Goal: Task Accomplishment & Management: Manage account settings

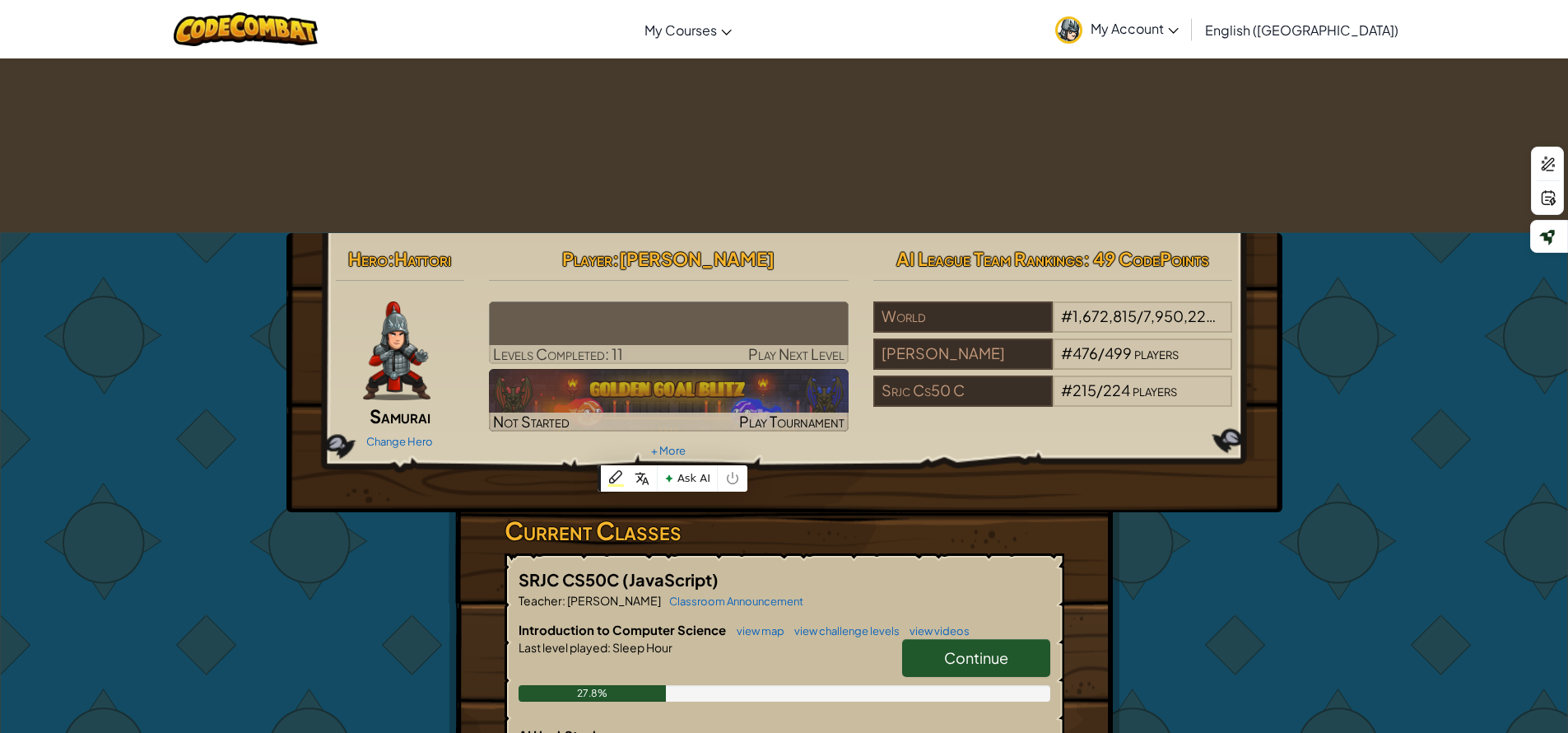
click at [979, 648] on span "Continue" at bounding box center [976, 657] width 64 height 19
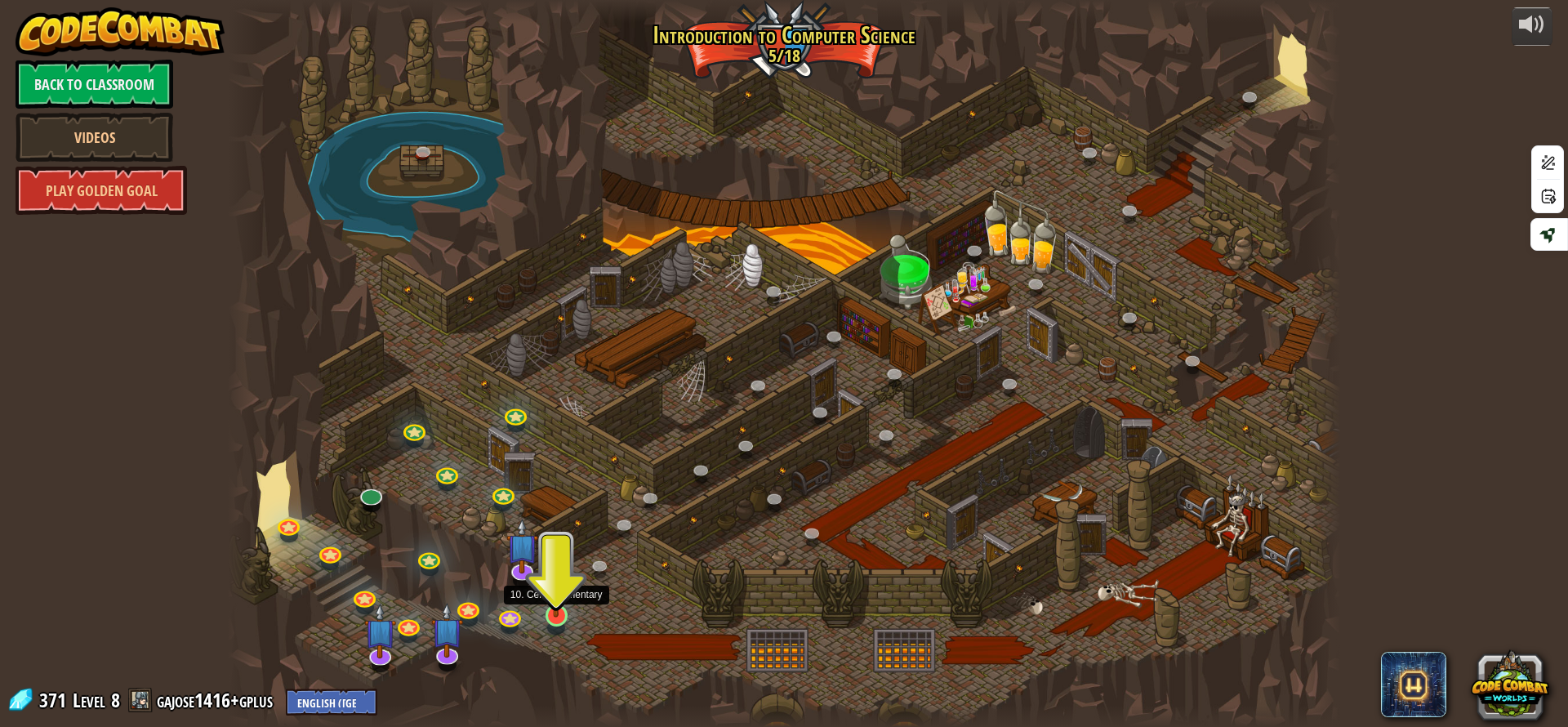
click at [560, 609] on img at bounding box center [557, 583] width 30 height 68
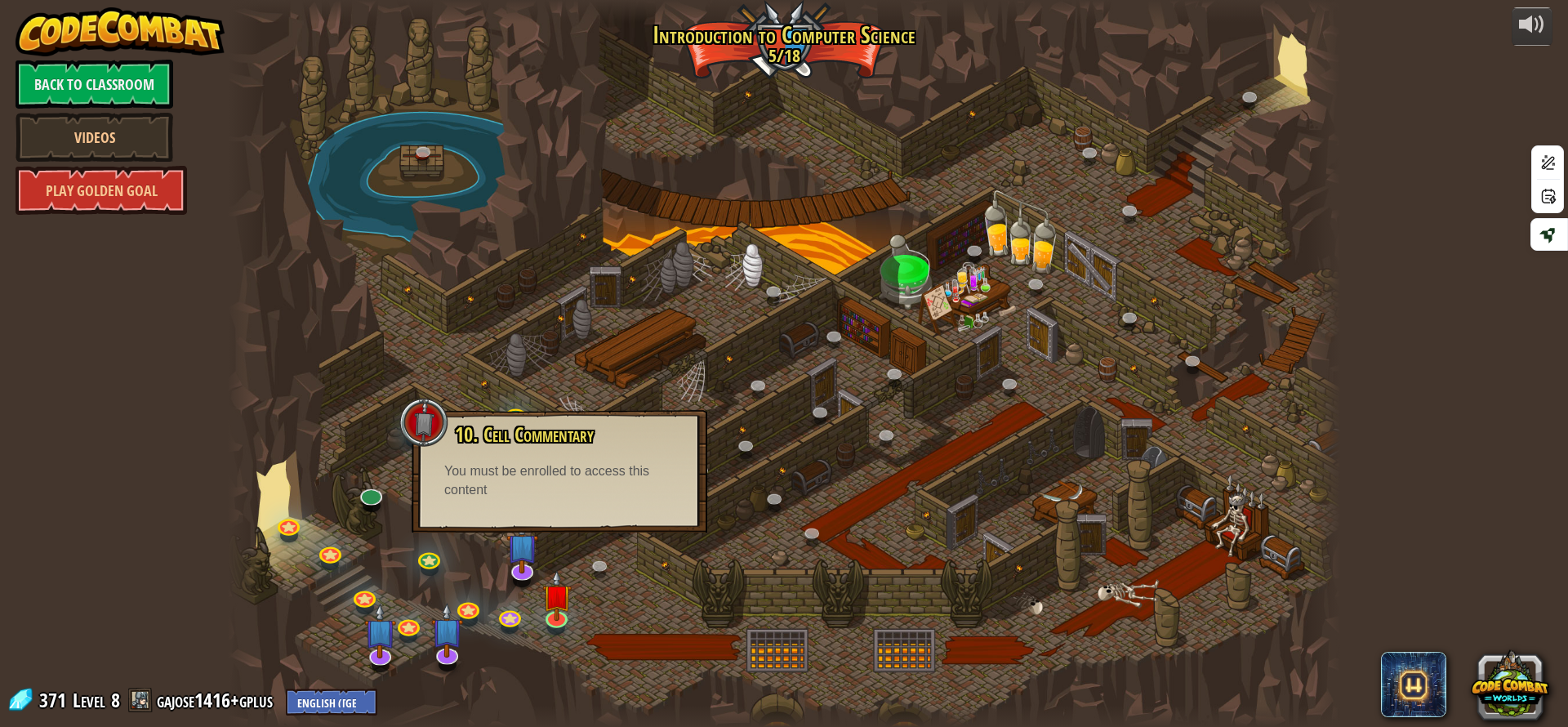
click at [641, 580] on div at bounding box center [784, 363] width 1113 height 727
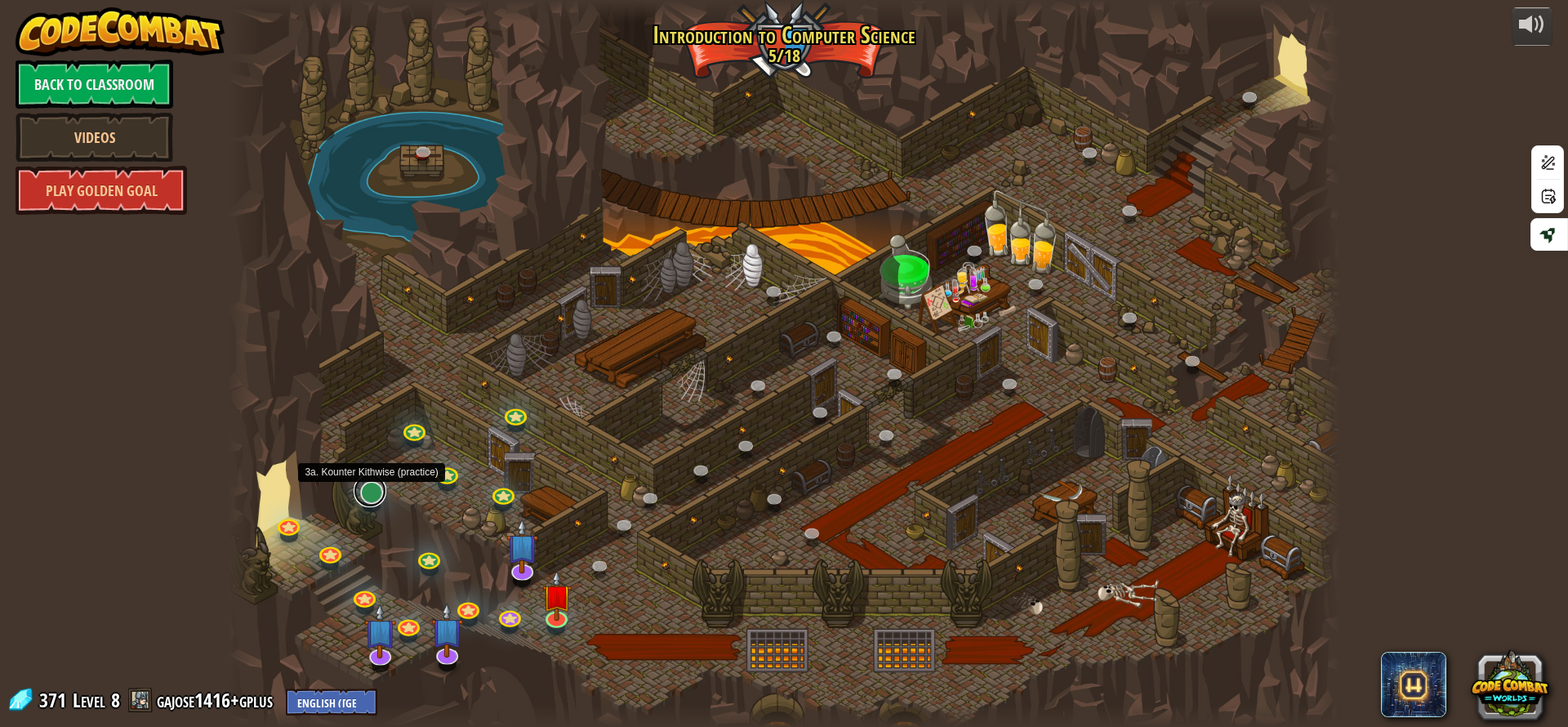
click at [382, 489] on link at bounding box center [370, 491] width 33 height 33
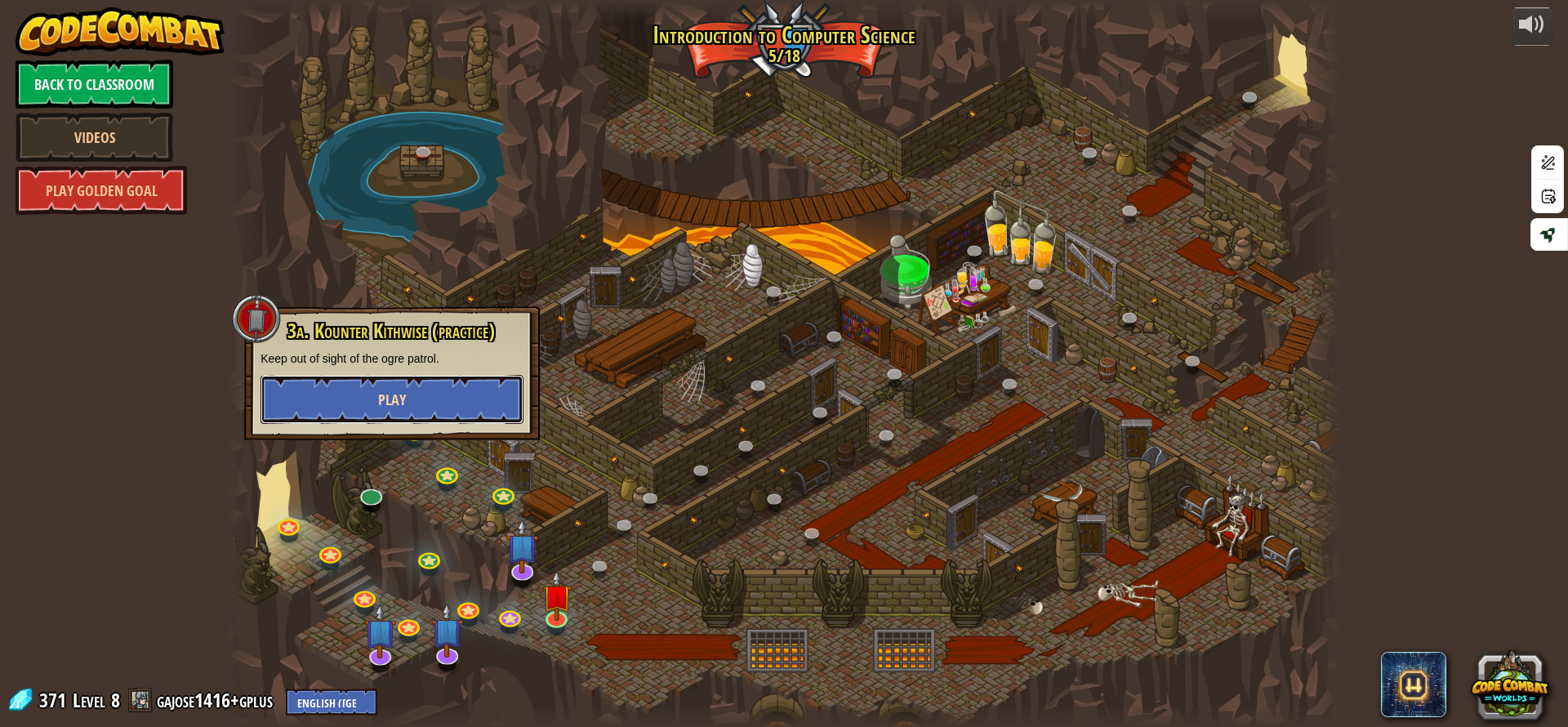
click at [415, 405] on button "Play" at bounding box center [392, 399] width 263 height 49
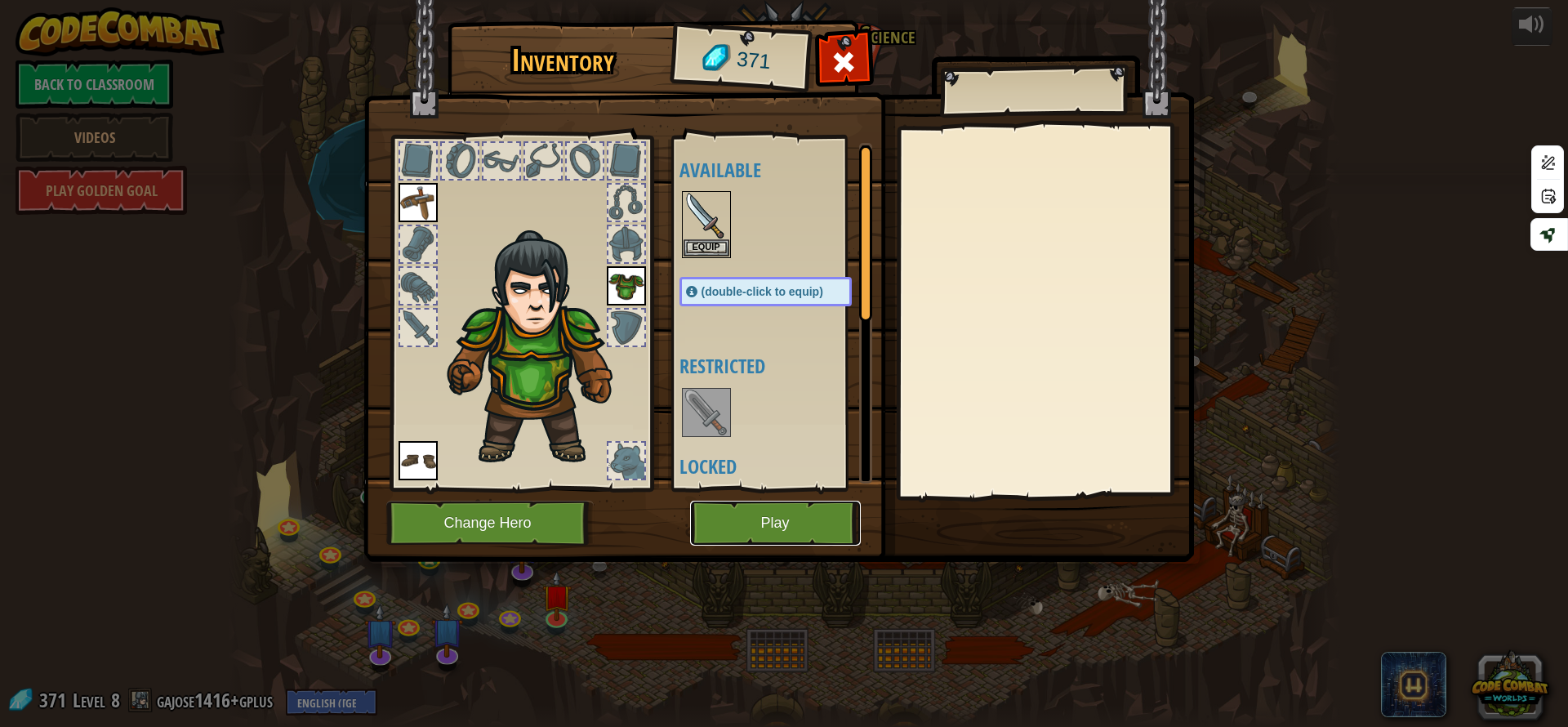
click at [772, 518] on button "Play" at bounding box center [775, 523] width 170 height 45
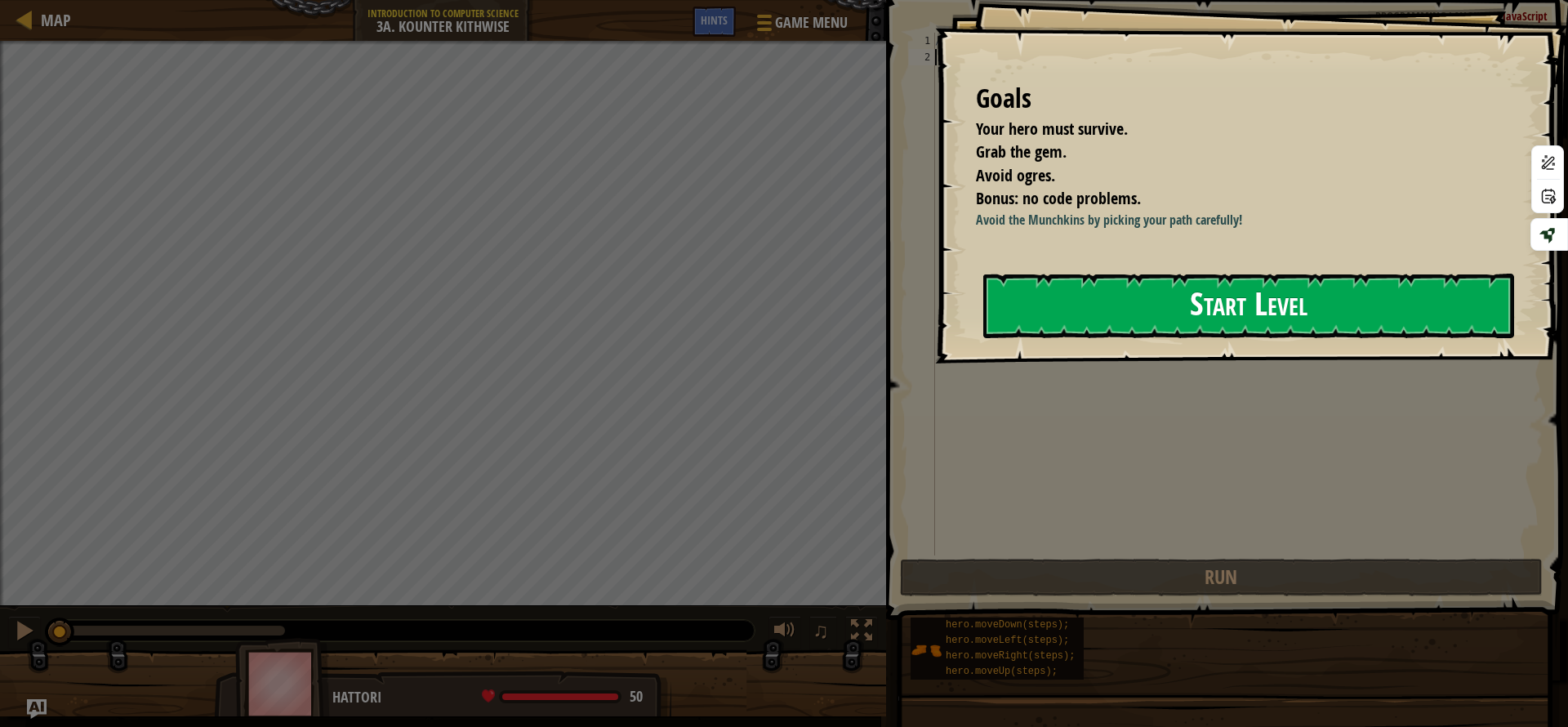
click at [1081, 285] on button "Start Level" at bounding box center [1249, 305] width 531 height 64
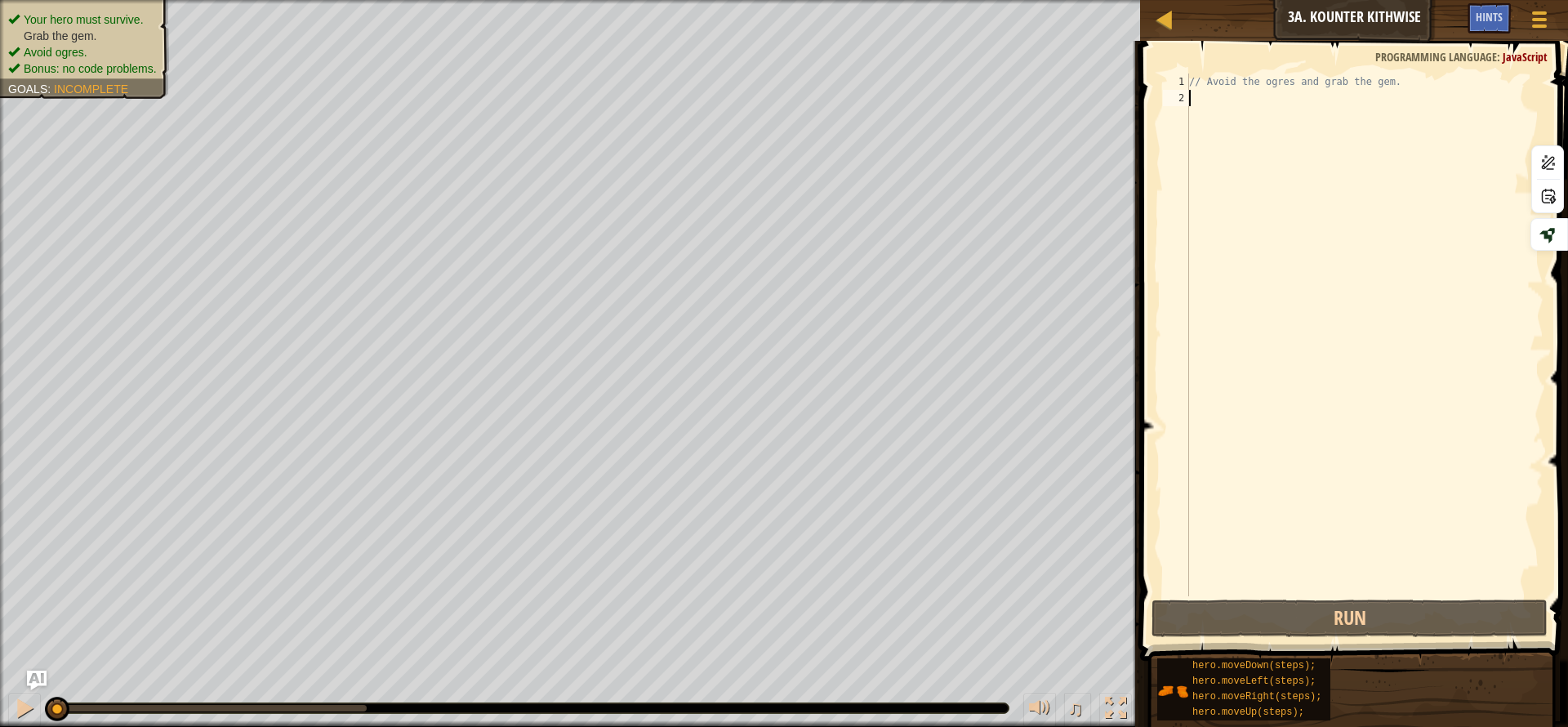
scroll to position [7, 0]
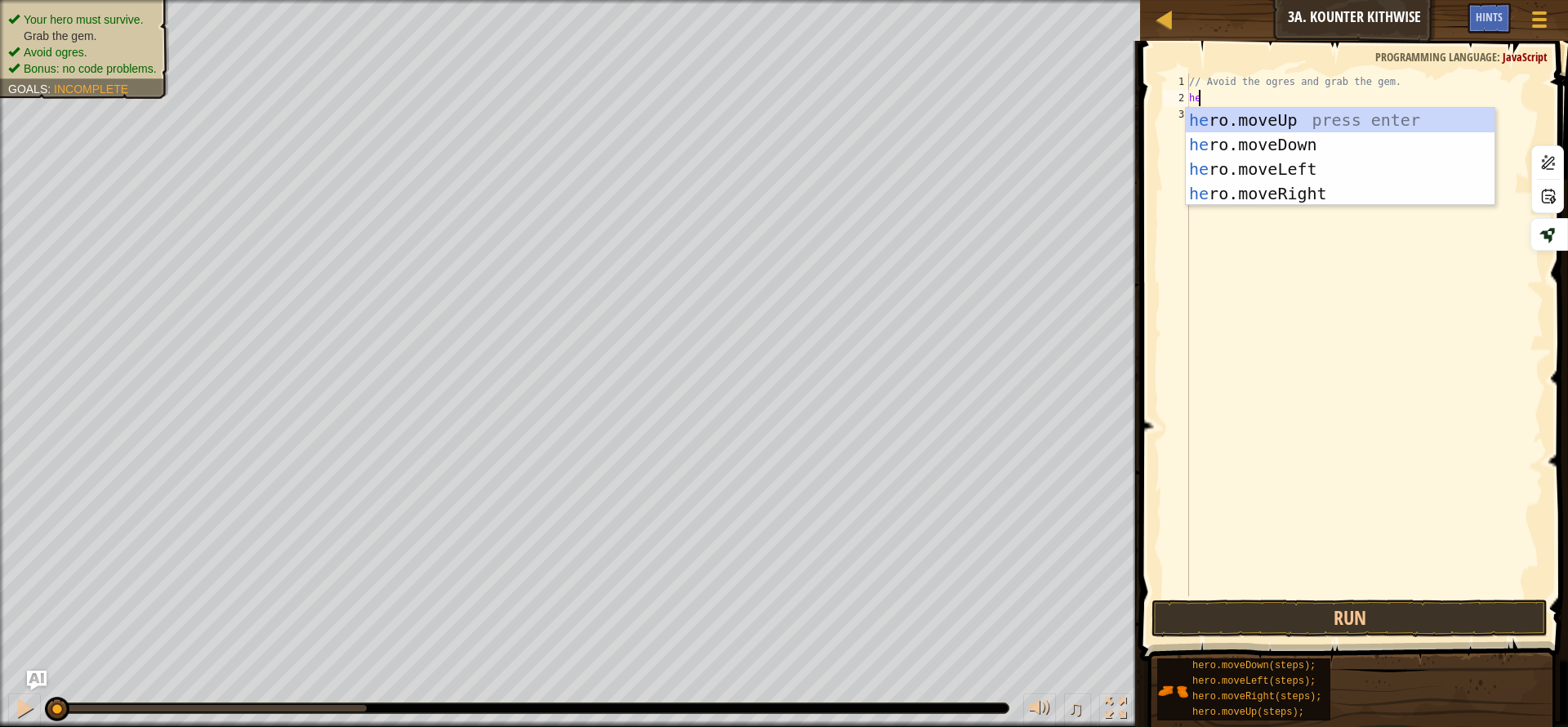
type textarea "her"
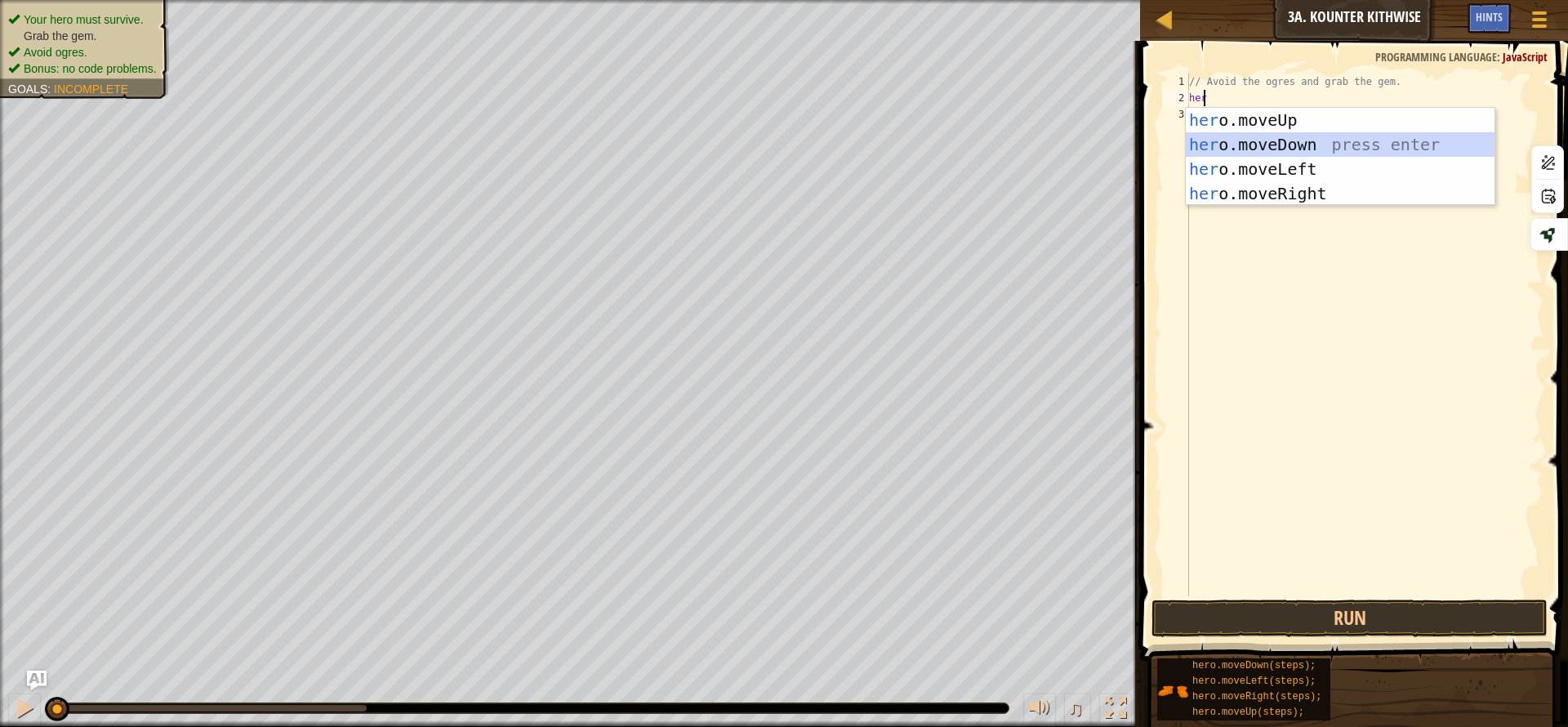
click at [1271, 153] on div "her o.moveUp press enter her o.moveDown press enter her o.moveLeft press enter …" at bounding box center [1341, 182] width 309 height 147
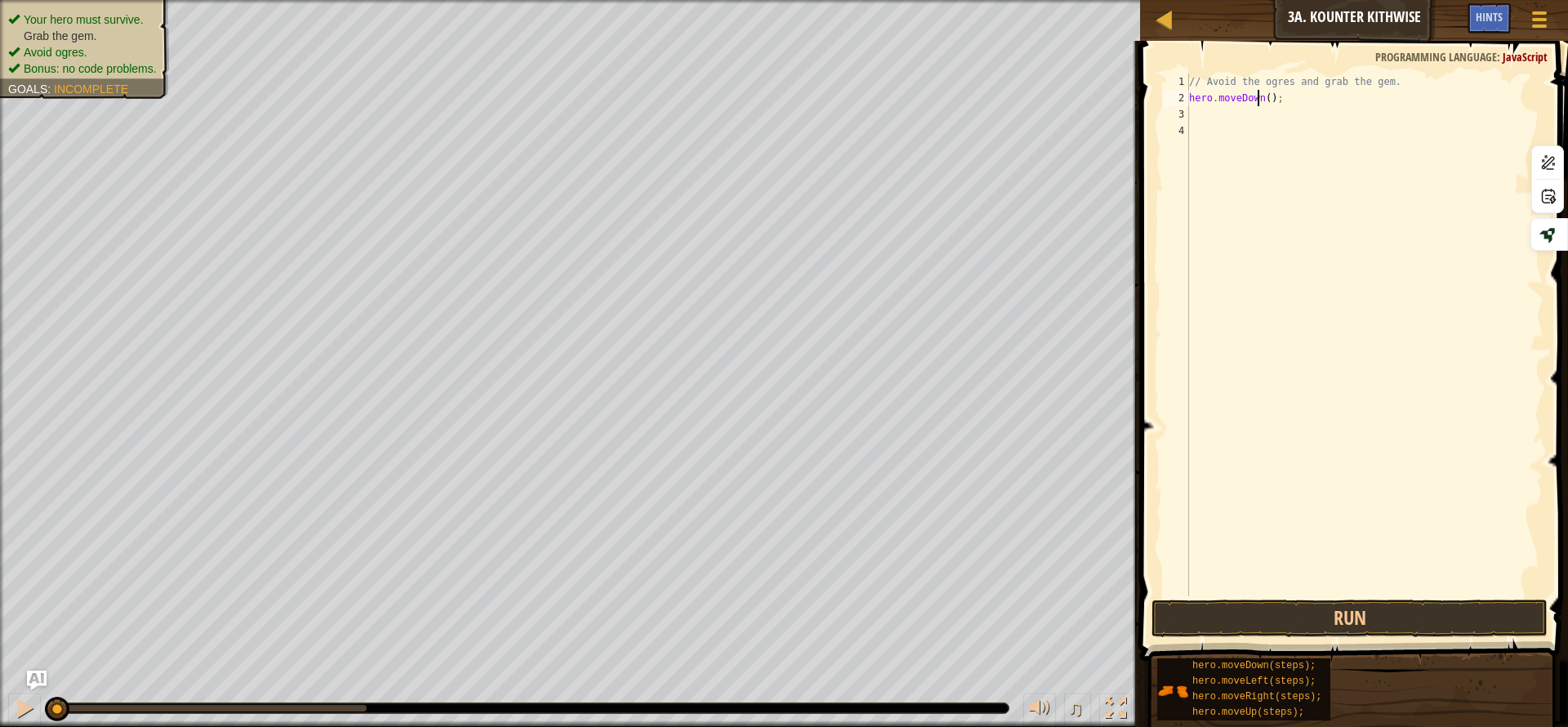
click at [1258, 91] on div "// Avoid the ogres and grab the gem. hero . moveDown ( ) ;" at bounding box center [1365, 351] width 358 height 556
type textarea "hero.moveDown(2);"
click at [1241, 115] on div "// Avoid the ogres and grab the gem. hero . moveDown ( 2 ) ;" at bounding box center [1365, 351] width 358 height 556
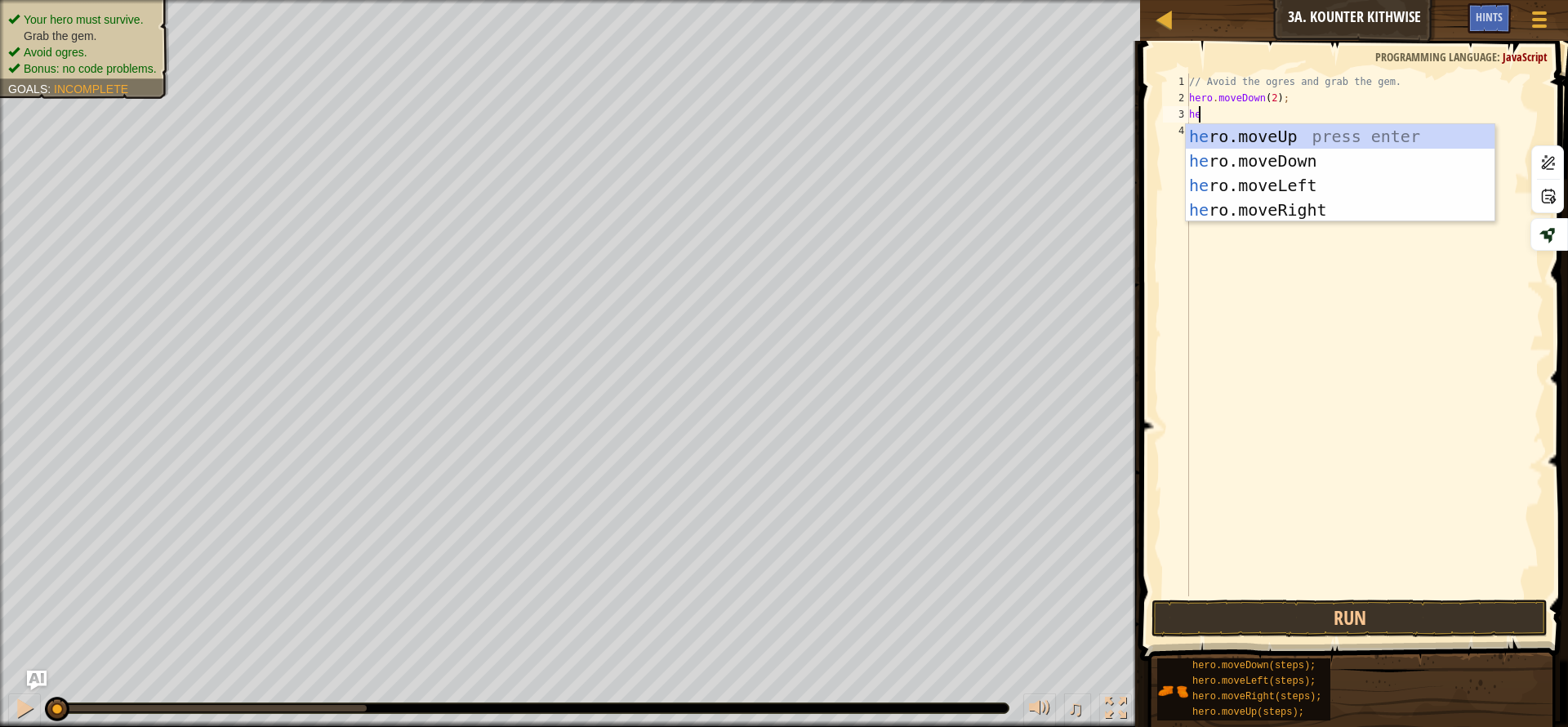
type textarea "her"
click at [1288, 128] on div "her o.moveUp press enter her o.moveDown press enter her o.moveLeft press enter …" at bounding box center [1341, 197] width 309 height 147
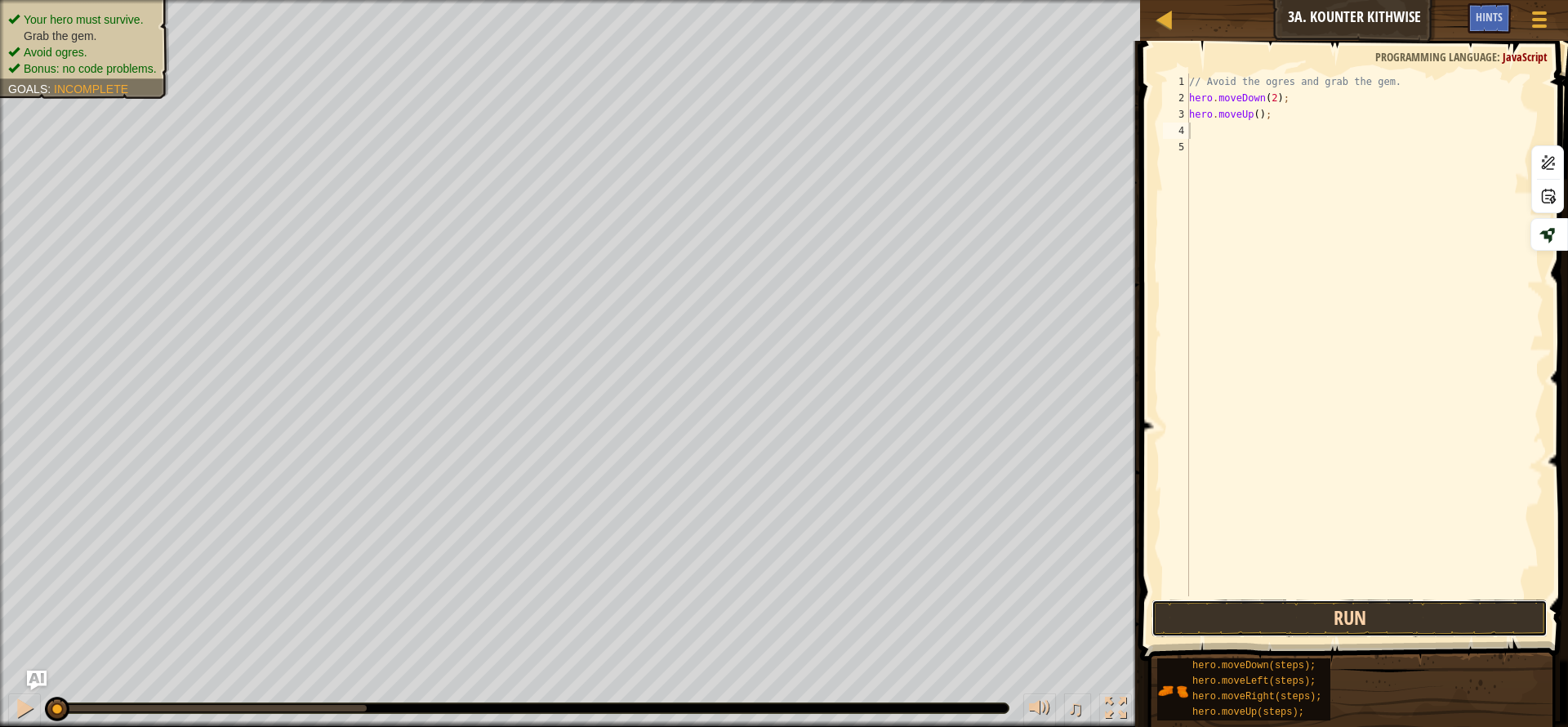
click at [1341, 606] on button "Run" at bounding box center [1349, 618] width 396 height 37
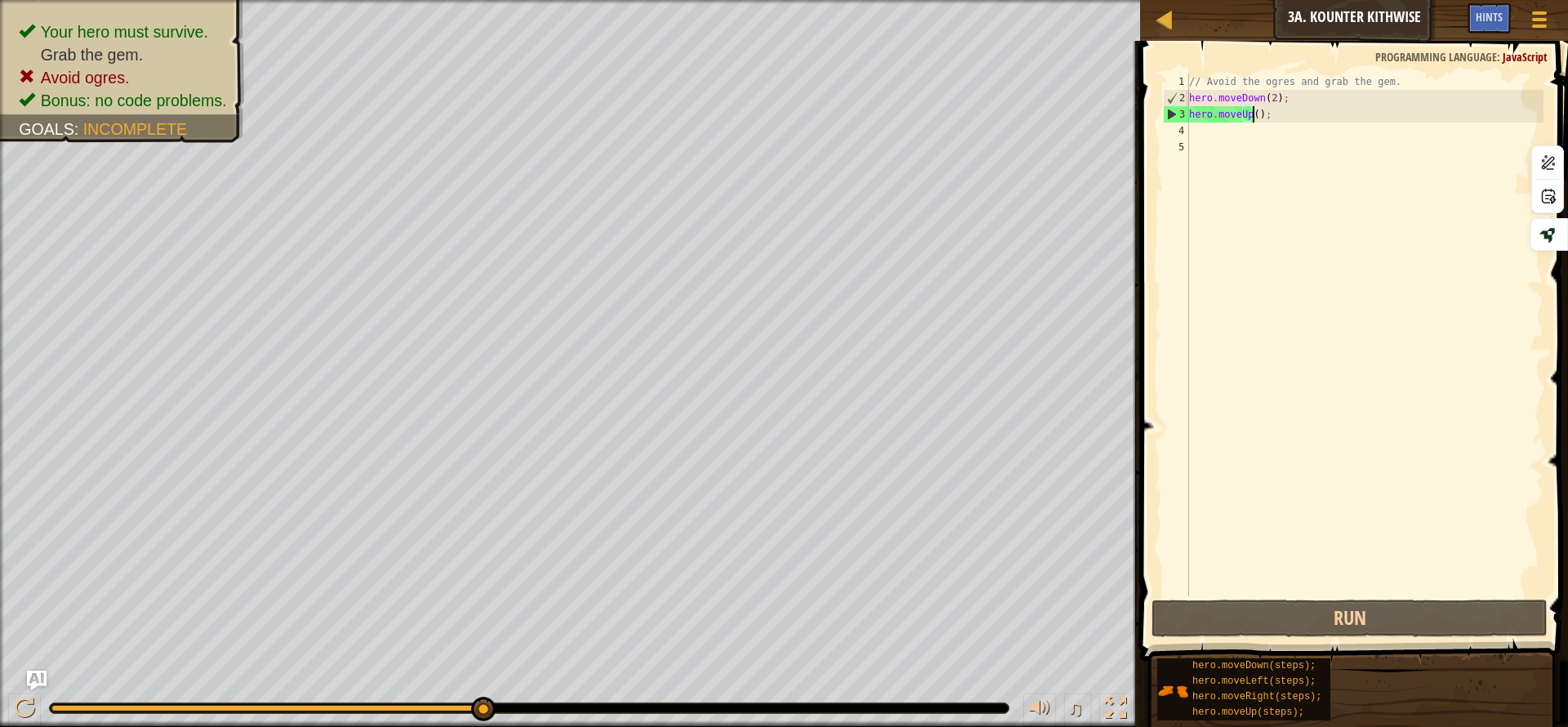
click at [1253, 113] on div "// Avoid the ogres and grab the gem. hero . moveDown ( 2 ) ; hero . moveUp ( ) ;" at bounding box center [1365, 351] width 358 height 556
click at [1245, 114] on div "// Avoid the ogres and grab the gem. hero . moveDown ( 2 ) ; hero . moveUp ( ) ;" at bounding box center [1365, 351] width 358 height 556
click at [1241, 117] on div "// Avoid the ogres and grab the gem. hero . moveDown ( 2 ) ; hero . moveUp ( ) ;" at bounding box center [1365, 351] width 358 height 556
click at [1251, 117] on div "// Avoid the ogres and grab the gem. hero . moveDown ( 2 ) ; hero . moveUp ( ) ;" at bounding box center [1365, 351] width 358 height 556
click at [1247, 117] on div "// Avoid the ogres and grab the gem. hero . moveDown ( 2 ) ; hero . moveUp ( ) ;" at bounding box center [1365, 351] width 358 height 556
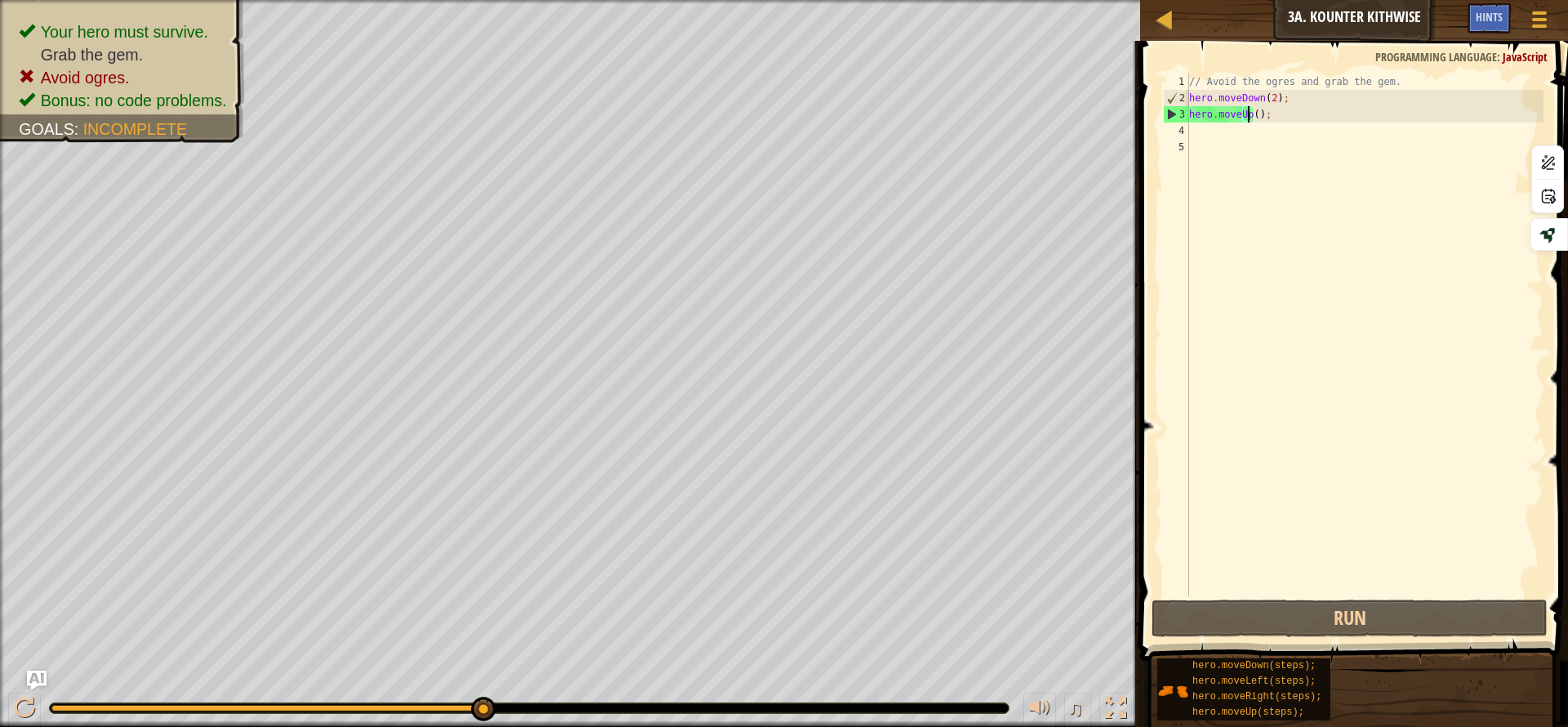
type textarea "hero.moveUp(0);"
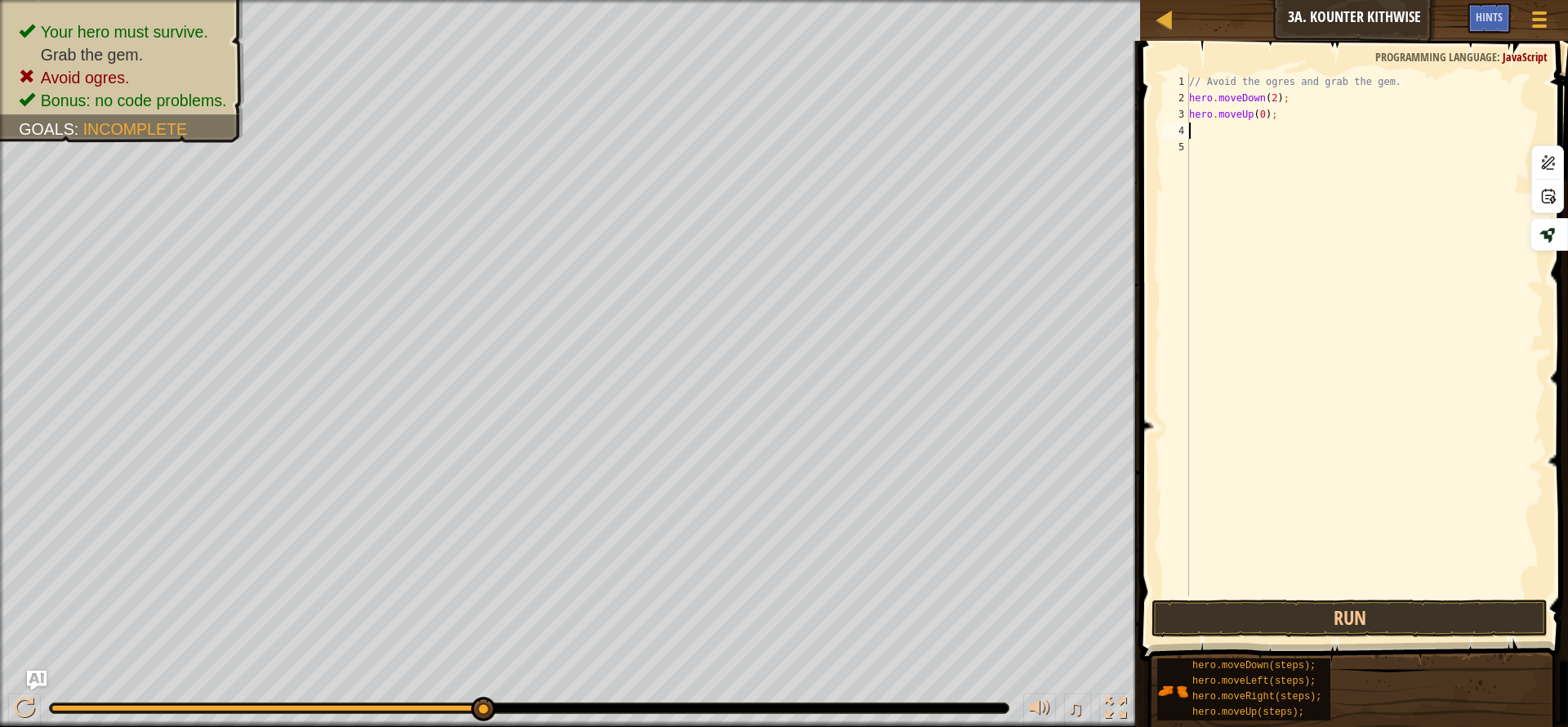
click at [1296, 134] on div "// Avoid the ogres and grab the gem. hero . moveDown ( 2 ) ; hero . moveUp ( 0 …" at bounding box center [1365, 351] width 358 height 556
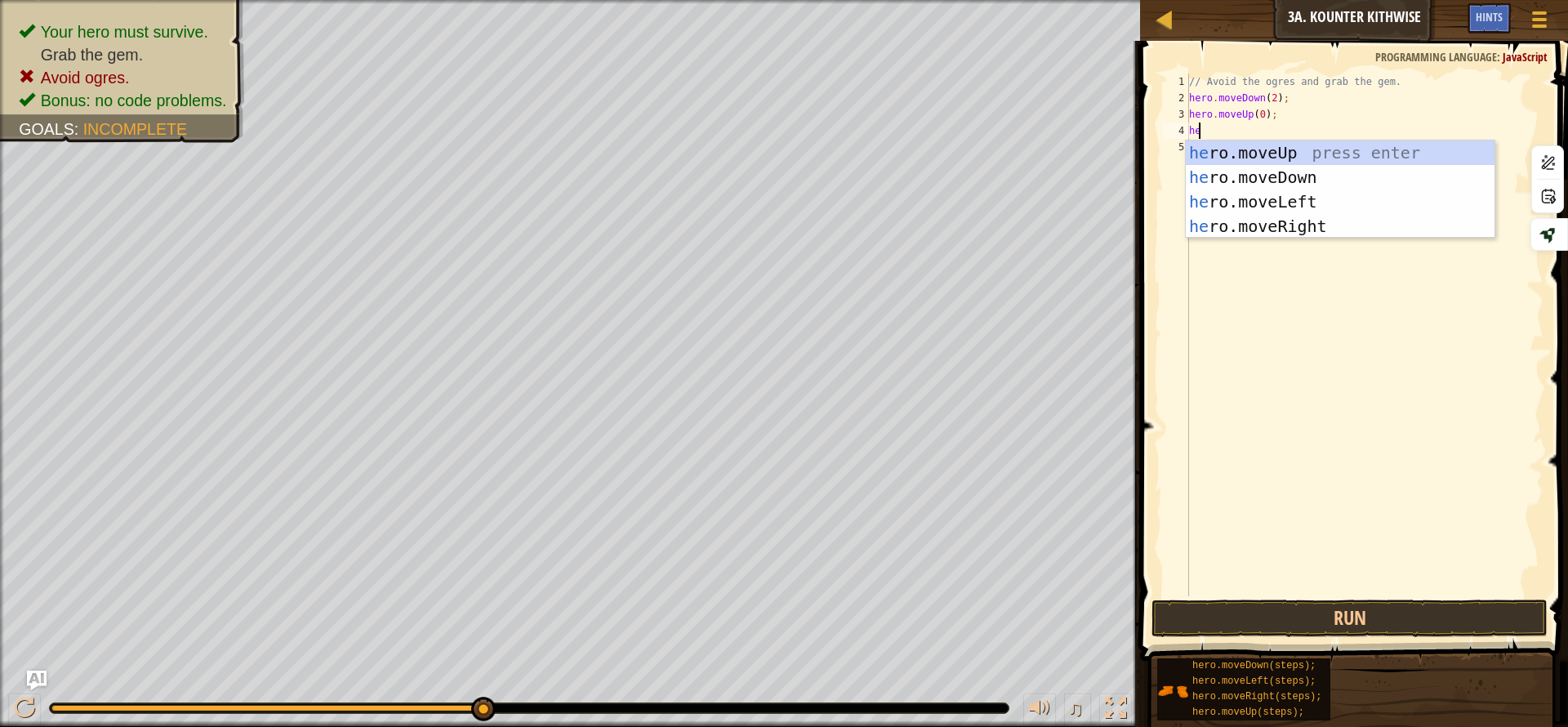
type textarea "her"
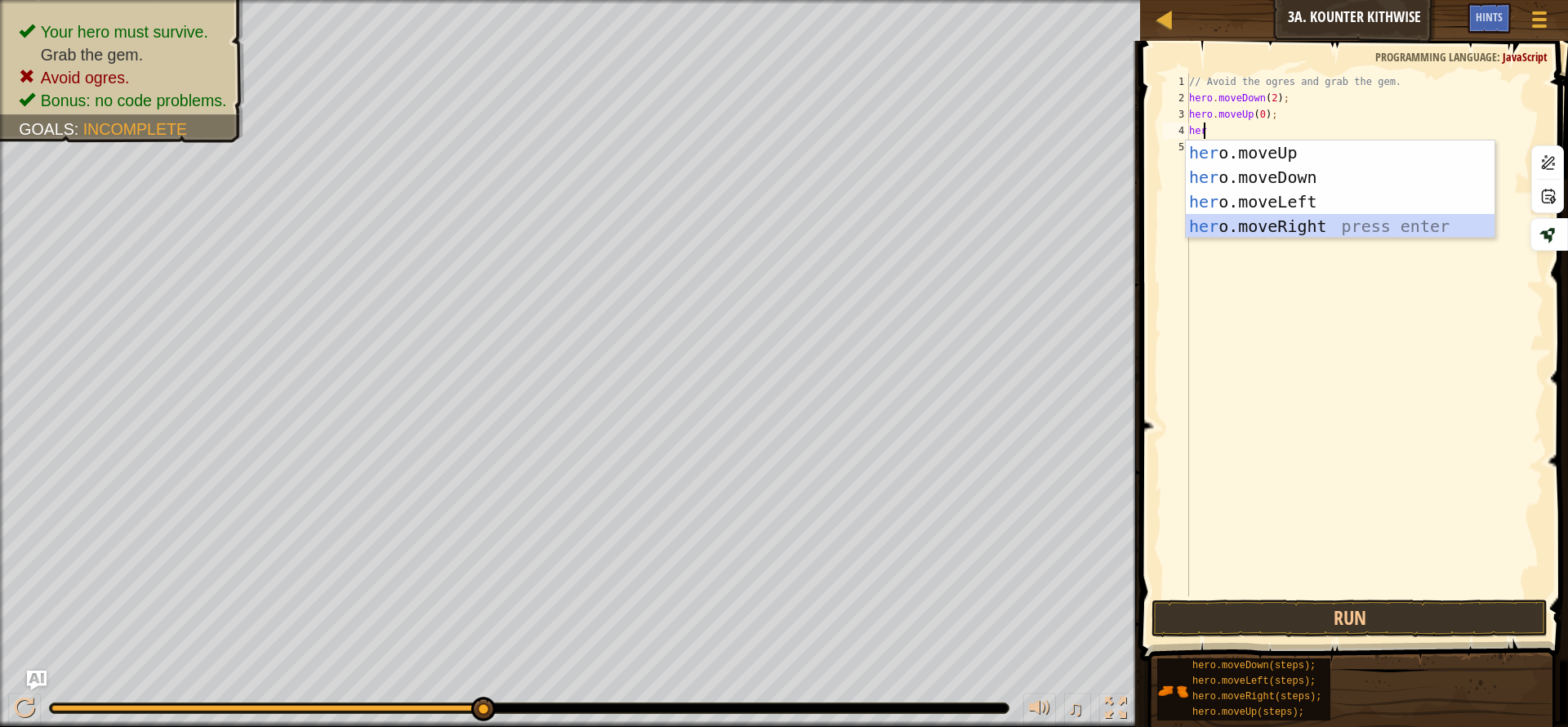
click at [1318, 230] on div "her o.moveUp press enter her o.moveDown press enter her o.moveLeft press enter …" at bounding box center [1341, 214] width 309 height 147
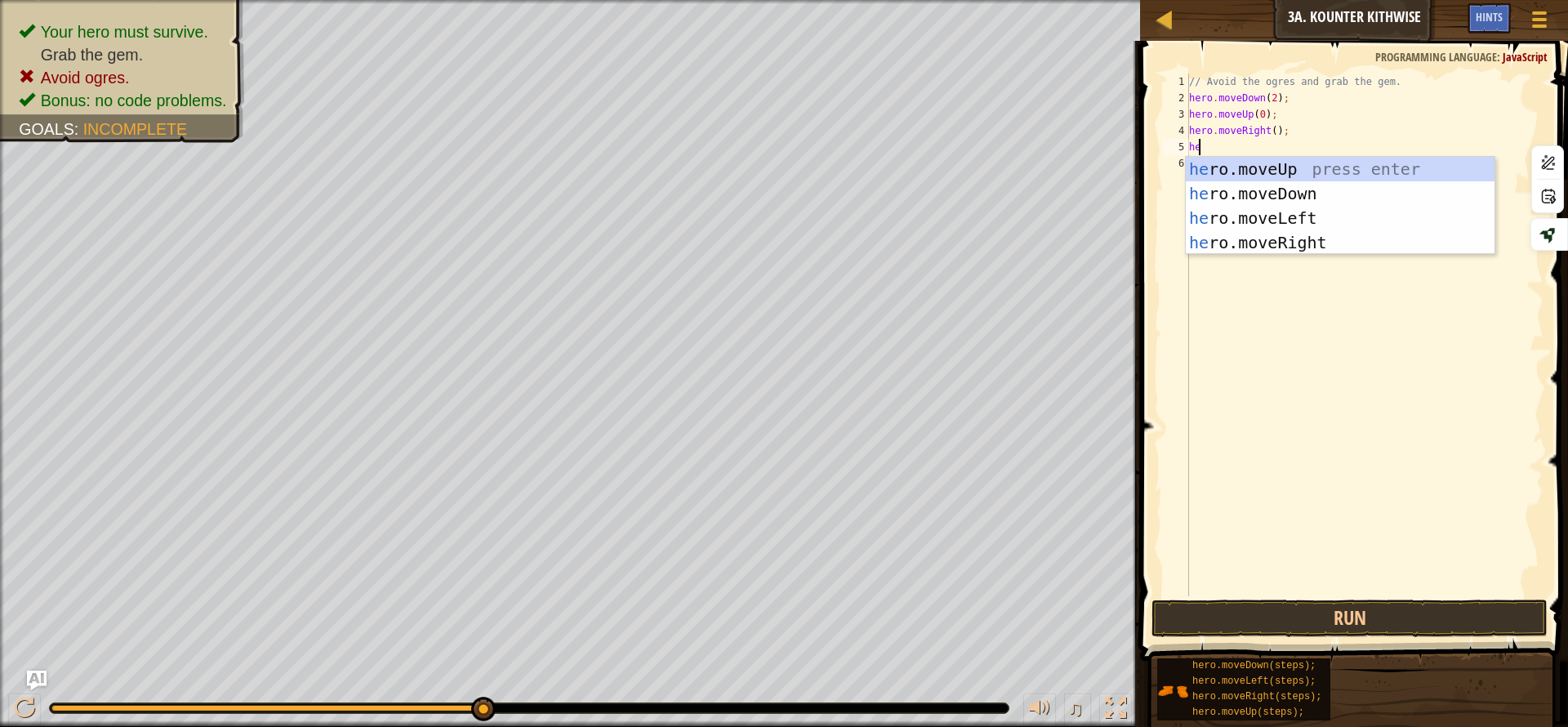
type textarea "her"
click at [1300, 169] on div "her o.moveUp press enter her o.moveDown press enter her o.moveLeft press enter …" at bounding box center [1341, 230] width 309 height 147
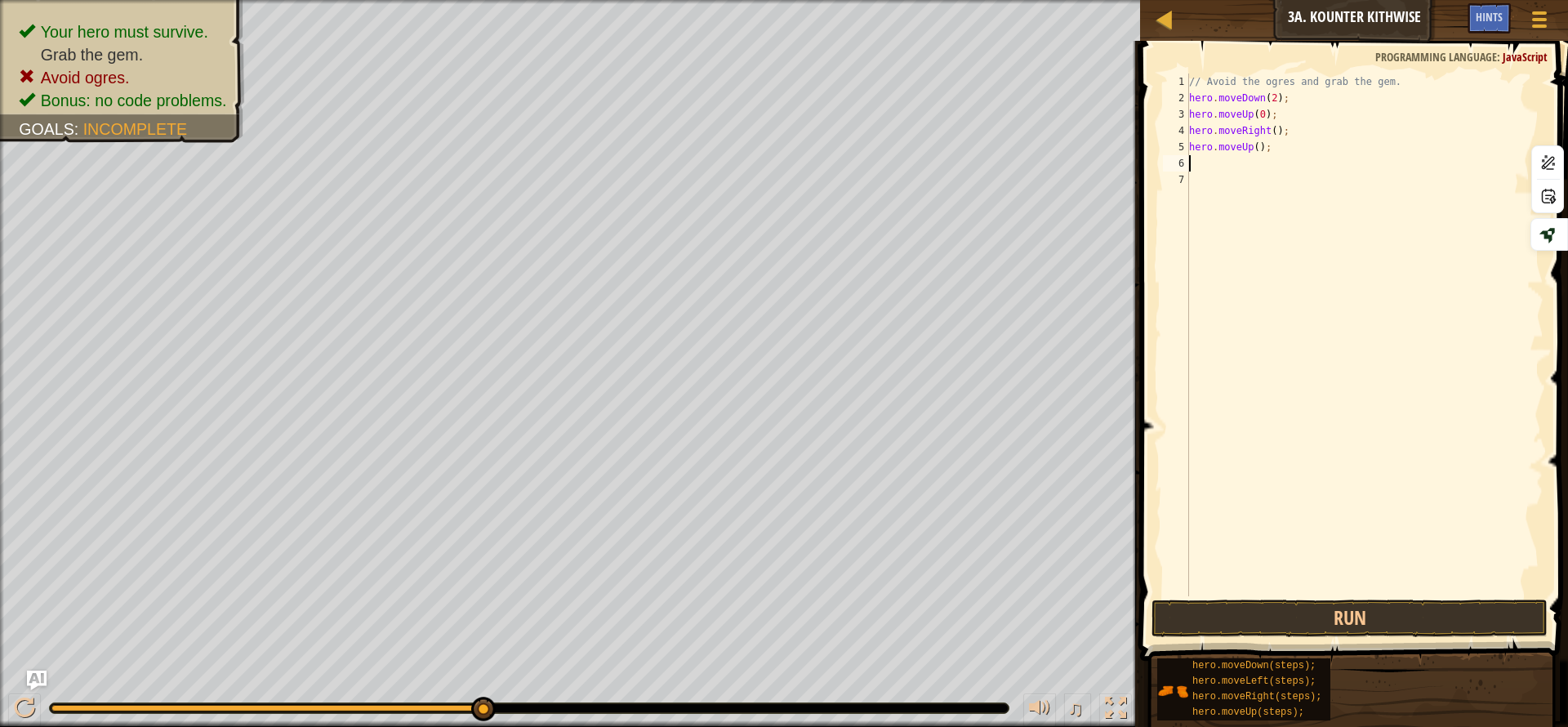
click at [1307, 188] on div "// Avoid the ogres and grab the gem. hero . moveDown ( 2 ) ; hero . moveUp ( 0 …" at bounding box center [1365, 351] width 358 height 556
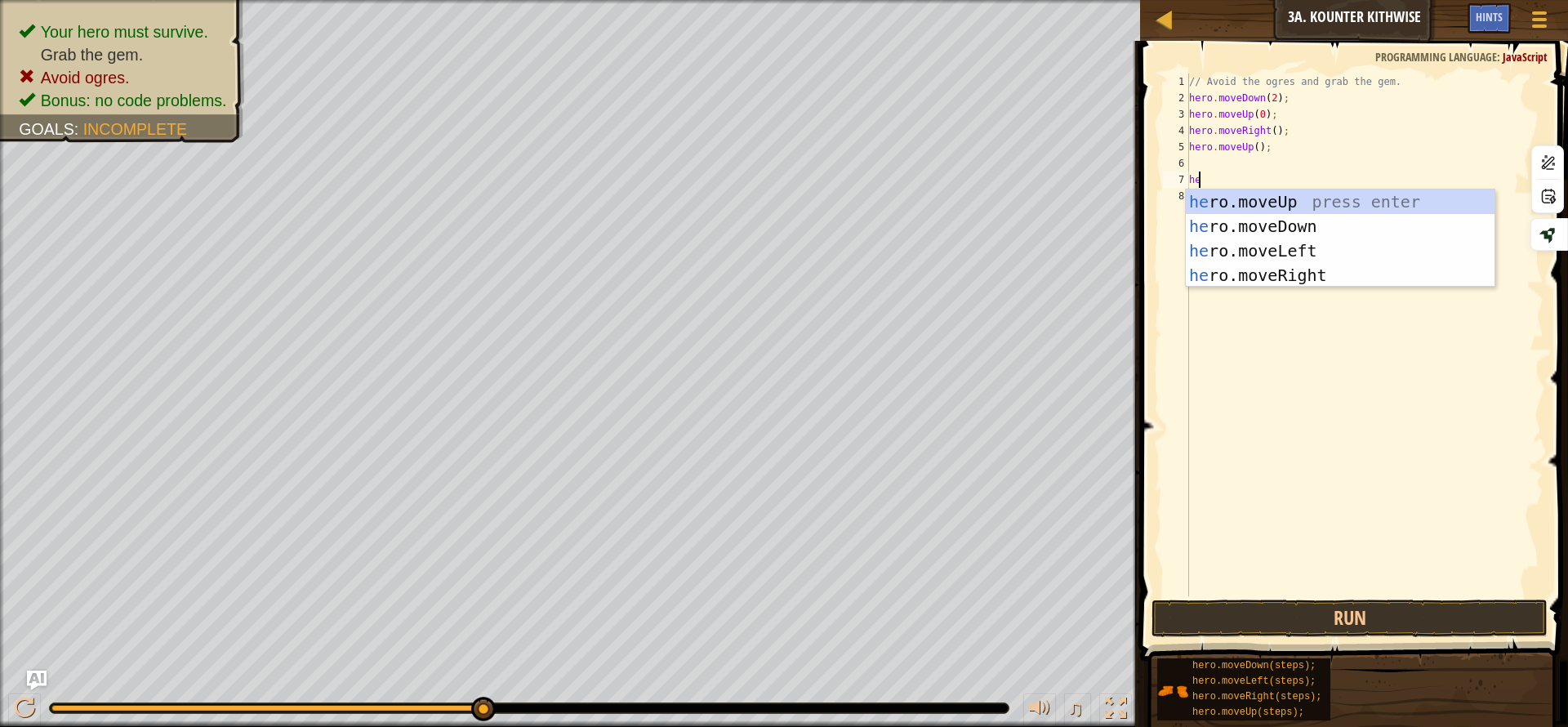
type textarea "her"
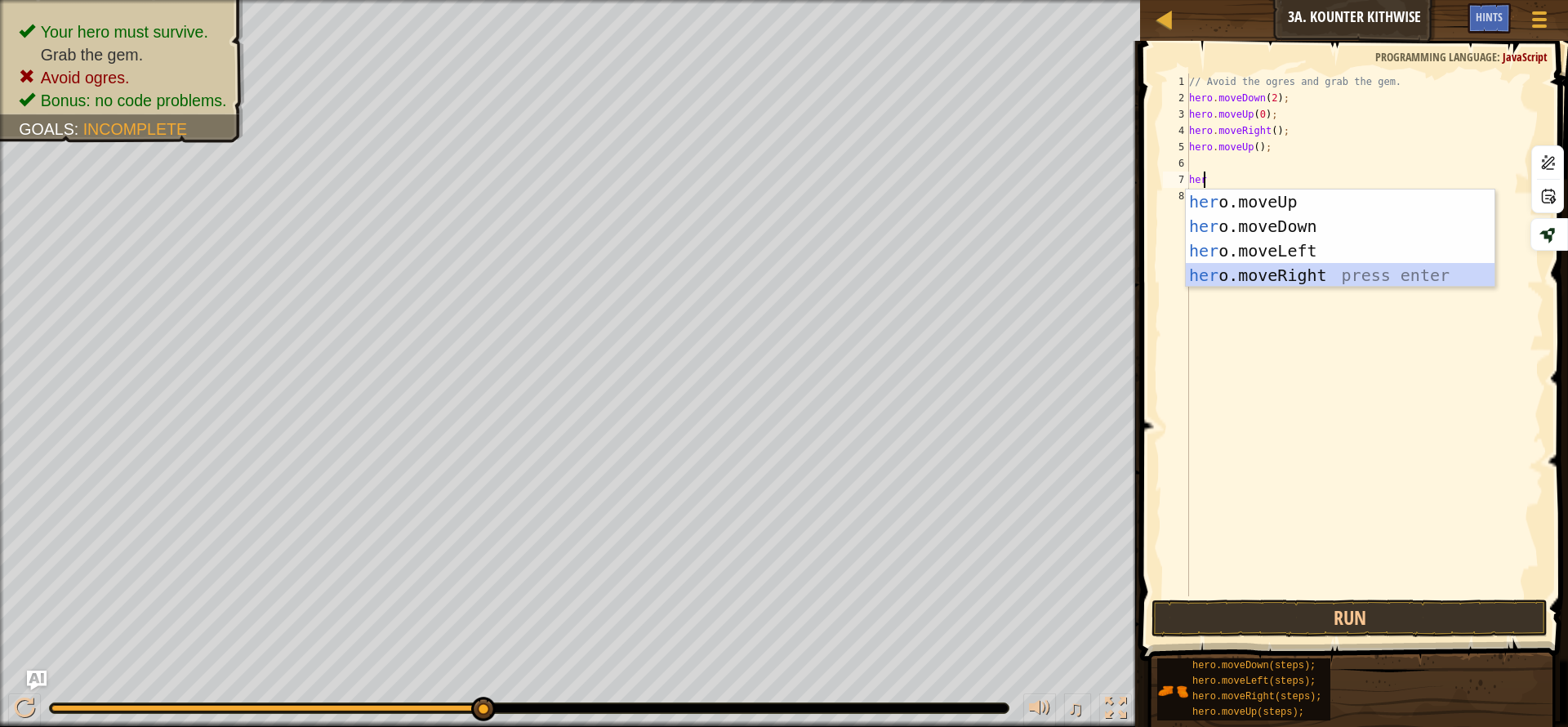
click at [1330, 285] on div "her o.moveUp press enter her o.moveDown press enter her o.moveLeft press enter …" at bounding box center [1341, 263] width 309 height 147
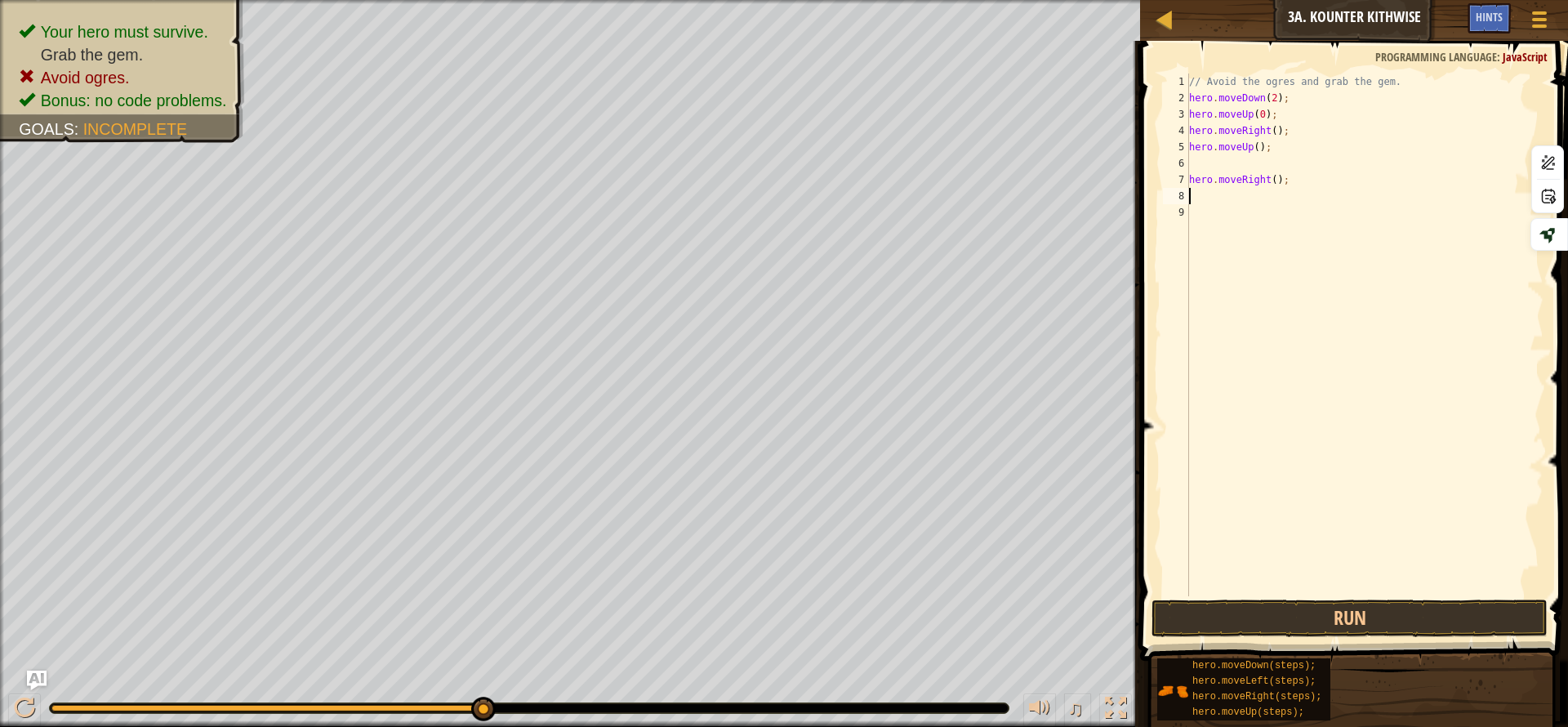
click at [1265, 178] on div "// Avoid the ogres and grab the gem. hero . moveDown ( 2 ) ; hero . moveUp ( 0 …" at bounding box center [1365, 351] width 358 height 556
type textarea "hero.moveRight(3);"
click at [1340, 610] on button "Run" at bounding box center [1349, 618] width 396 height 37
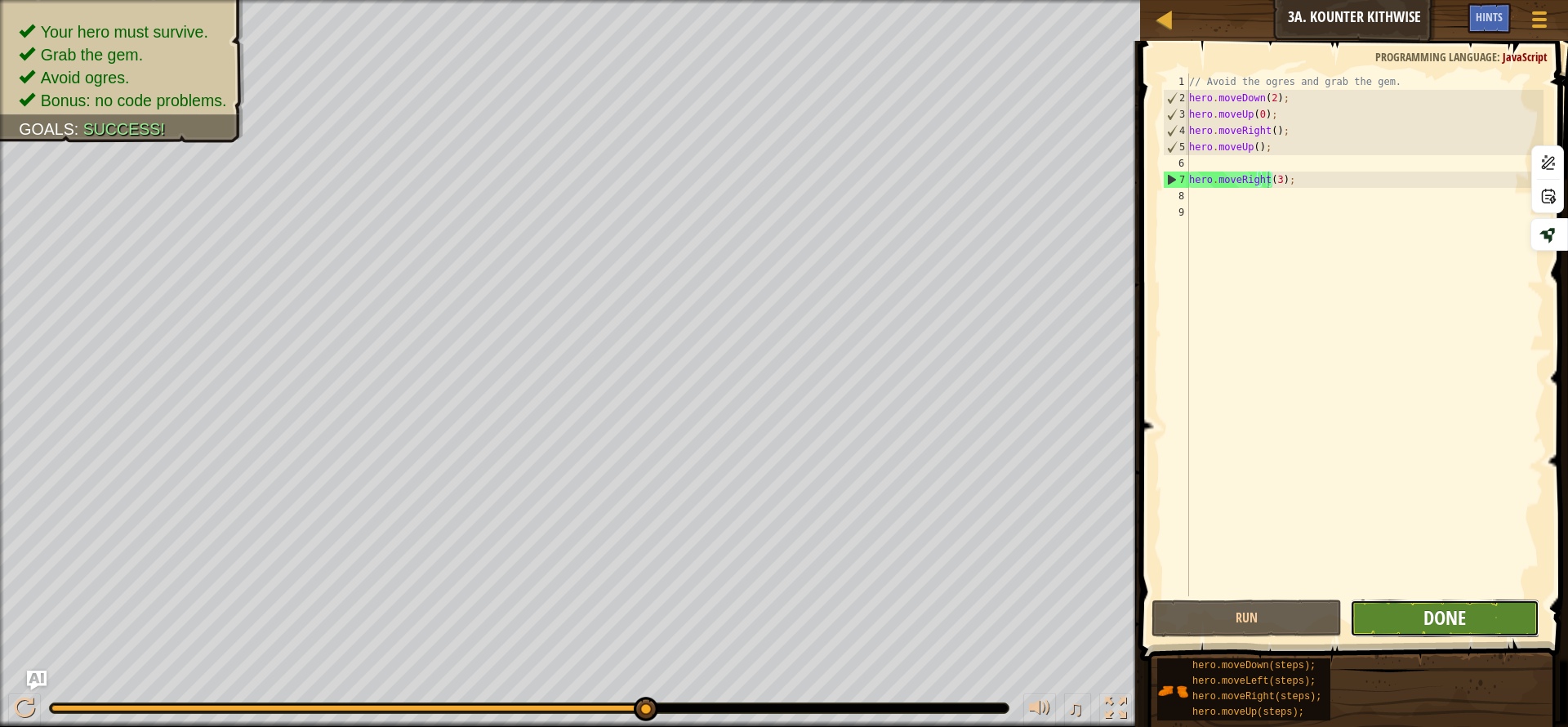
click at [1438, 628] on span "Done" at bounding box center [1445, 617] width 43 height 26
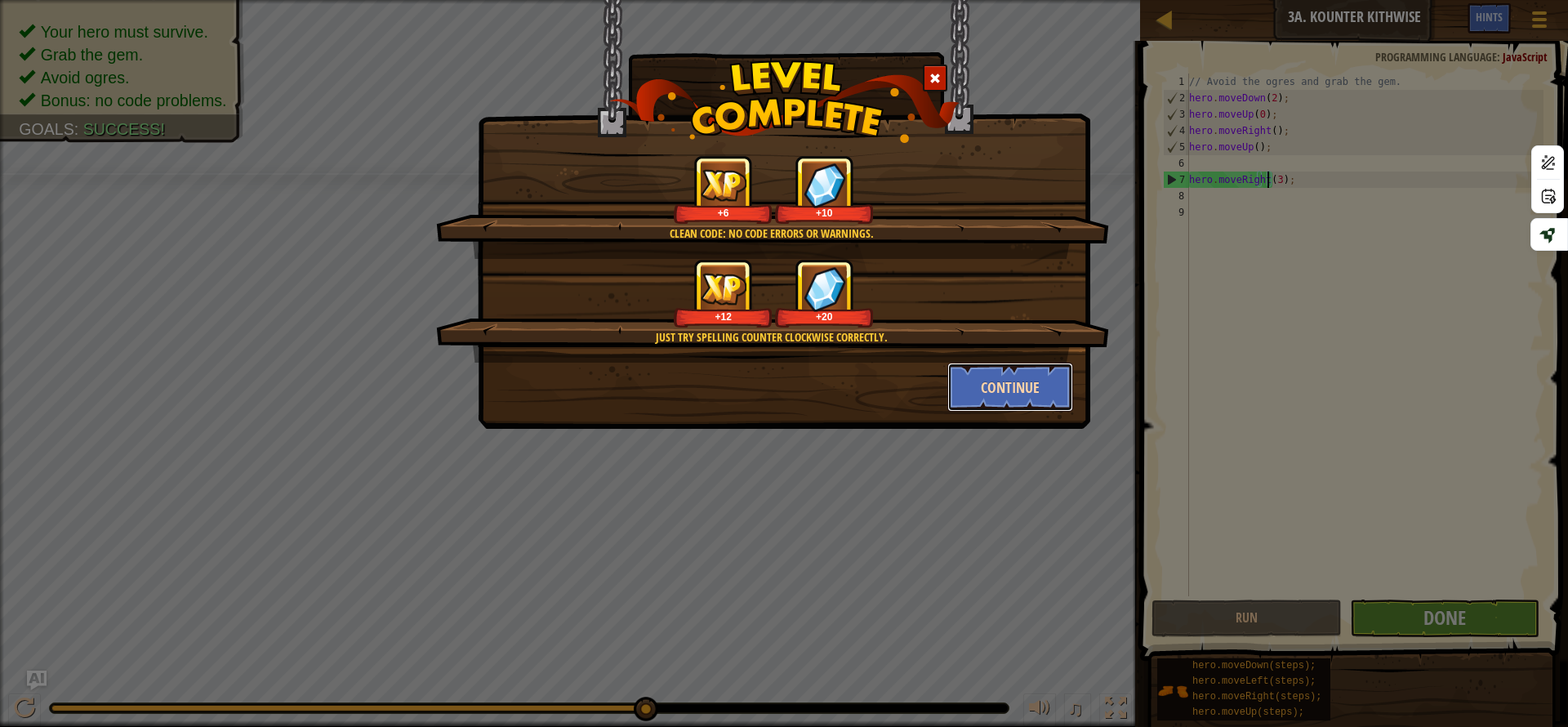
click at [1010, 382] on button "Continue" at bounding box center [1011, 387] width 127 height 49
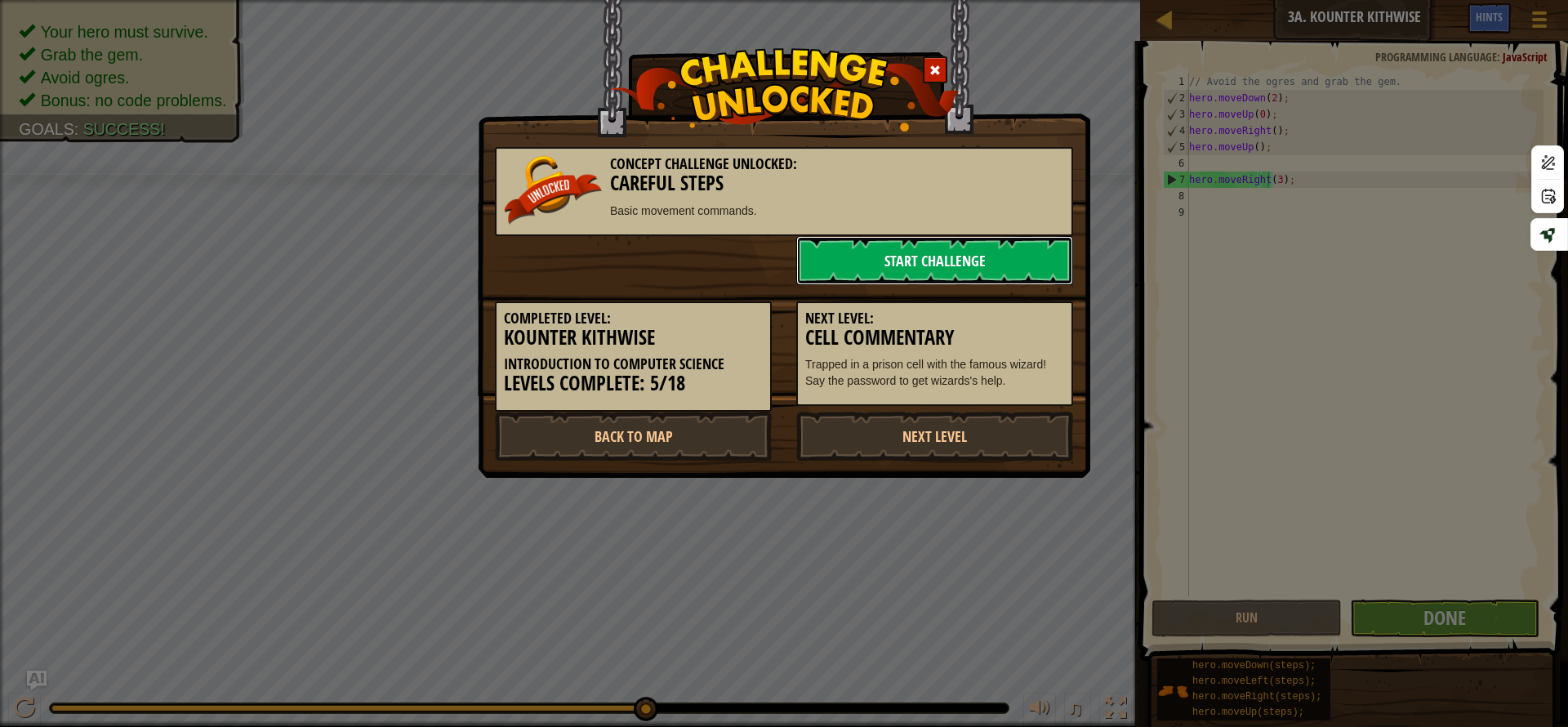
click at [973, 265] on link "Start Challenge" at bounding box center [934, 261] width 277 height 49
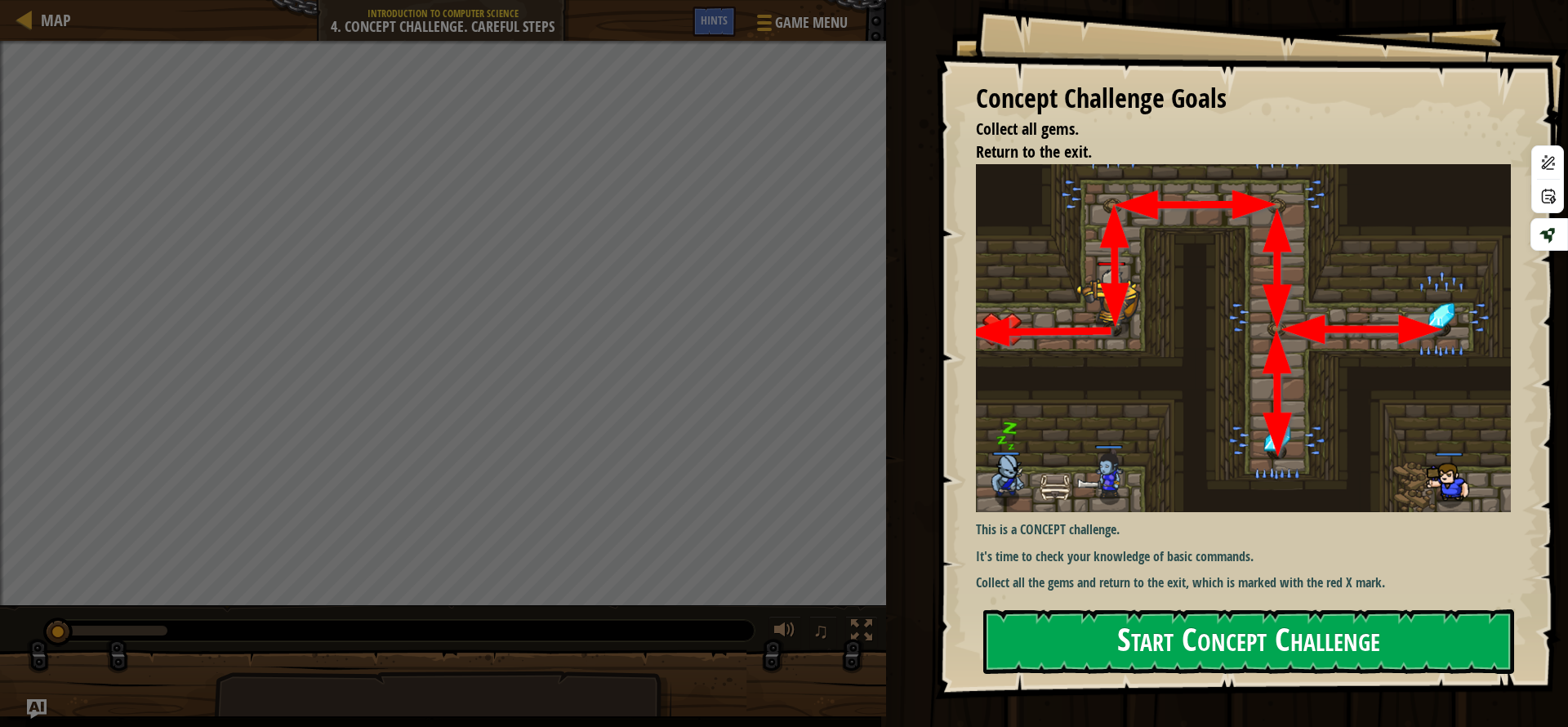
click at [1258, 657] on button "Start Concept Challenge" at bounding box center [1249, 640] width 531 height 64
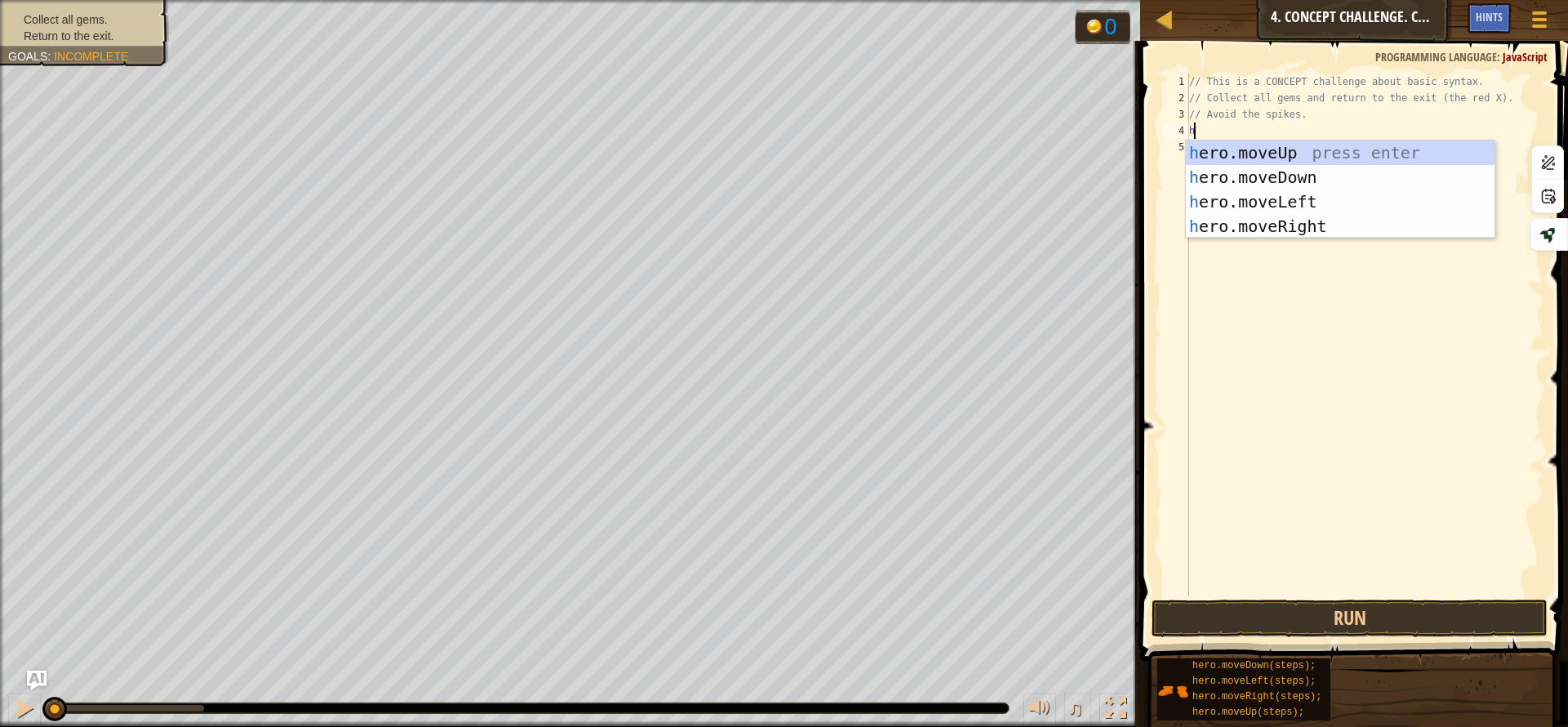
scroll to position [7, 0]
type textarea "her"
click at [1223, 141] on div "her o.moveUp press enter her o.moveDown press enter her o.moveLeft press enter …" at bounding box center [1341, 214] width 309 height 147
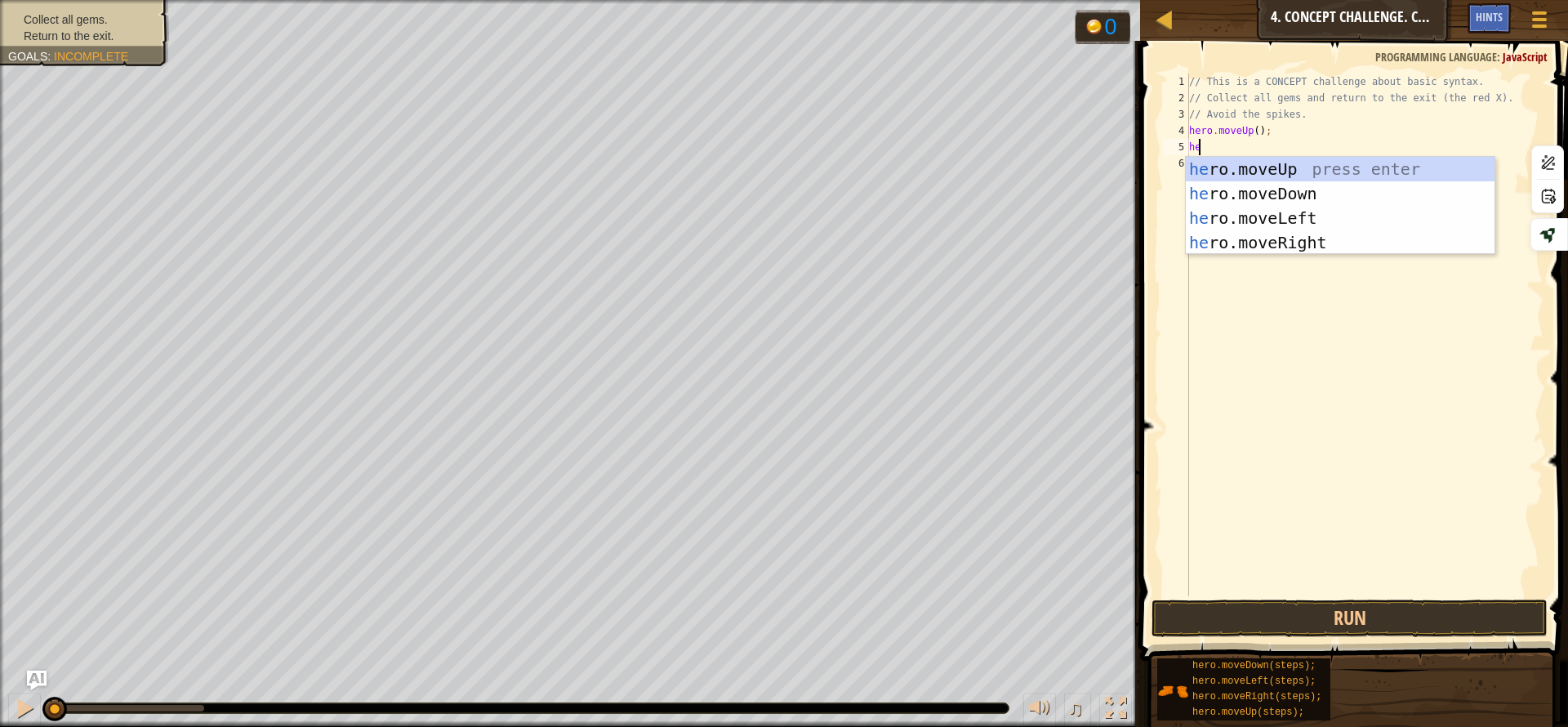
type textarea "her"
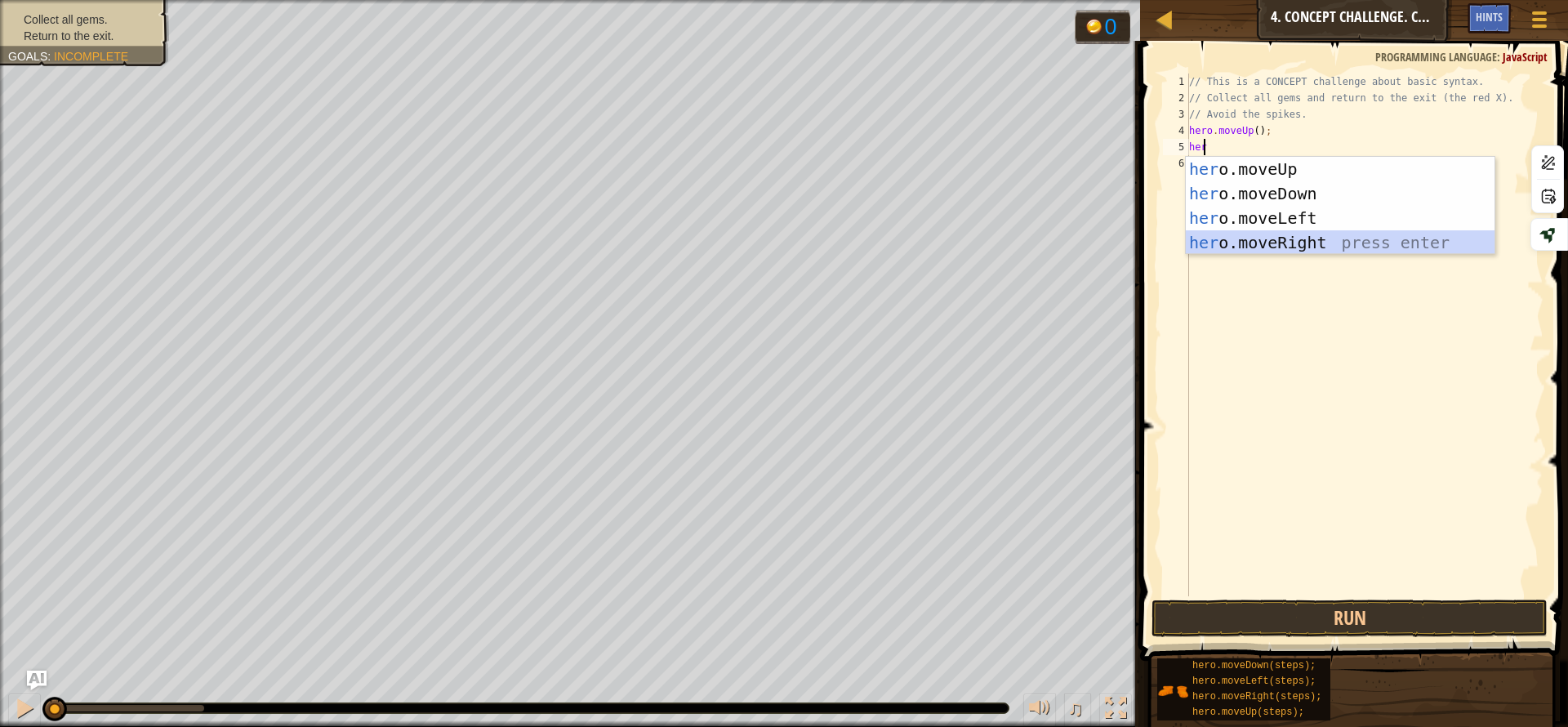
click at [1278, 244] on div "her o.moveUp press enter her o.moveDown press enter her o.moveLeft press enter …" at bounding box center [1341, 230] width 309 height 147
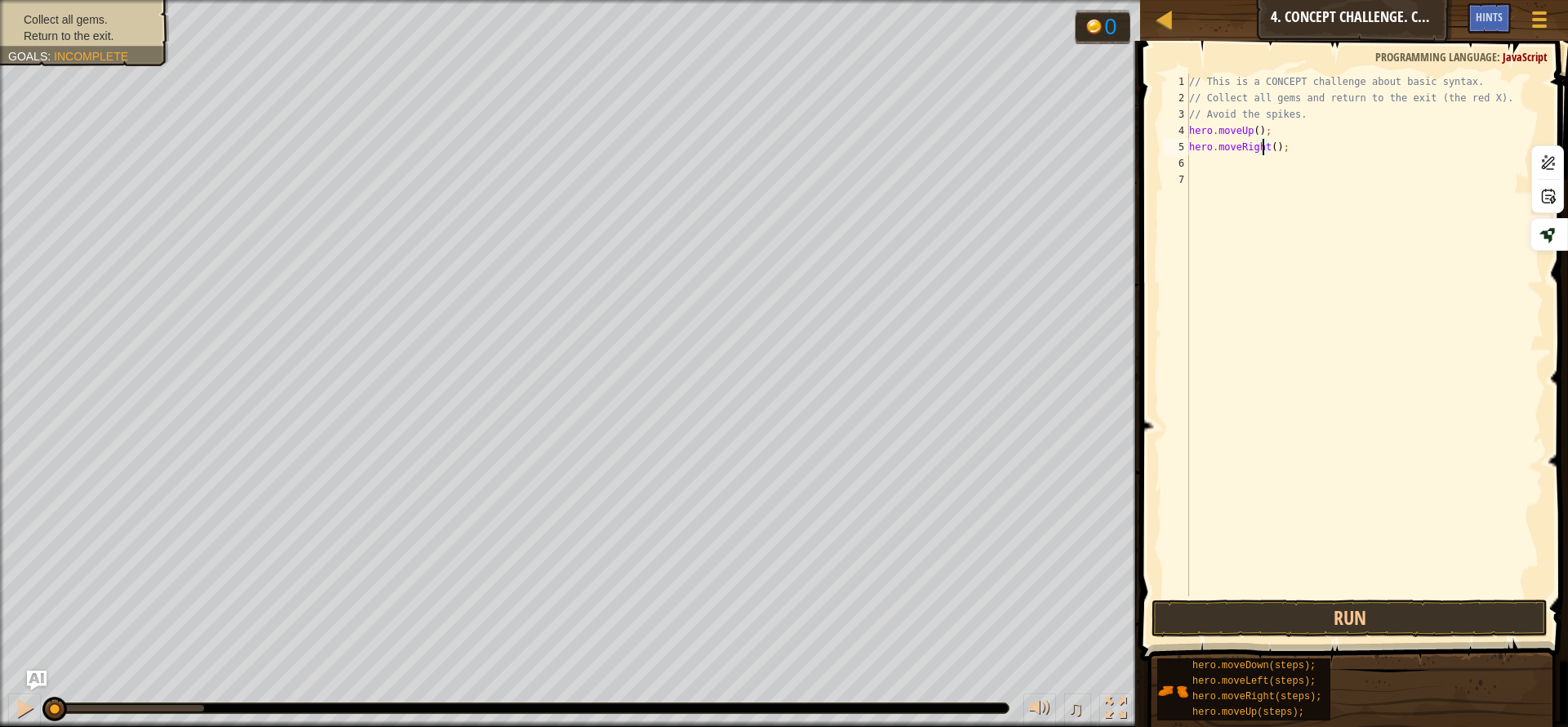
click at [1264, 146] on div "// This is a CONCEPT challenge about basic syntax. // Collect all gems and retu…" at bounding box center [1365, 351] width 358 height 556
type textarea "hero.moveRight(2);"
click at [1268, 175] on div "// This is a CONCEPT challenge about basic syntax. // Collect all gems and retu…" at bounding box center [1365, 351] width 358 height 556
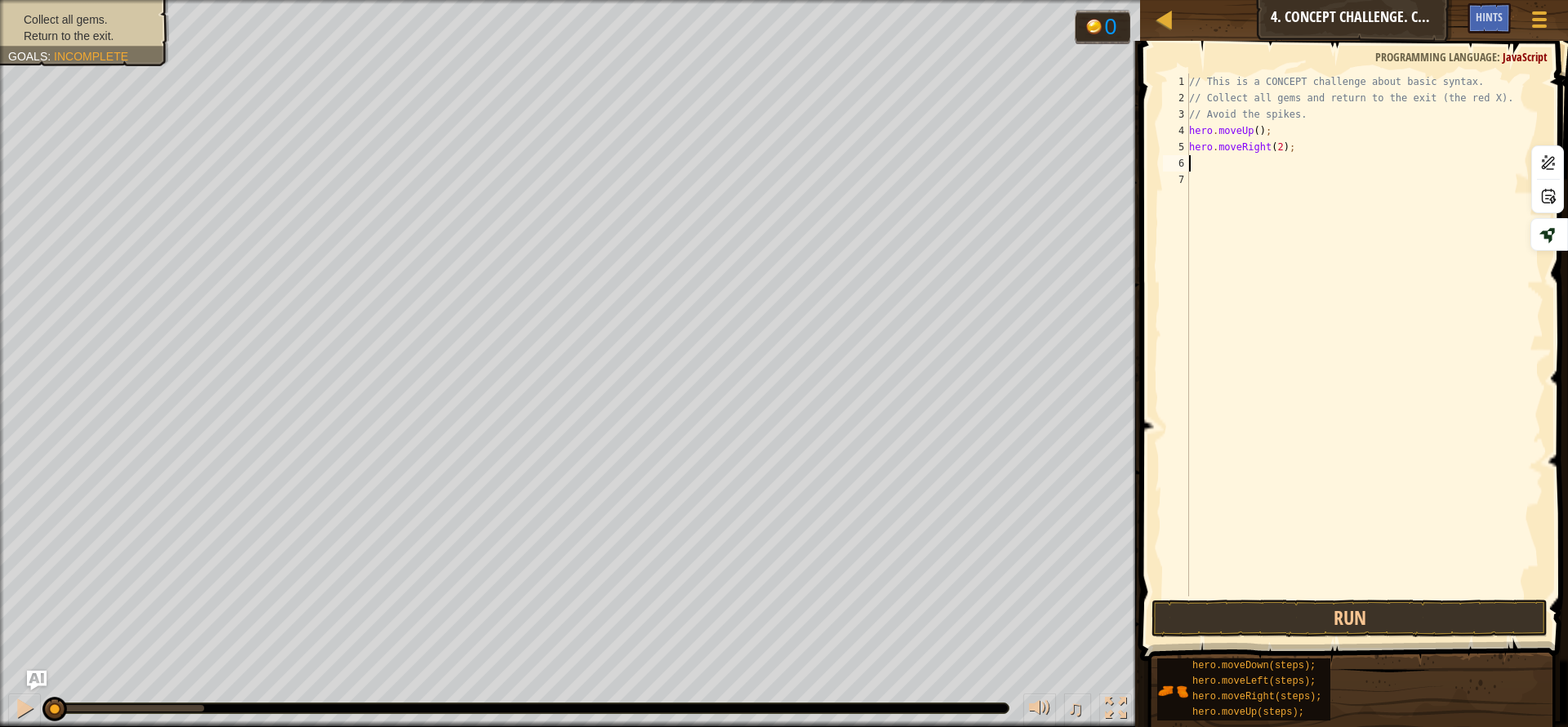
click at [1254, 161] on div "// This is a CONCEPT challenge about basic syntax. // Collect all gems and retu…" at bounding box center [1365, 351] width 358 height 556
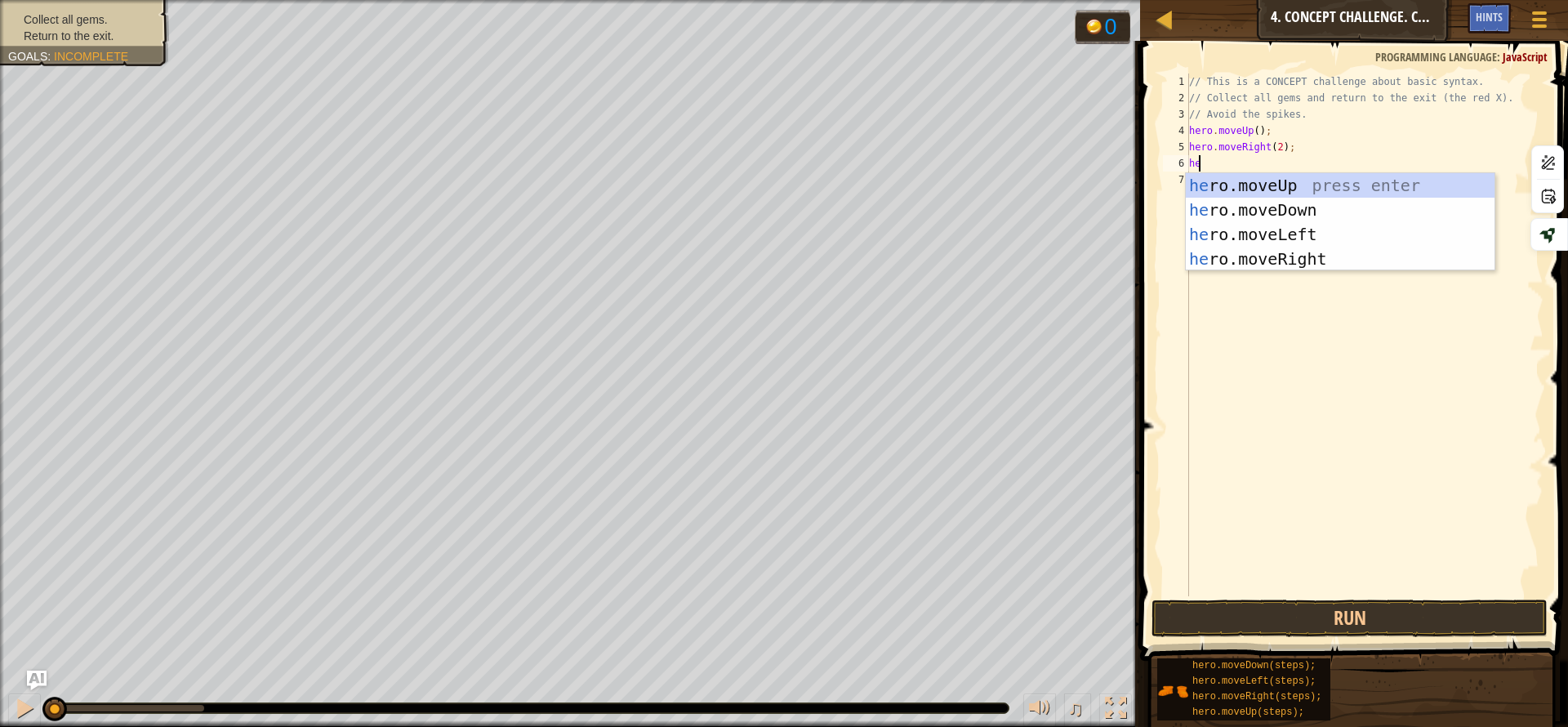
type textarea "her"
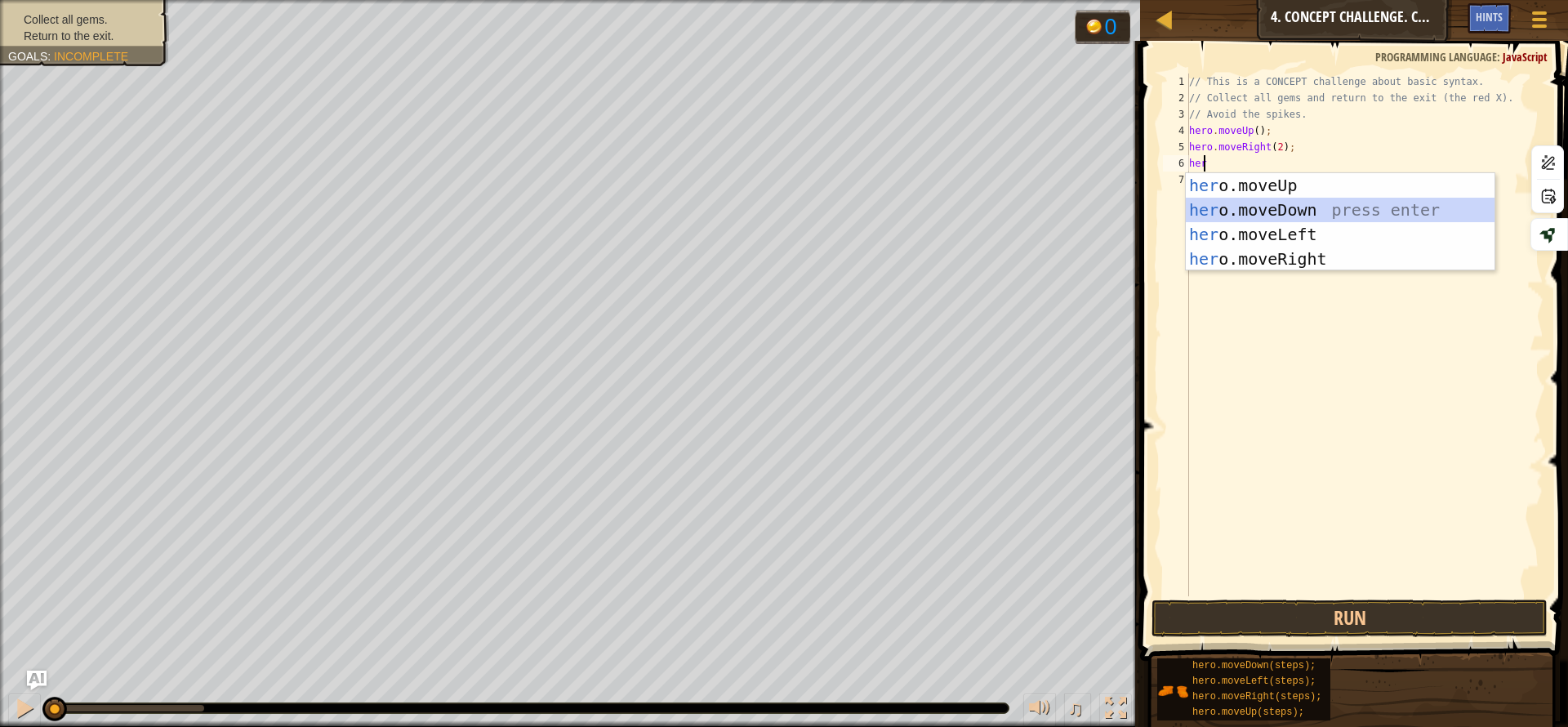
click at [1275, 203] on div "her o.moveUp press enter her o.moveDown press enter her o.moveLeft press enter …" at bounding box center [1341, 247] width 309 height 147
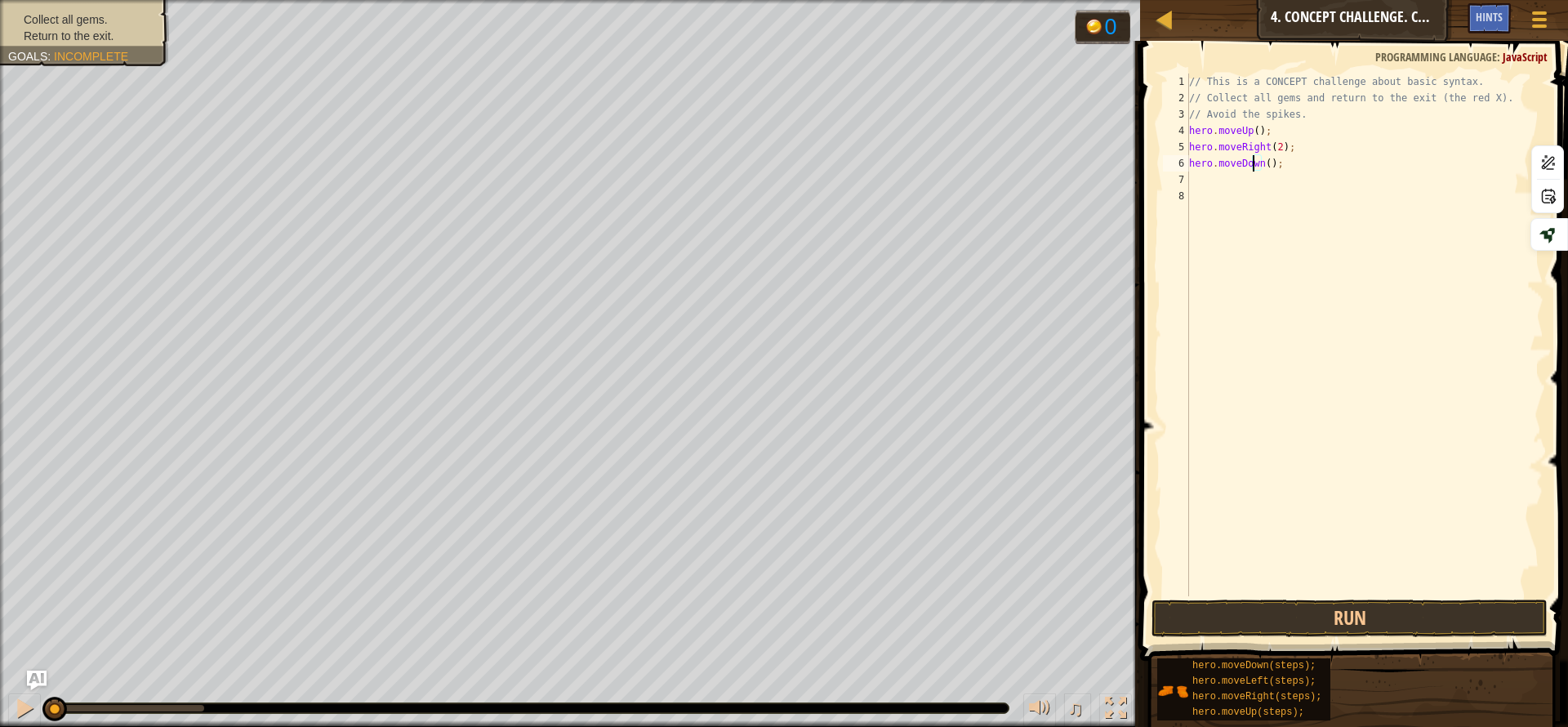
click at [1255, 166] on div "// This is a CONCEPT challenge about basic syntax. // Collect all gems and retu…" at bounding box center [1365, 351] width 358 height 556
click at [1256, 166] on div "// This is a CONCEPT challenge about basic syntax. // Collect all gems and retu…" at bounding box center [1365, 351] width 358 height 556
type textarea "hero.moveDown(3);"
click at [1277, 195] on div "// This is a CONCEPT challenge about basic syntax. // Collect all gems and retu…" at bounding box center [1365, 351] width 358 height 556
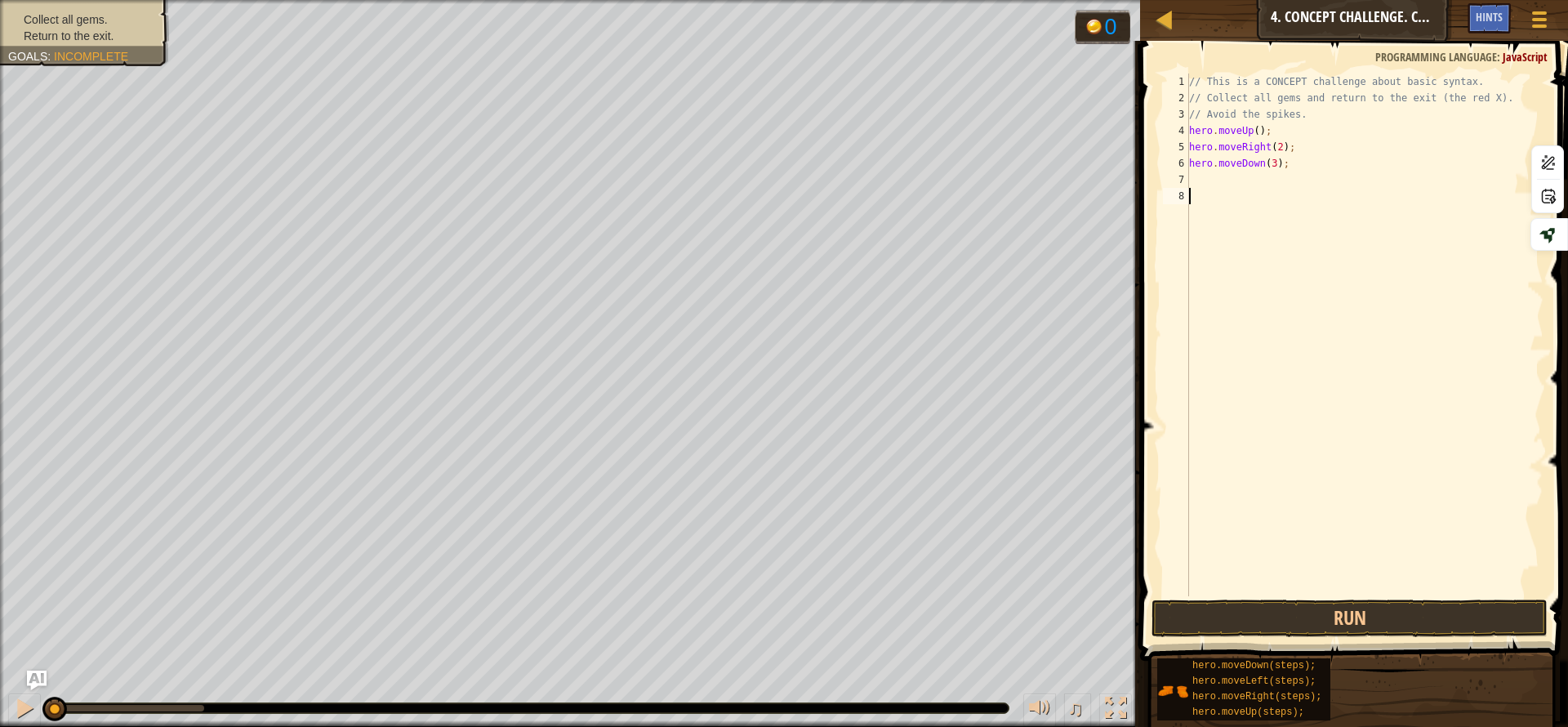
scroll to position [7, 0]
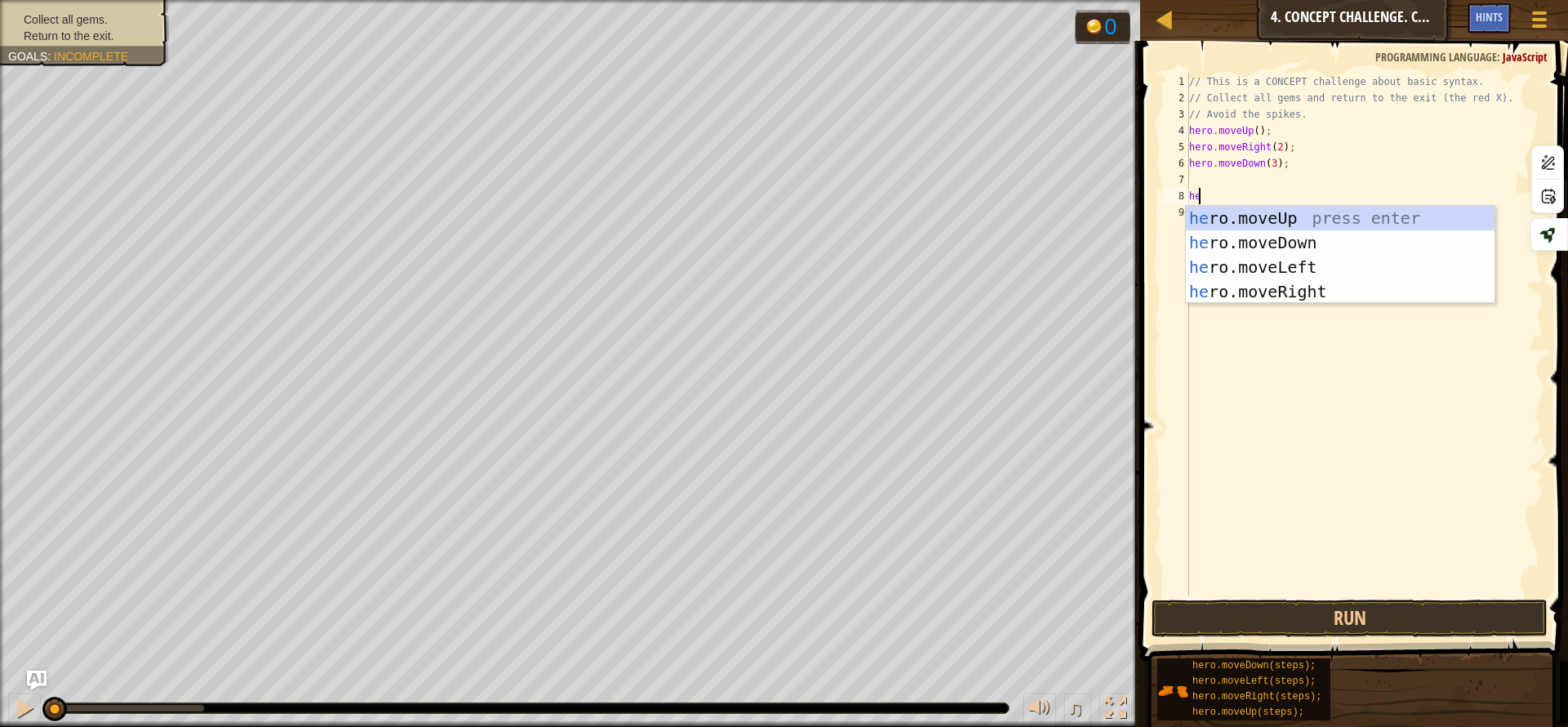
type textarea "her"
click at [1277, 220] on div "her o.moveUp press enter her o.moveDown press enter her o.moveLeft press enter …" at bounding box center [1341, 279] width 309 height 147
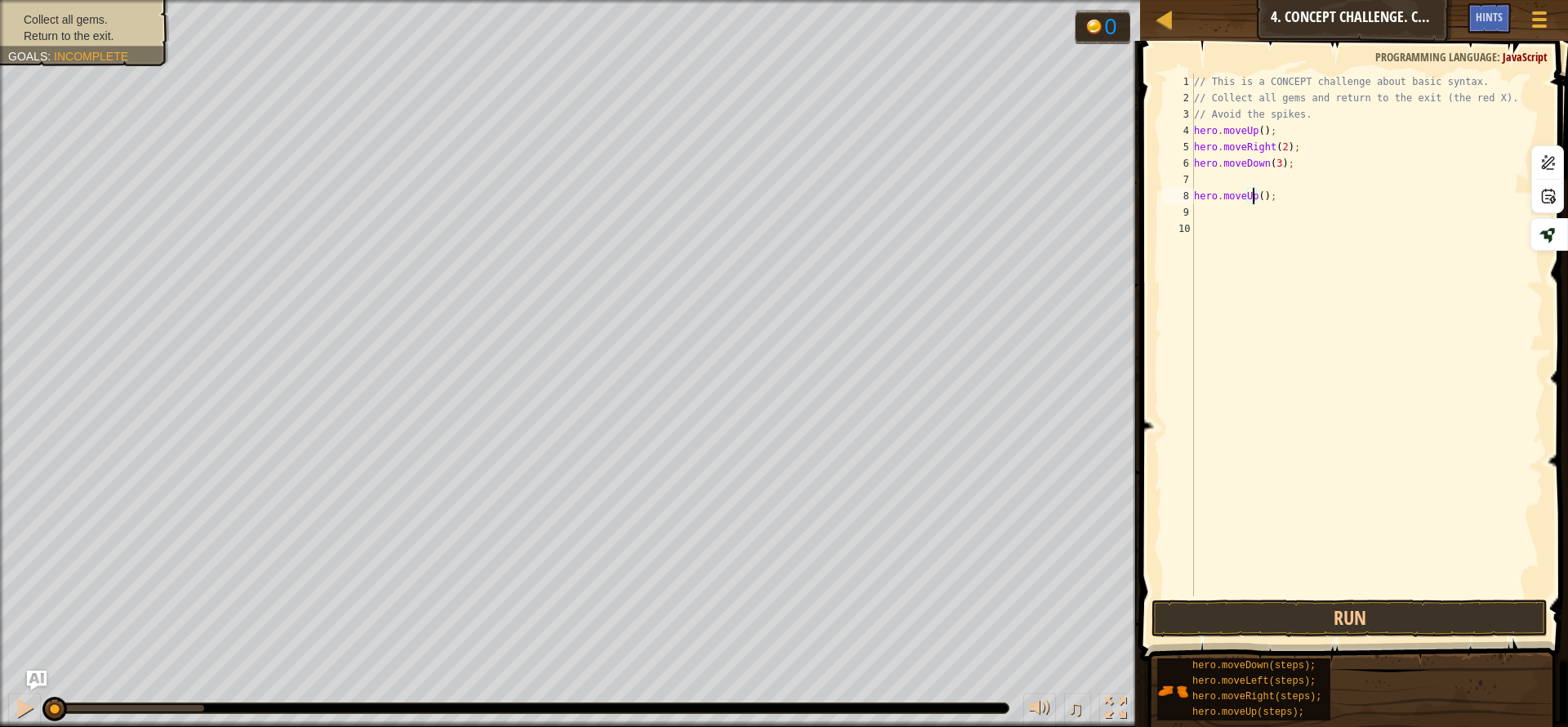
click at [1255, 195] on div "// This is a CONCEPT challenge about basic syntax. // Collect all gems and retu…" at bounding box center [1367, 351] width 353 height 556
type textarea "hero.moveUp(2);"
click at [1264, 226] on div "// This is a CONCEPT challenge about basic syntax. // Collect all gems and retu…" at bounding box center [1367, 351] width 353 height 556
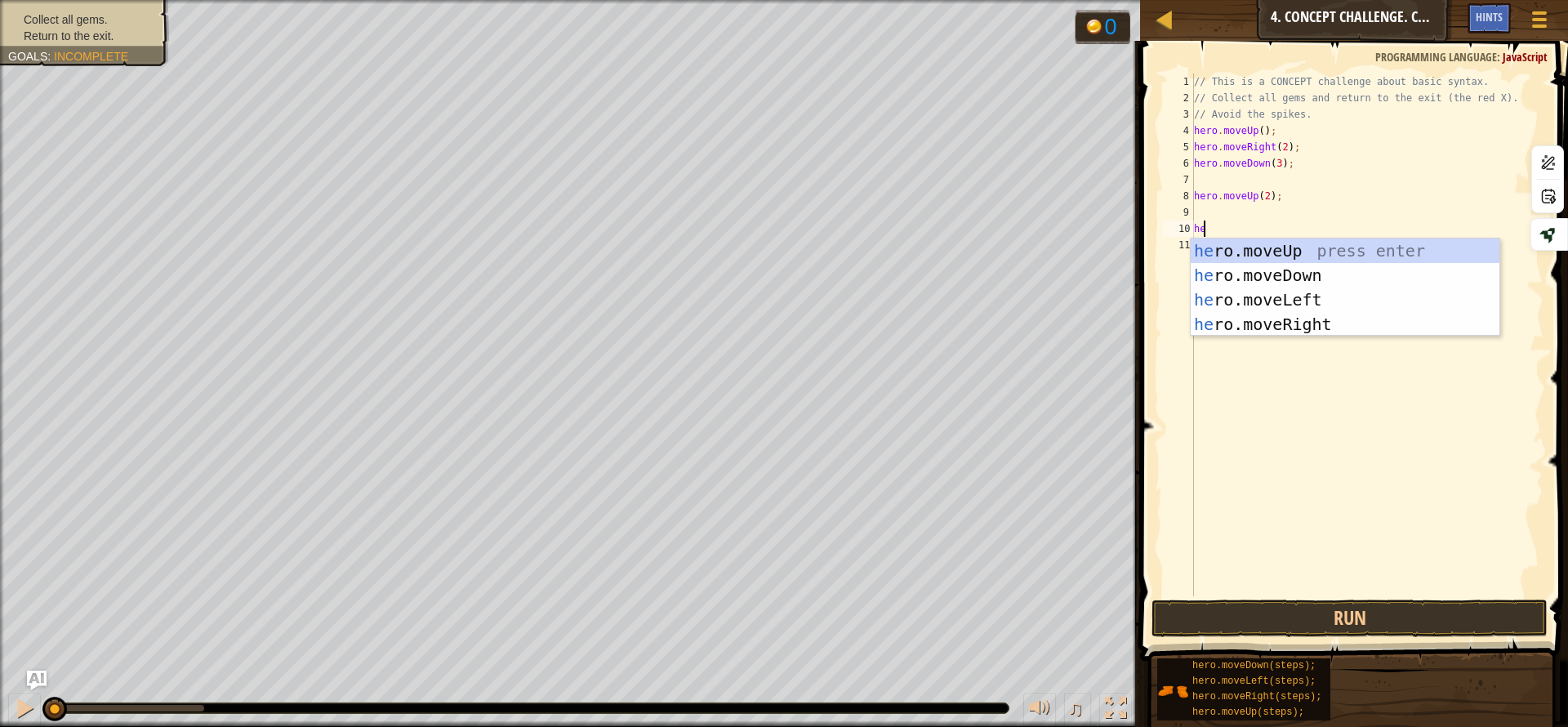
type textarea "her"
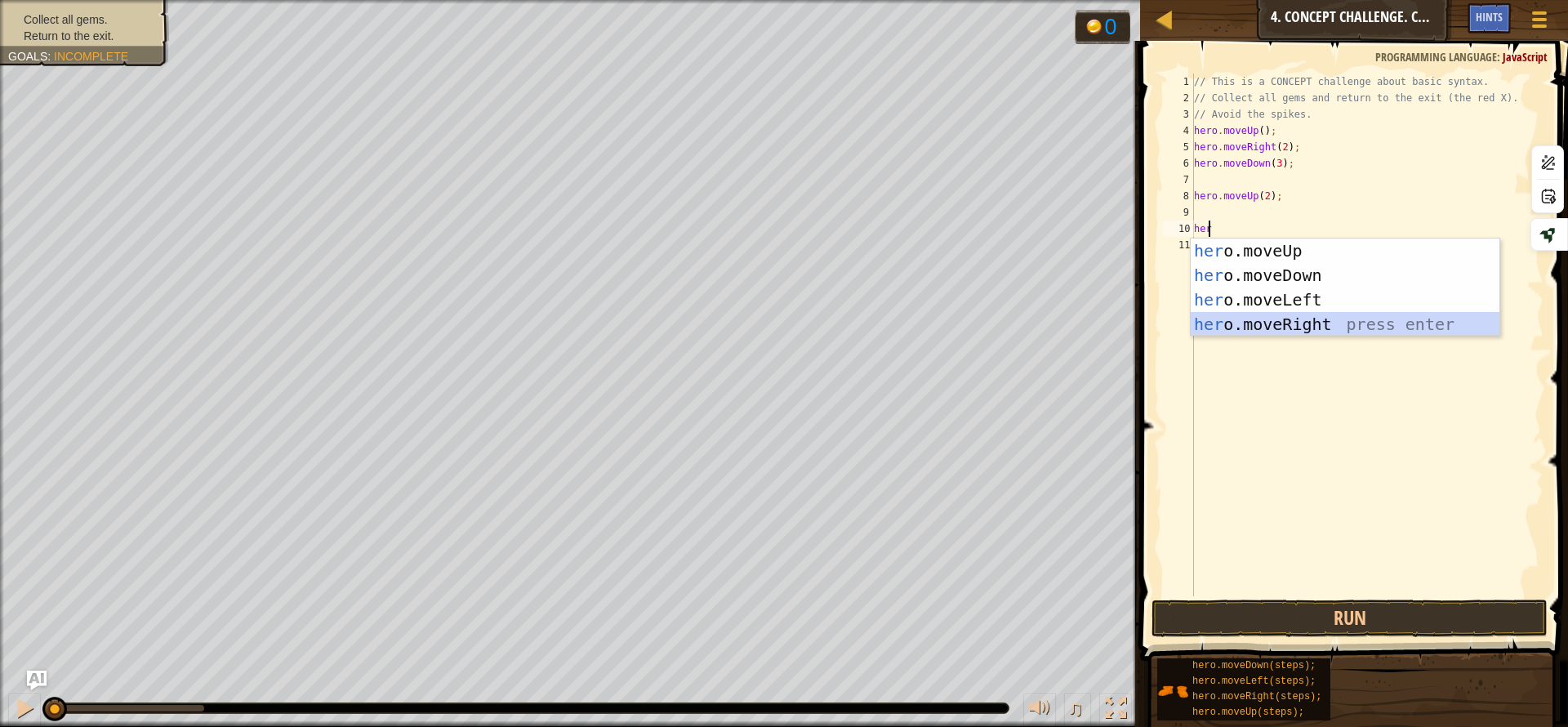
click at [1323, 318] on div "her o.moveUp press enter her o.moveDown press enter her o.moveLeft press enter …" at bounding box center [1345, 312] width 309 height 147
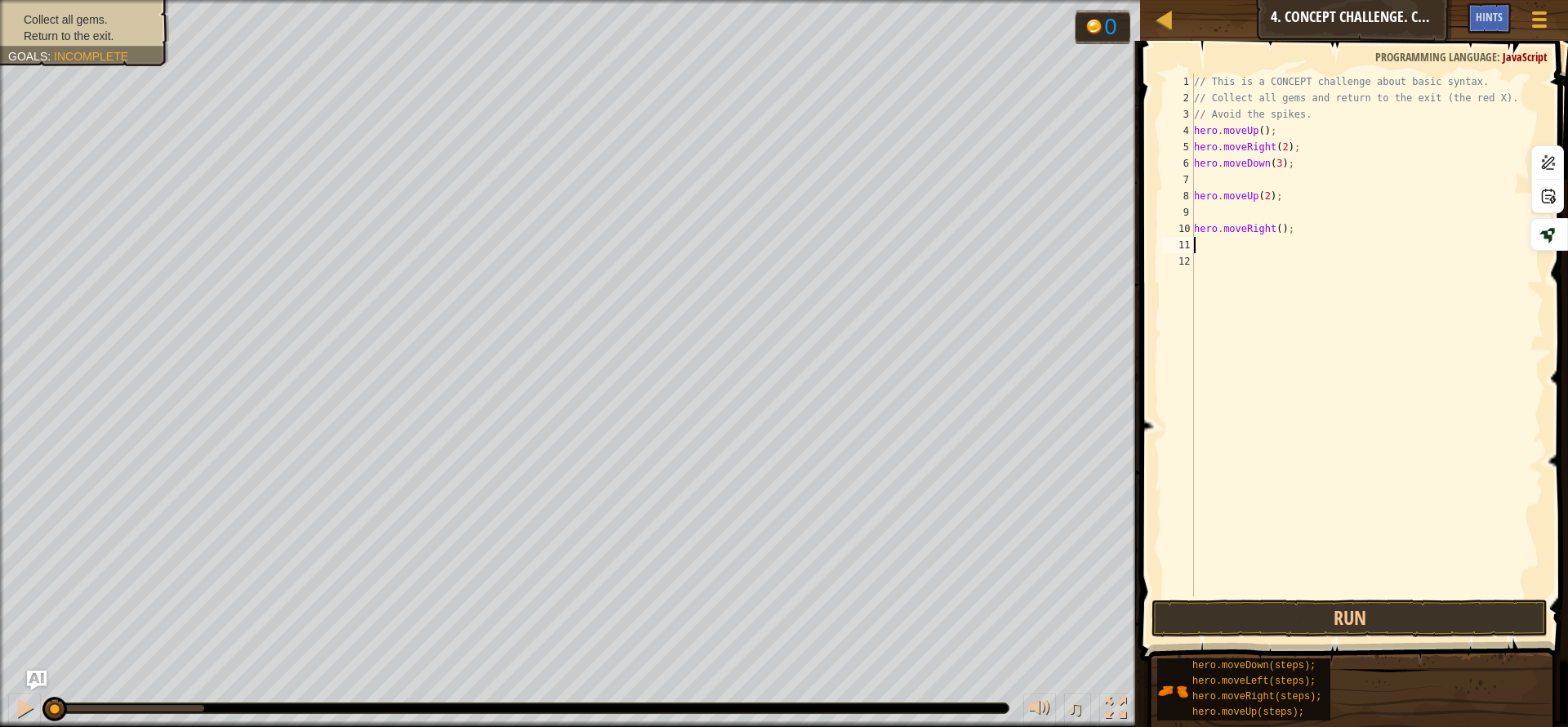
click at [1268, 232] on div "// This is a CONCEPT challenge about basic syntax. // Collect all gems and retu…" at bounding box center [1367, 351] width 353 height 556
type textarea "hero.moveRight(3);"
click at [1340, 616] on button "Run" at bounding box center [1349, 618] width 396 height 37
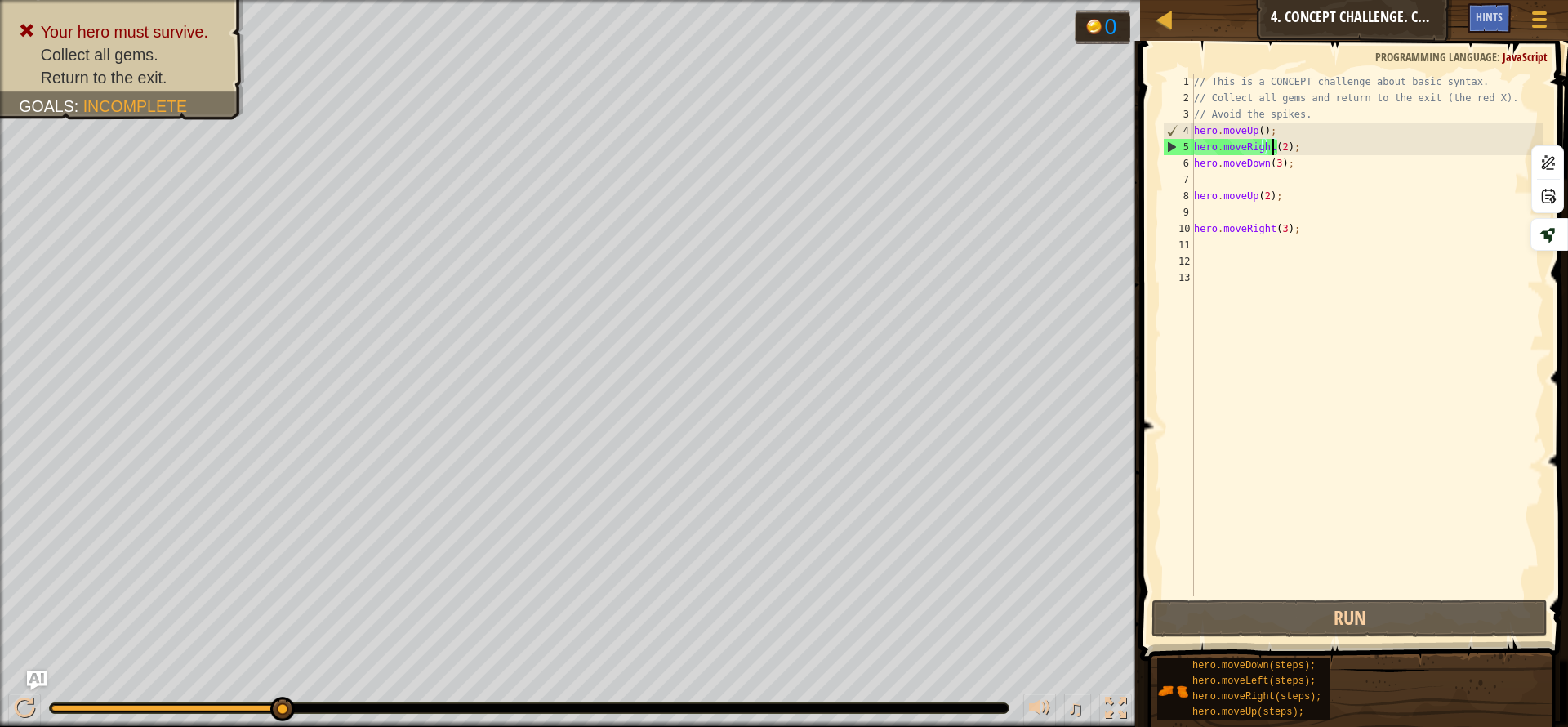
click at [1273, 151] on div "// This is a CONCEPT challenge about basic syntax. // Collect all gems and retu…" at bounding box center [1367, 351] width 353 height 556
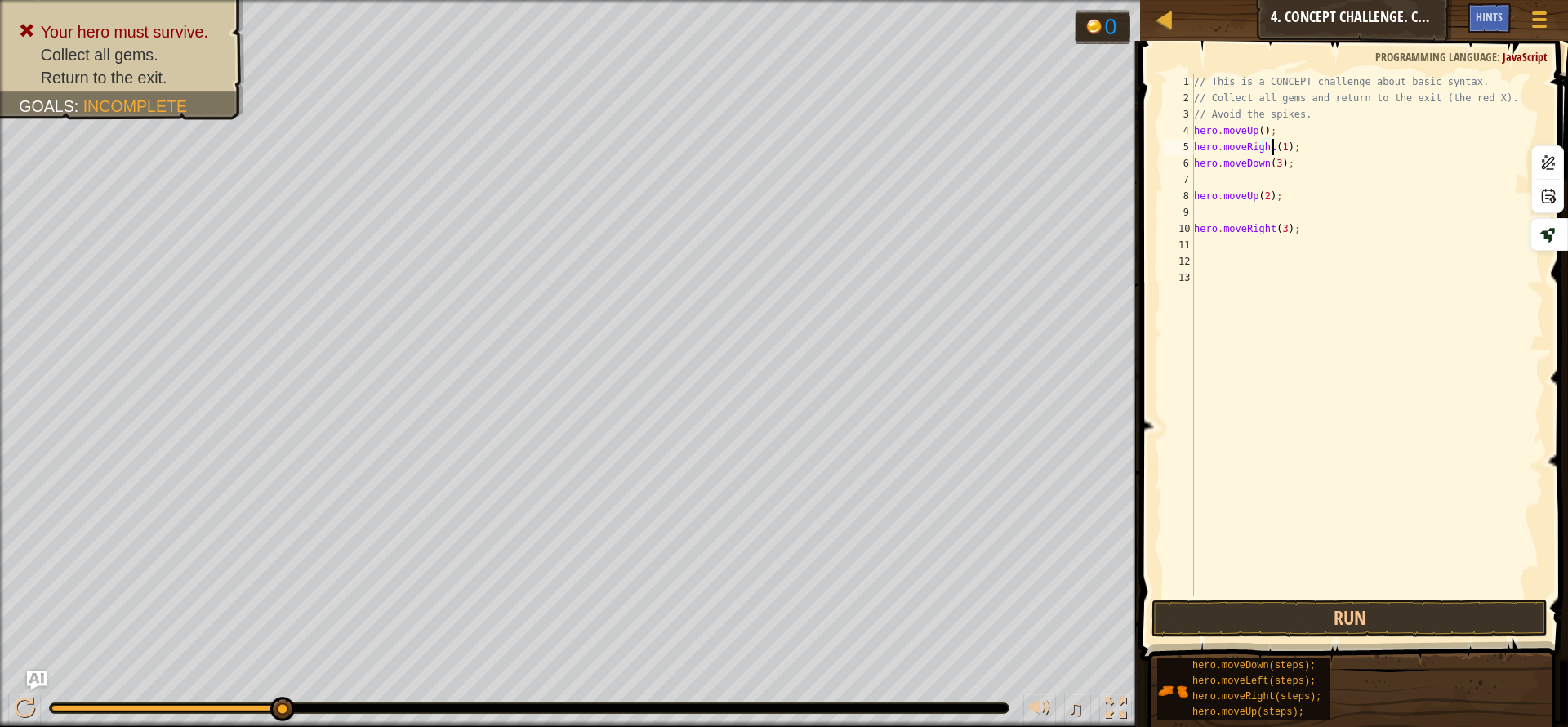
scroll to position [7, 7]
click at [1326, 614] on button "Run" at bounding box center [1349, 618] width 396 height 37
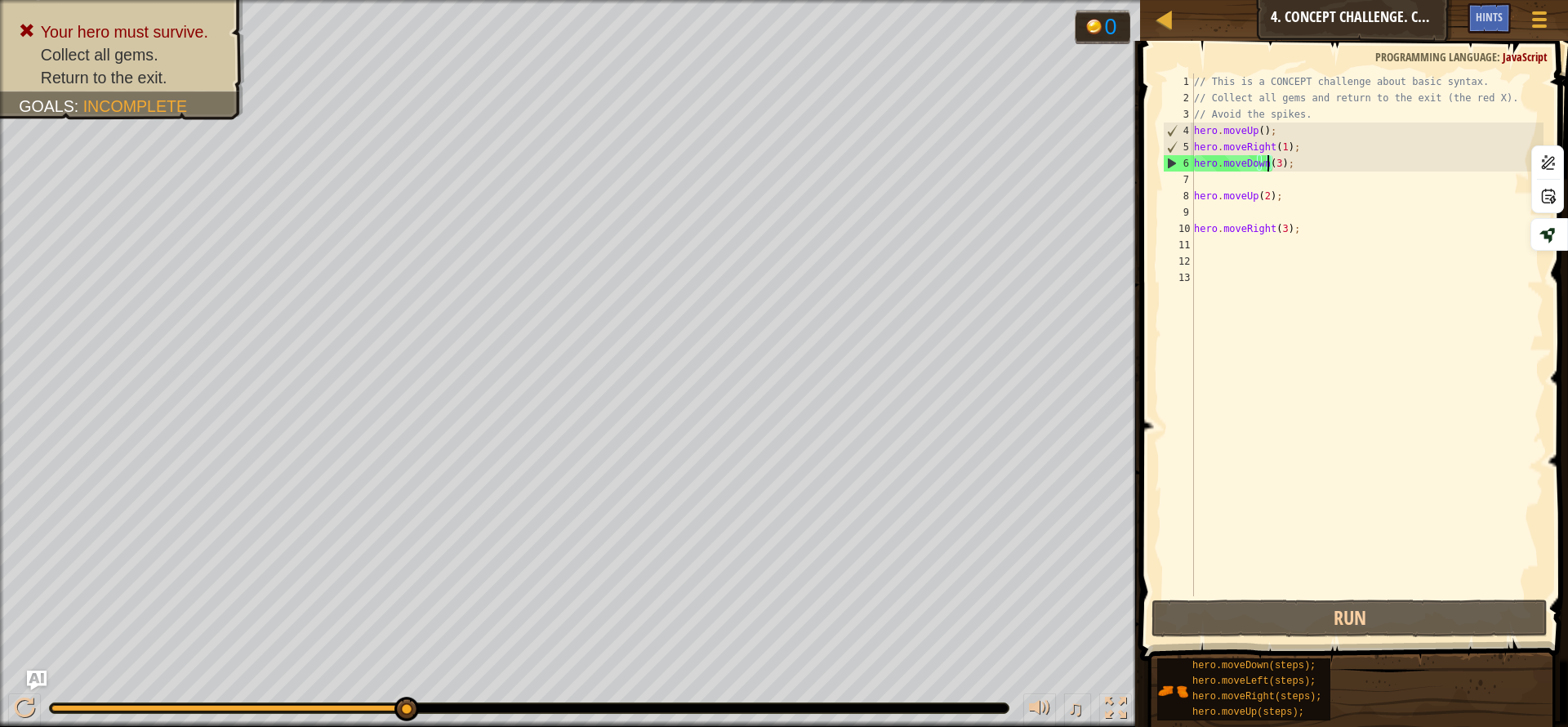
click at [1270, 164] on div "// This is a CONCEPT challenge about basic syntax. // Collect all gems and retu…" at bounding box center [1367, 351] width 353 height 556
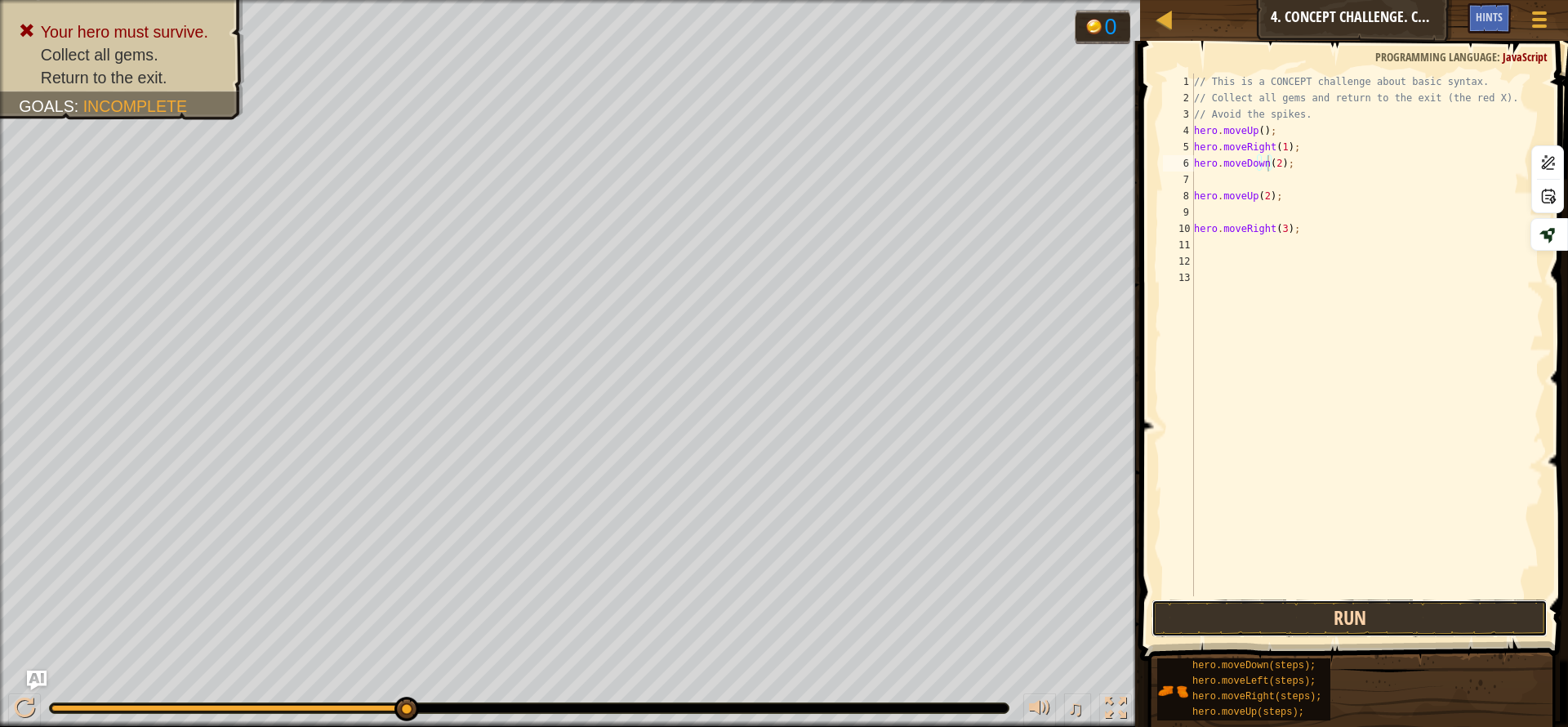
click at [1414, 621] on button "Run" at bounding box center [1349, 618] width 396 height 37
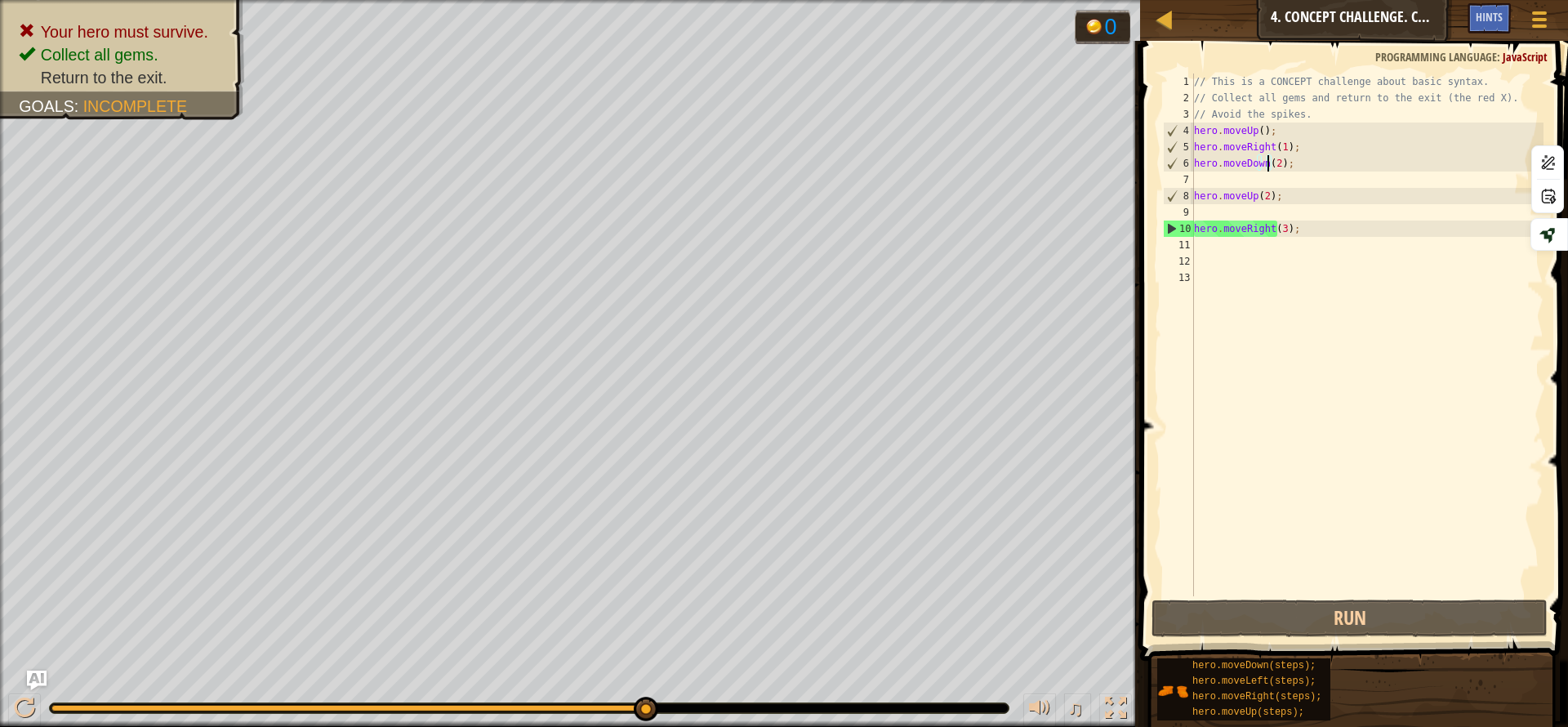
click at [1275, 223] on div "// This is a CONCEPT challenge about basic syntax. // Collect all gems and retu…" at bounding box center [1367, 351] width 353 height 556
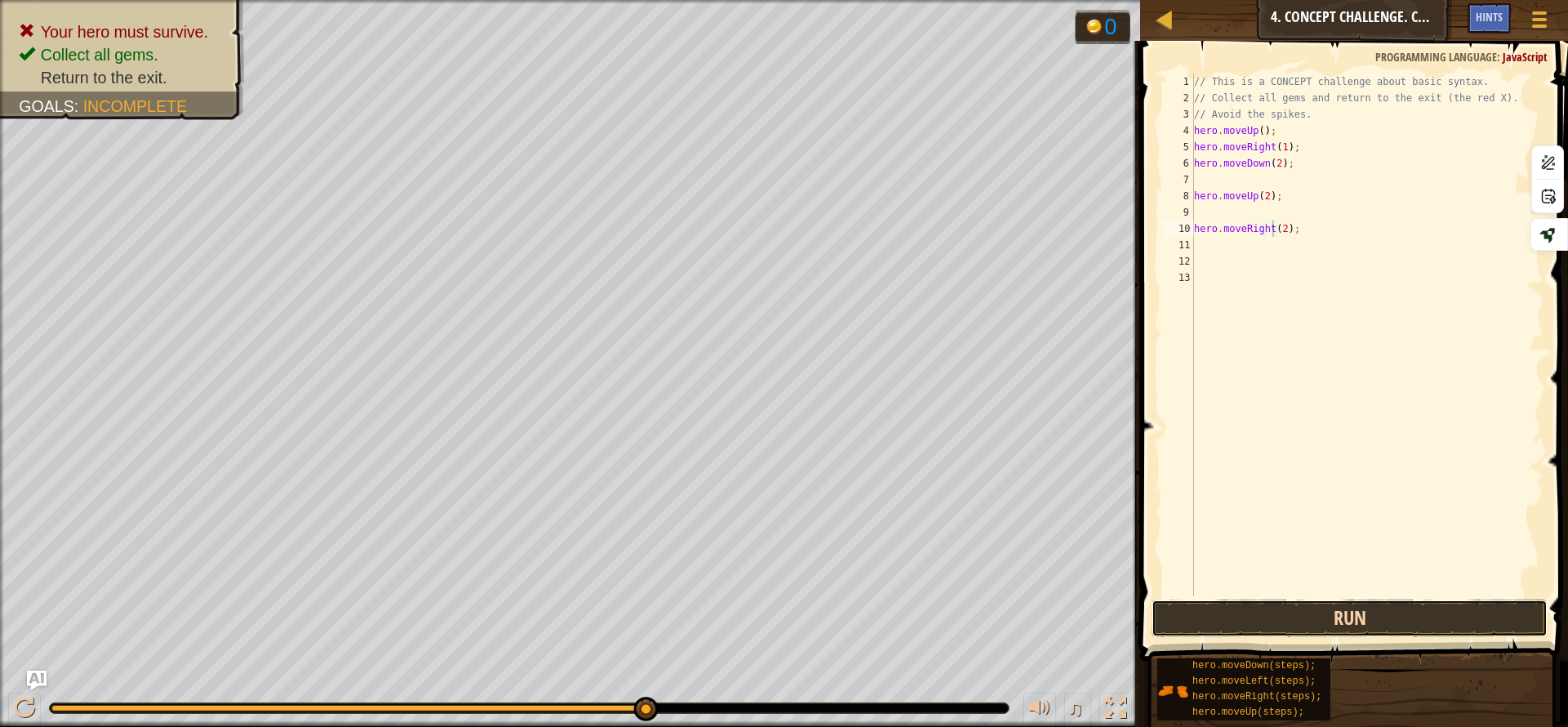
click at [1352, 615] on button "Run" at bounding box center [1349, 618] width 396 height 37
click at [1357, 604] on button "Run" at bounding box center [1349, 618] width 396 height 37
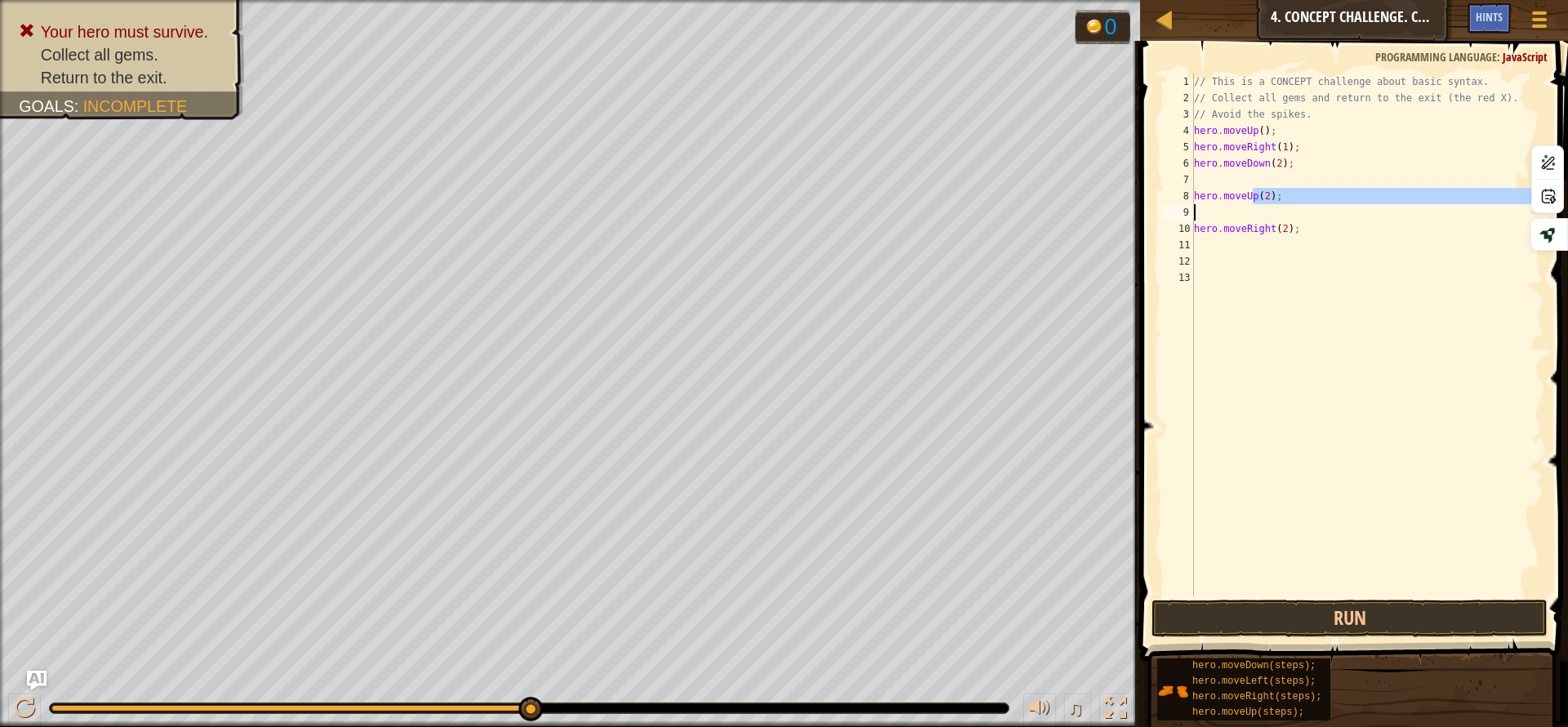
drag, startPoint x: 1255, startPoint y: 200, endPoint x: 1266, endPoint y: 203, distance: 11.4
click at [1266, 203] on div "// This is a CONCEPT challenge about basic syntax. // Collect all gems and retu…" at bounding box center [1367, 351] width 353 height 556
type textarea "hero.moveUp(2);"
click at [1266, 203] on div "// This is a CONCEPT challenge about basic syntax. // Collect all gems and retu…" at bounding box center [1367, 334] width 353 height 522
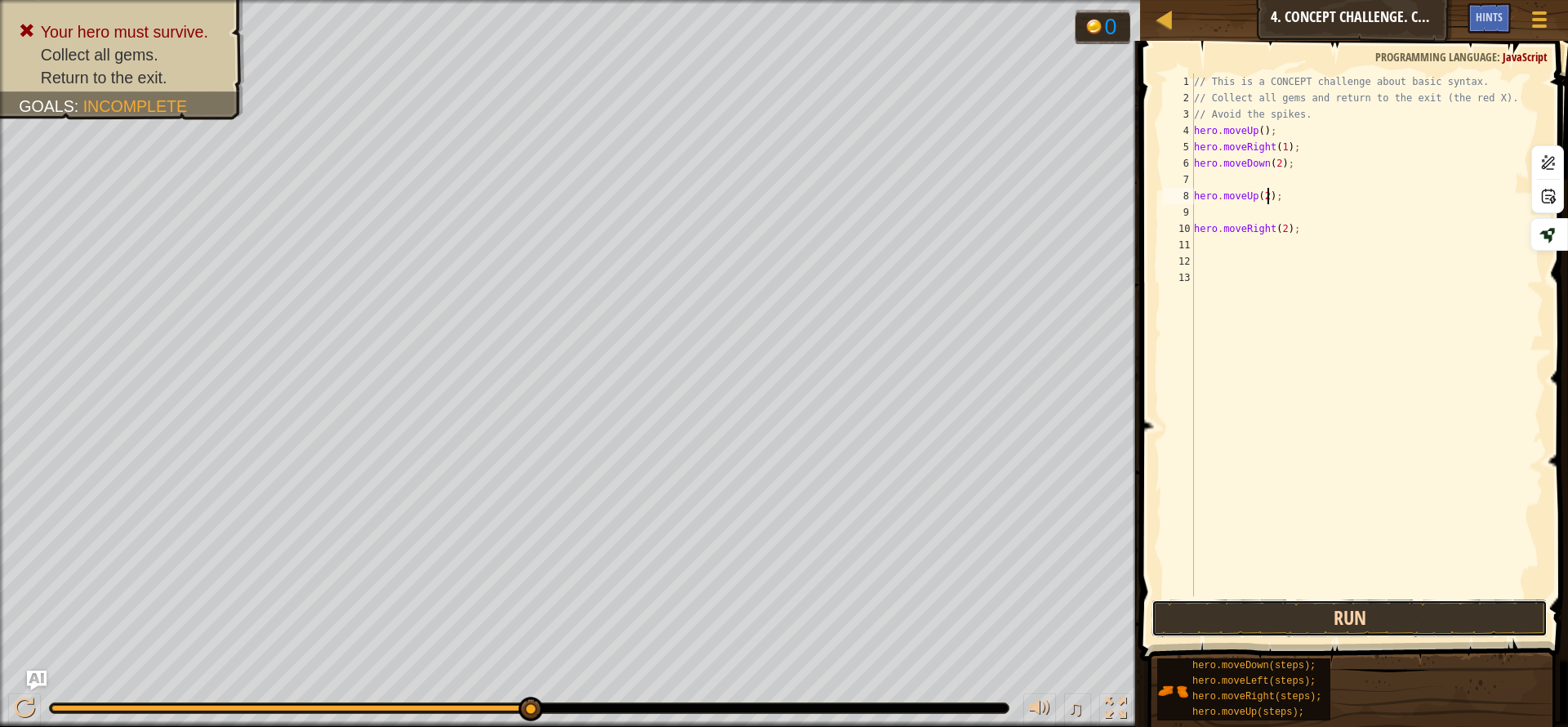
click at [1300, 625] on button "Run" at bounding box center [1349, 618] width 396 height 37
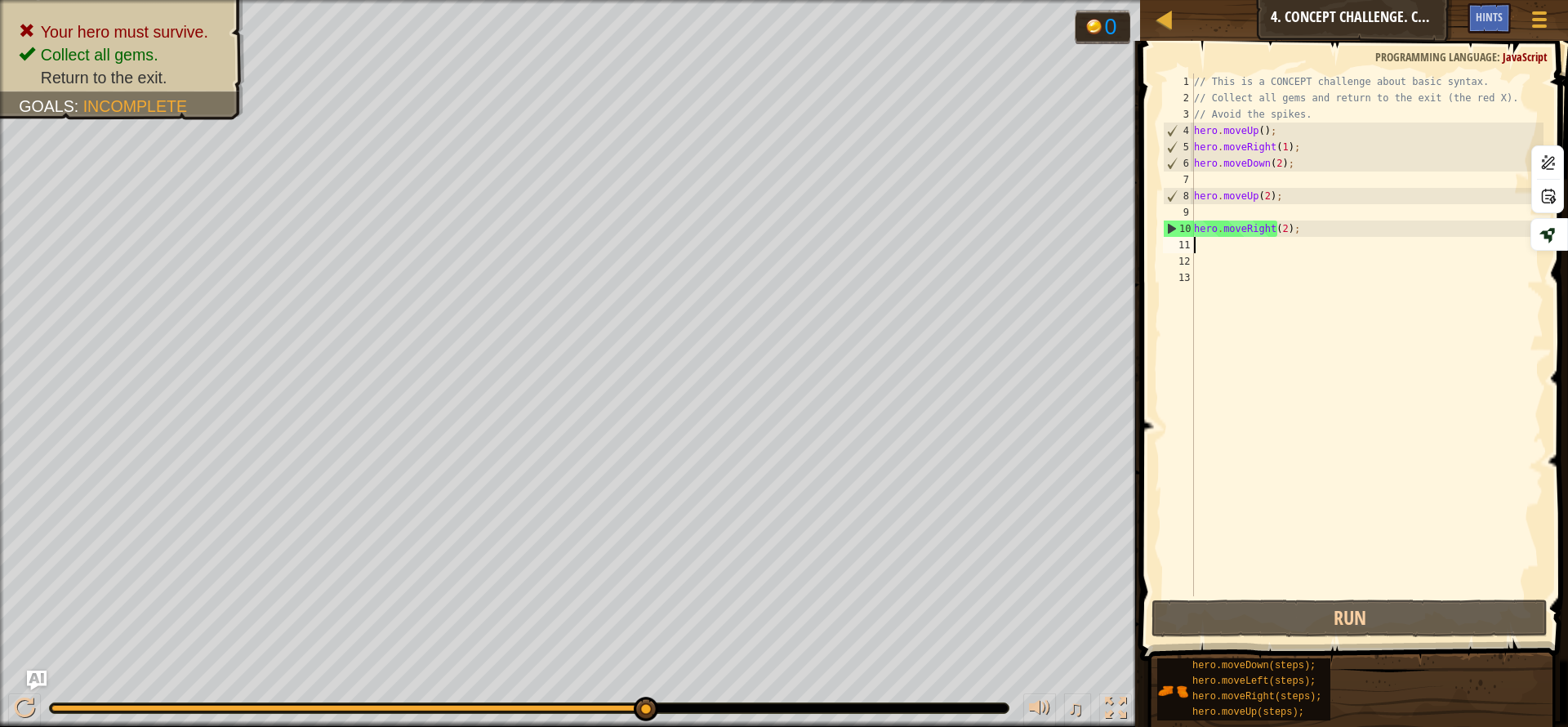
click at [1278, 249] on div "// This is a CONCEPT challenge about basic syntax. // Collect all gems and retu…" at bounding box center [1367, 351] width 353 height 556
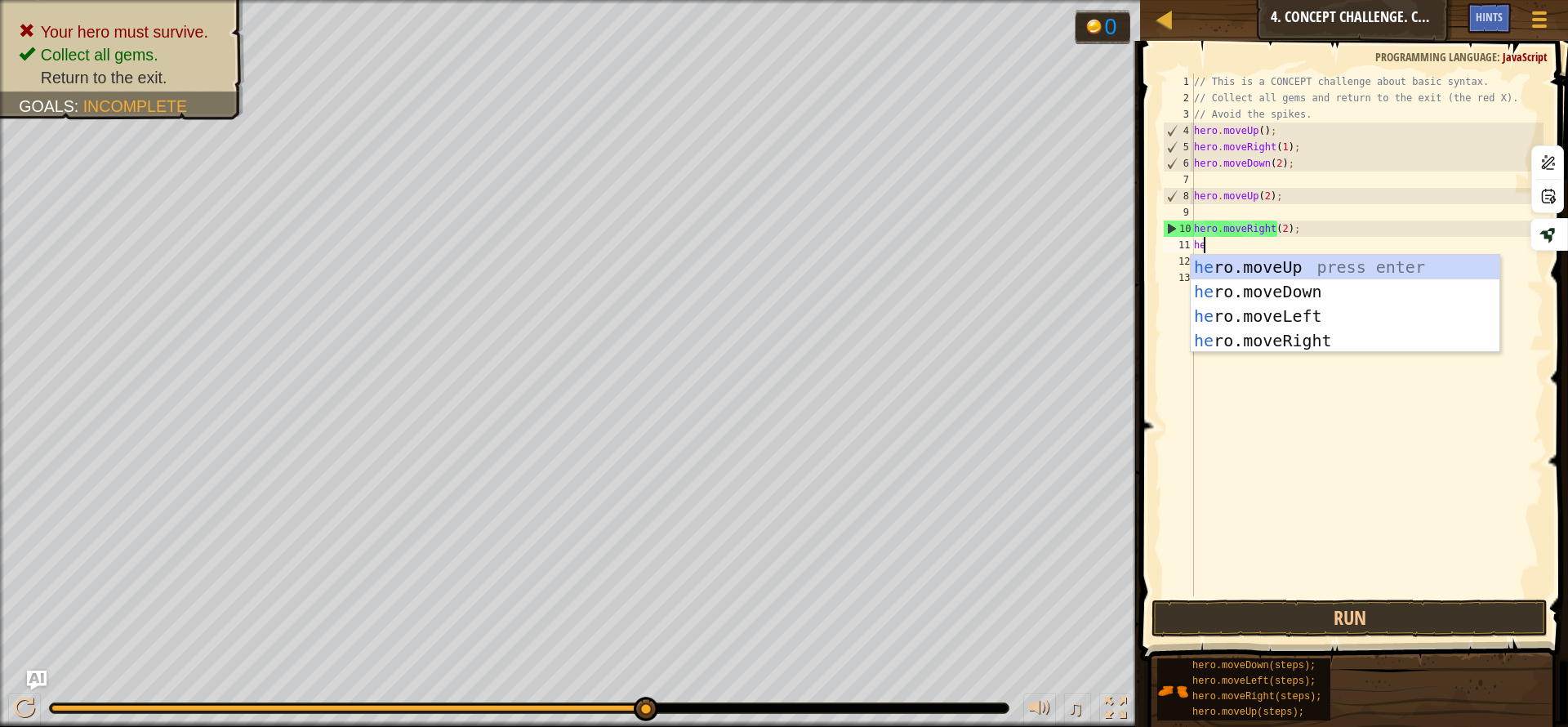
type textarea "her"
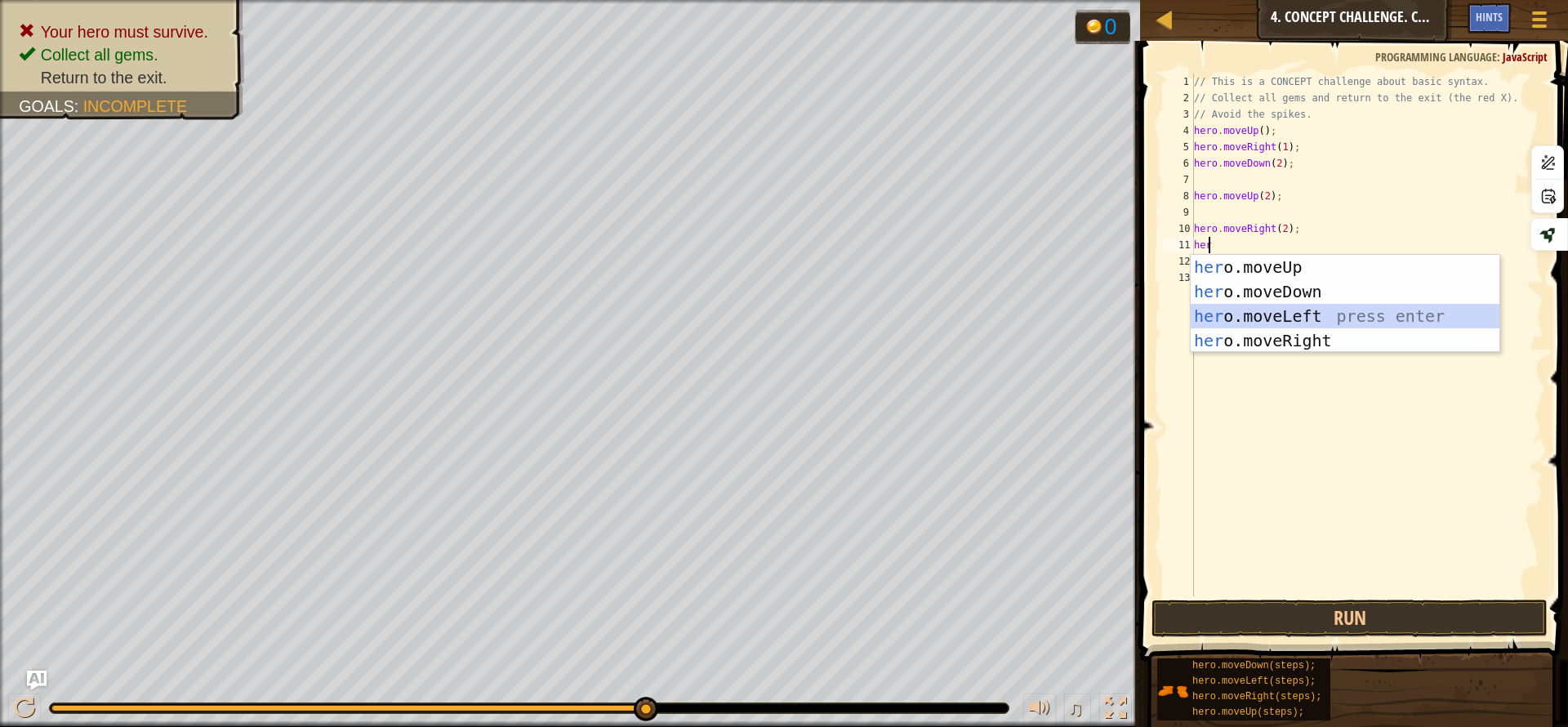
click at [1295, 316] on div "her o.moveUp press enter her o.moveDown press enter her o.moveLeft press enter …" at bounding box center [1345, 329] width 309 height 147
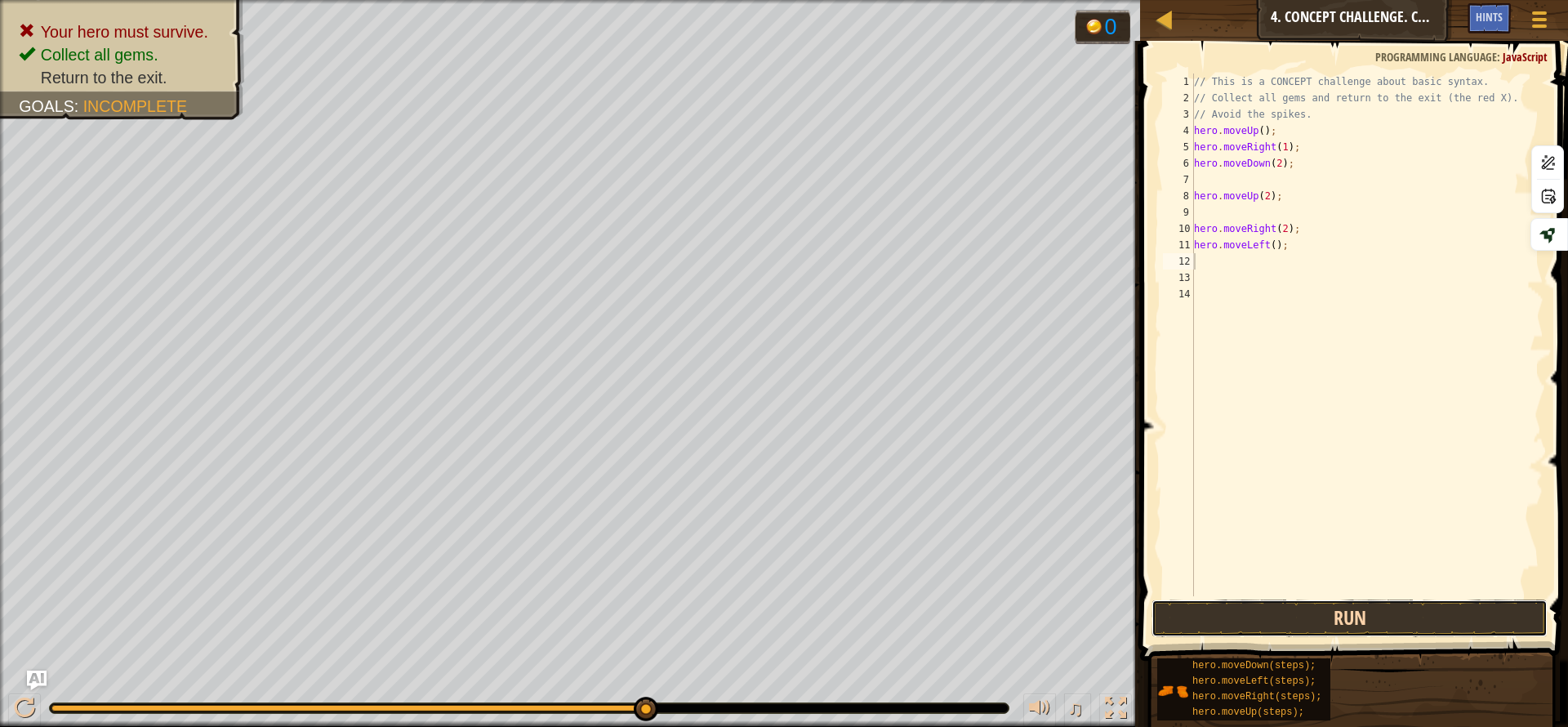
click at [1314, 606] on button "Run" at bounding box center [1349, 618] width 396 height 37
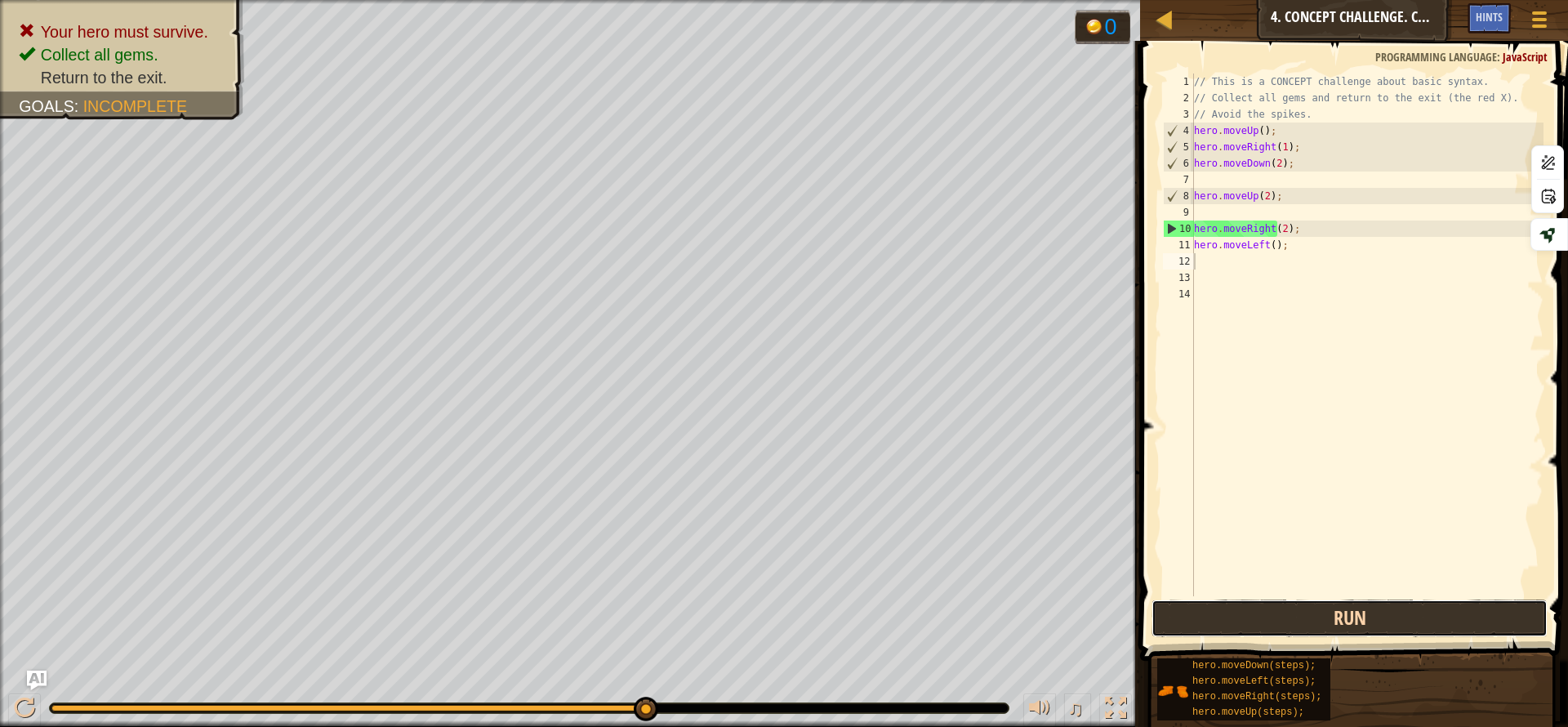
click at [1362, 611] on button "Run" at bounding box center [1349, 618] width 396 height 37
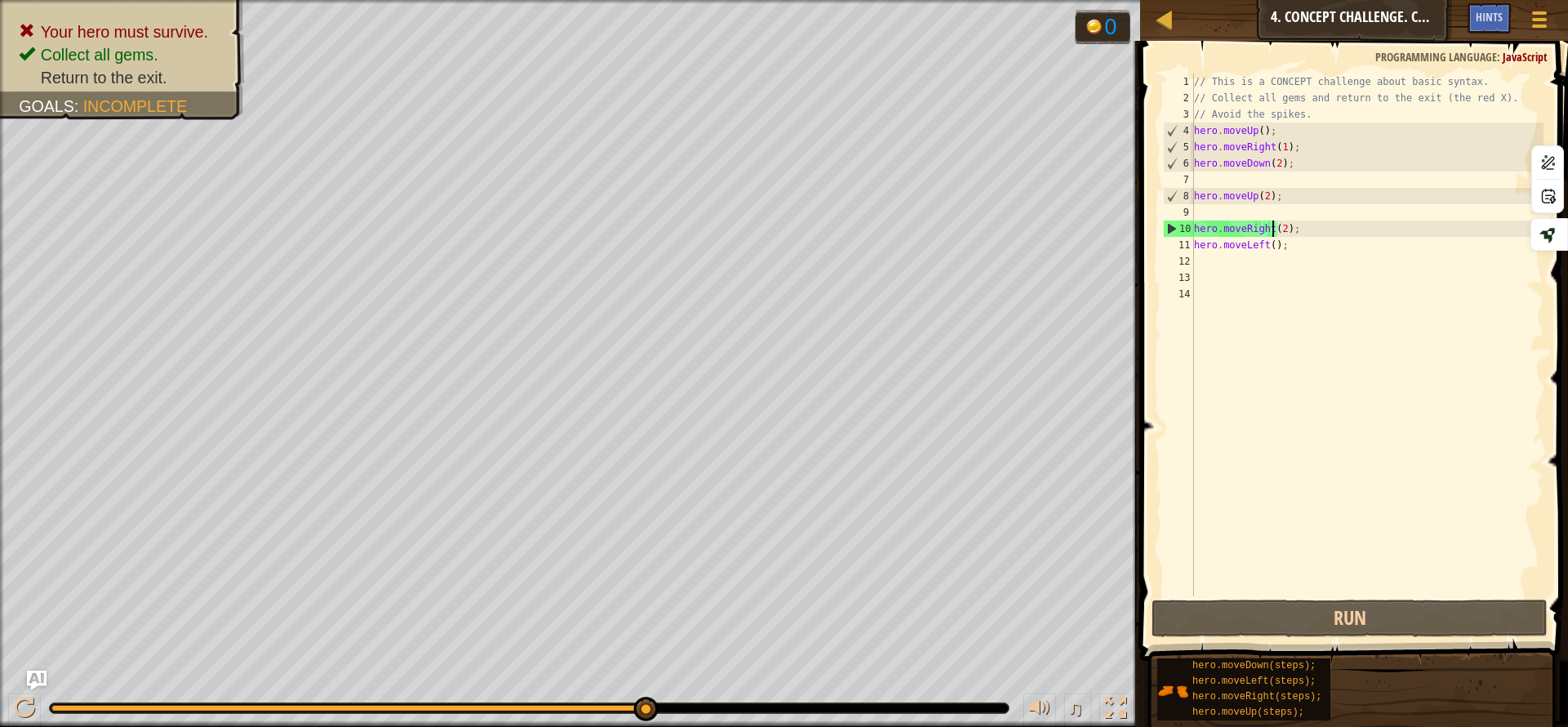
click at [1271, 231] on div "// This is a CONCEPT challenge about basic syntax. // Collect all gems and retu…" at bounding box center [1367, 351] width 353 height 556
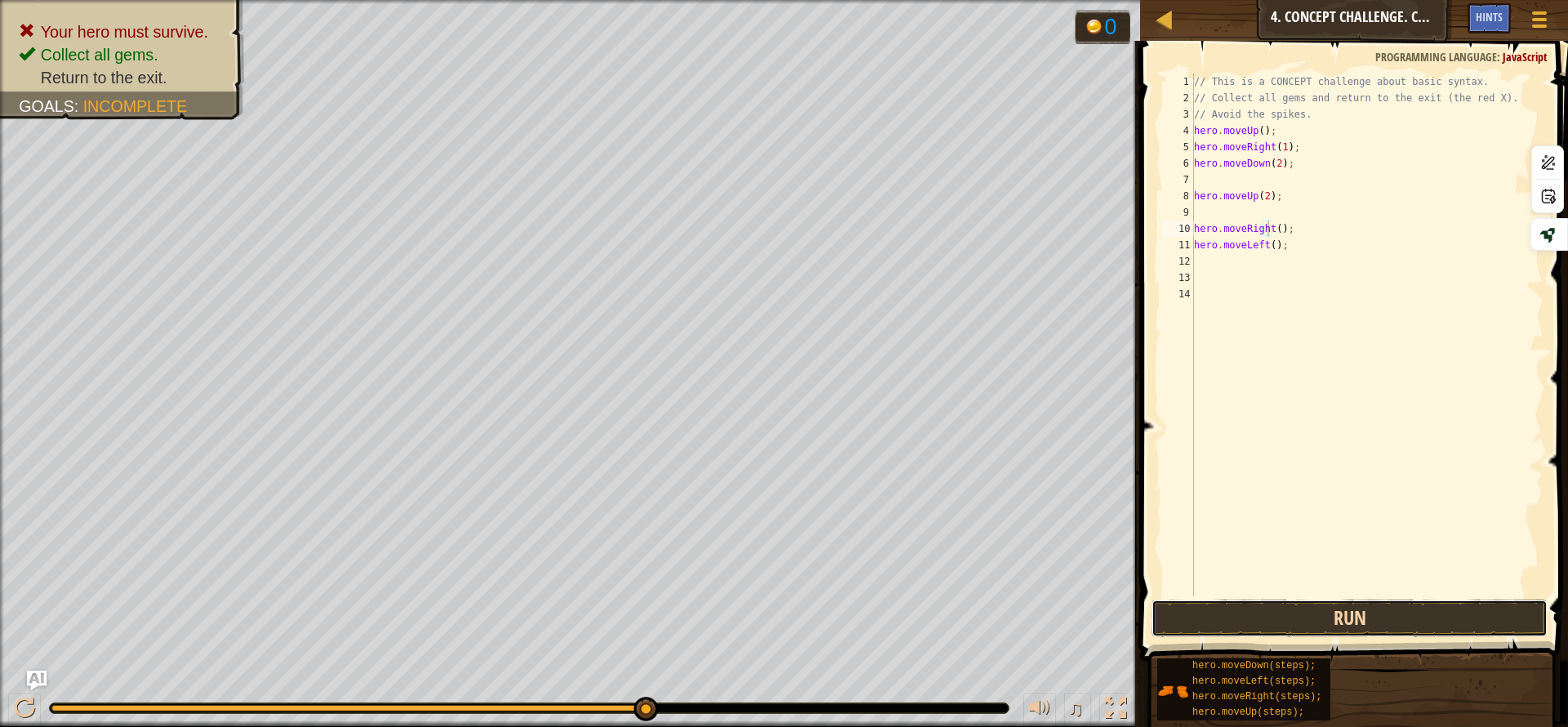
click at [1303, 618] on button "Run" at bounding box center [1349, 618] width 396 height 37
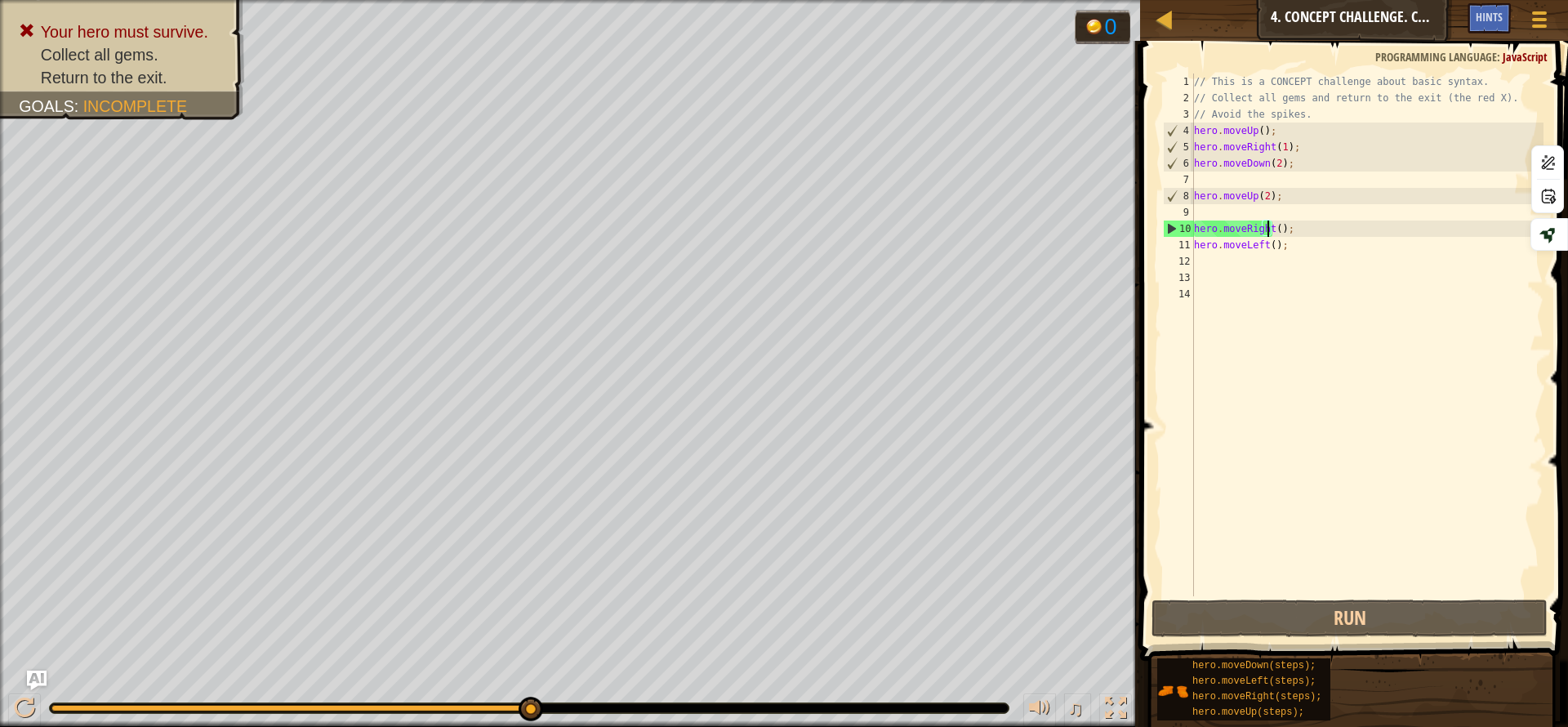
scroll to position [7, 7]
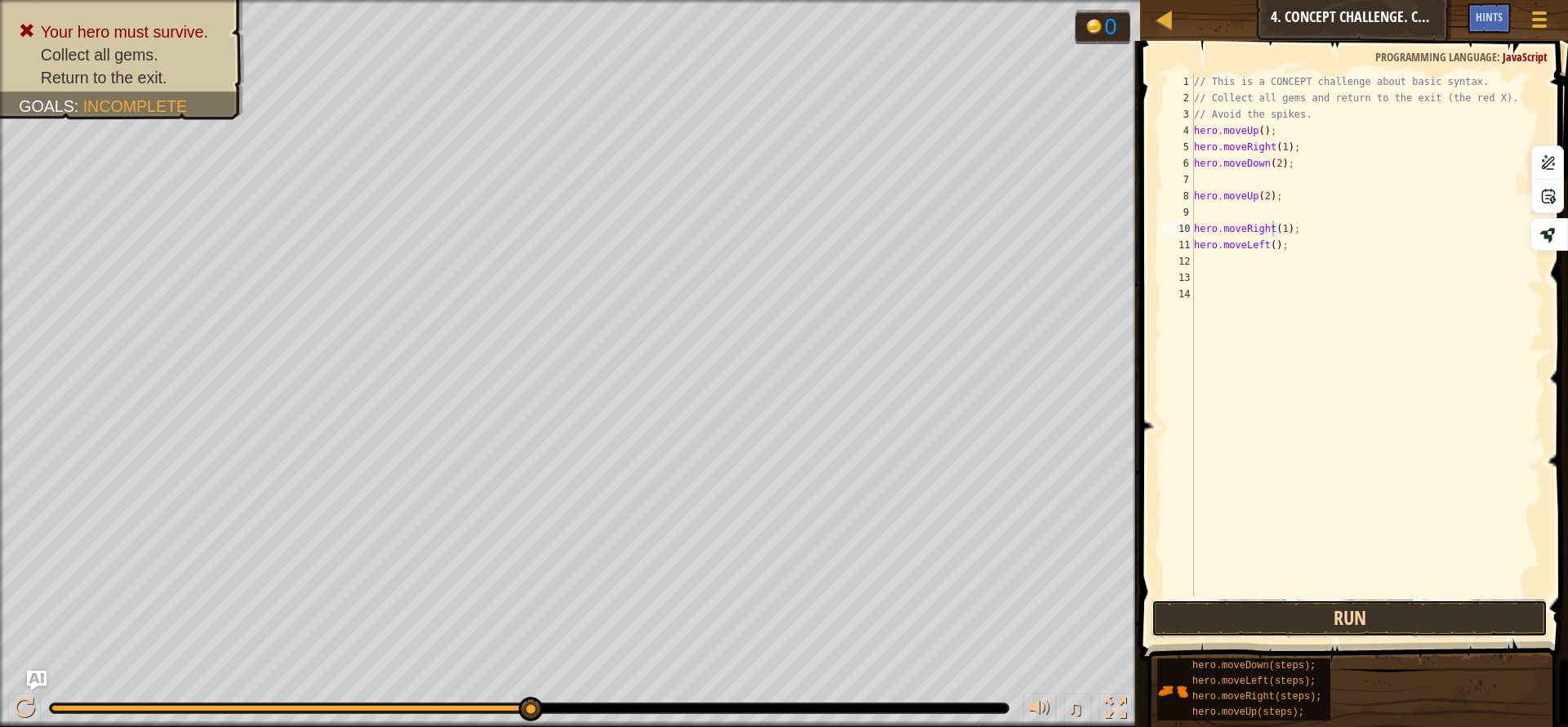
click at [1310, 615] on button "Run" at bounding box center [1349, 618] width 396 height 37
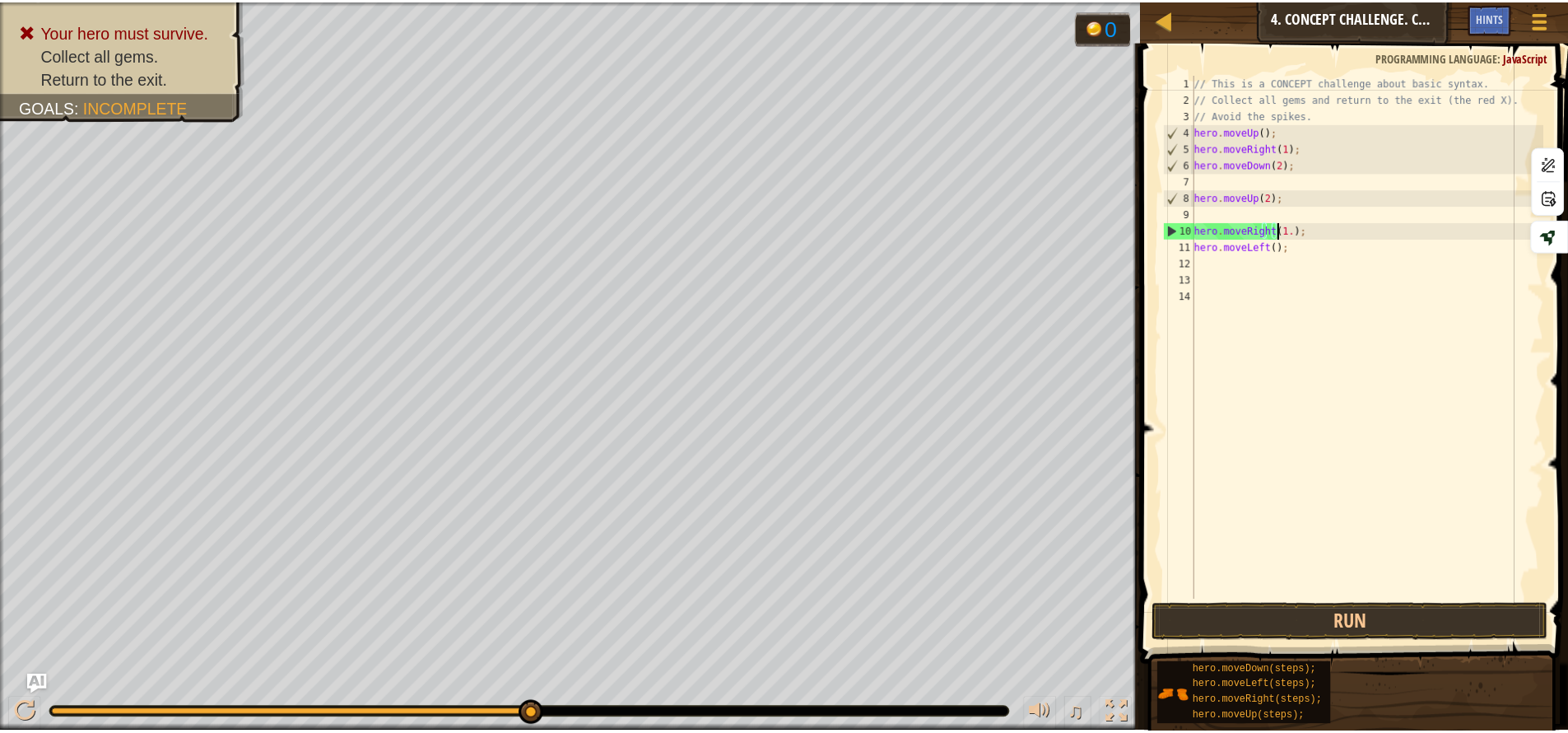
scroll to position [8, 8]
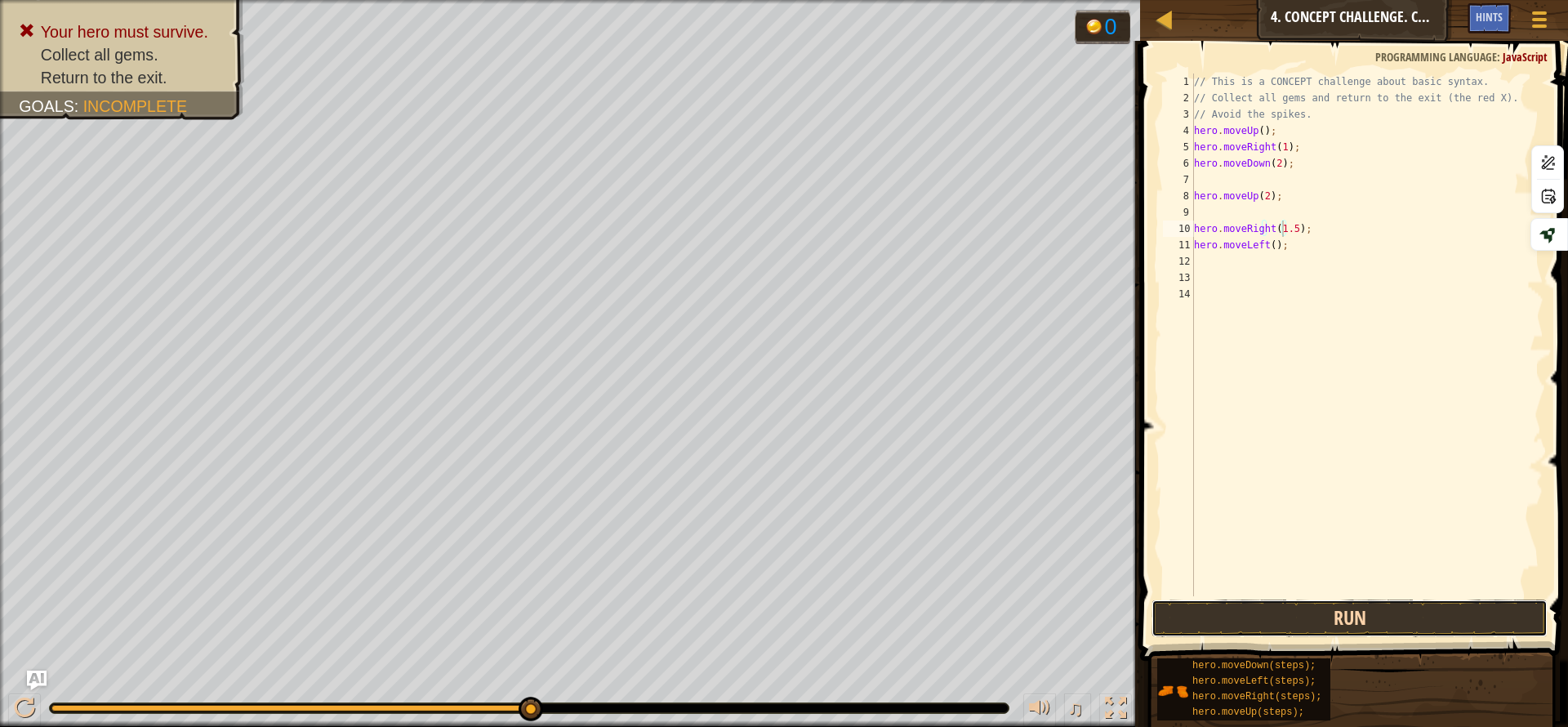
click at [1364, 614] on button "Run" at bounding box center [1349, 618] width 396 height 37
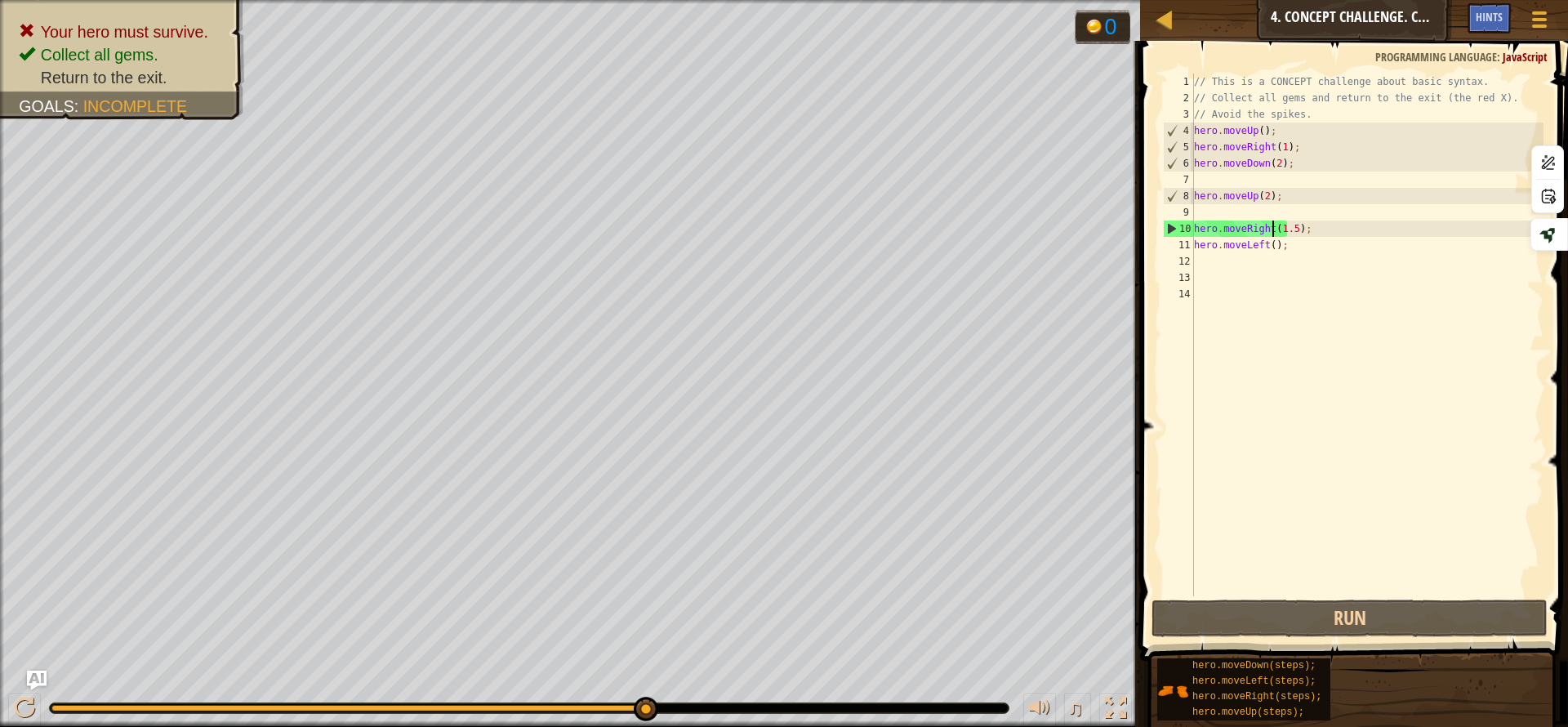
click at [1274, 228] on div "// This is a CONCEPT challenge about basic syntax. // Collect all gems and retu…" at bounding box center [1367, 351] width 353 height 556
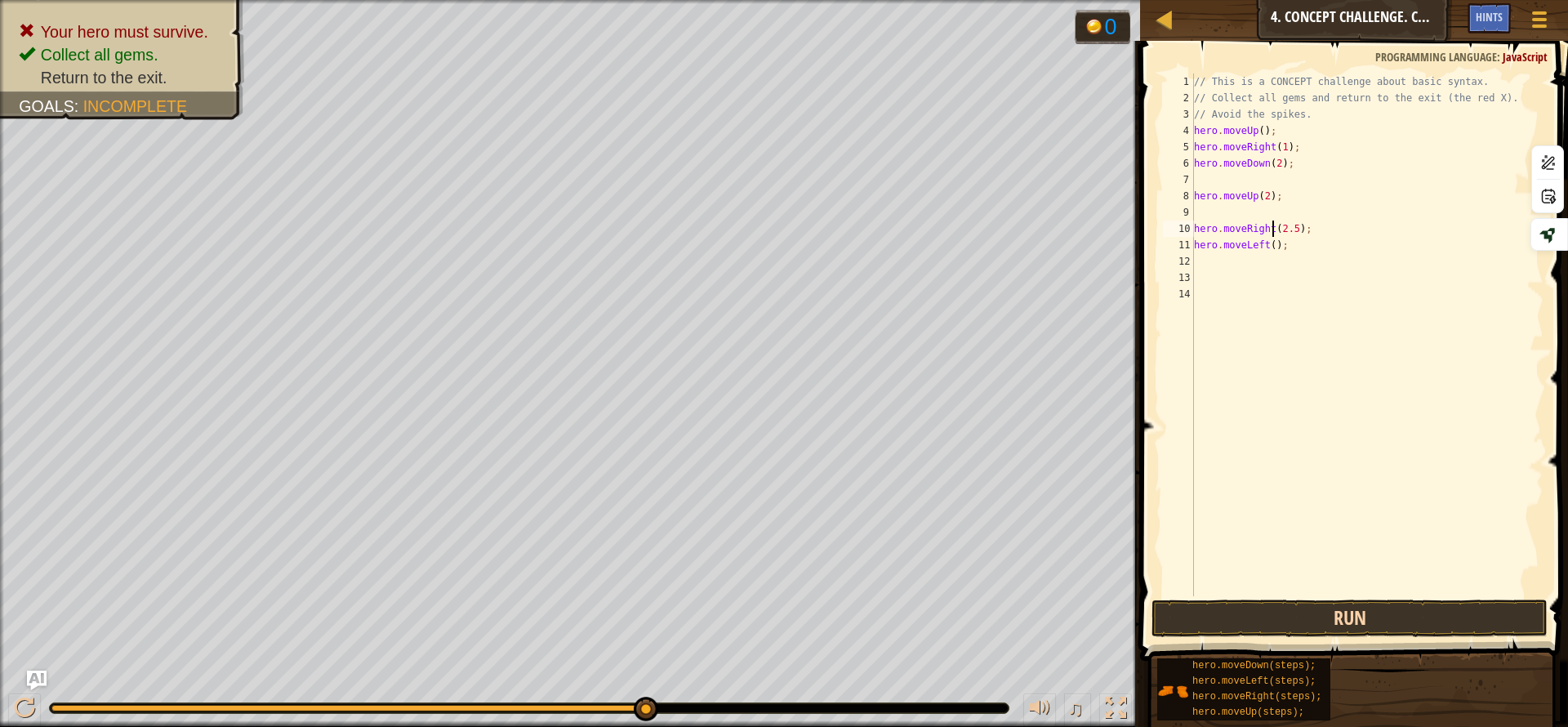
type textarea "hero.moveRight(2.5);"
click at [1330, 618] on button "Run" at bounding box center [1349, 618] width 396 height 37
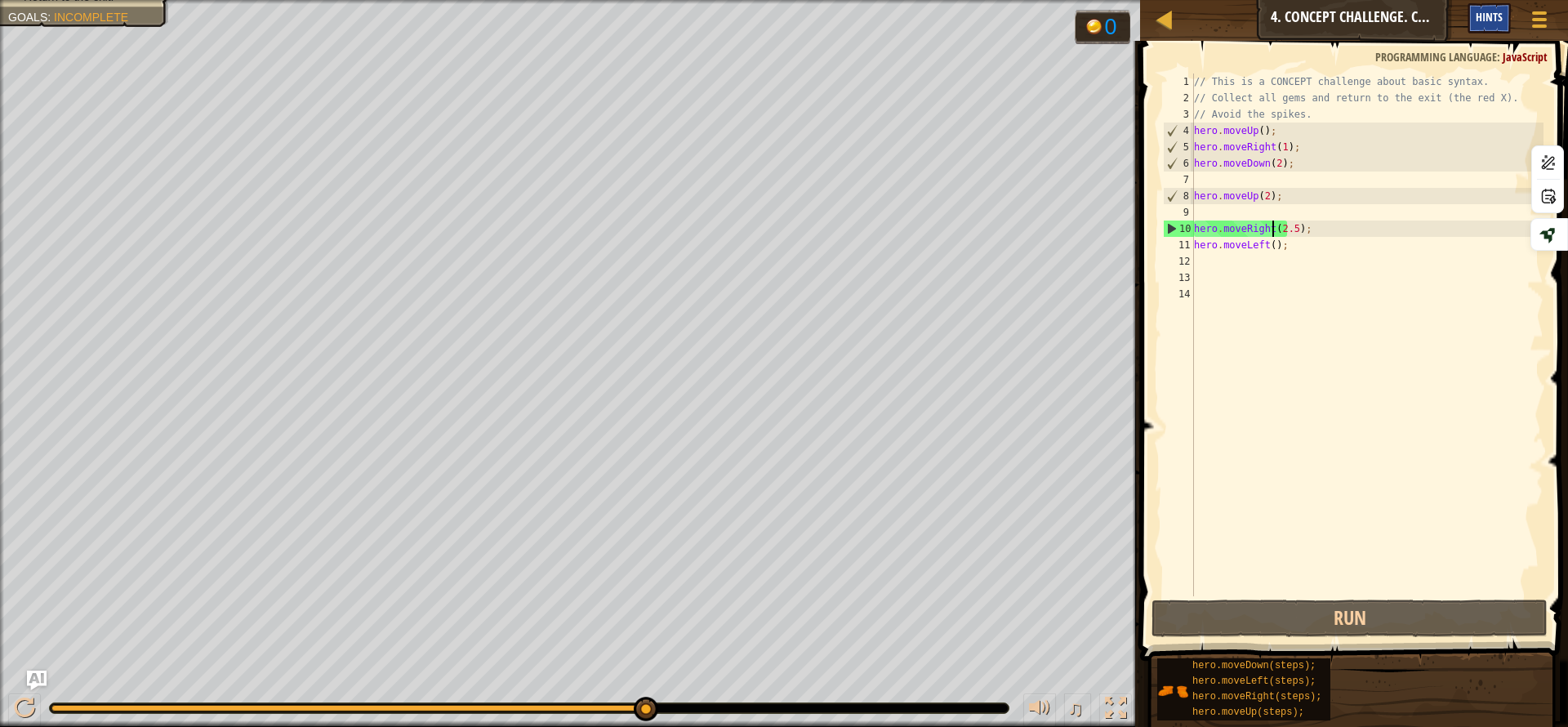
click at [1501, 29] on div "Hints" at bounding box center [1489, 19] width 43 height 30
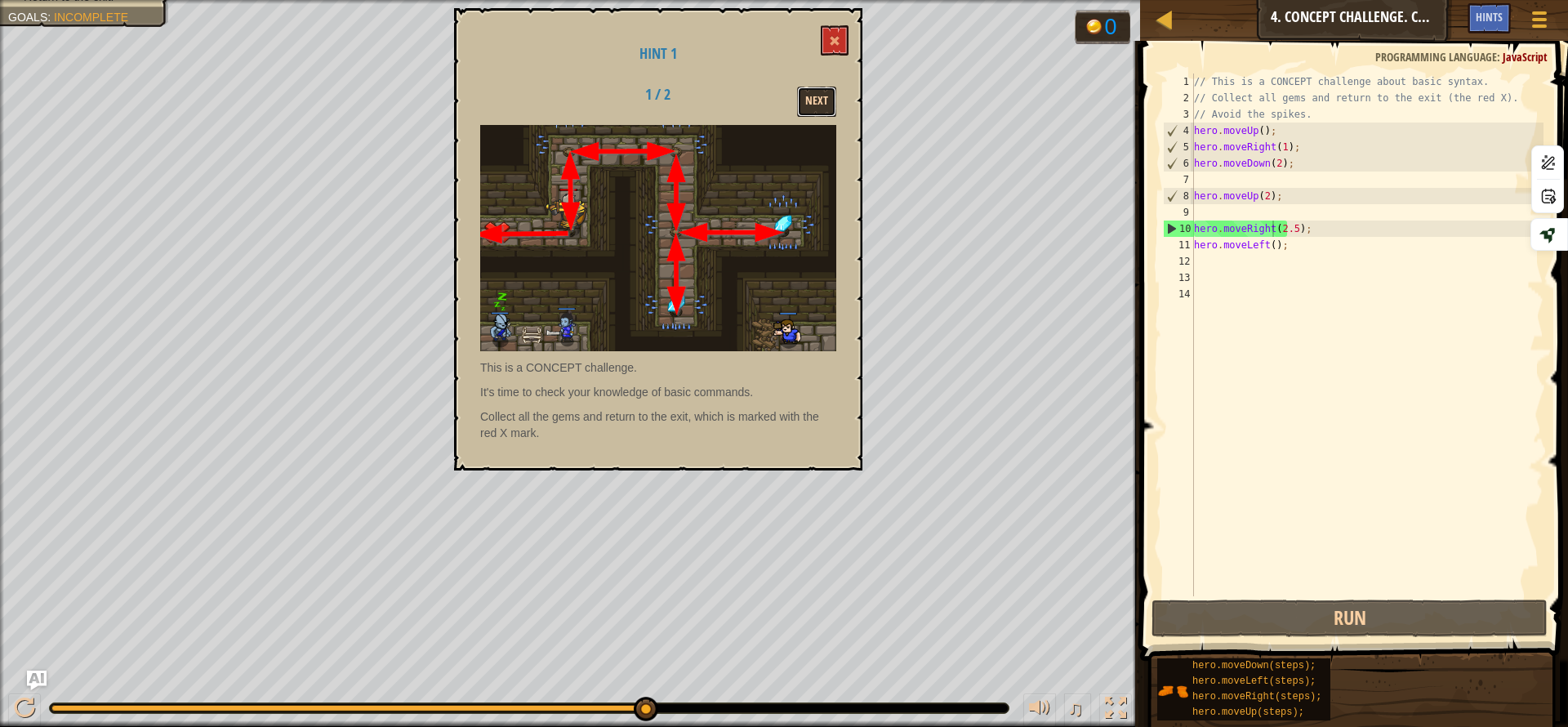
click at [828, 107] on button "Next" at bounding box center [817, 101] width 39 height 30
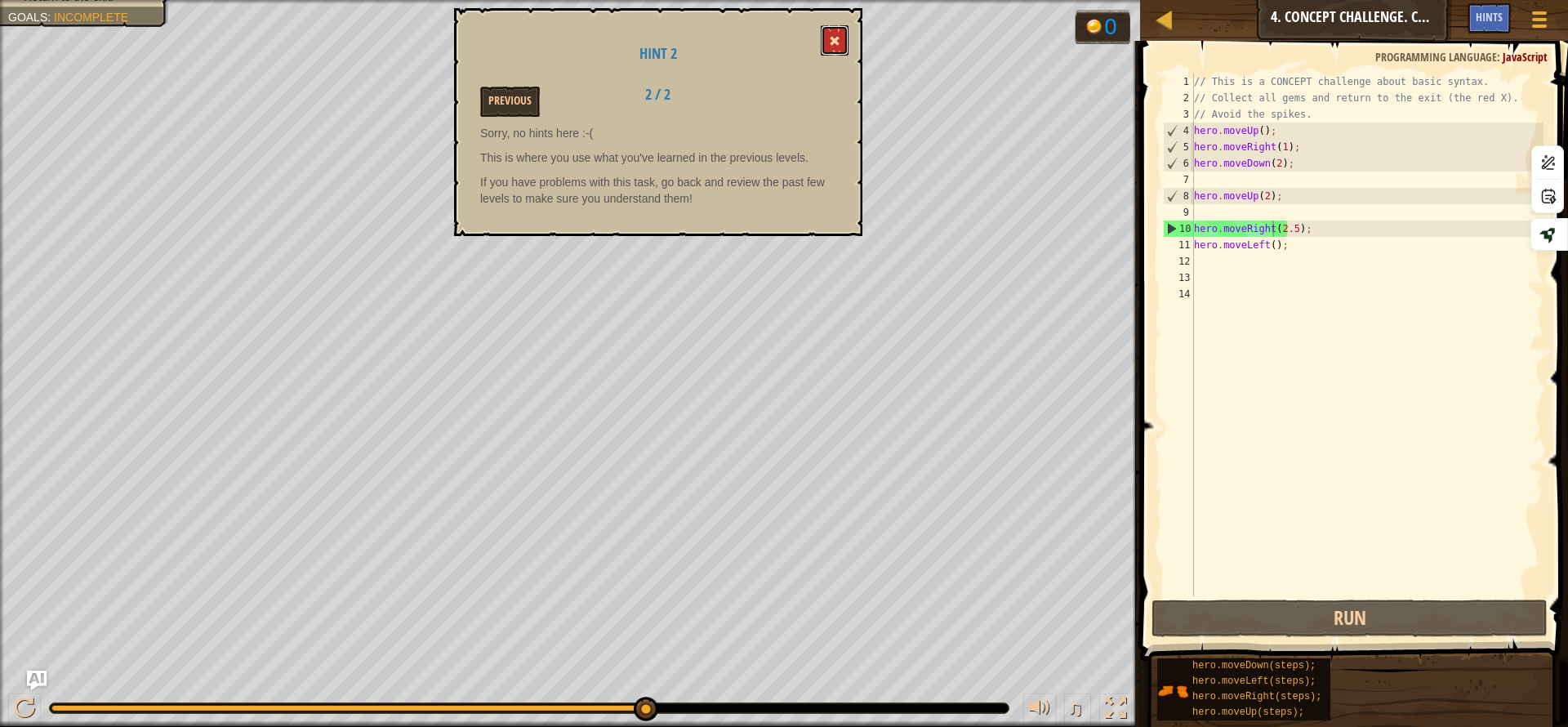
click at [829, 34] on button at bounding box center [835, 40] width 28 height 30
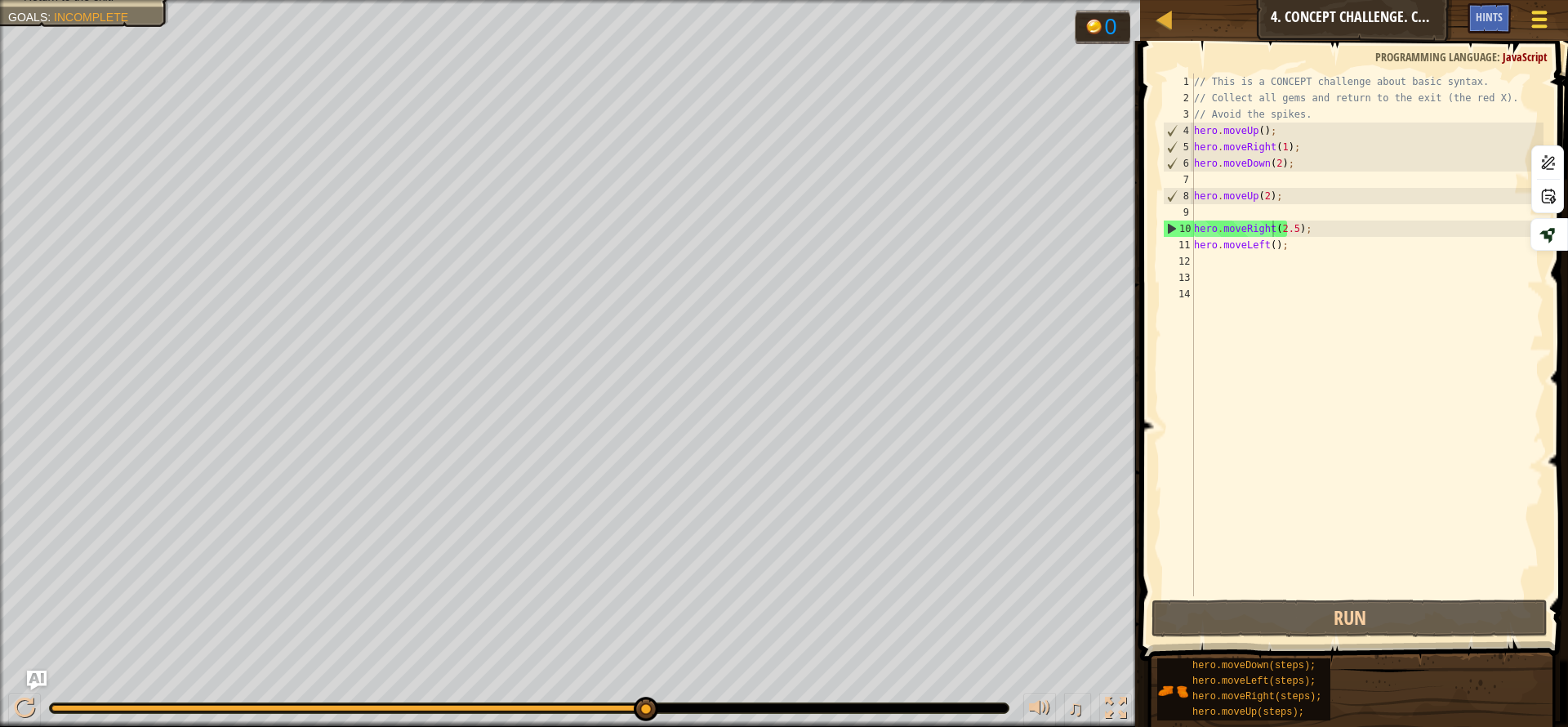
click at [1543, 11] on span at bounding box center [1540, 12] width 16 height 4
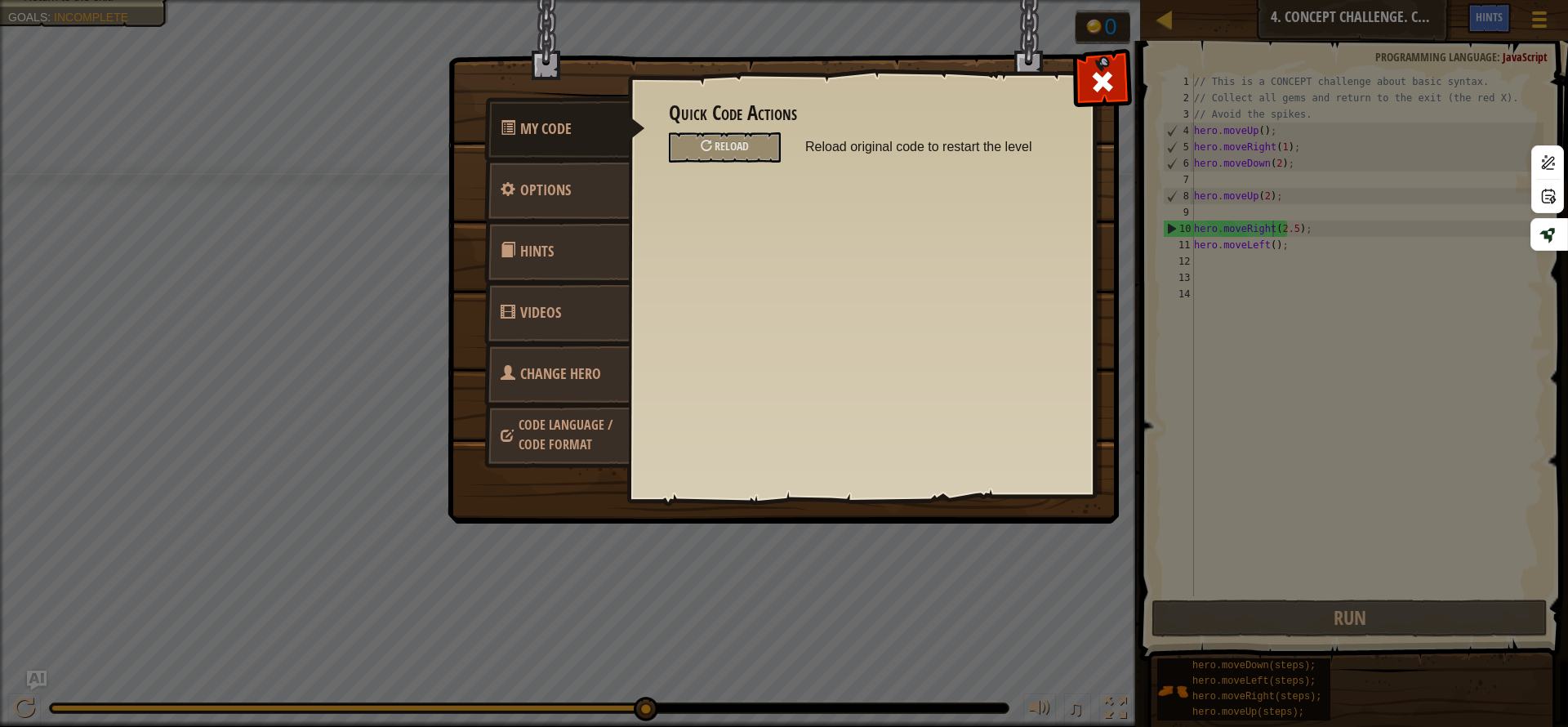
click at [959, 572] on div "My Code Options Hints Videos Change Hero Code Language / Code Format Quick Code…" at bounding box center [784, 363] width 1568 height 727
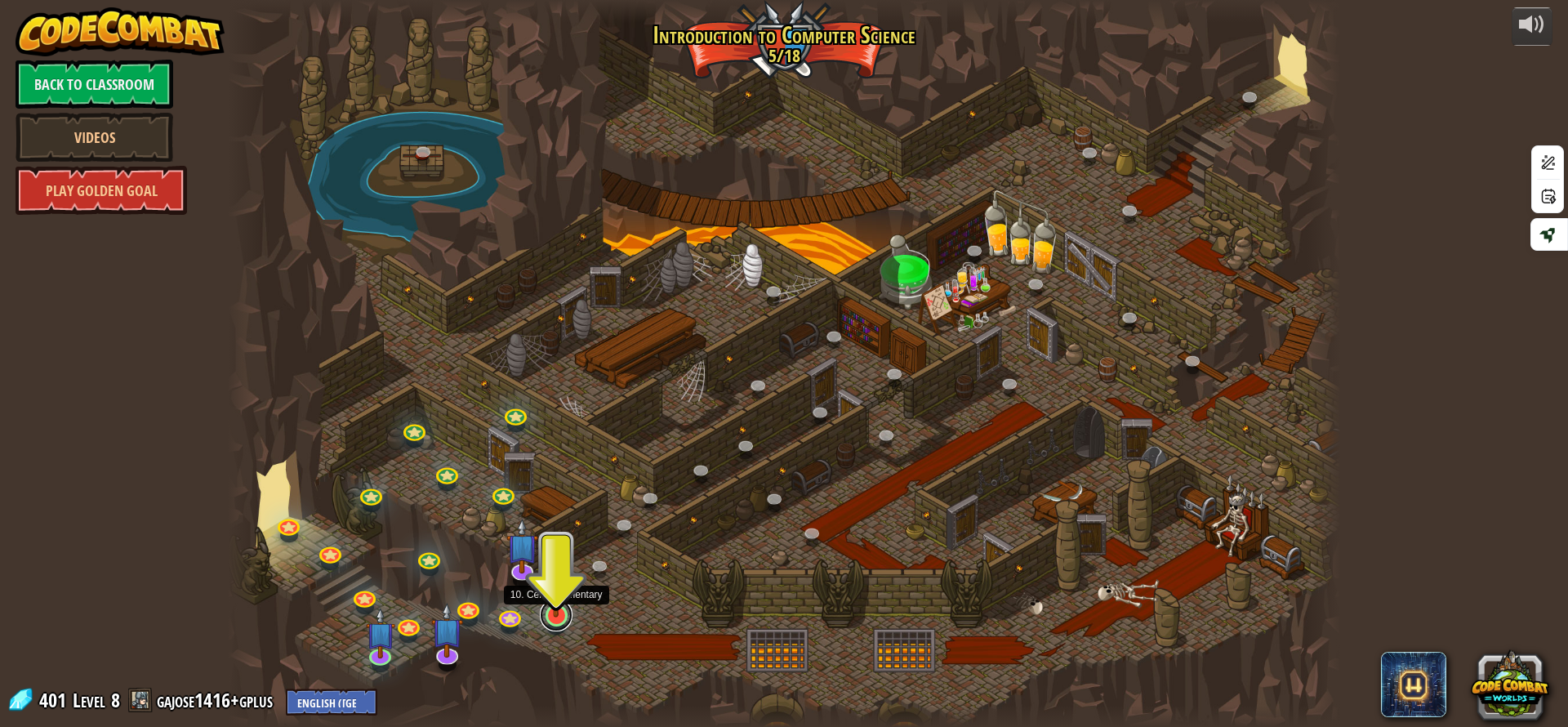
click at [566, 618] on link at bounding box center [556, 614] width 33 height 33
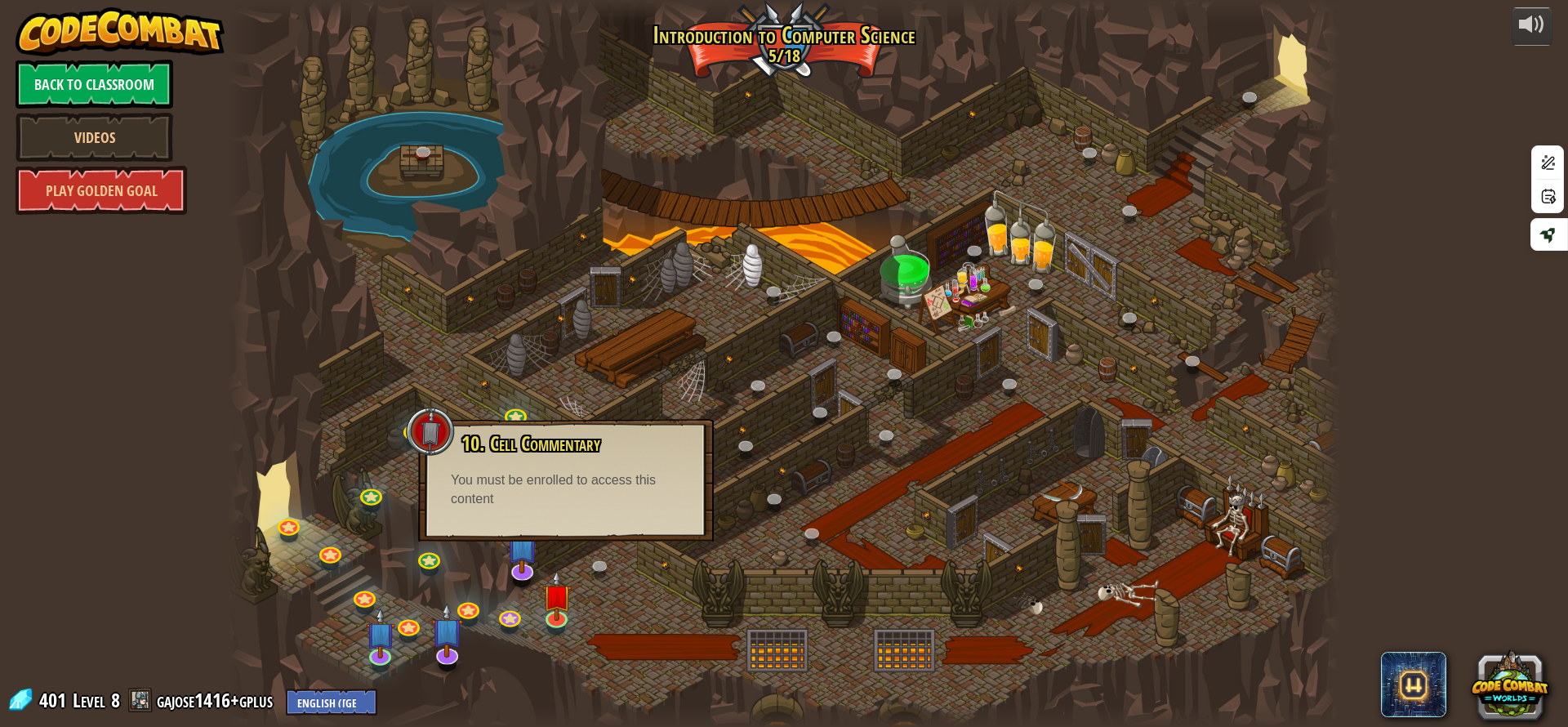
click at [546, 549] on div at bounding box center [784, 363] width 1113 height 727
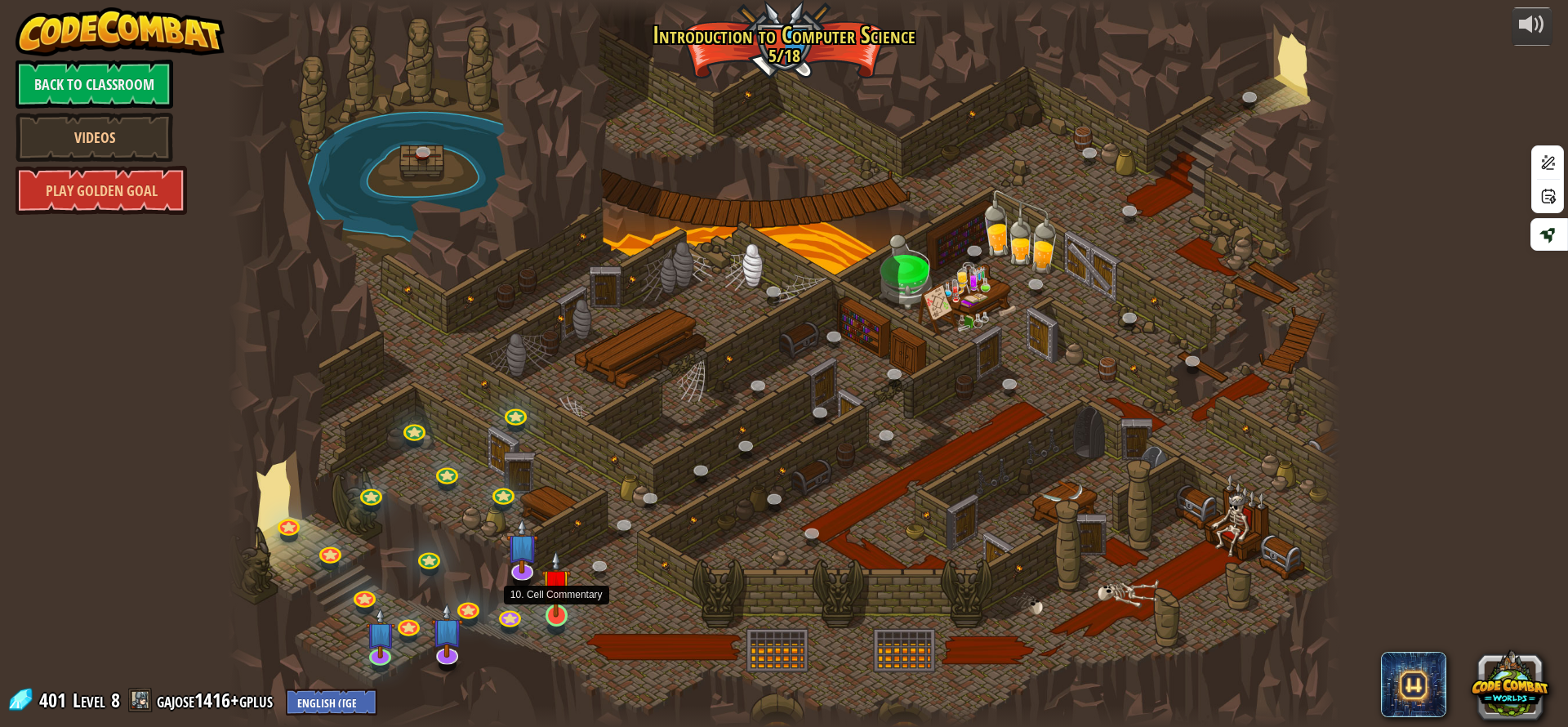
click at [556, 601] on img at bounding box center [557, 583] width 30 height 68
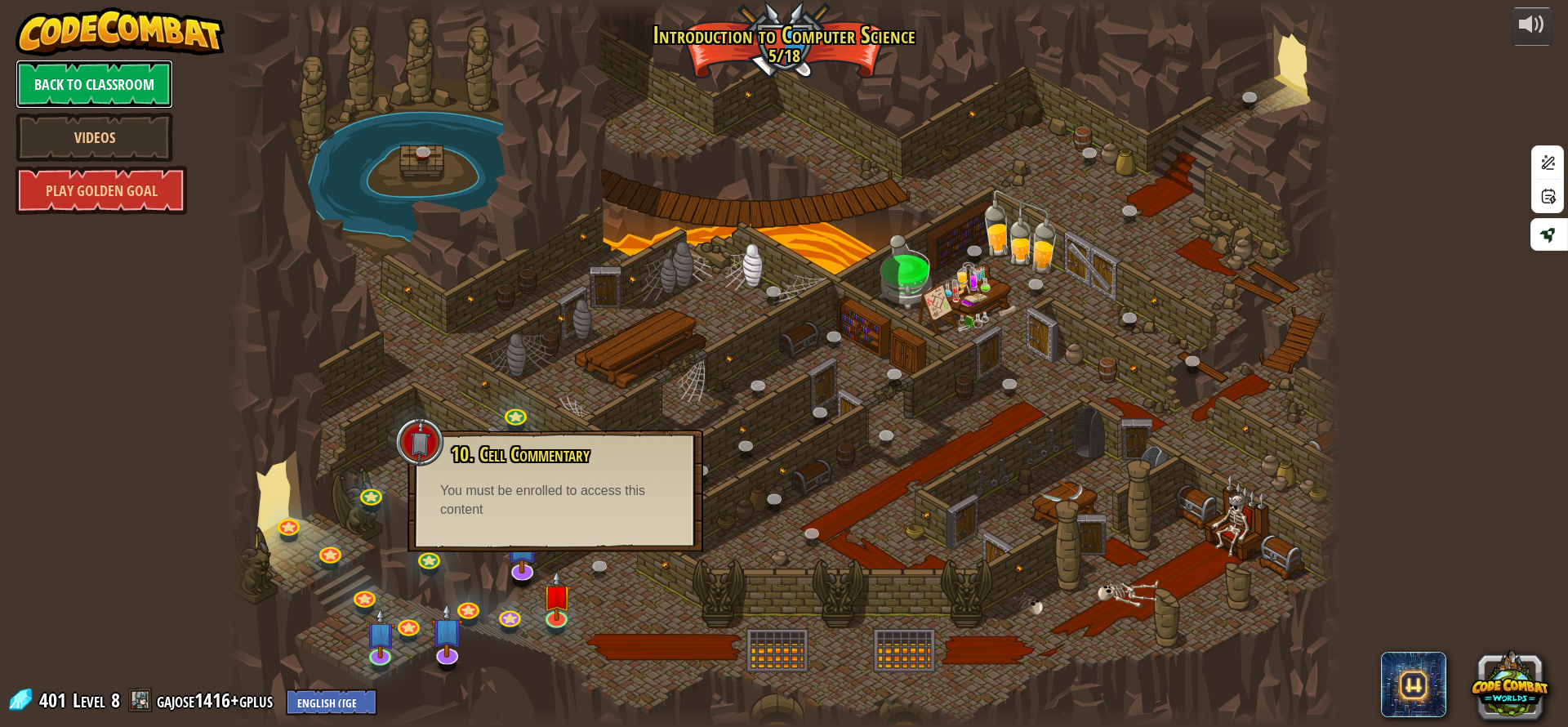
click at [44, 78] on link "Back to Classroom" at bounding box center [94, 84] width 157 height 49
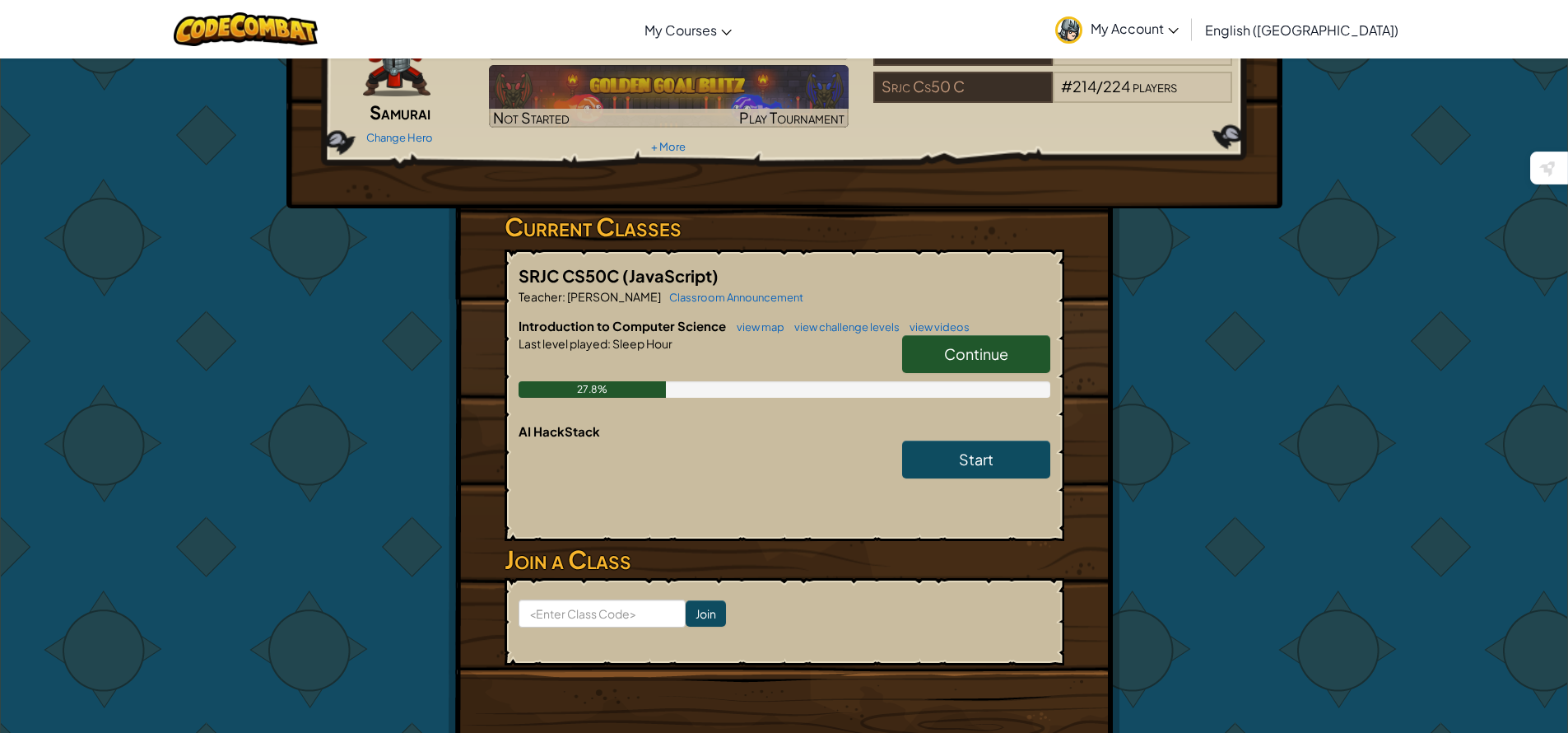
scroll to position [278, 0]
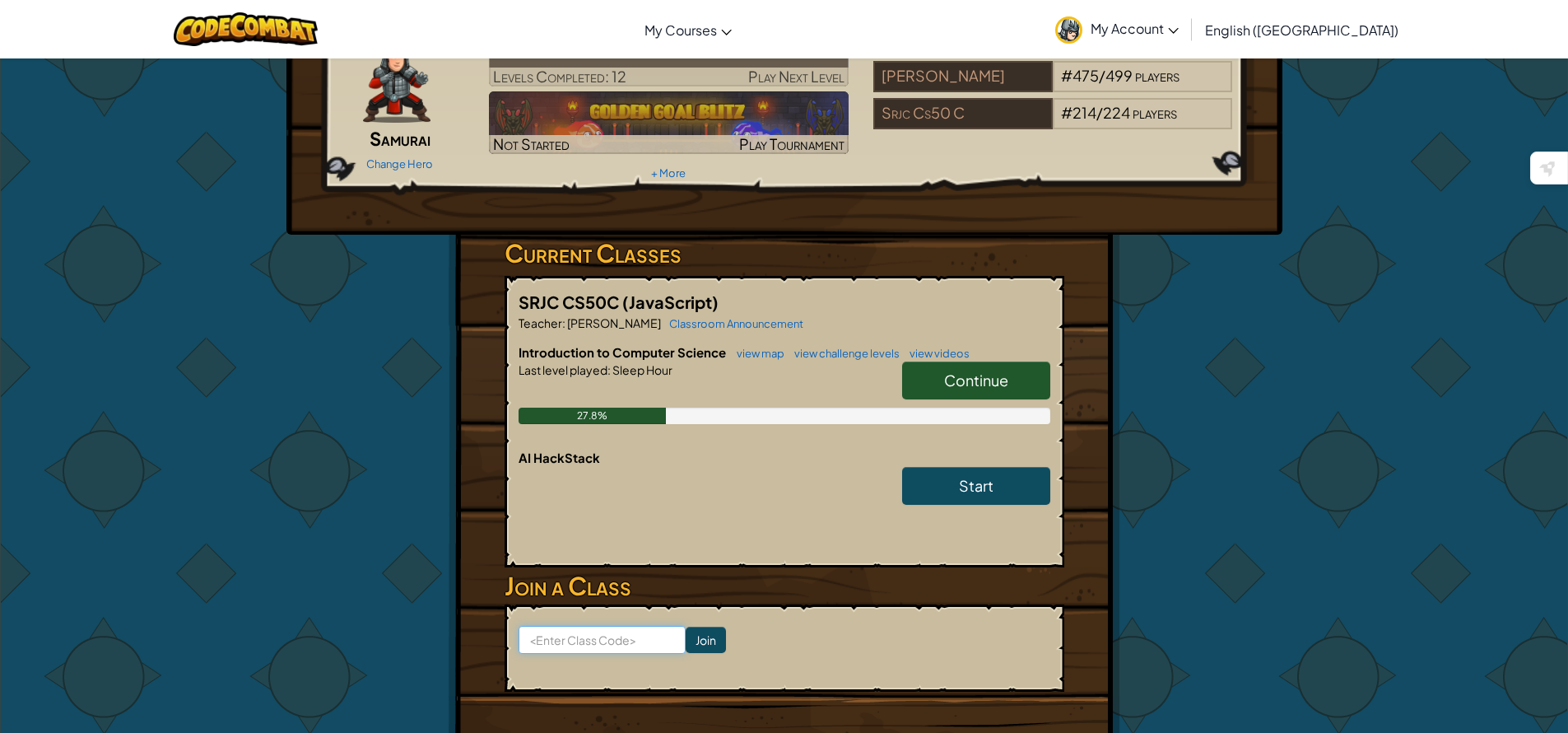
click at [661, 626] on input at bounding box center [602, 640] width 167 height 28
type input "NextSweetZap"
click at [712, 627] on input "Join" at bounding box center [706, 640] width 40 height 26
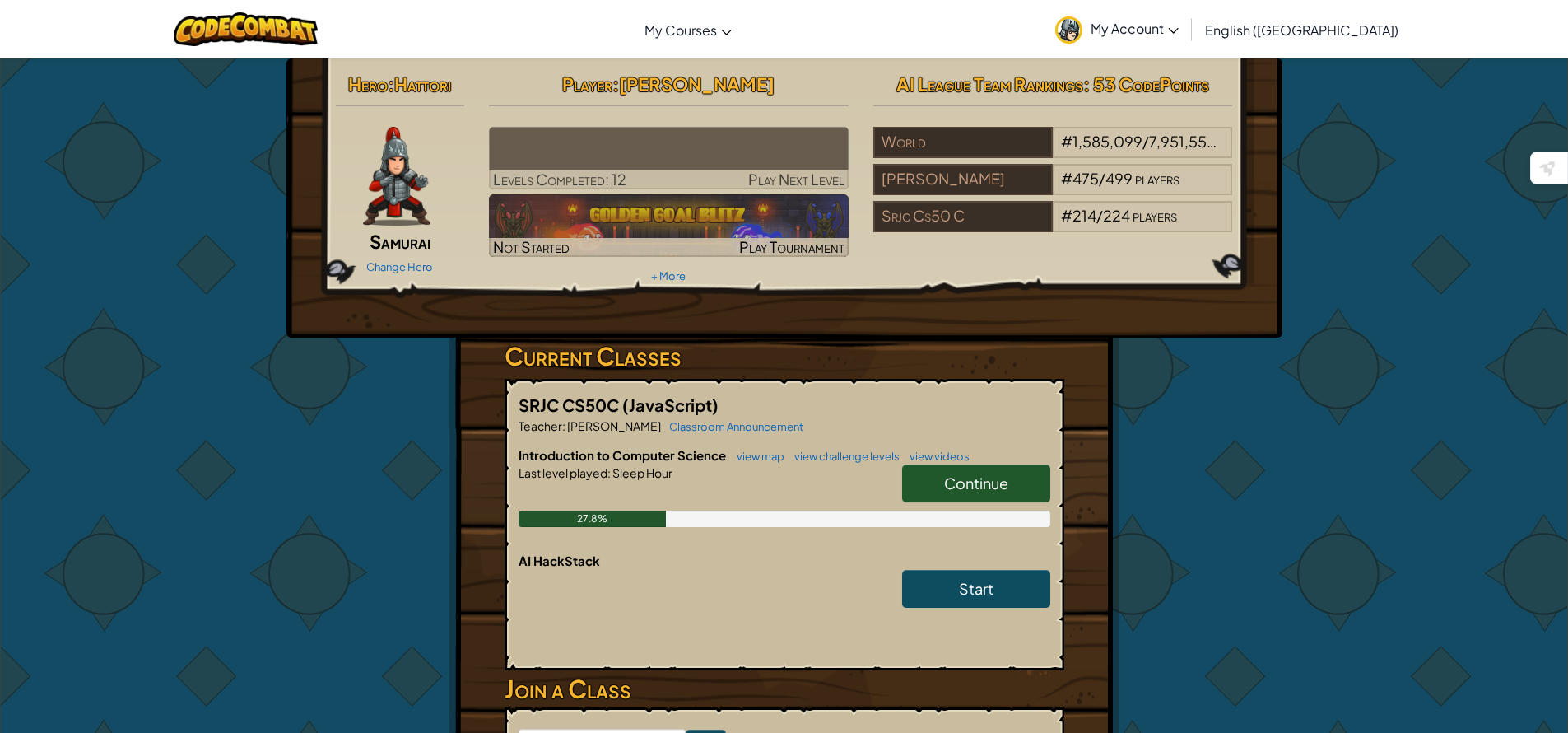
click at [989, 486] on span "Continue" at bounding box center [976, 482] width 64 height 19
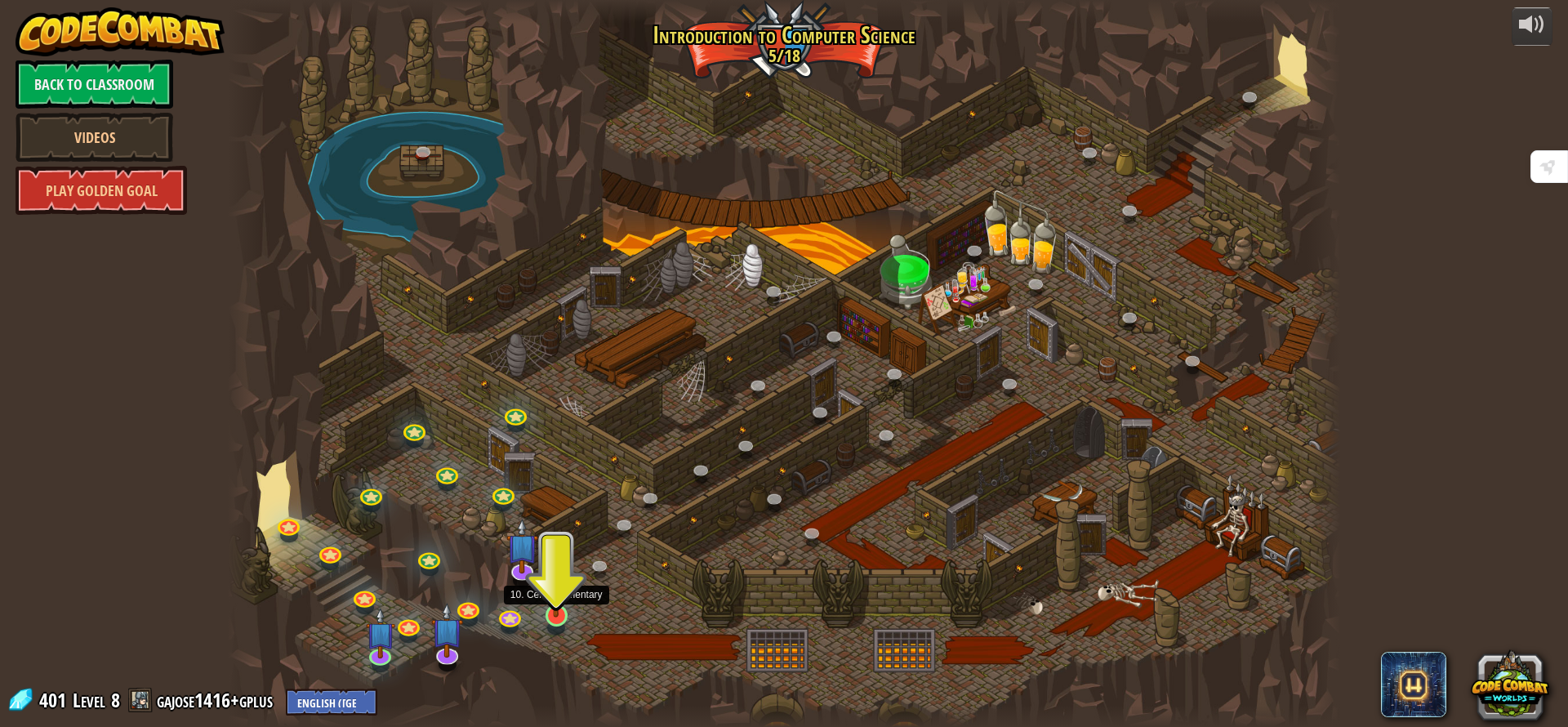
click at [561, 602] on img at bounding box center [557, 583] width 30 height 68
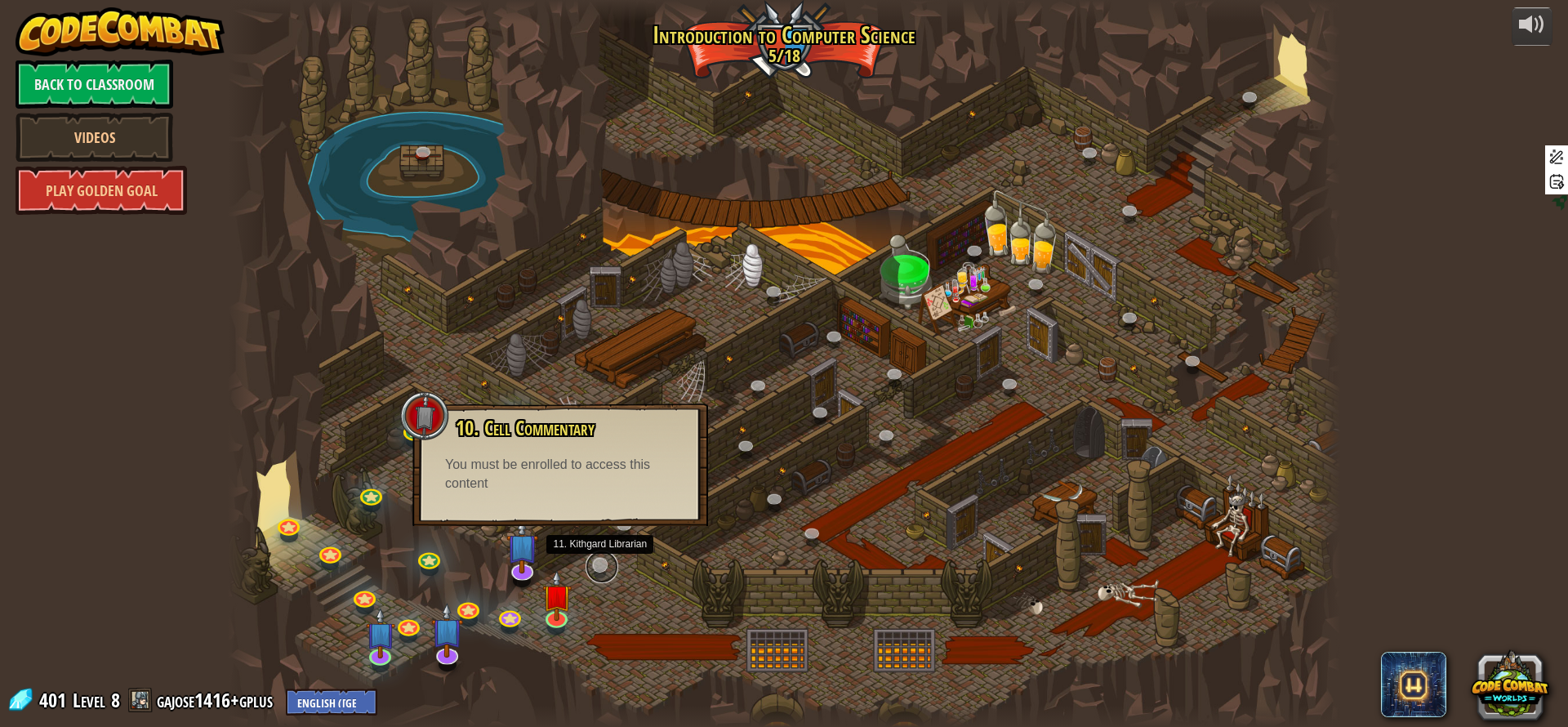
click at [602, 565] on link at bounding box center [602, 566] width 33 height 33
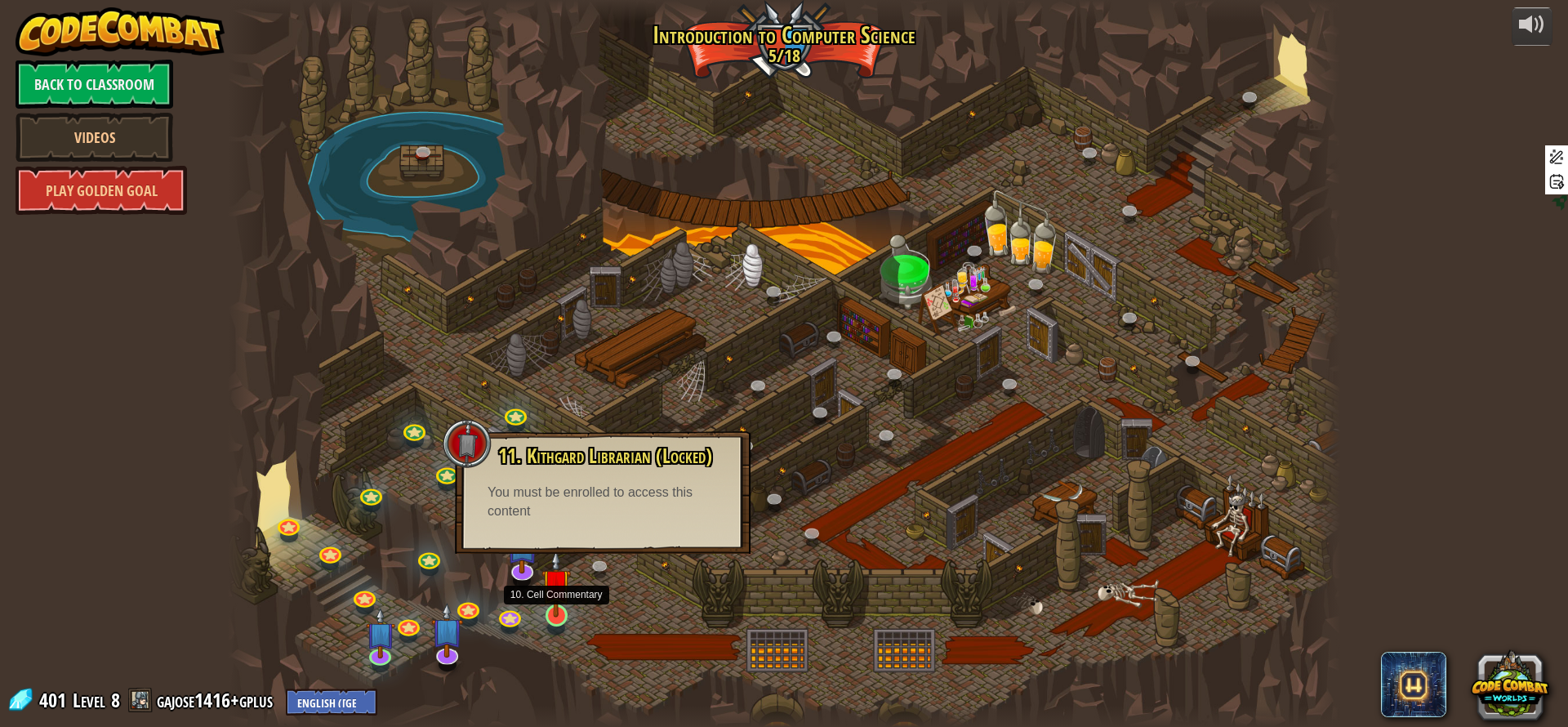
click at [550, 615] on img at bounding box center [557, 583] width 30 height 68
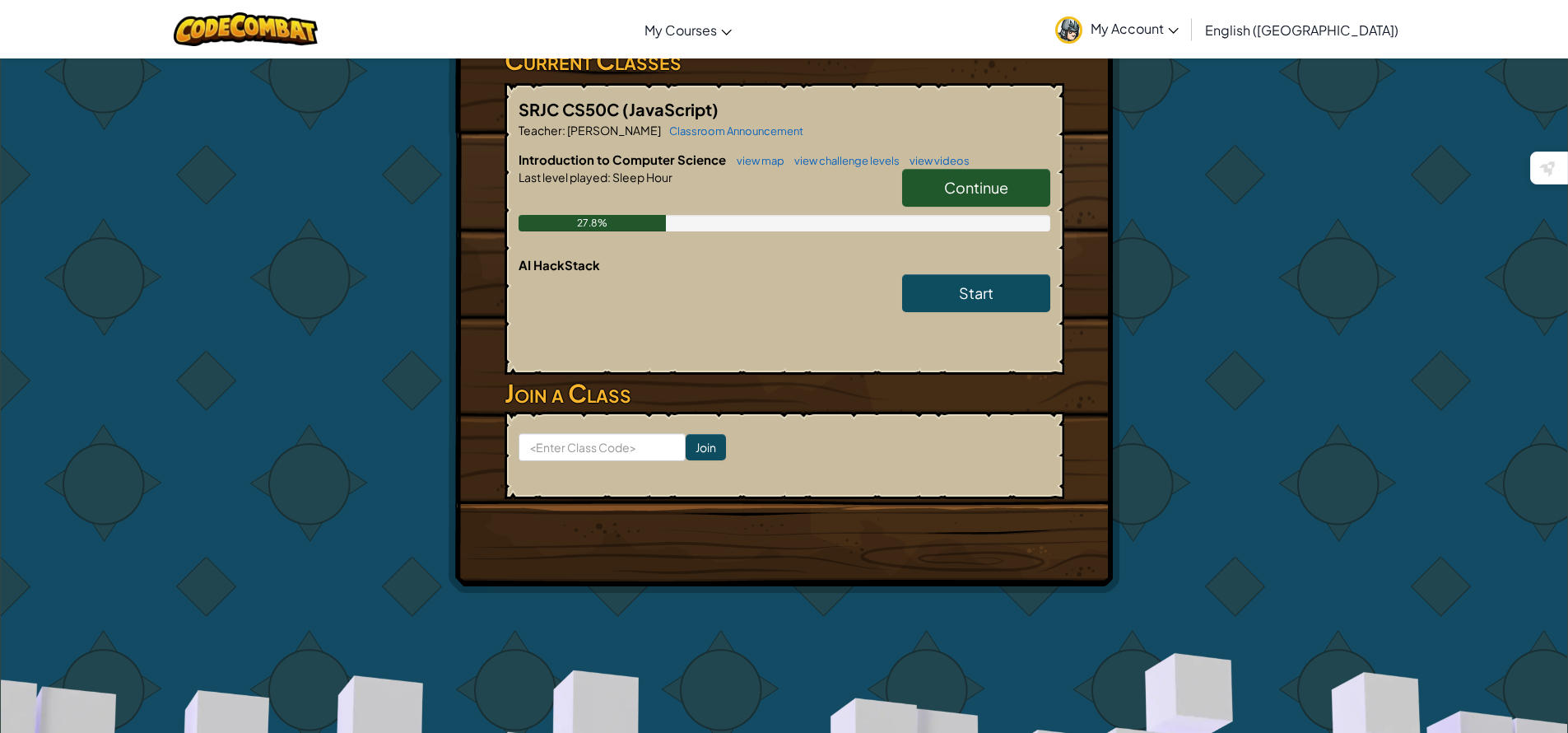
scroll to position [379, 0]
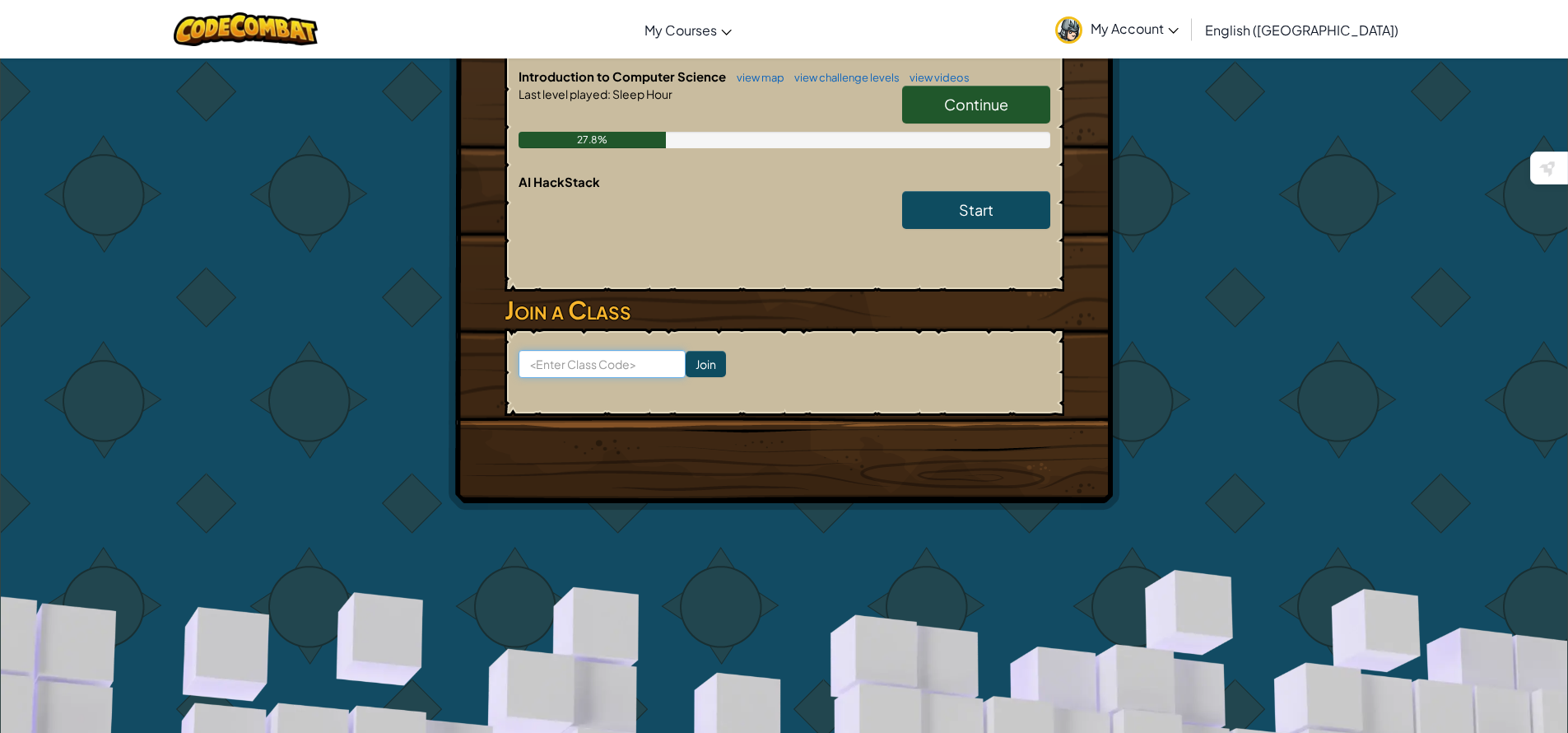
click at [625, 365] on input at bounding box center [602, 364] width 167 height 28
type input "NextSweetZap"
click at [599, 359] on input "NextSweetZap" at bounding box center [602, 364] width 167 height 28
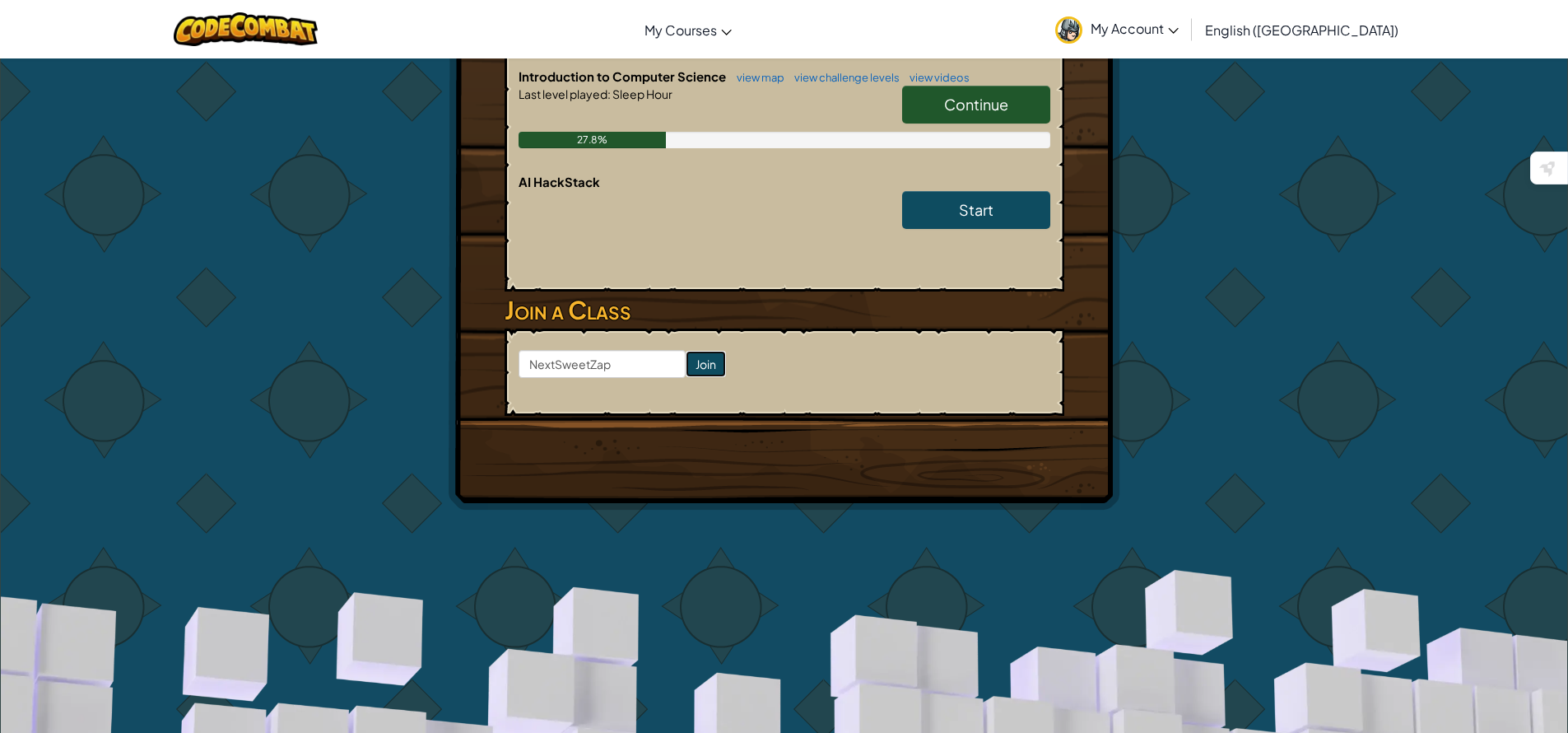
click at [695, 355] on input "Join" at bounding box center [706, 364] width 40 height 26
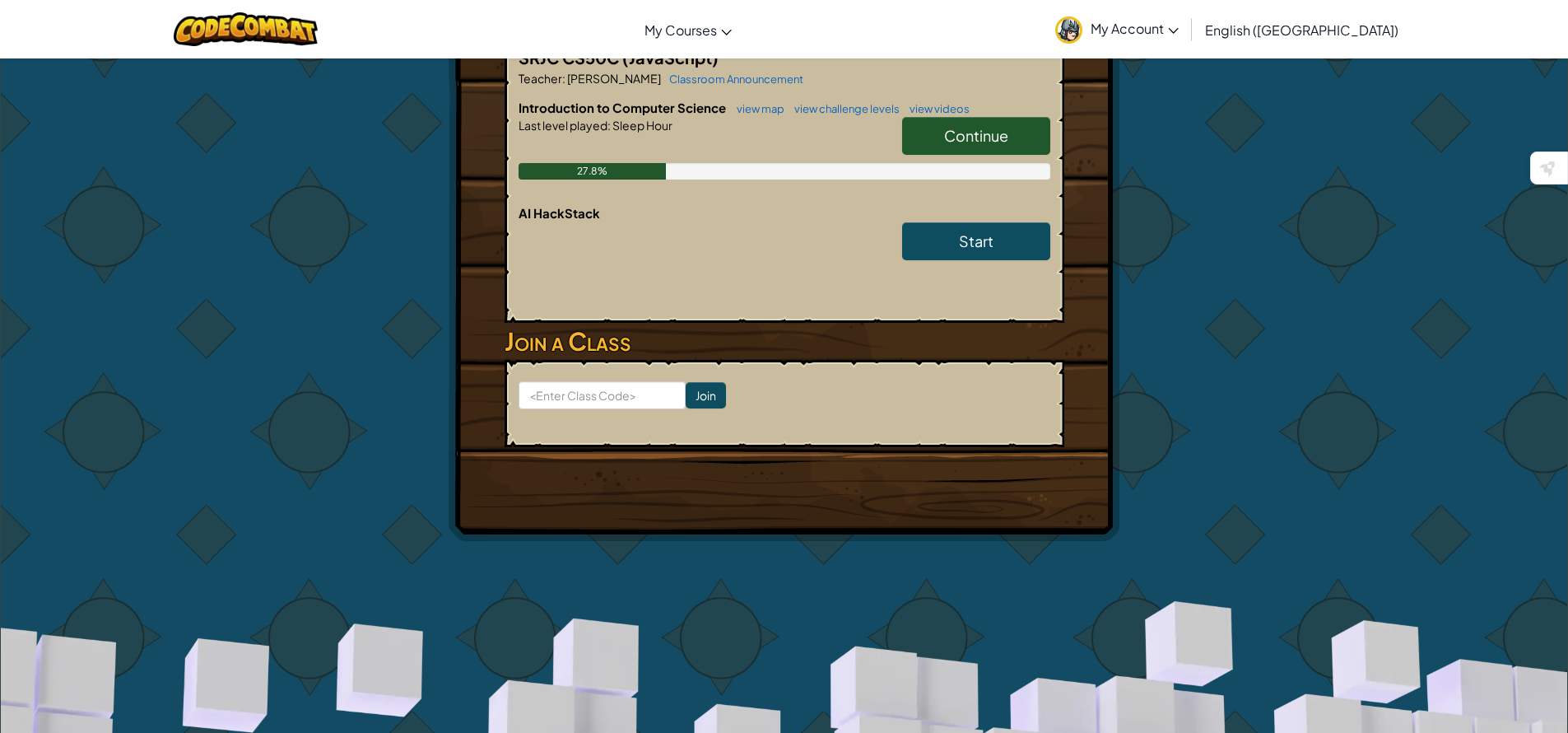
scroll to position [356, 0]
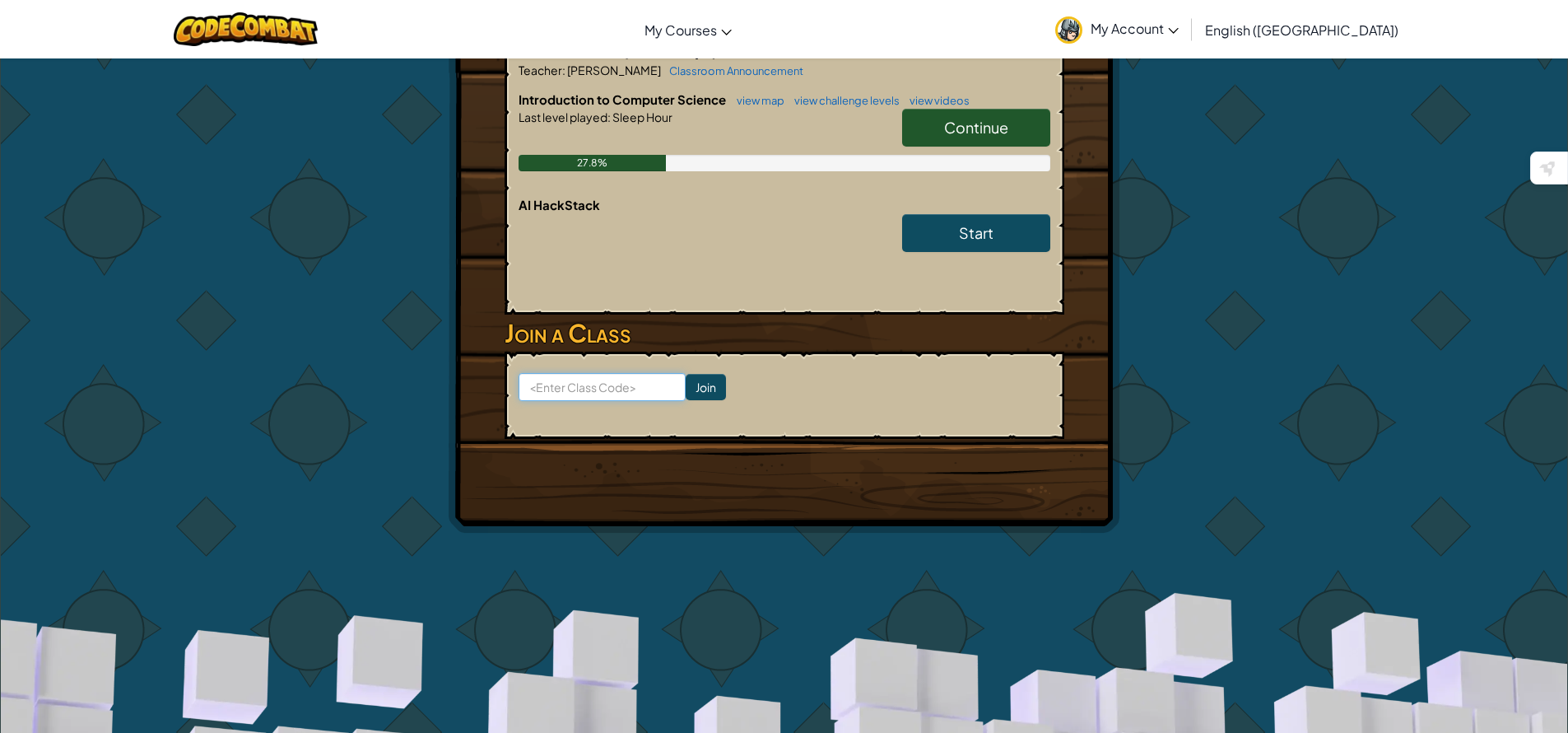
paste input "NextSweetZap"
type input "NextSweetZap"
click at [693, 393] on input "Join" at bounding box center [706, 387] width 40 height 26
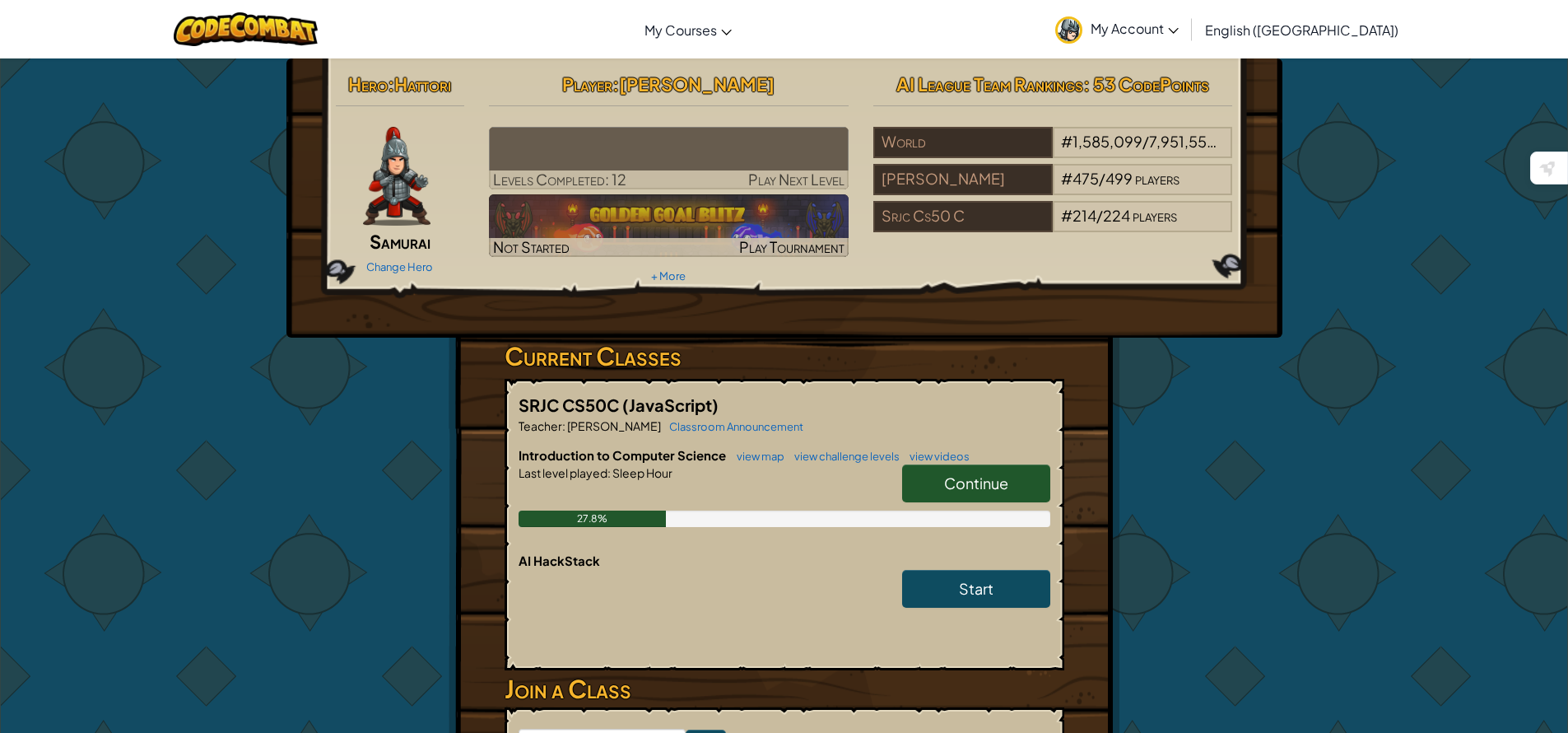
click at [986, 474] on span "Continue" at bounding box center [976, 482] width 64 height 19
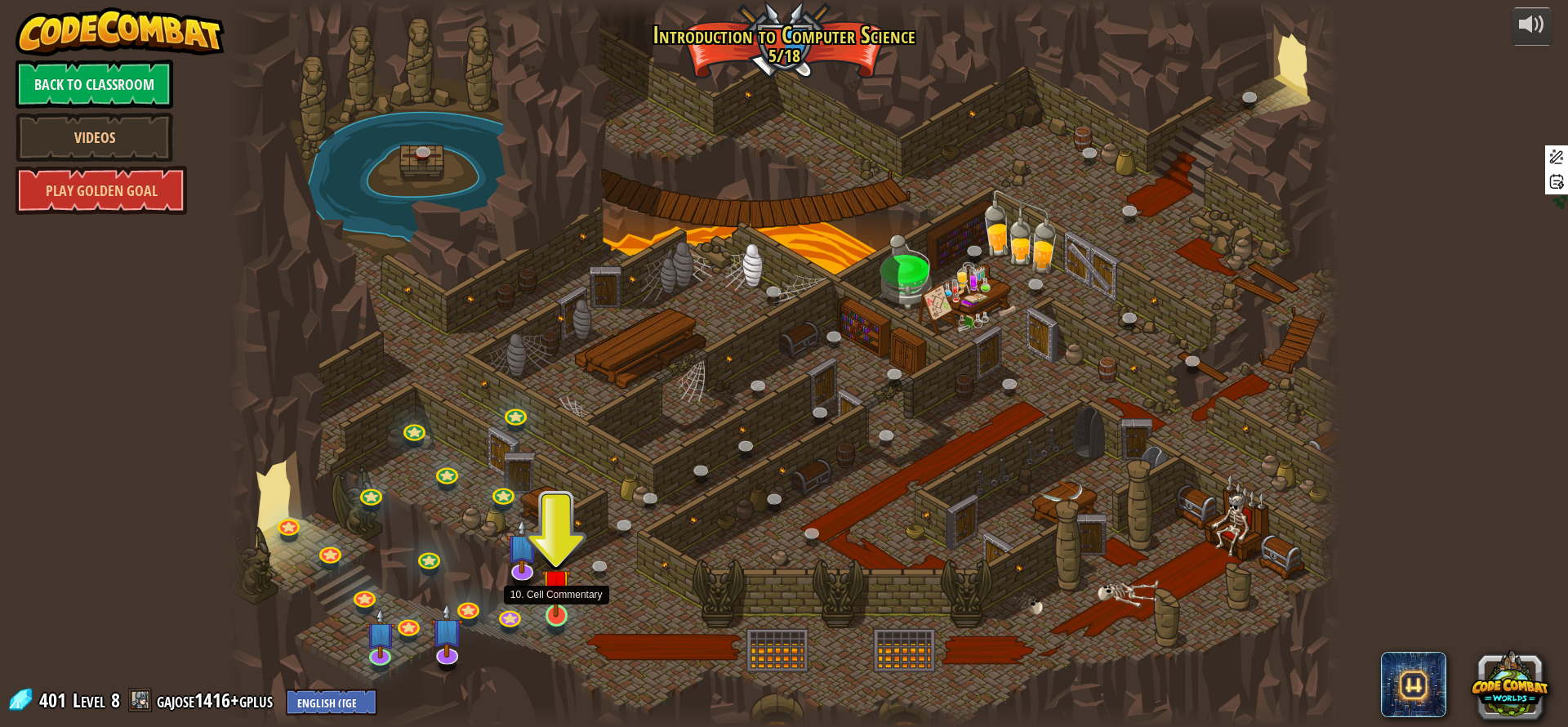
click at [562, 614] on img at bounding box center [557, 583] width 30 height 68
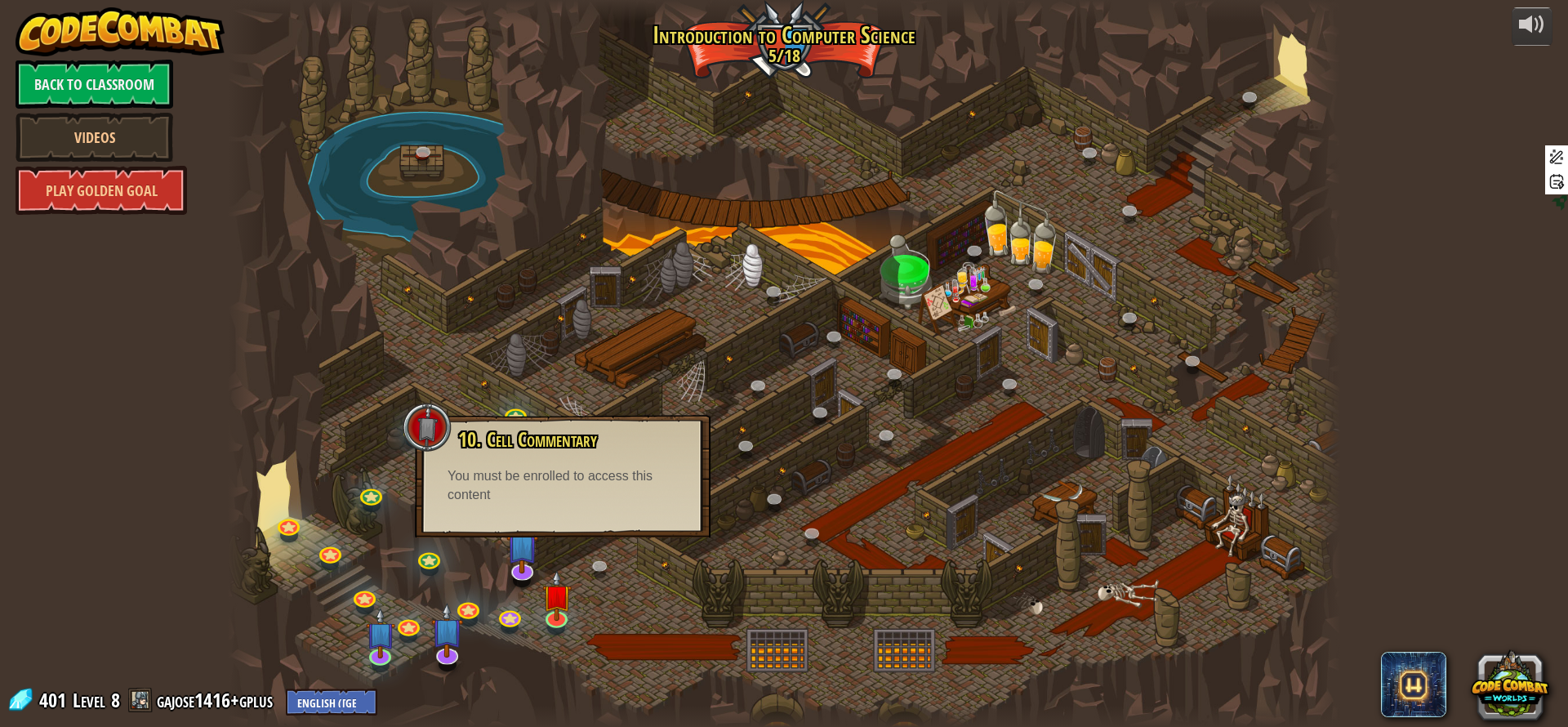
click at [618, 501] on div "You must be enrolled to access this content" at bounding box center [562, 486] width 230 height 37
click at [600, 568] on link at bounding box center [602, 566] width 33 height 33
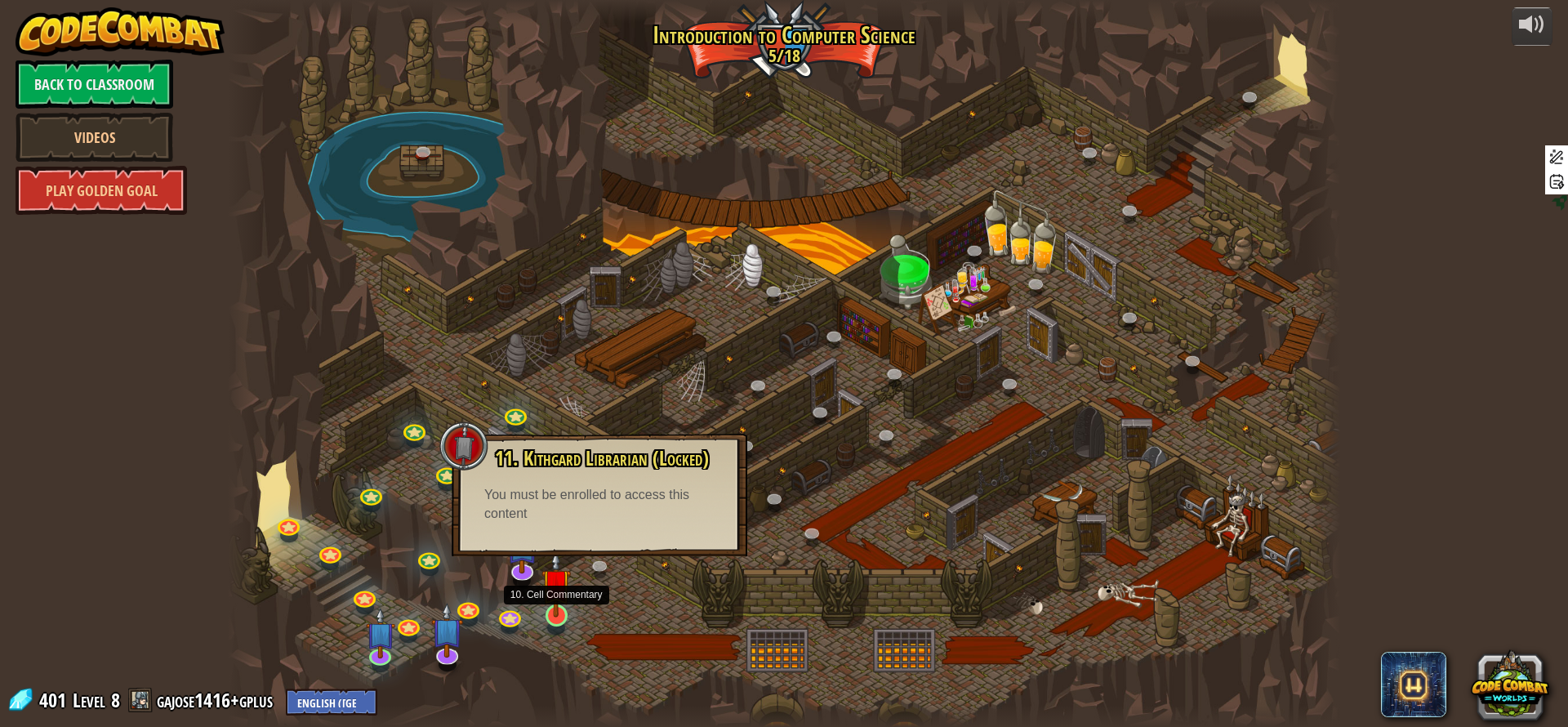
click at [558, 601] on img at bounding box center [557, 583] width 30 height 68
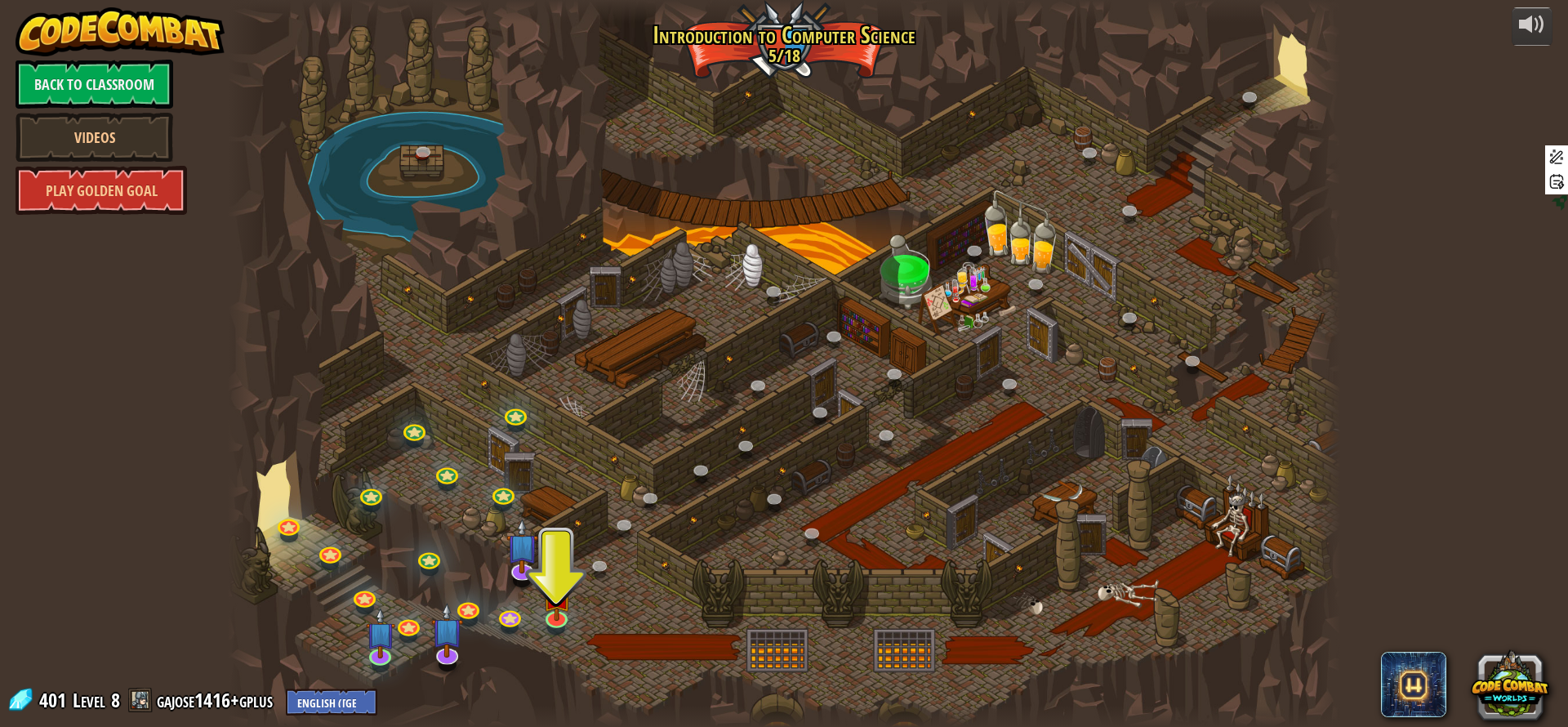
click at [562, 546] on div at bounding box center [784, 363] width 1113 height 727
click at [556, 569] on div at bounding box center [784, 363] width 1113 height 727
click at [561, 520] on div at bounding box center [784, 363] width 1113 height 727
click at [556, 583] on img at bounding box center [557, 583] width 30 height 68
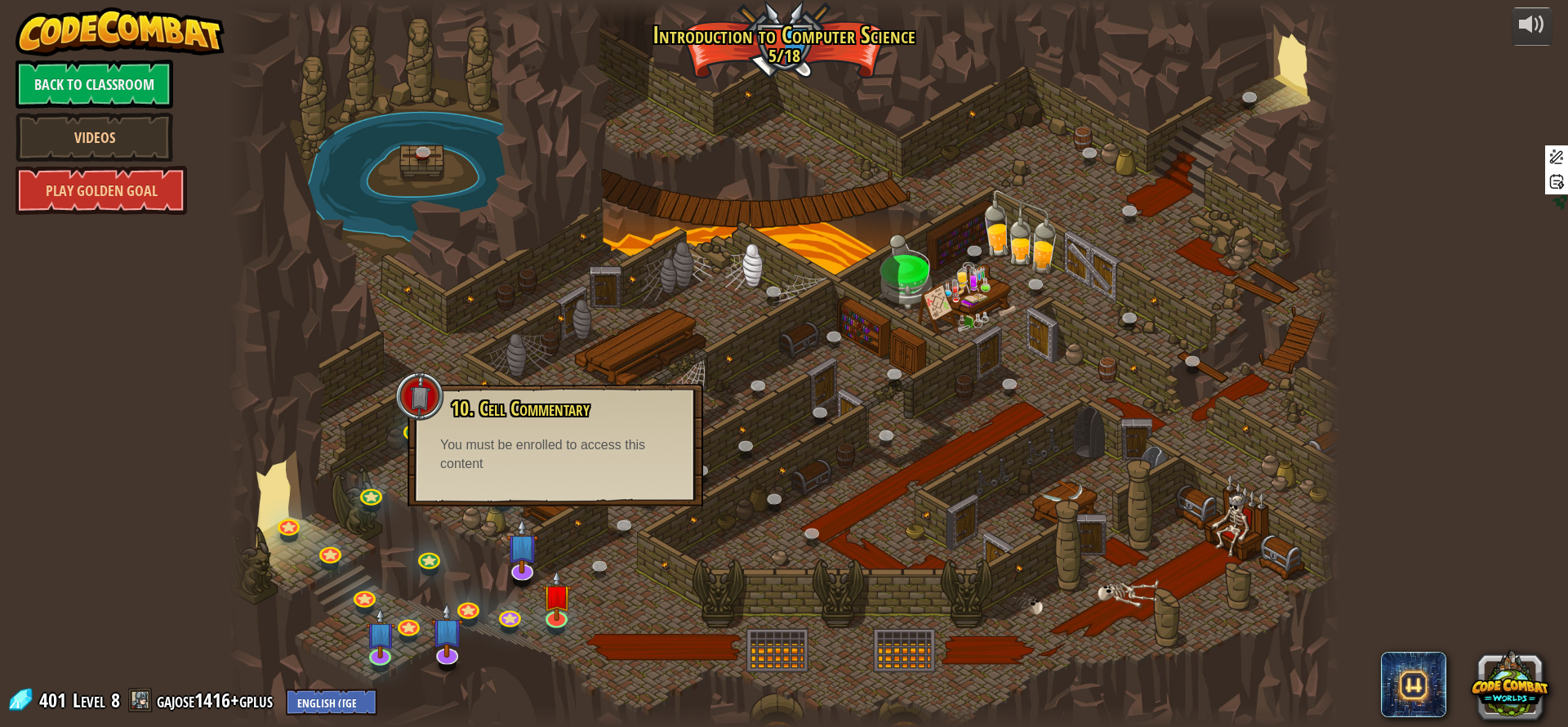
click at [554, 518] on div at bounding box center [784, 363] width 1113 height 727
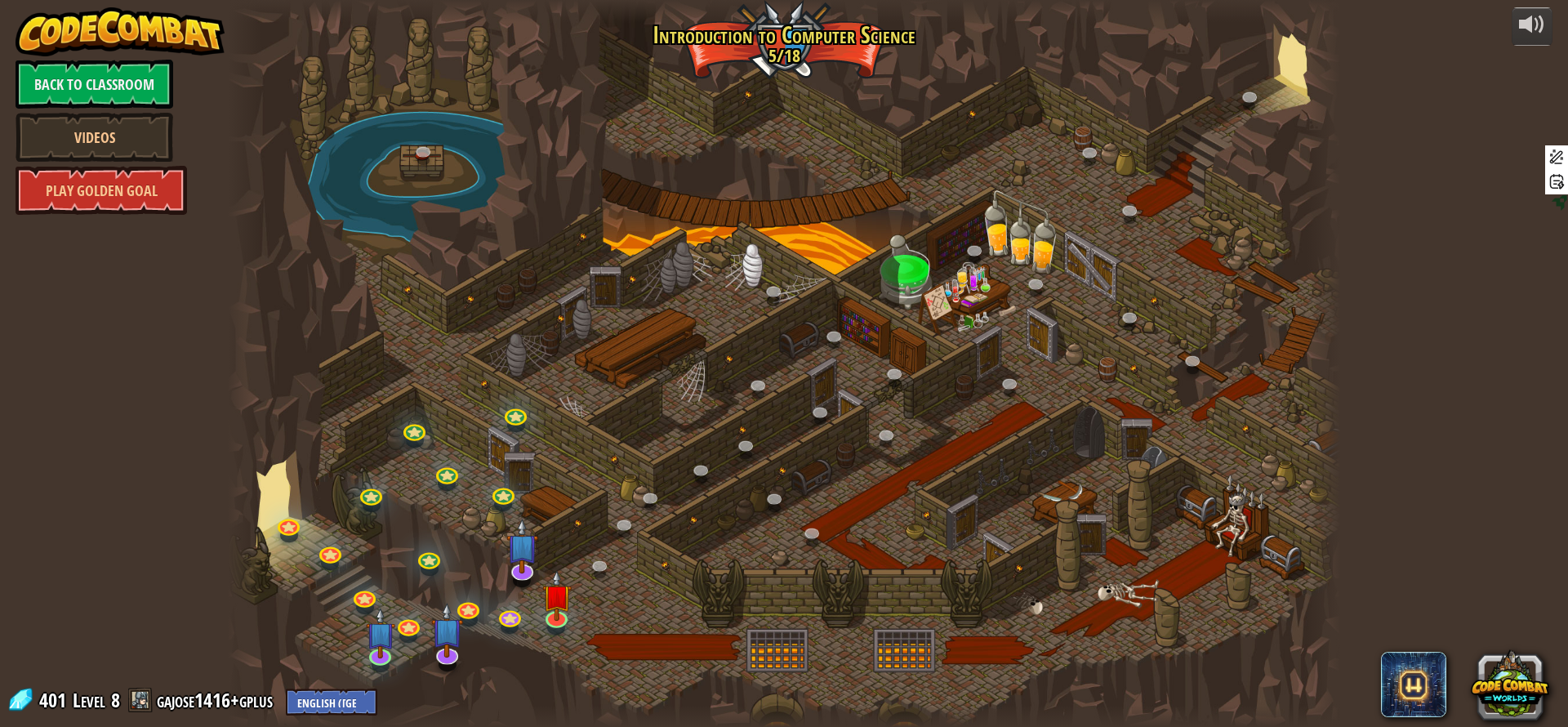
click at [554, 518] on div at bounding box center [784, 363] width 1113 height 727
click at [550, 590] on img at bounding box center [557, 583] width 30 height 68
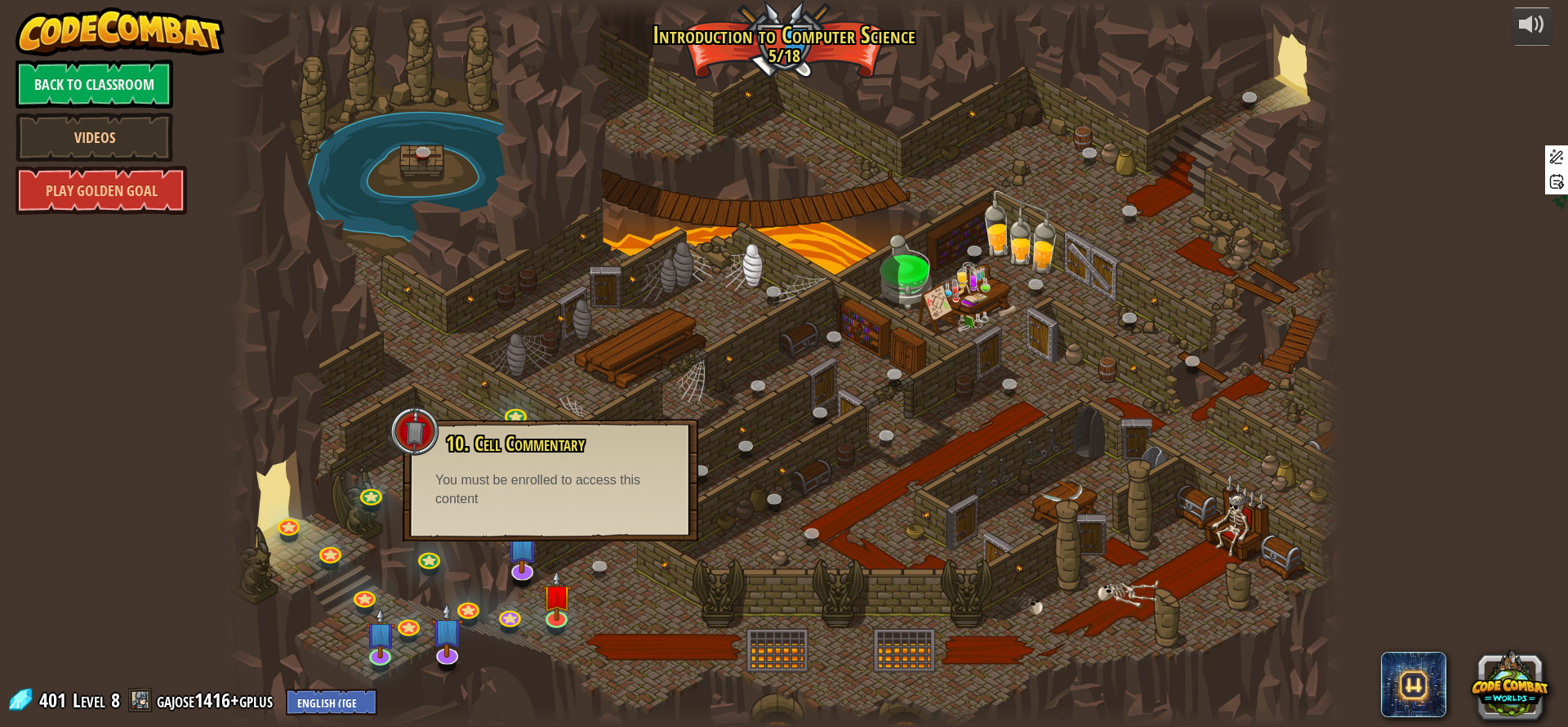
click at [553, 497] on div "You must be enrolled to access this content" at bounding box center [550, 490] width 230 height 37
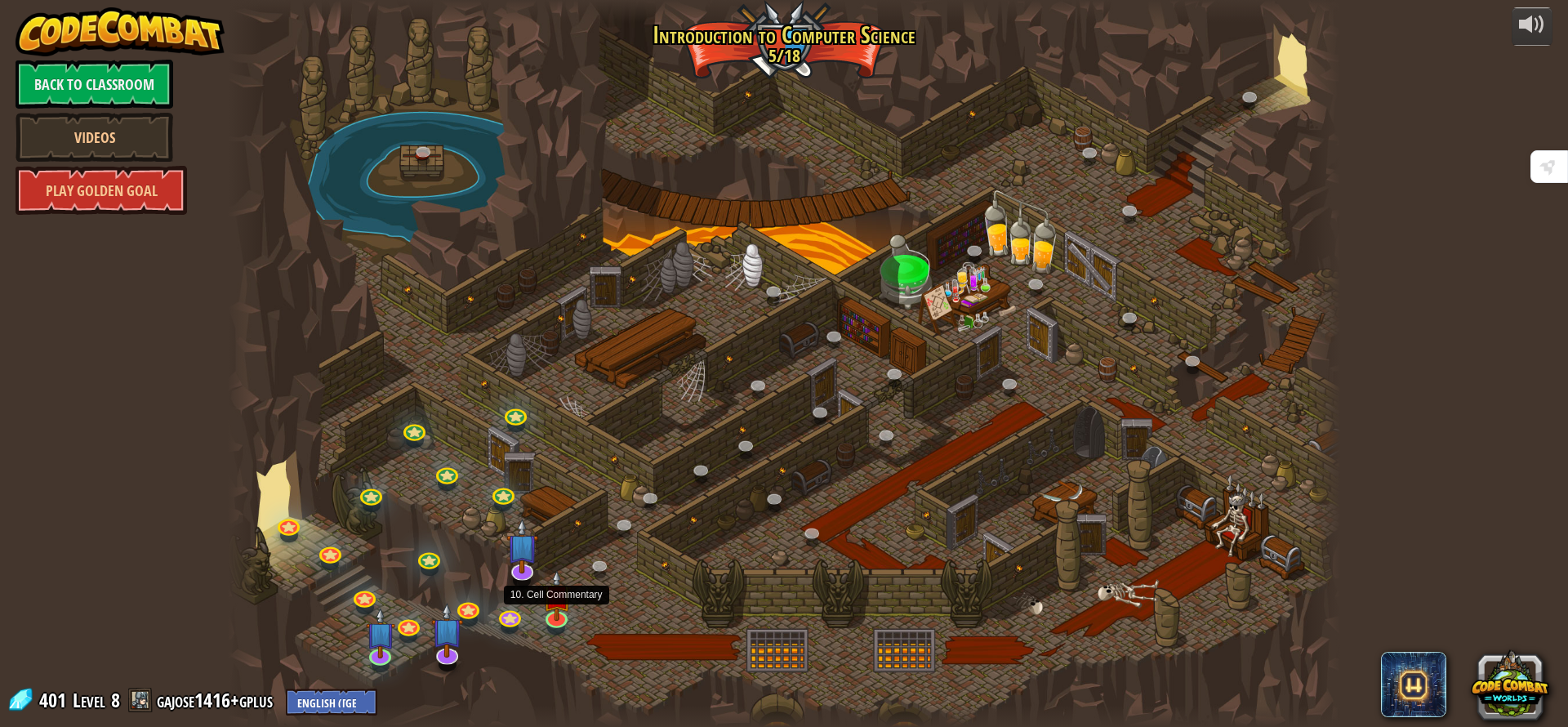
click at [556, 605] on img at bounding box center [557, 595] width 30 height 50
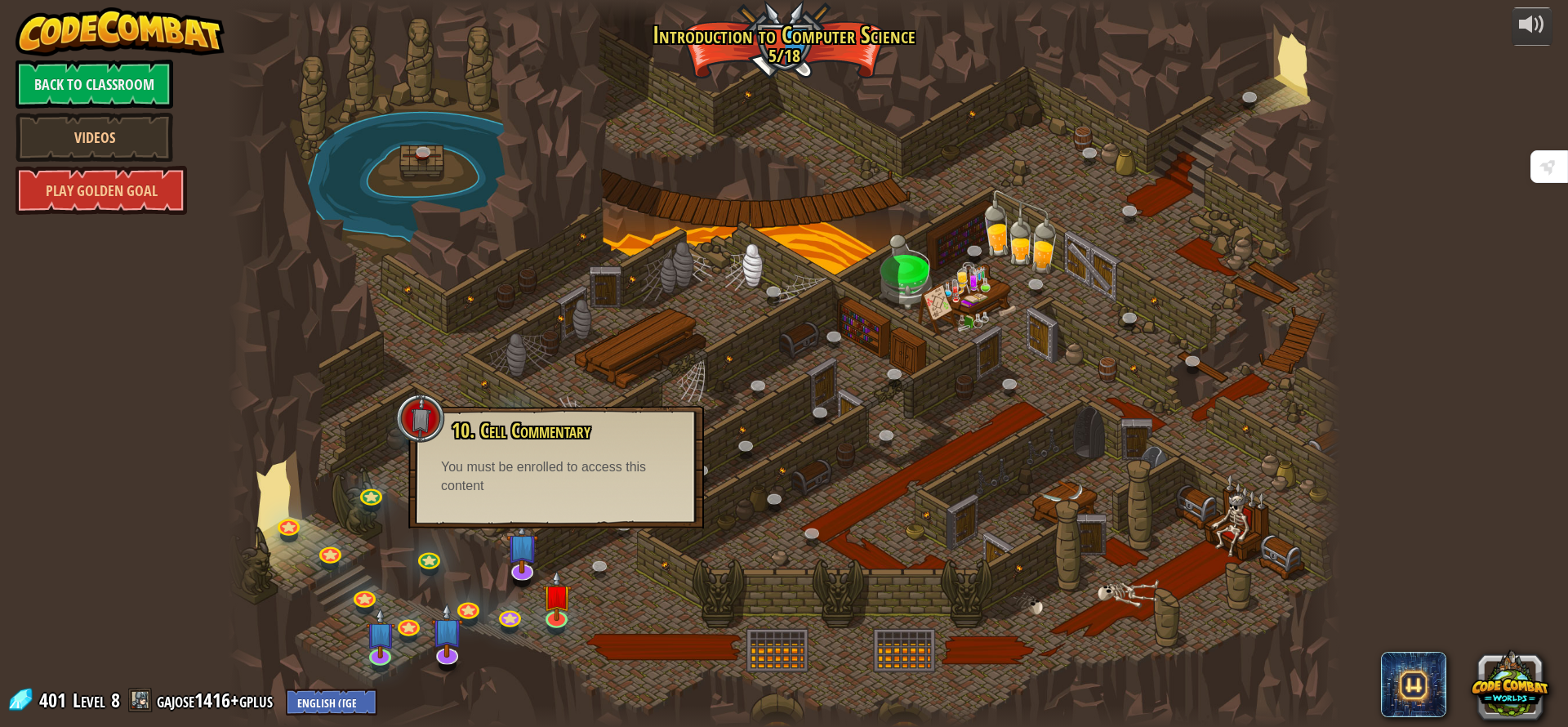
click at [575, 529] on div at bounding box center [784, 363] width 1113 height 727
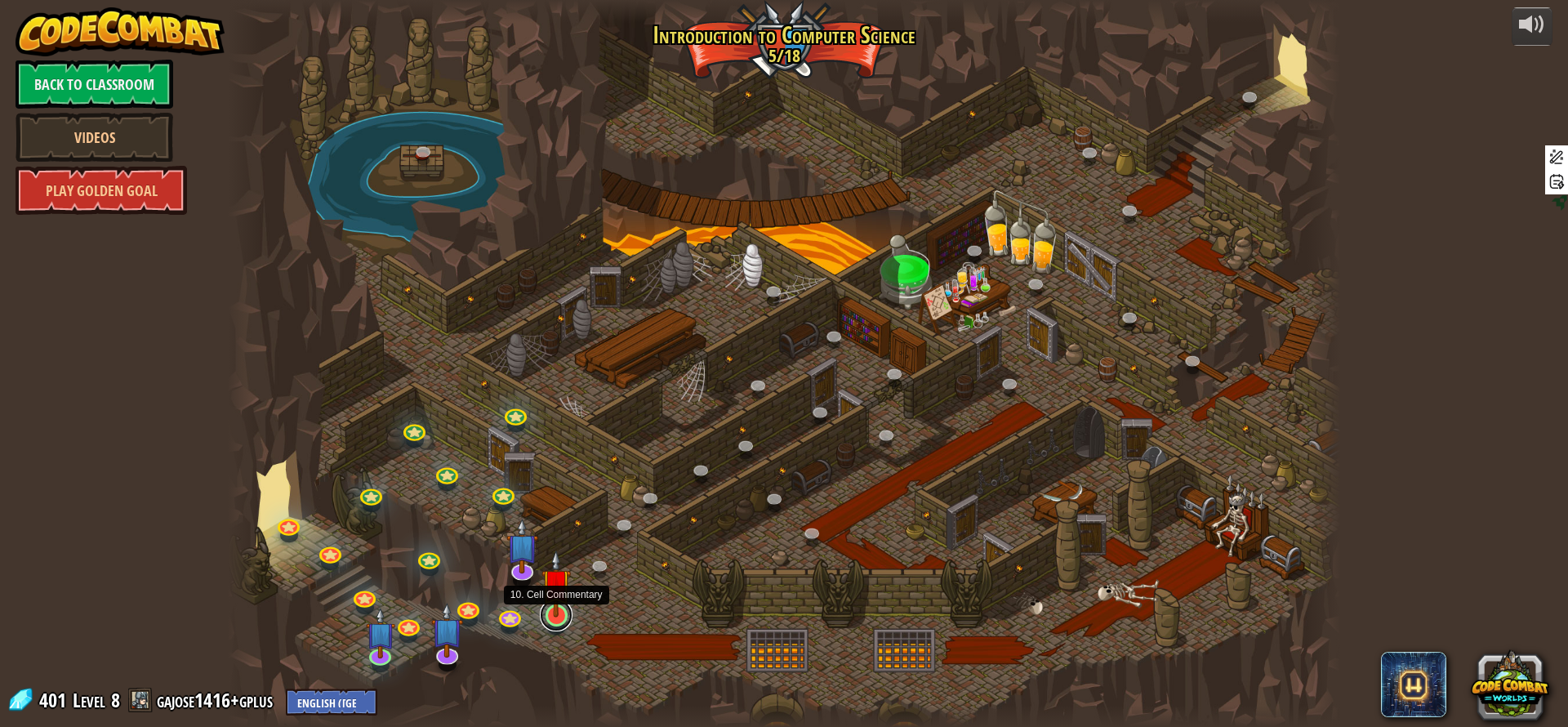
click at [560, 620] on link at bounding box center [556, 614] width 33 height 33
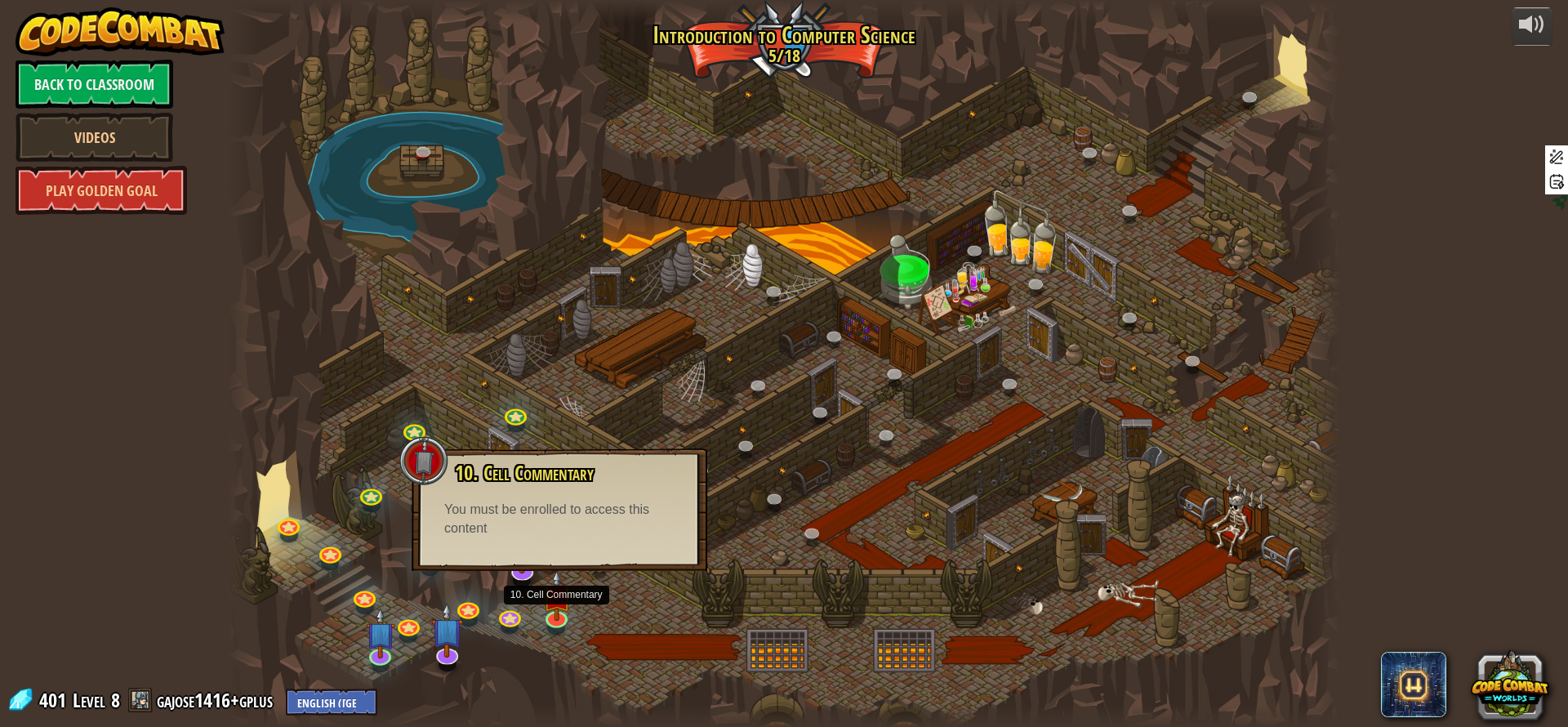
click at [564, 496] on div "10. Cell Commentary Trapped in a prison cell with the famous wizard! Say the pa…" at bounding box center [560, 501] width 263 height 76
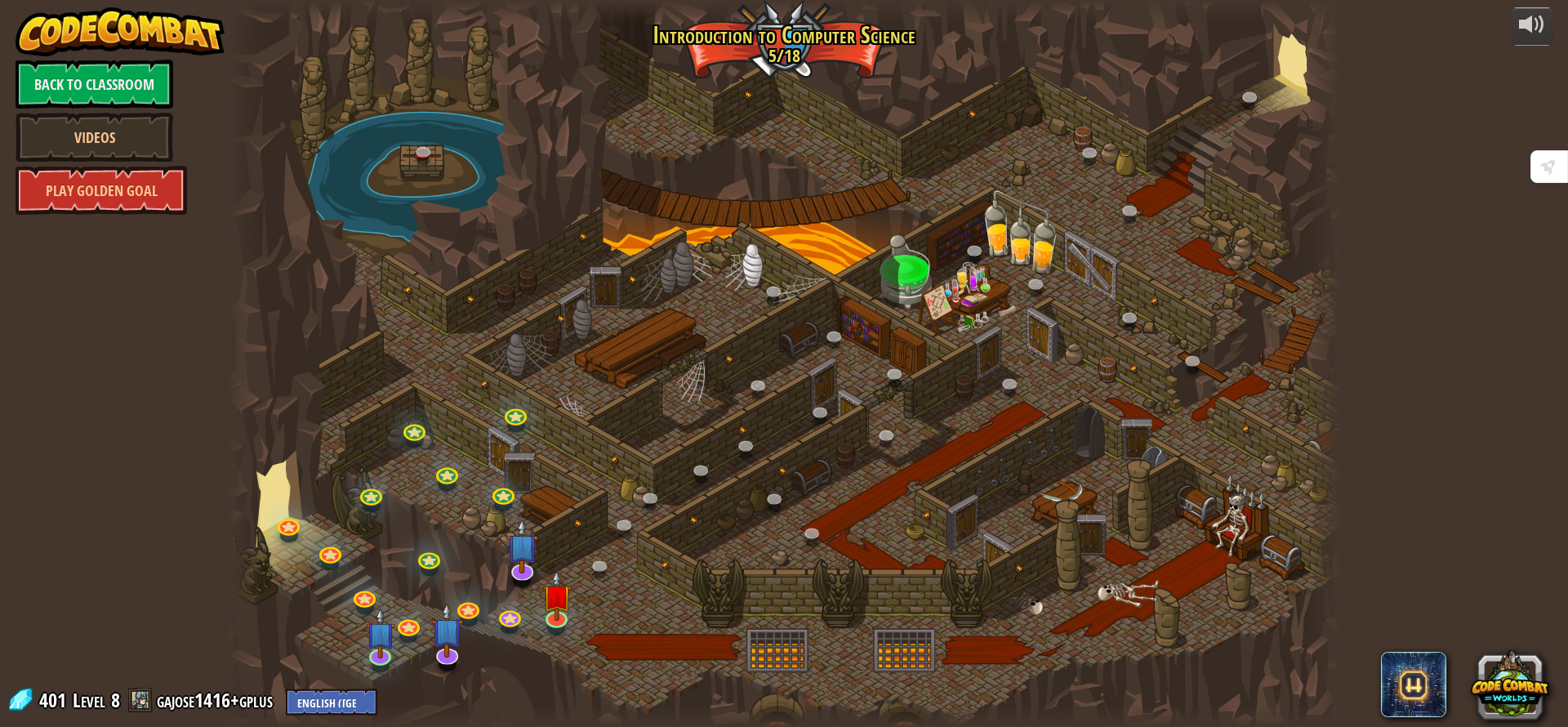
click at [567, 555] on div at bounding box center [784, 363] width 1113 height 727
click at [555, 543] on div at bounding box center [784, 363] width 1113 height 727
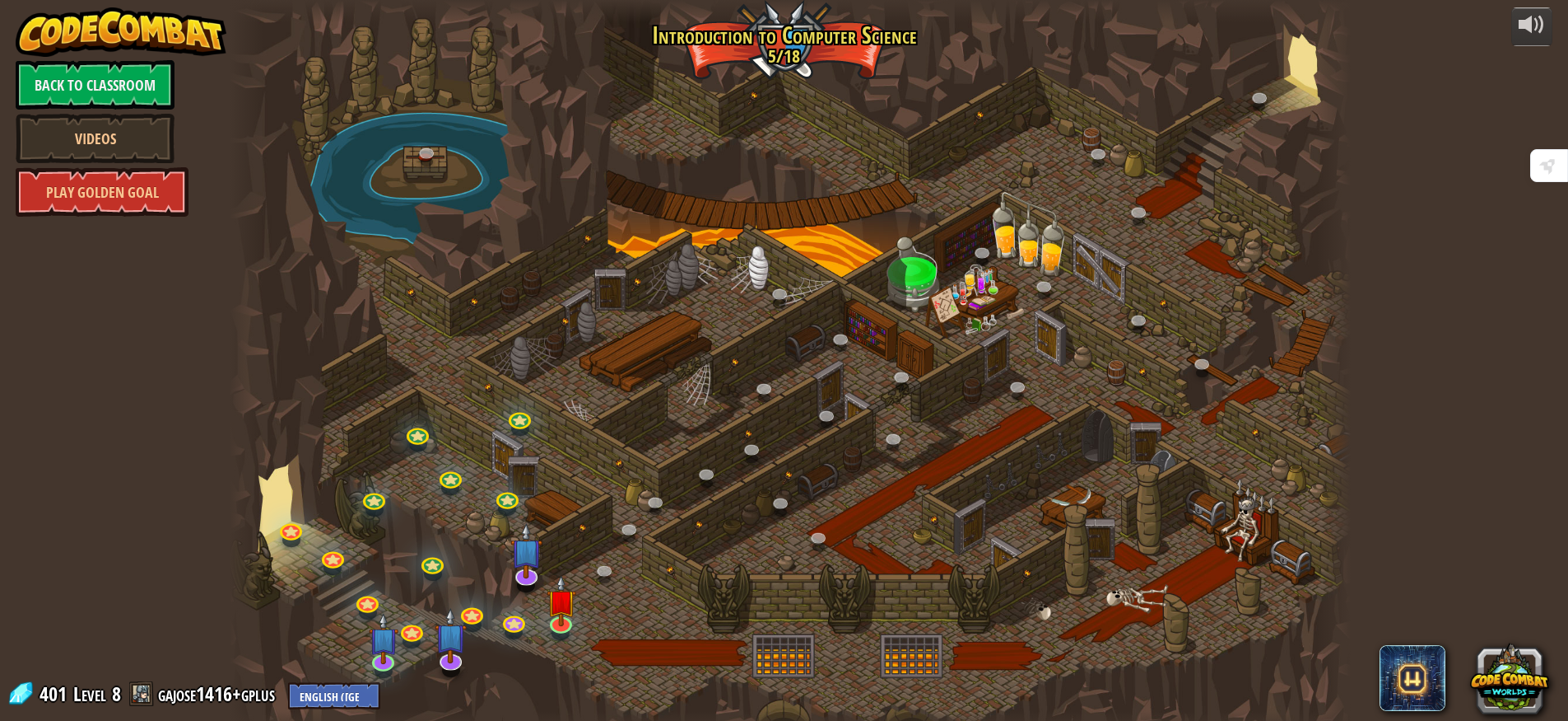
click at [559, 547] on div at bounding box center [790, 366] width 1121 height 733
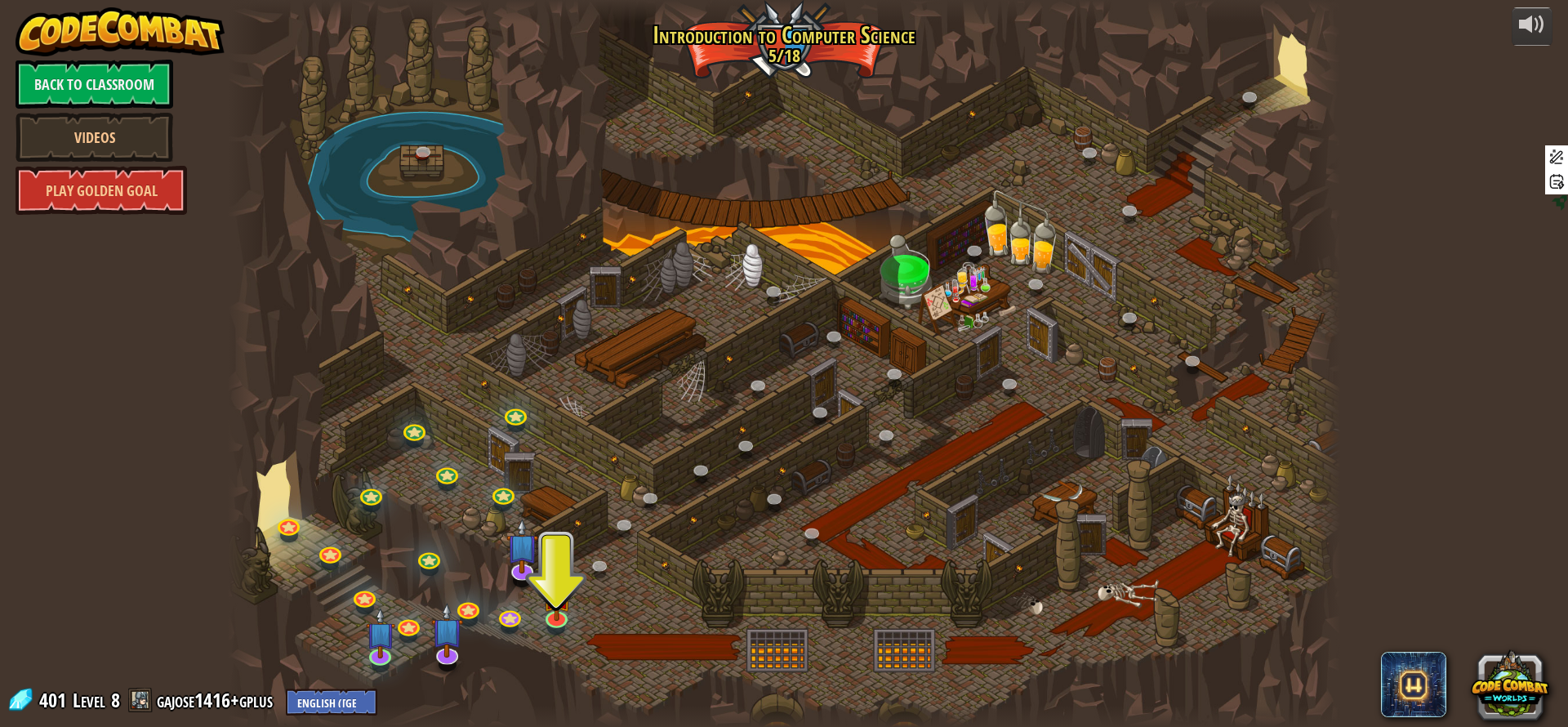
click at [555, 543] on div at bounding box center [784, 363] width 1113 height 727
click at [571, 524] on div at bounding box center [784, 363] width 1113 height 727
click at [571, 516] on div at bounding box center [784, 363] width 1113 height 727
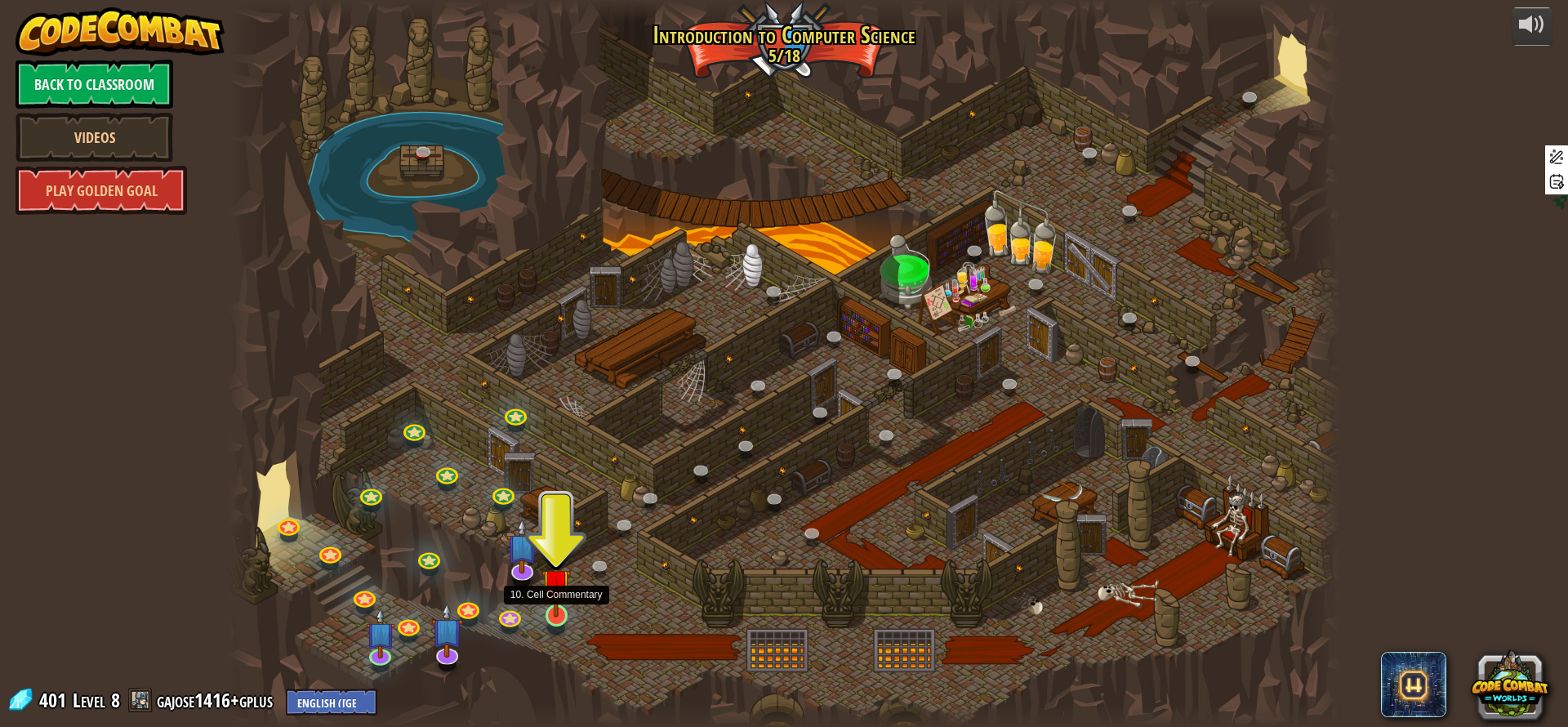
click at [560, 589] on img at bounding box center [557, 583] width 30 height 68
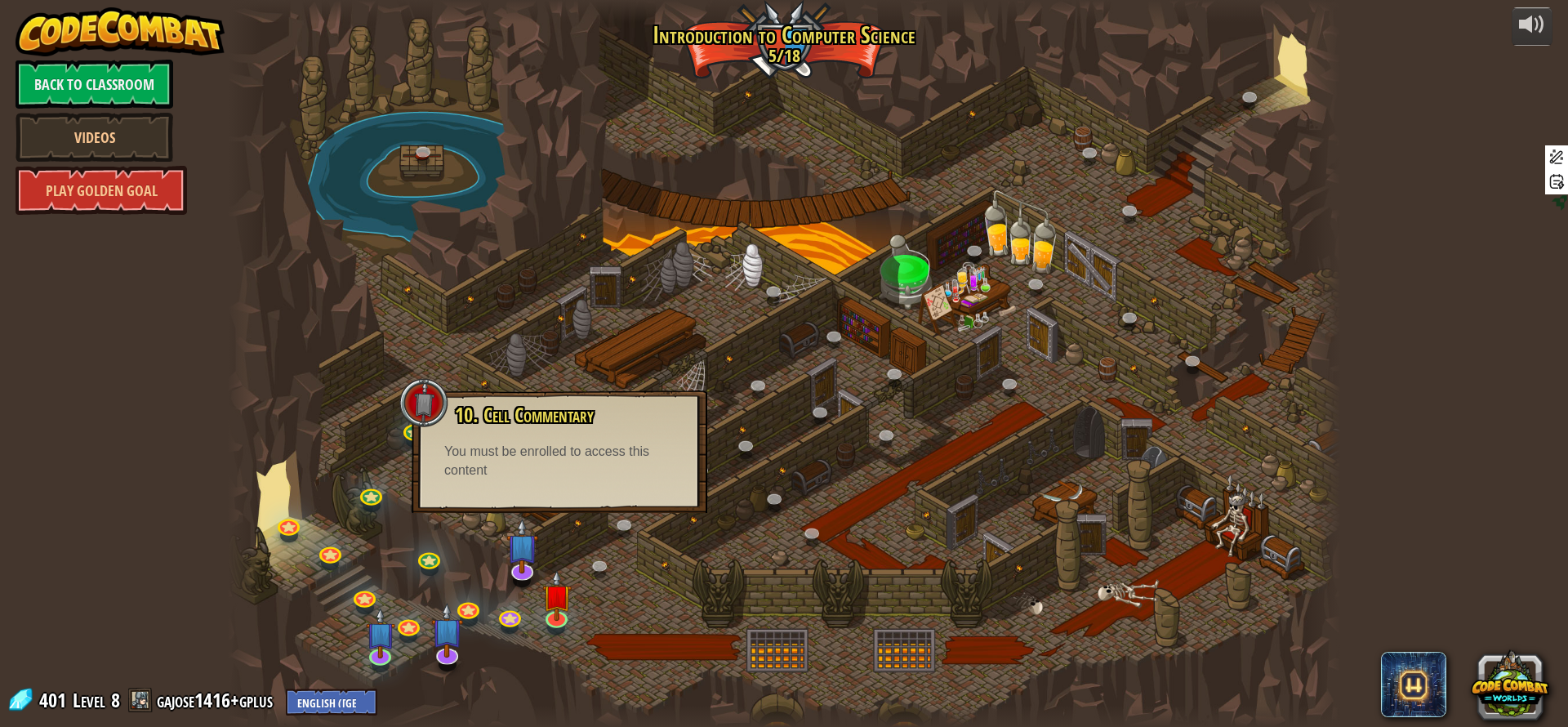
click at [549, 479] on div "You must be enrolled to access this content" at bounding box center [559, 461] width 230 height 37
click at [621, 613] on div at bounding box center [784, 363] width 1113 height 727
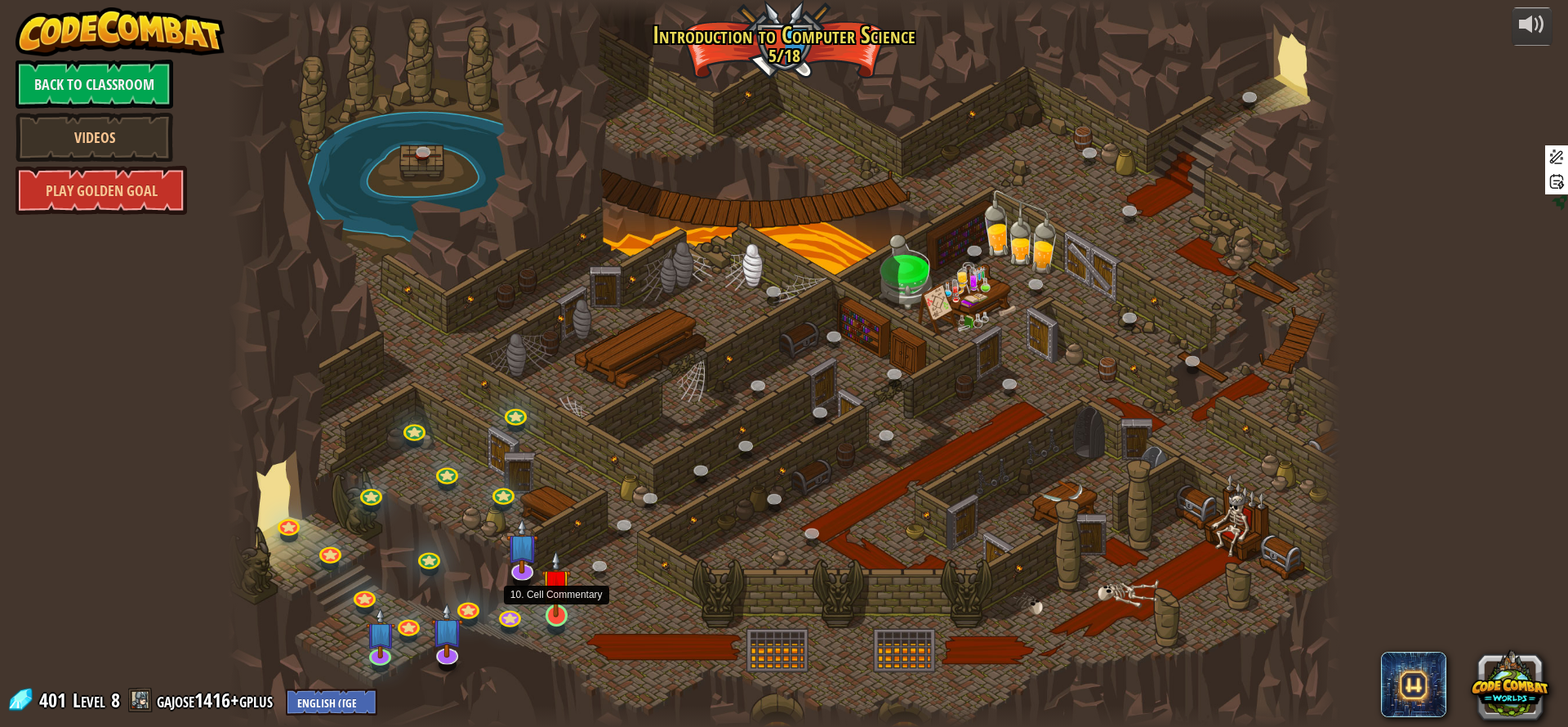
click at [558, 607] on img at bounding box center [557, 583] width 30 height 68
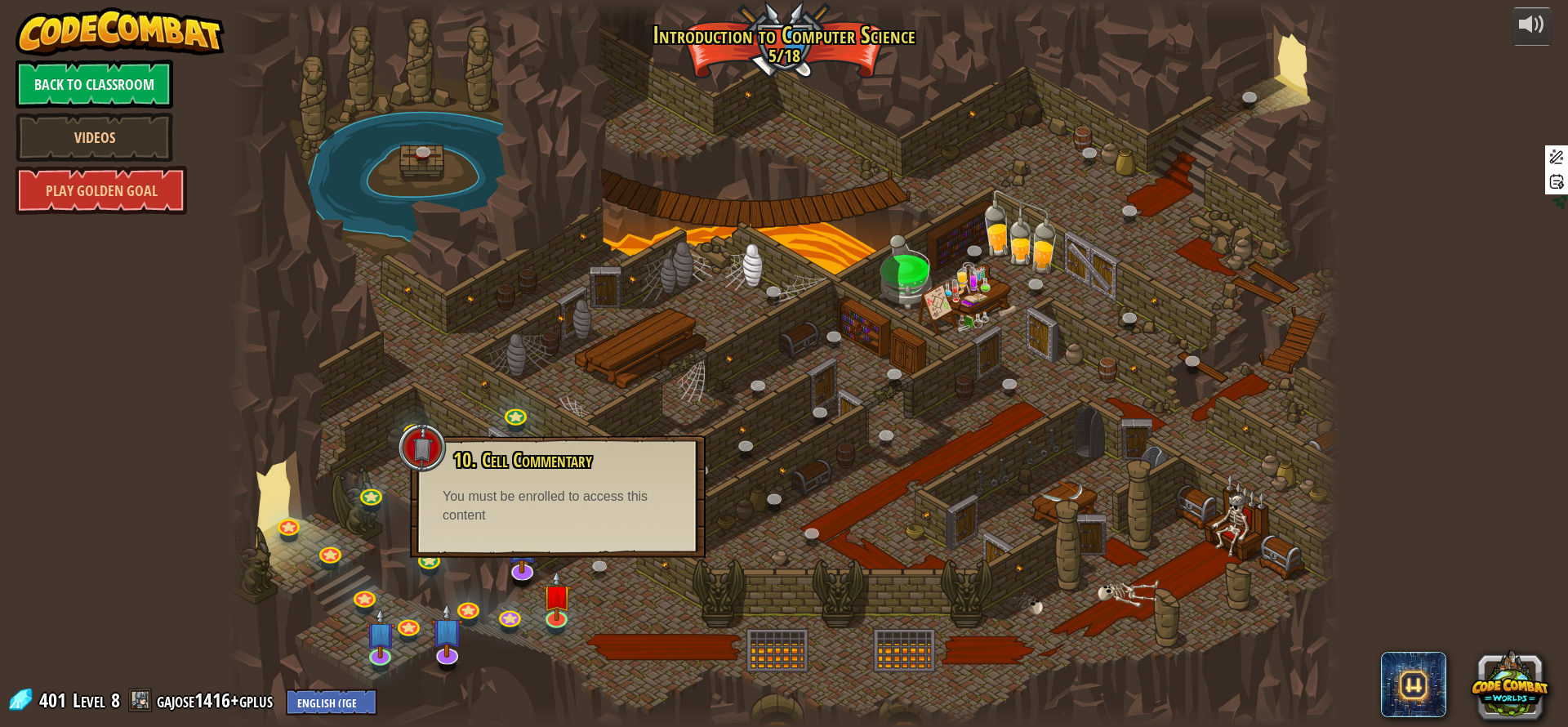
click at [561, 530] on div "10. Cell Commentary Trapped in a prison cell with the famous wizard! Say the pa…" at bounding box center [558, 497] width 296 height 123
click at [660, 631] on div at bounding box center [784, 363] width 1113 height 727
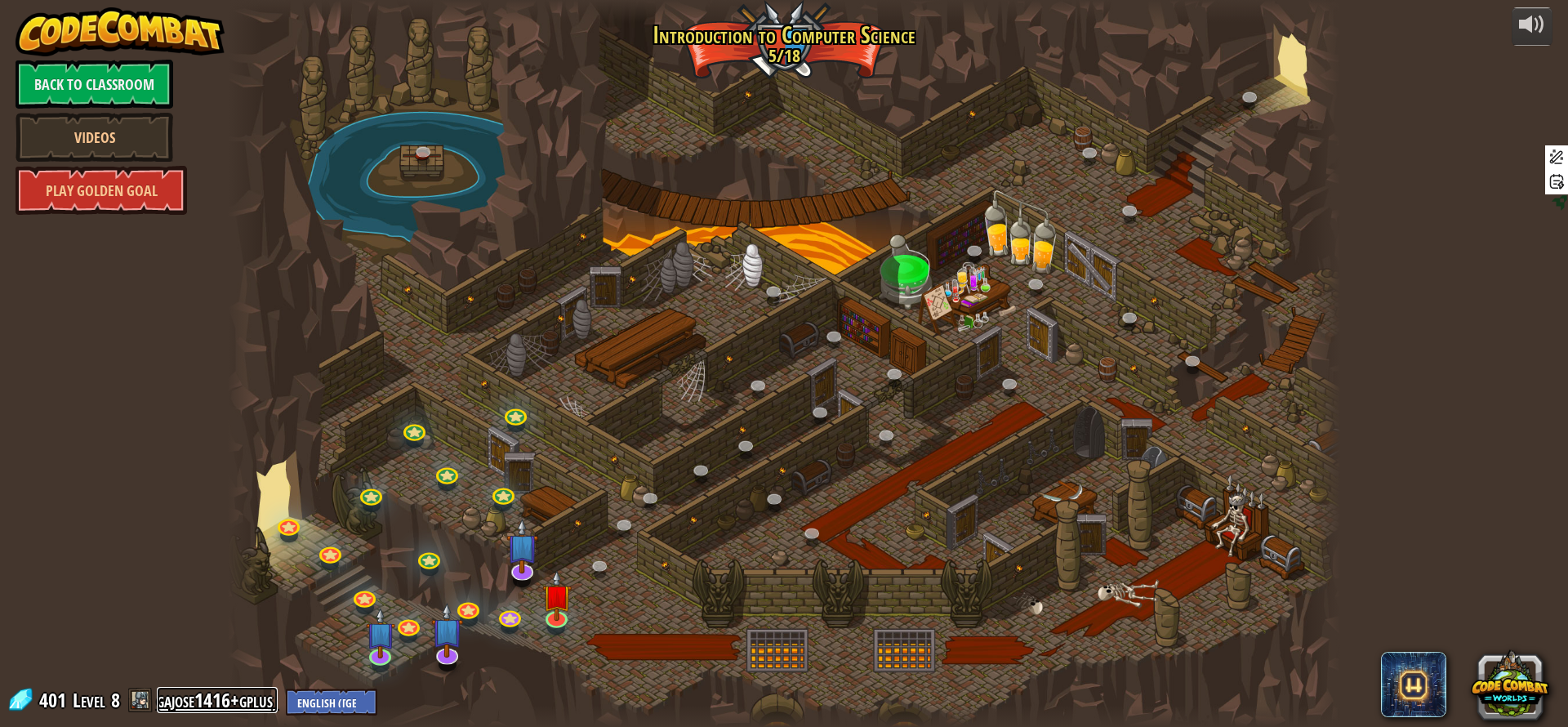
click at [230, 707] on link "gajose1416+gplus" at bounding box center [217, 700] width 121 height 26
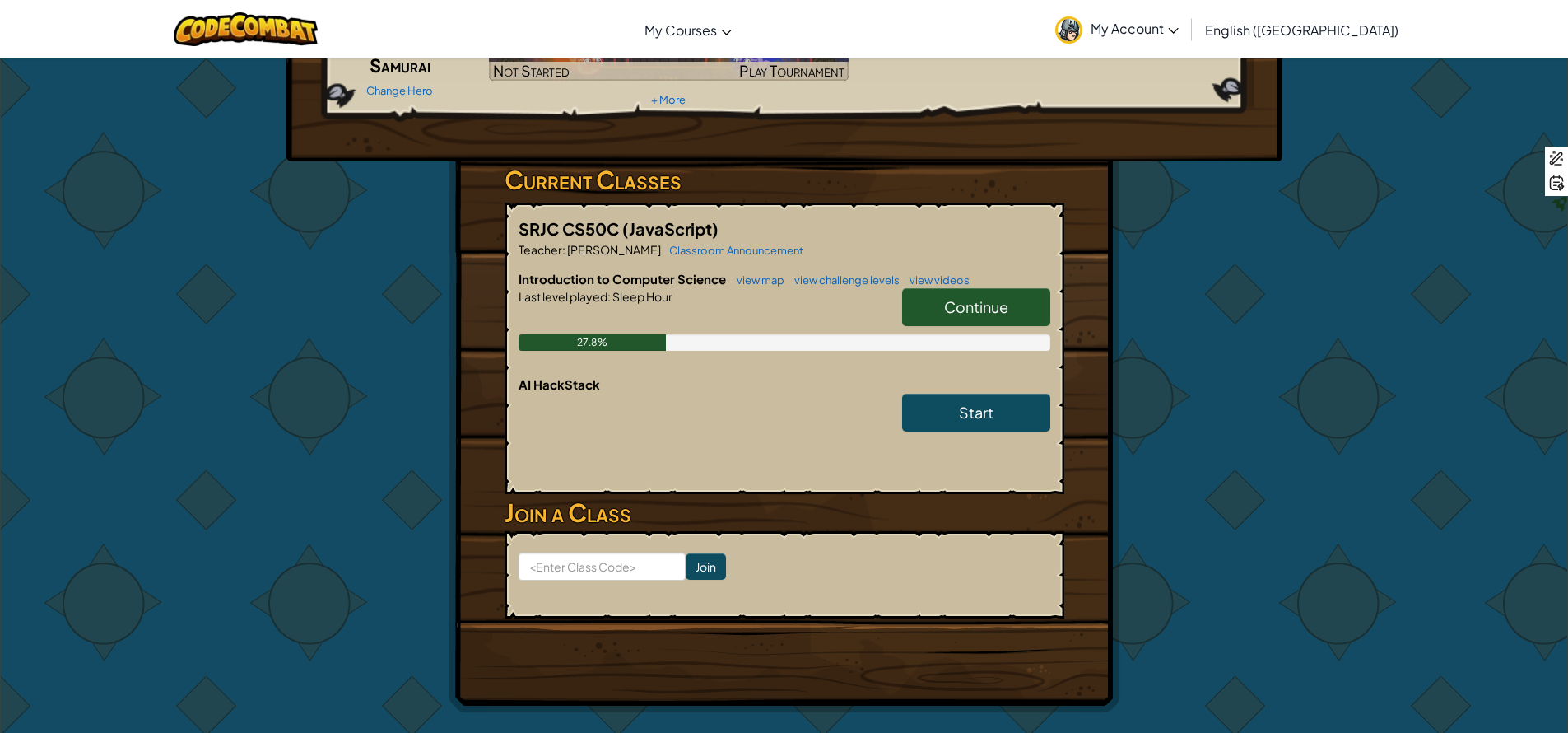
scroll to position [185, 0]
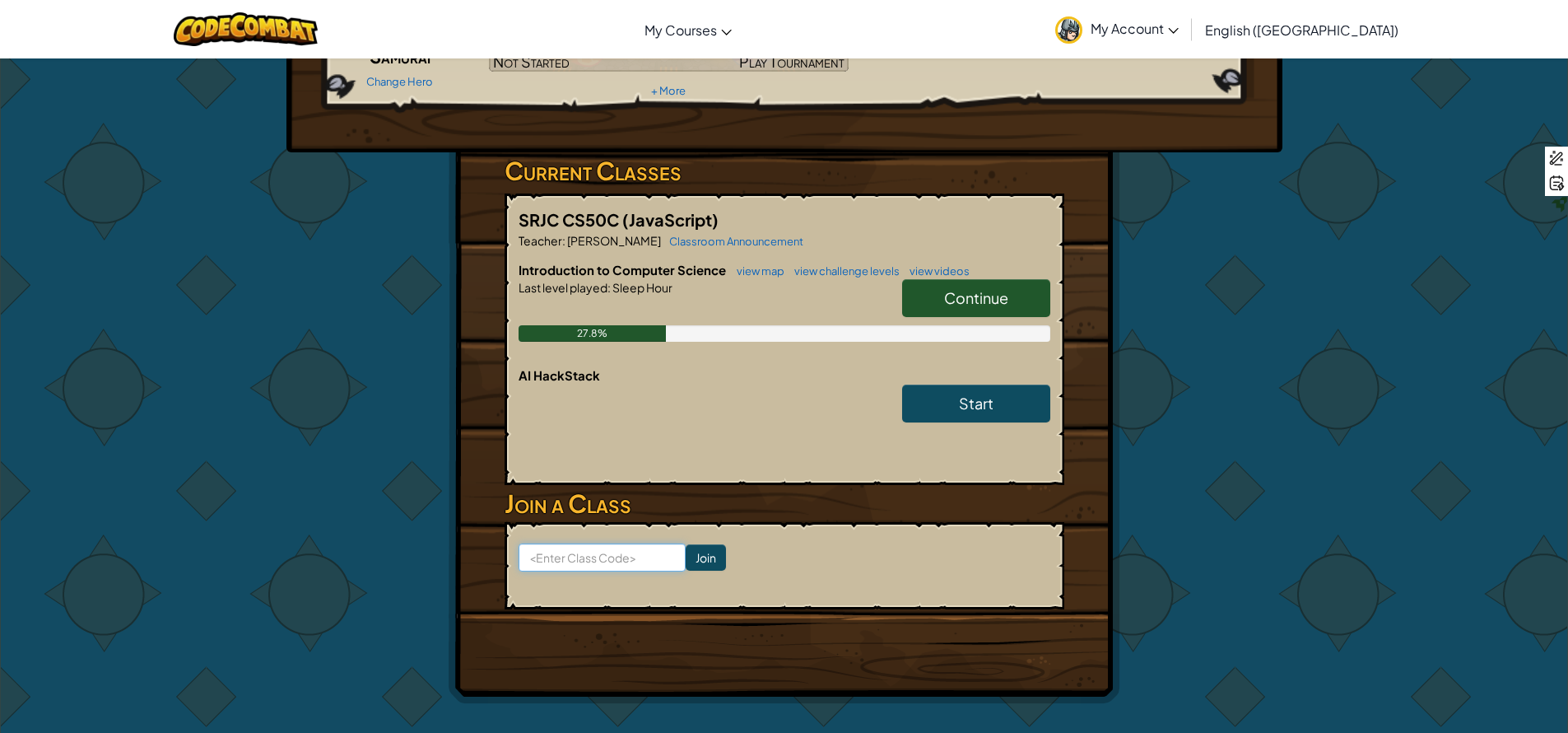
click at [609, 552] on input at bounding box center [602, 557] width 167 height 28
type input "NextSweetZap"
click at [696, 558] on input "Join" at bounding box center [706, 557] width 40 height 26
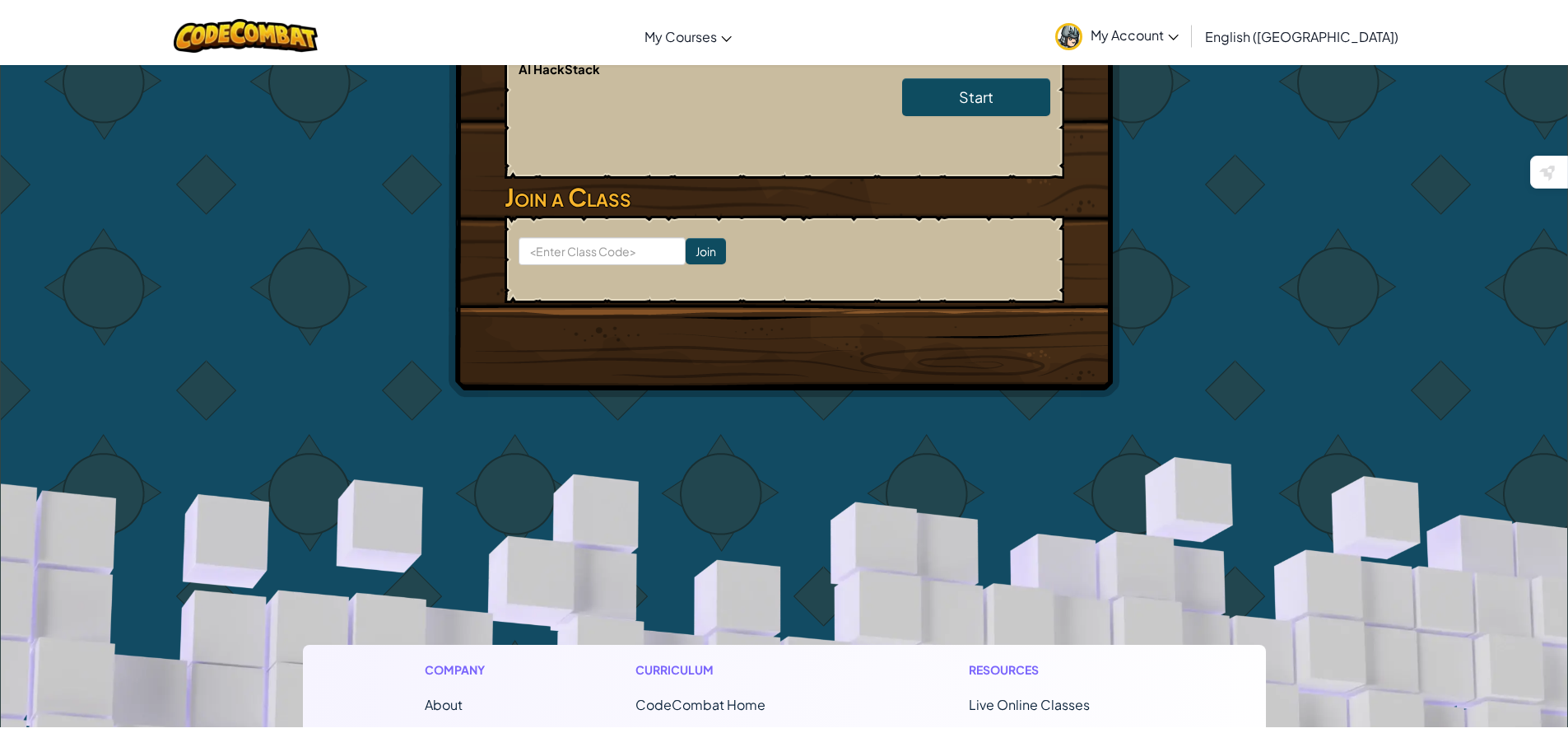
scroll to position [446, 0]
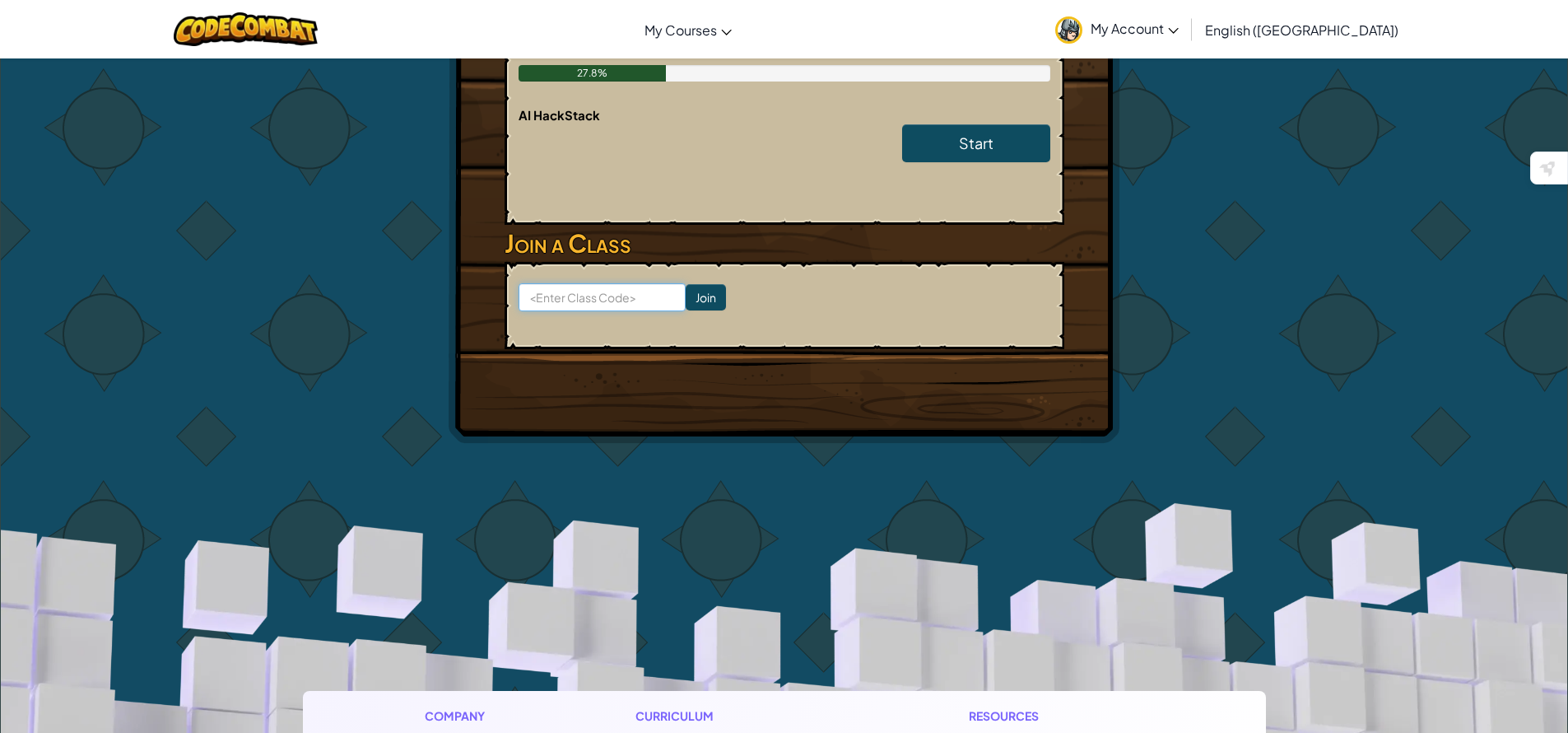
click at [616, 298] on input at bounding box center [602, 298] width 167 height 28
type input "kjlkjklj"
click at [702, 299] on input "Join" at bounding box center [706, 298] width 40 height 26
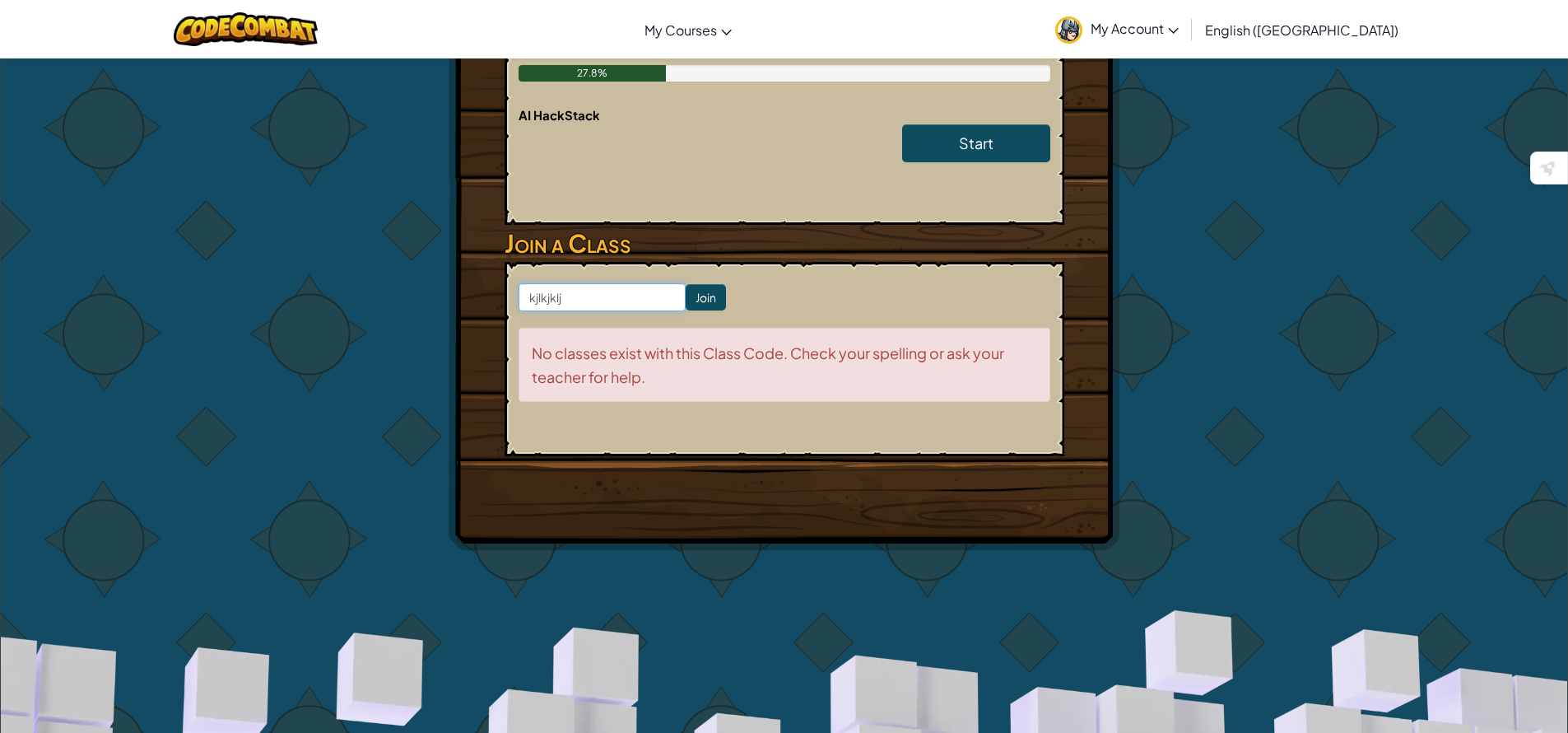
click at [631, 301] on input "kjlkjklj" at bounding box center [602, 298] width 167 height 28
paste input "NextSweetZap"
type input "NextSweetZap"
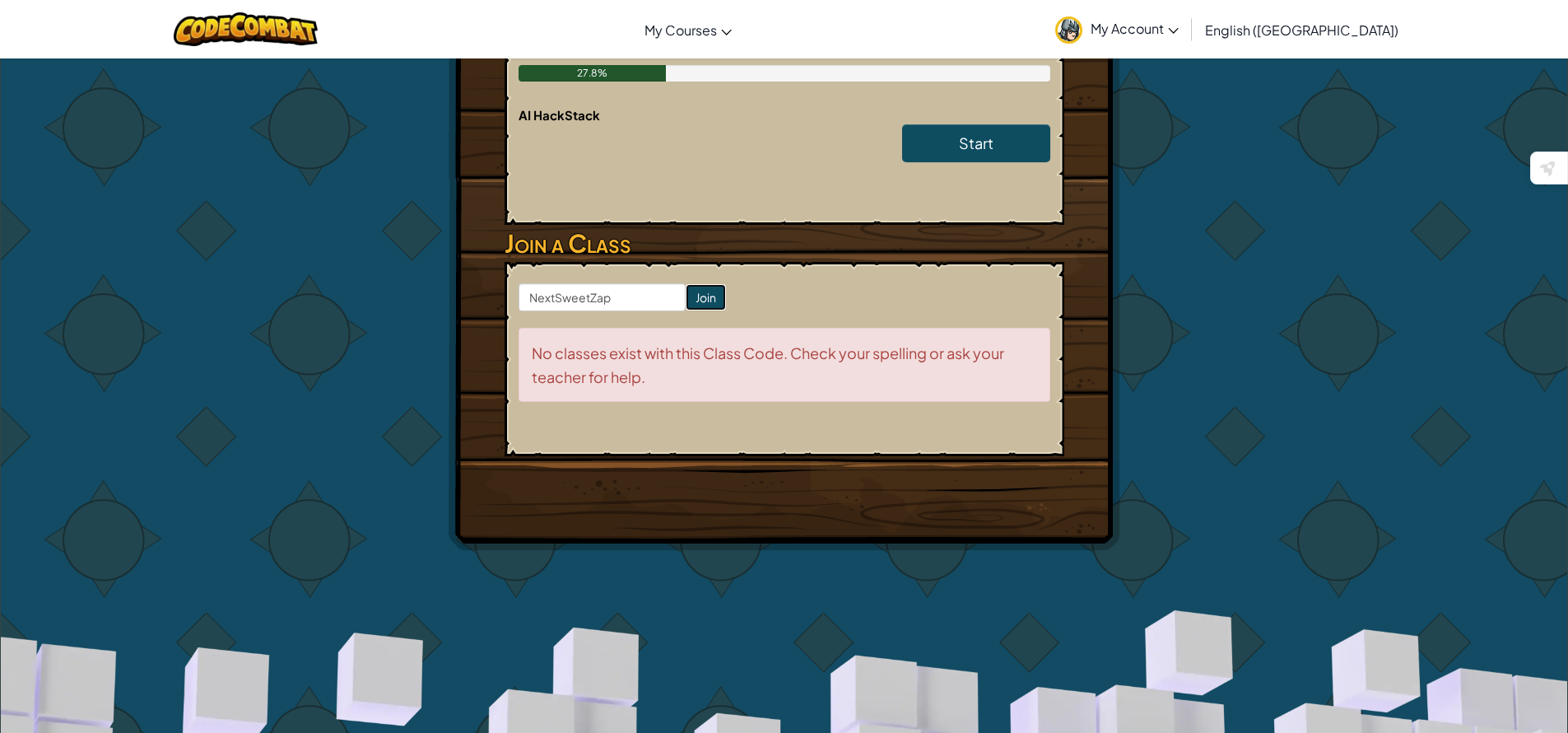
click at [697, 292] on input "Join" at bounding box center [706, 298] width 40 height 26
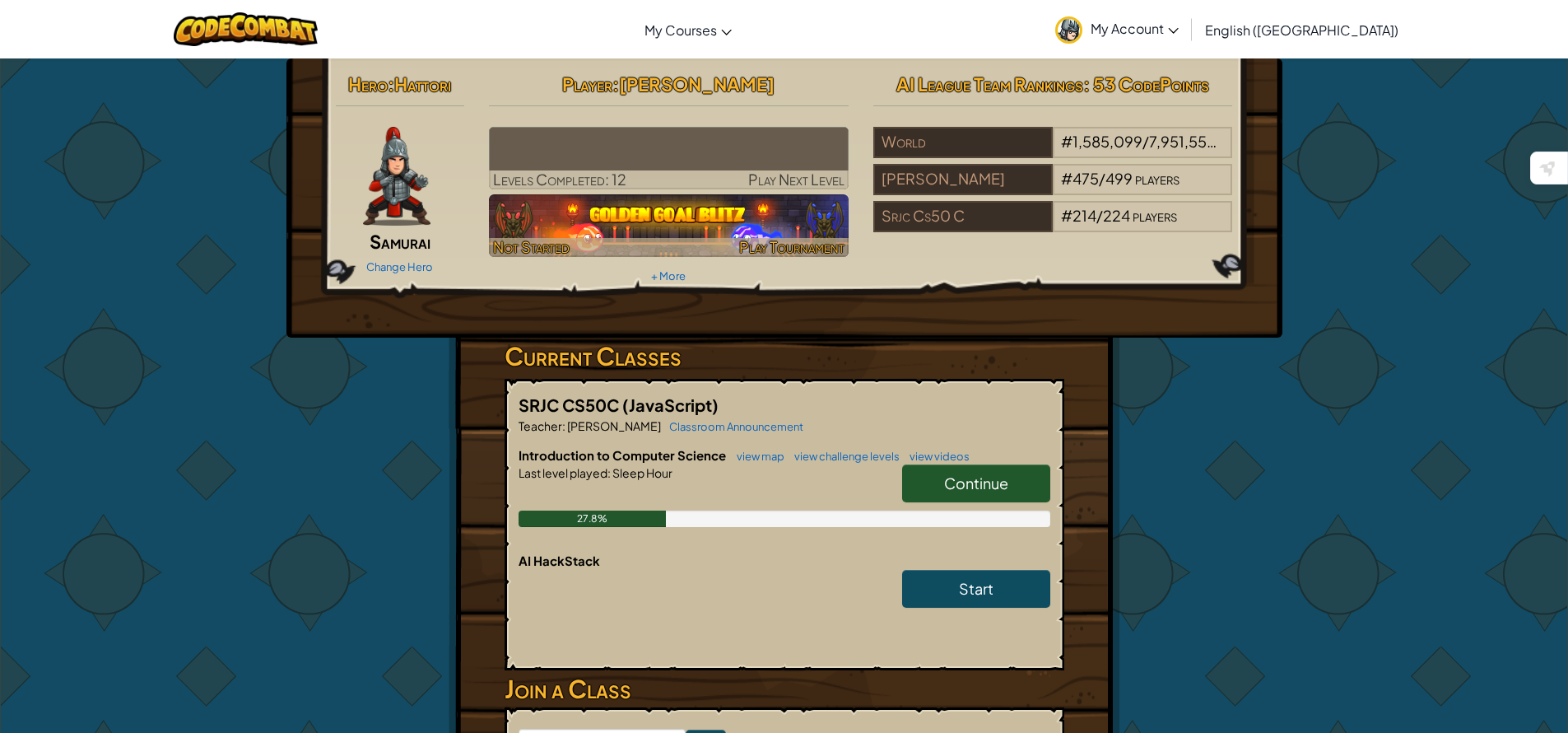
click at [692, 250] on div at bounding box center [668, 248] width 359 height 19
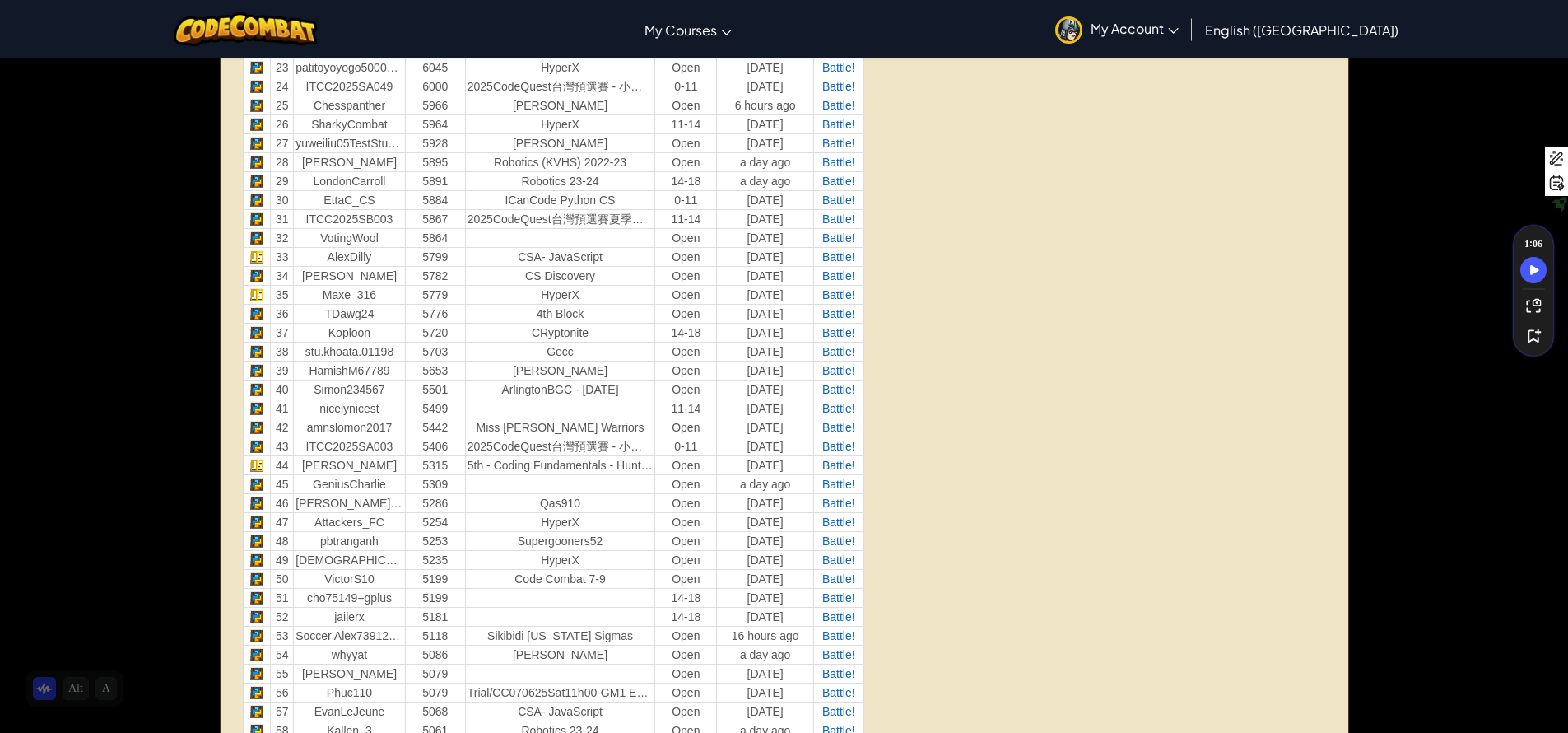
scroll to position [8, 0]
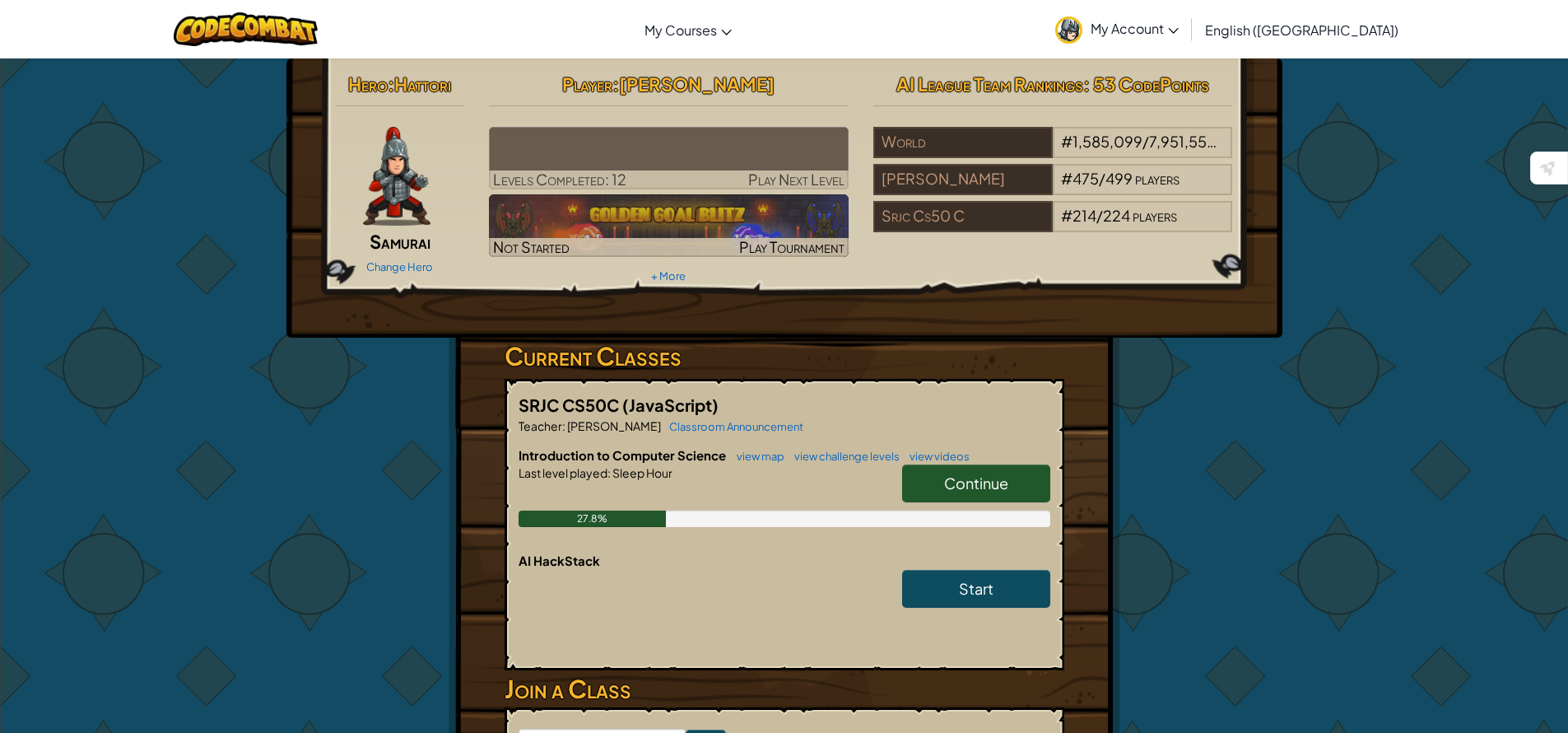
click at [740, 158] on img at bounding box center [668, 158] width 359 height 63
click at [744, 158] on img at bounding box center [668, 158] width 359 height 63
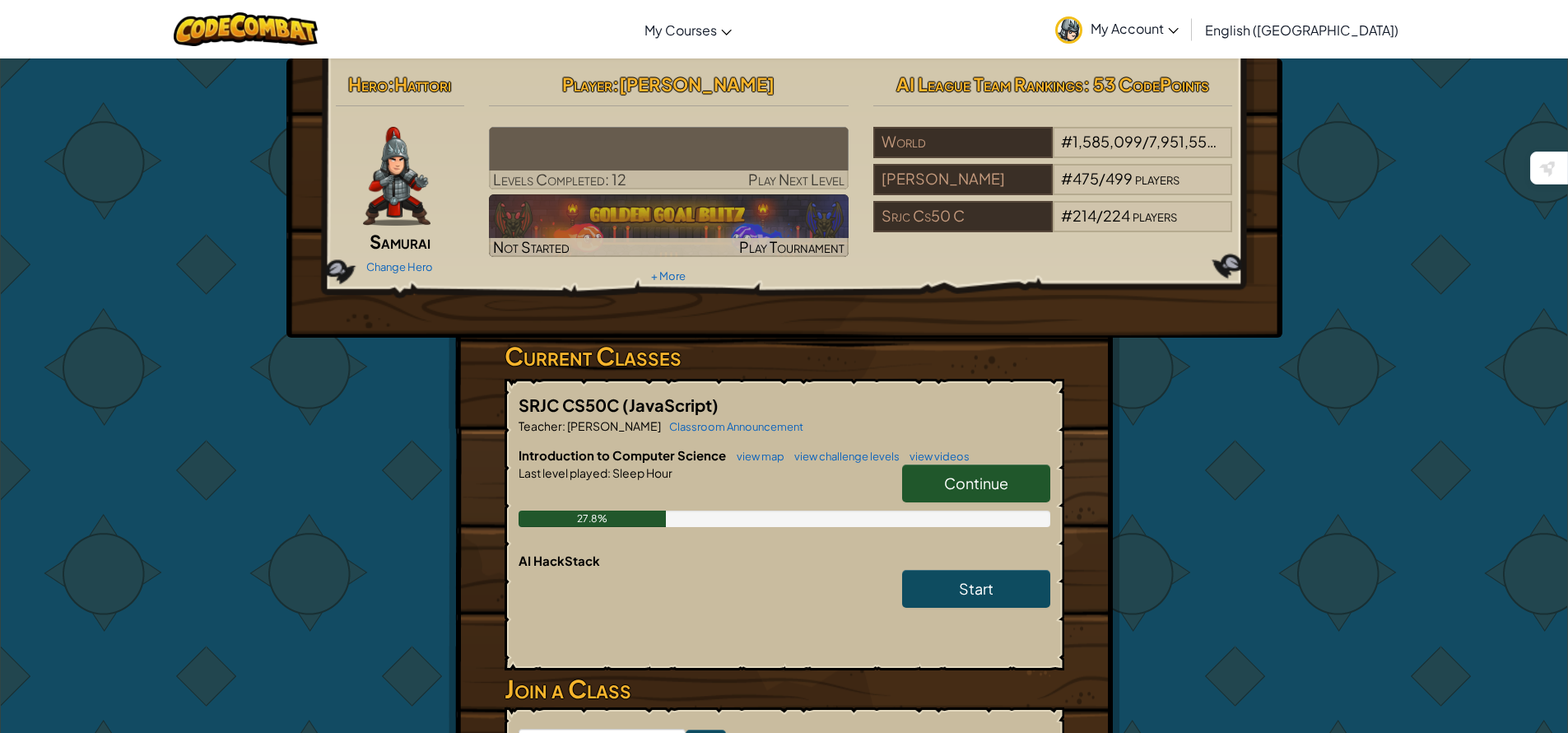
click at [744, 158] on img at bounding box center [668, 158] width 359 height 63
drag, startPoint x: 744, startPoint y: 158, endPoint x: 703, endPoint y: 135, distance: 47.0
click at [703, 135] on img at bounding box center [668, 158] width 359 height 63
click at [682, 279] on link "+ More" at bounding box center [668, 276] width 35 height 13
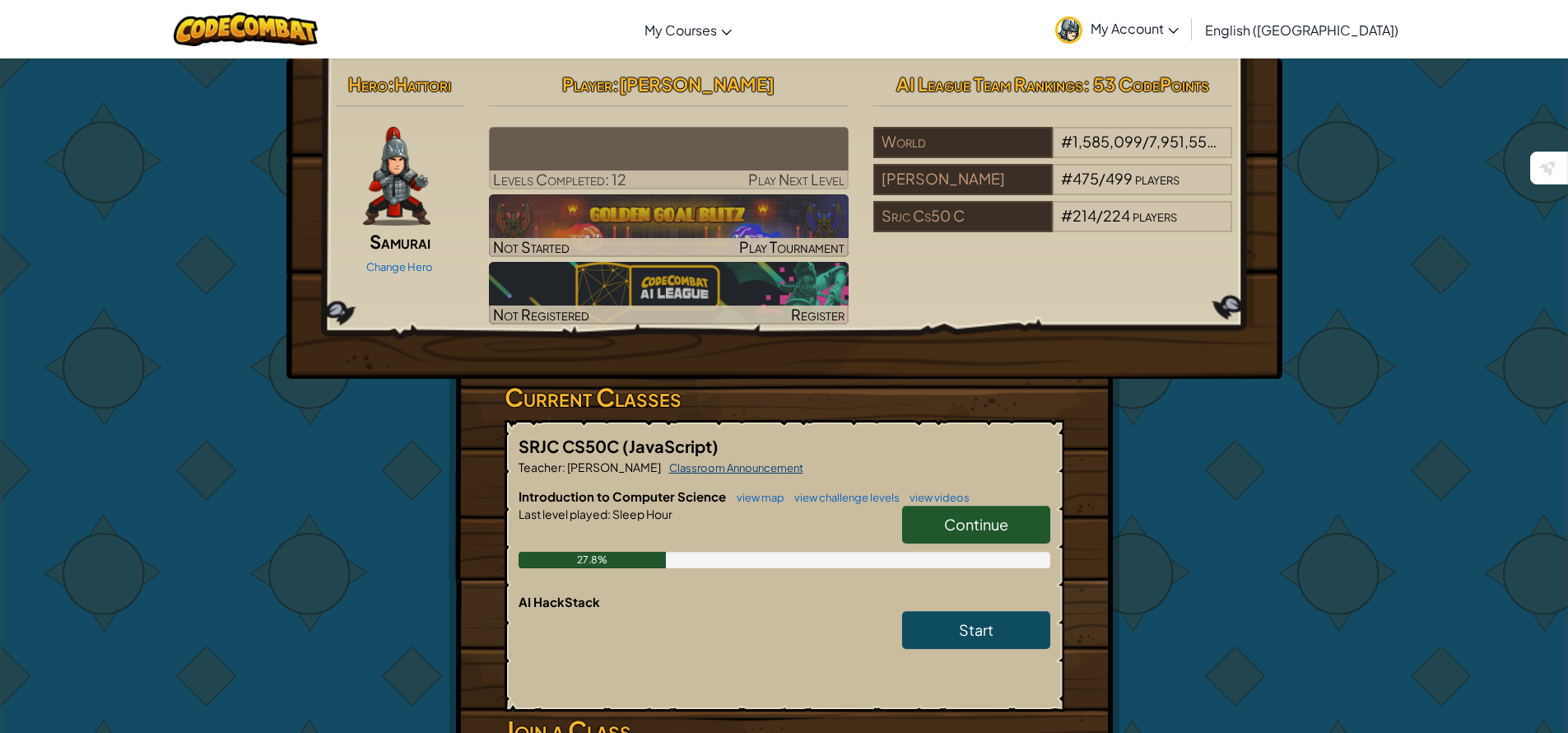
click at [731, 467] on link "Classroom Announcement" at bounding box center [732, 467] width 143 height 13
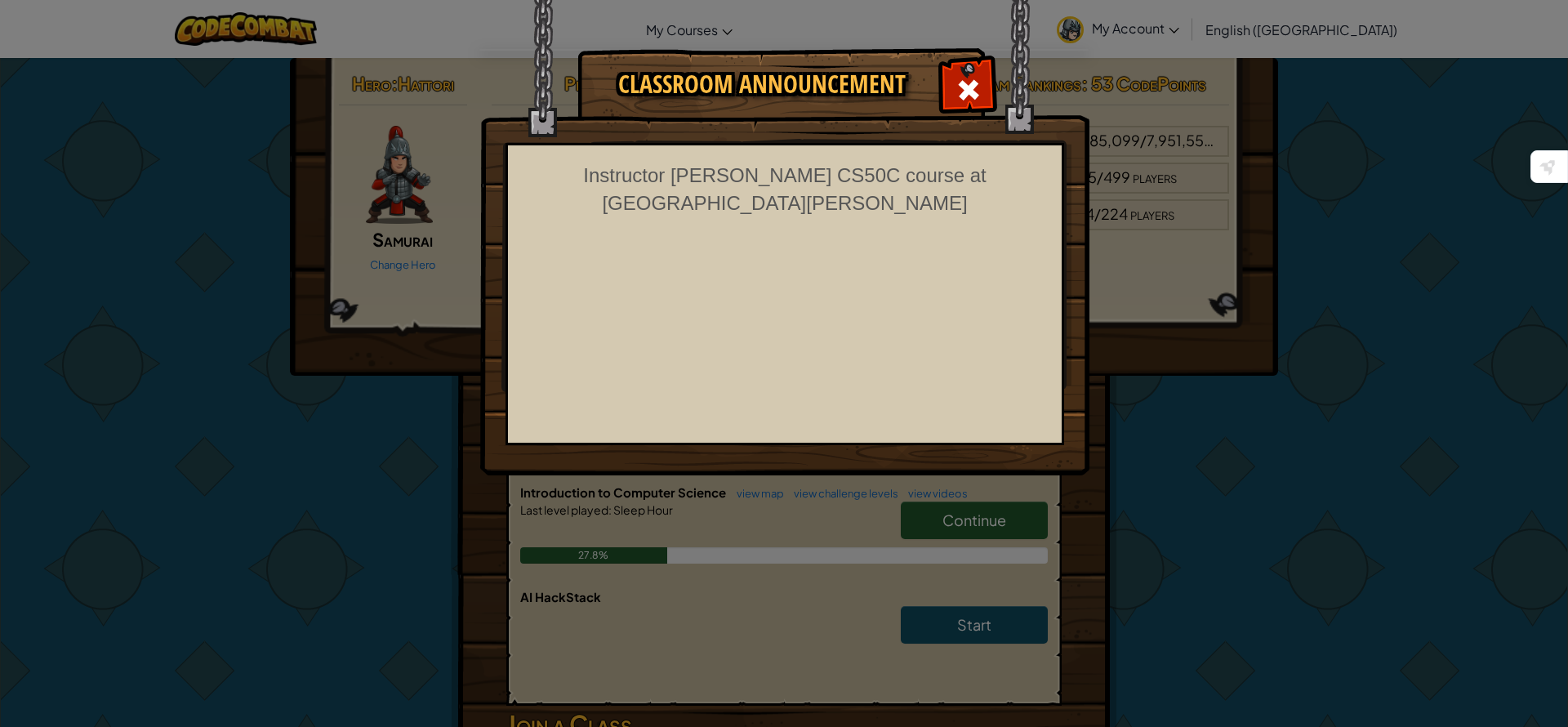
click at [325, 531] on div "Classroom Announcement Instructor Ethan Wilde's CS50C course at Santa Rosa Juni…" at bounding box center [784, 363] width 1568 height 727
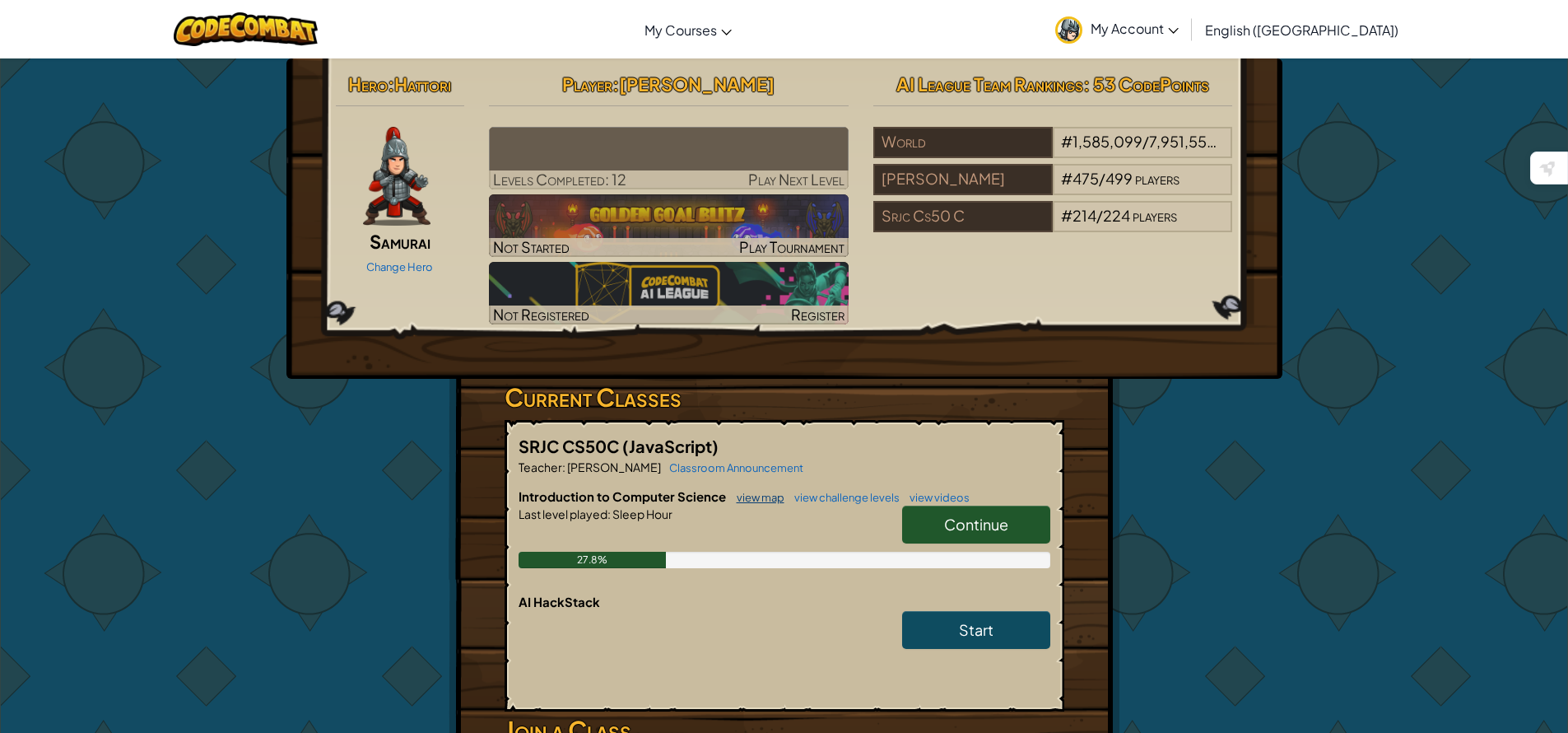
click at [774, 496] on link "view map" at bounding box center [756, 497] width 56 height 13
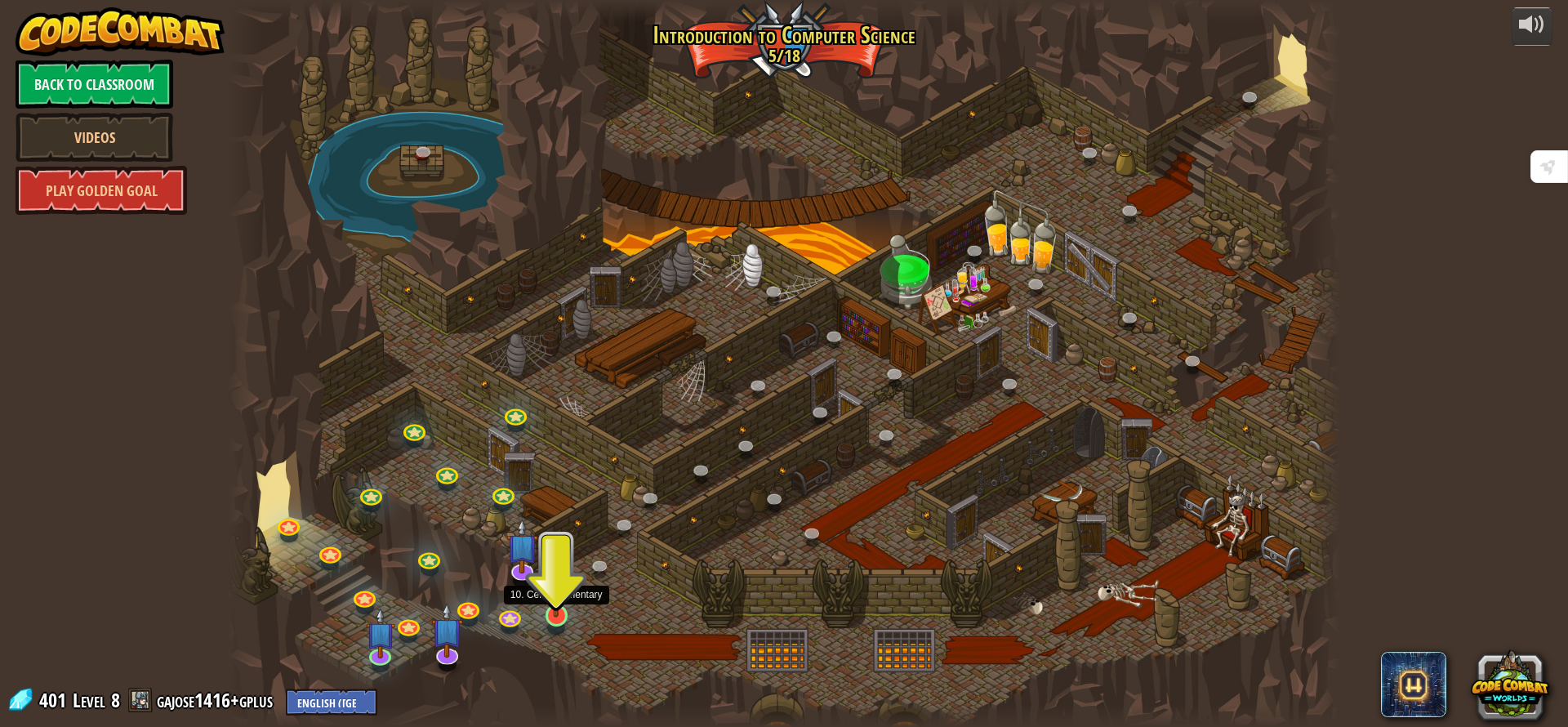
click at [557, 598] on img at bounding box center [557, 583] width 30 height 68
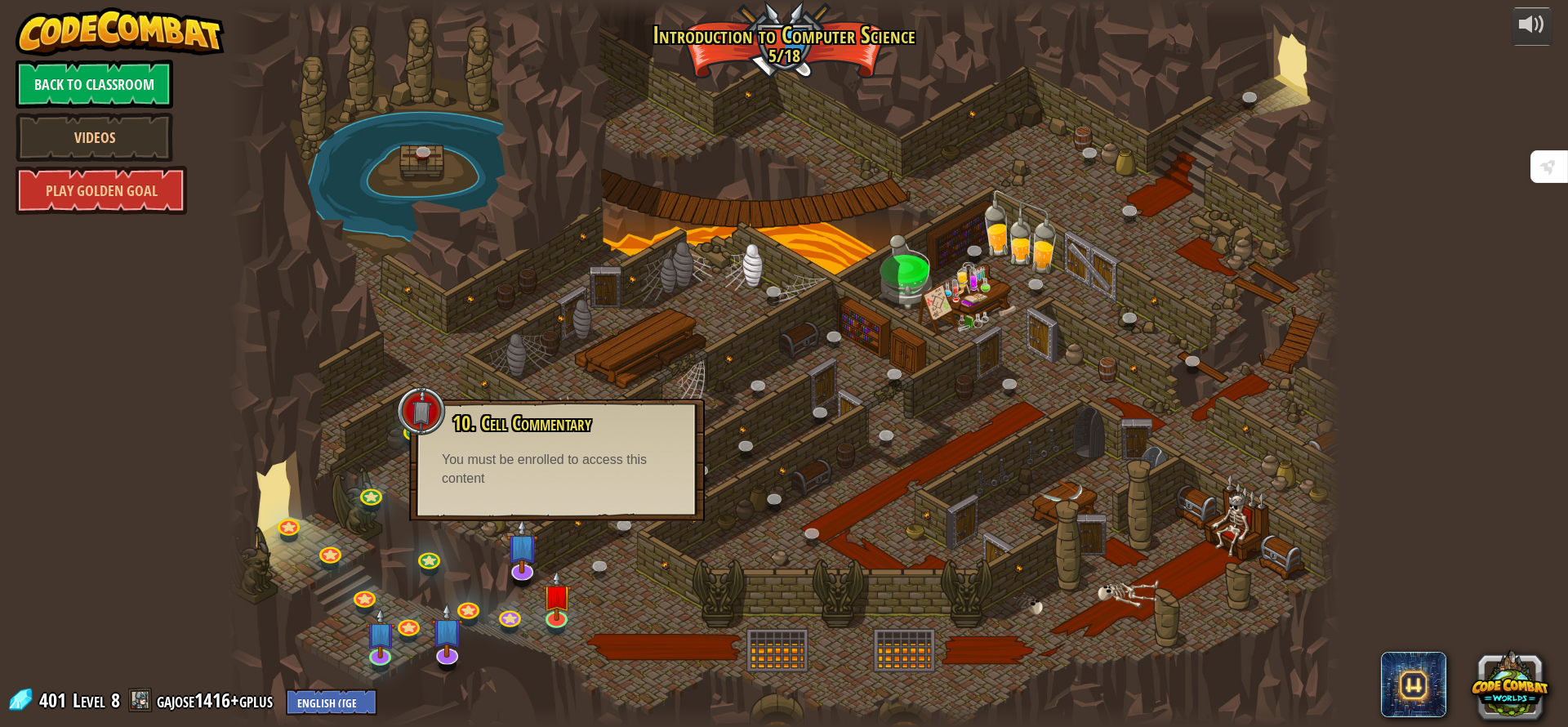
click at [597, 502] on div "10. Cell Commentary Trapped in a prison cell with the famous wizard! Say the pa…" at bounding box center [558, 460] width 296 height 123
click at [557, 609] on img at bounding box center [557, 583] width 30 height 68
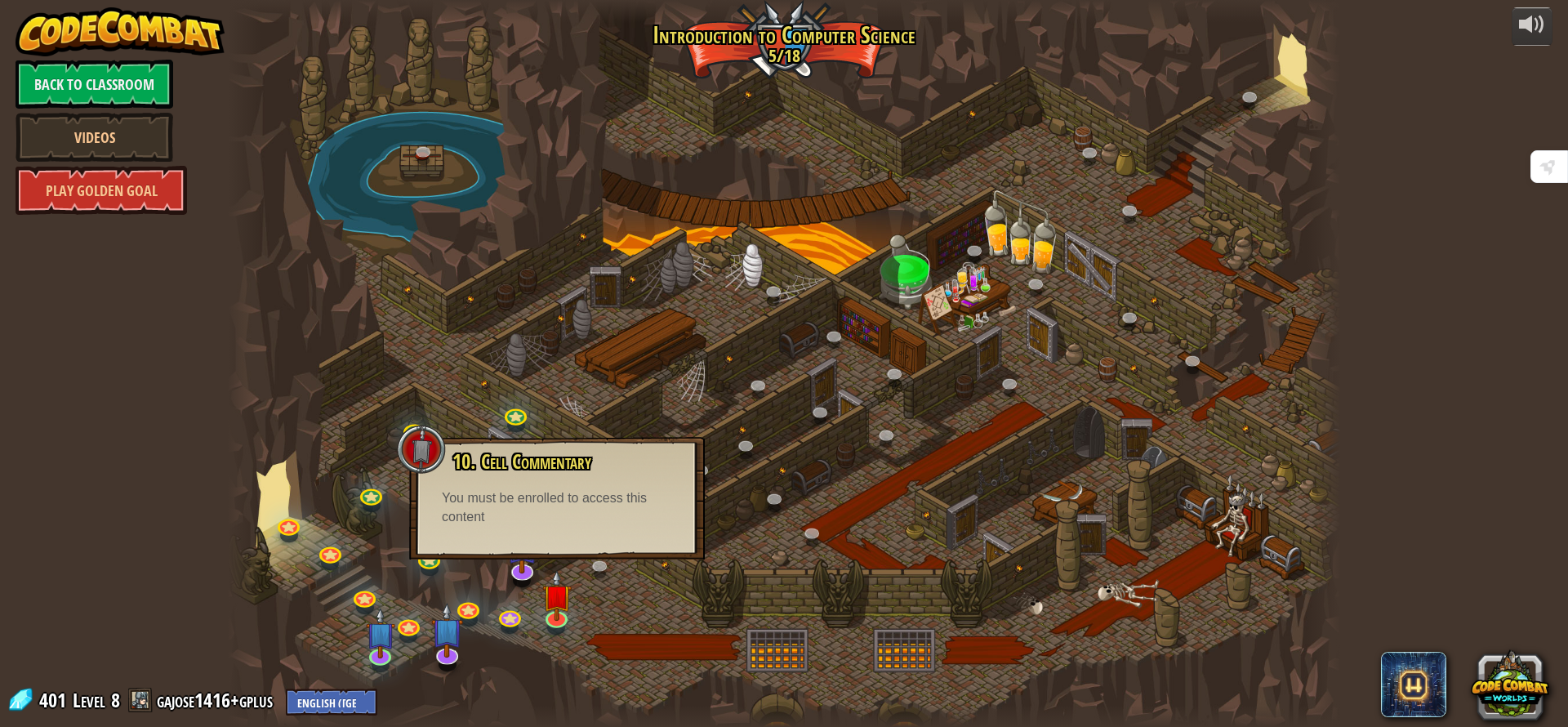
click at [588, 511] on div "You must be enrolled to access this content" at bounding box center [557, 507] width 230 height 37
click at [558, 614] on img at bounding box center [557, 583] width 30 height 68
click at [587, 525] on div "You must be enrolled to access this content" at bounding box center [557, 514] width 230 height 37
click at [587, 522] on div "You must be enrolled to access this content" at bounding box center [557, 514] width 230 height 37
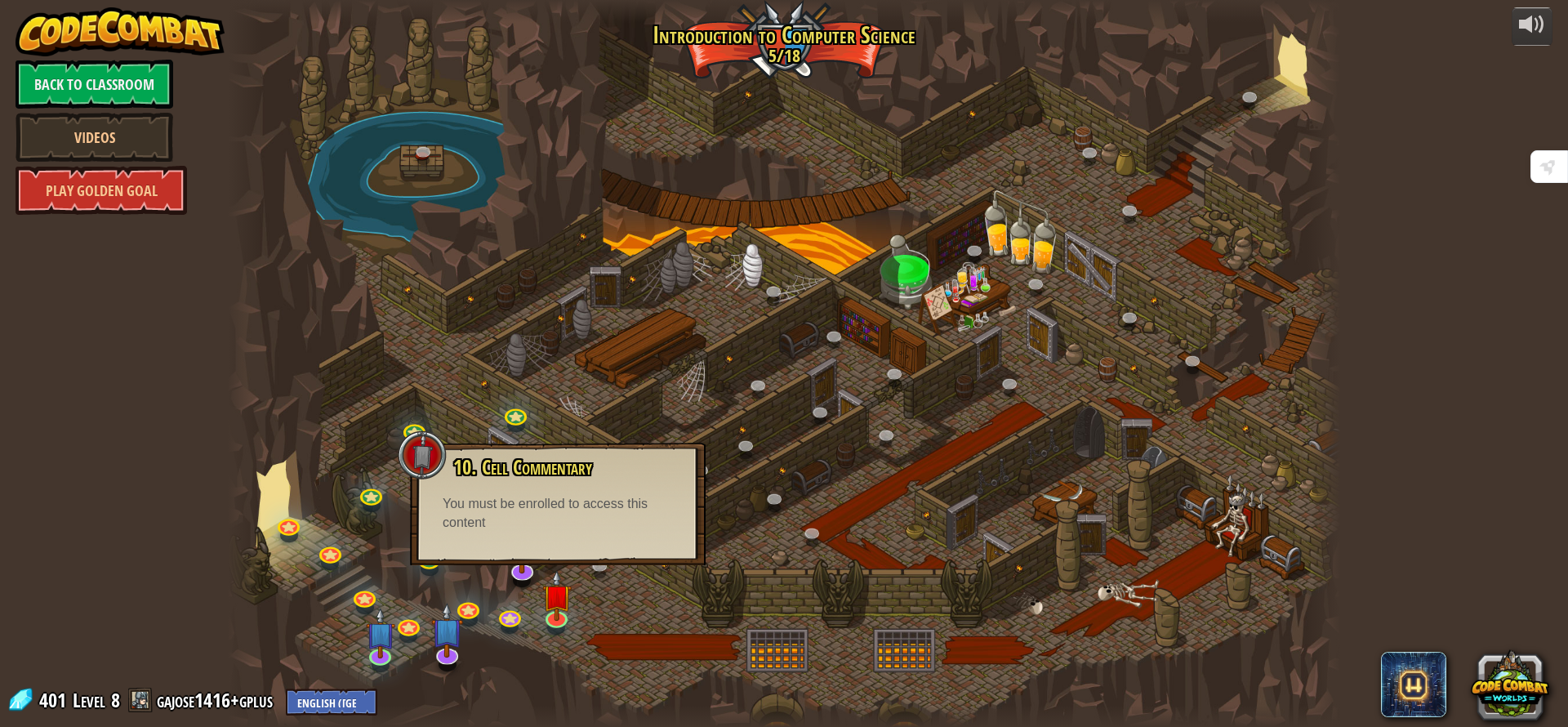
click at [575, 559] on div "10. Cell Commentary Trapped in a prison cell with the famous wizard! Say the pa…" at bounding box center [558, 504] width 296 height 123
click at [575, 560] on div "10. Cell Commentary Trapped in a prison cell with the famous wizard! Say the pa…" at bounding box center [558, 504] width 296 height 123
click at [578, 578] on div at bounding box center [784, 363] width 1113 height 727
click at [578, 598] on div at bounding box center [784, 363] width 1113 height 727
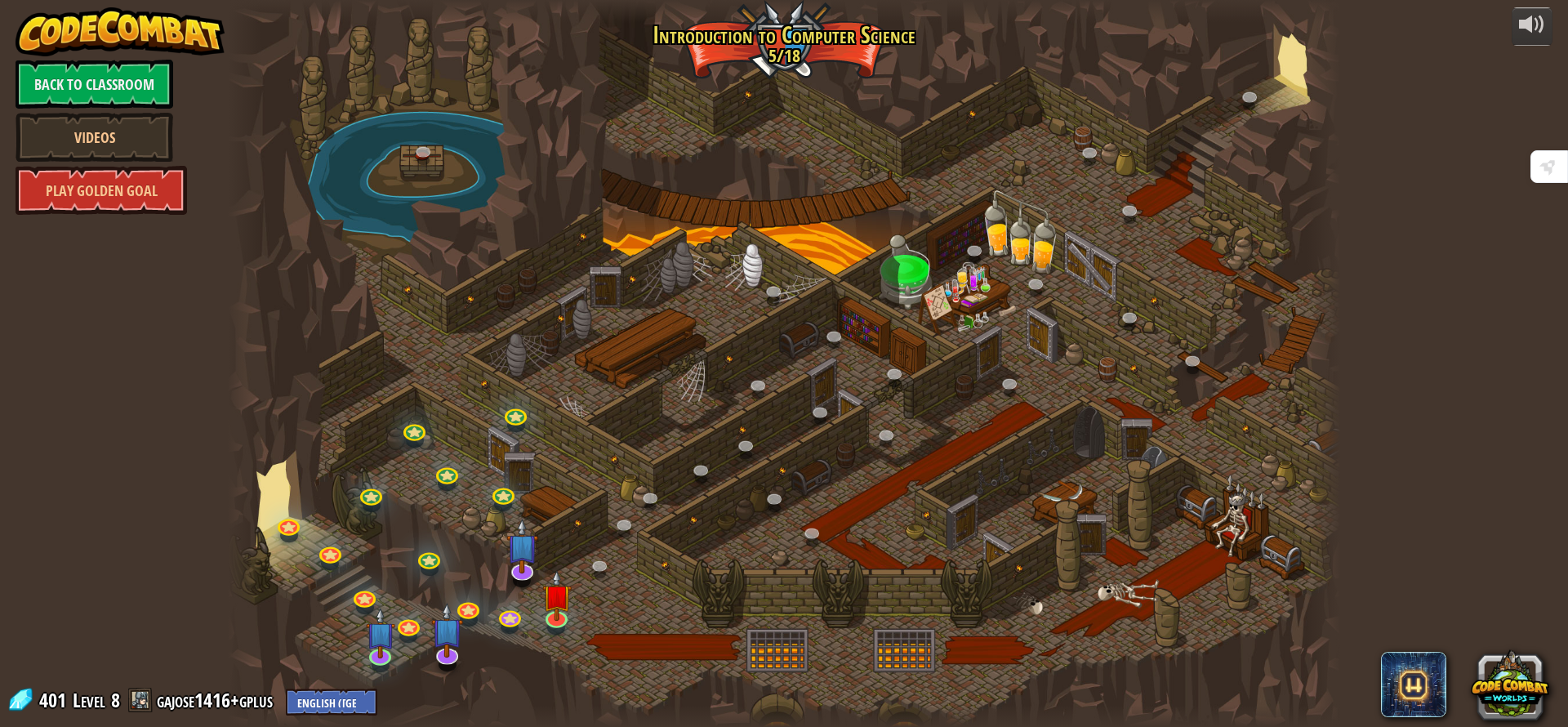
click at [578, 613] on div at bounding box center [784, 363] width 1113 height 727
click at [578, 617] on div at bounding box center [784, 363] width 1113 height 727
click at [547, 613] on img at bounding box center [557, 583] width 30 height 68
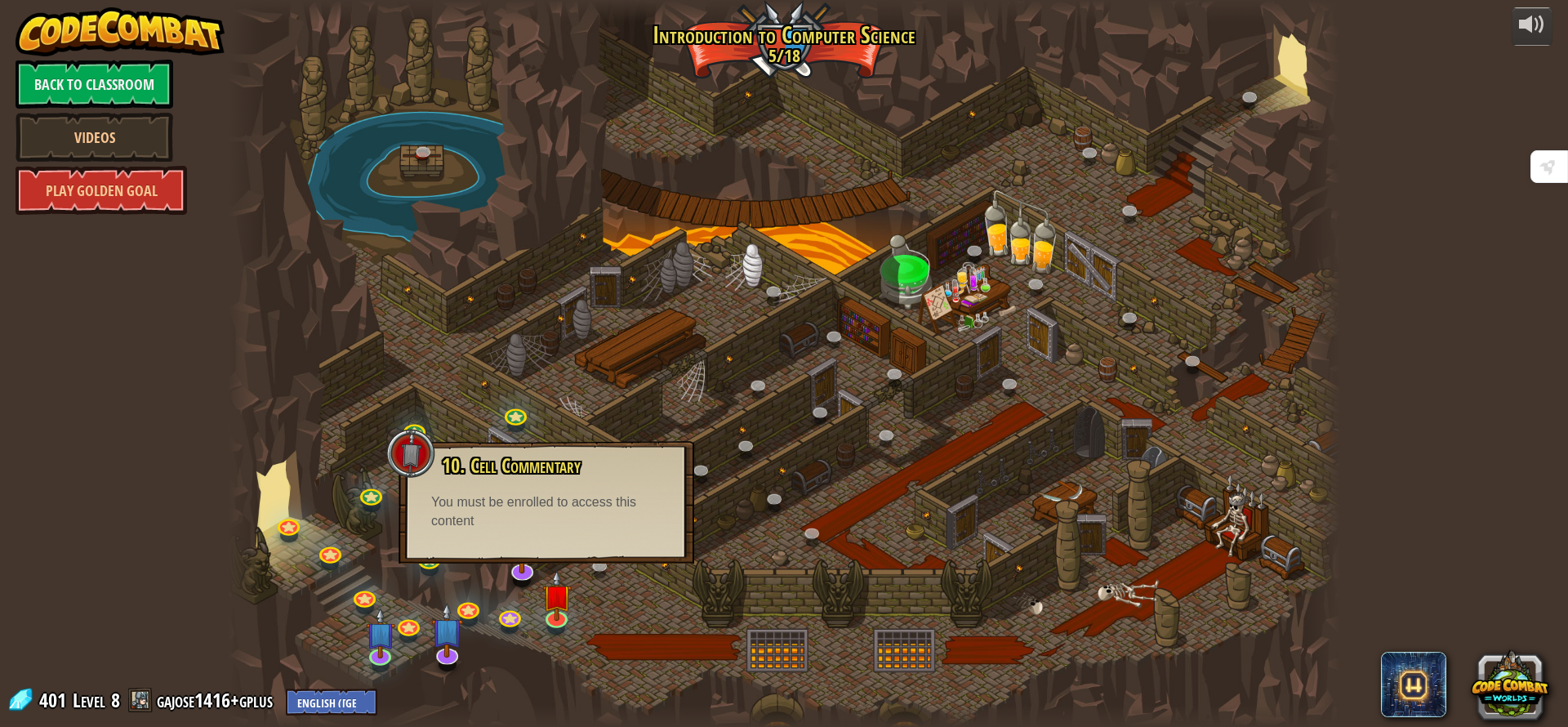
click at [571, 499] on div "You must be enrolled to access this content" at bounding box center [546, 512] width 230 height 37
click at [562, 556] on div "10. Cell Commentary Trapped in a prison cell with the famous wizard! Say the pa…" at bounding box center [547, 503] width 296 height 123
click at [558, 595] on img at bounding box center [557, 583] width 30 height 68
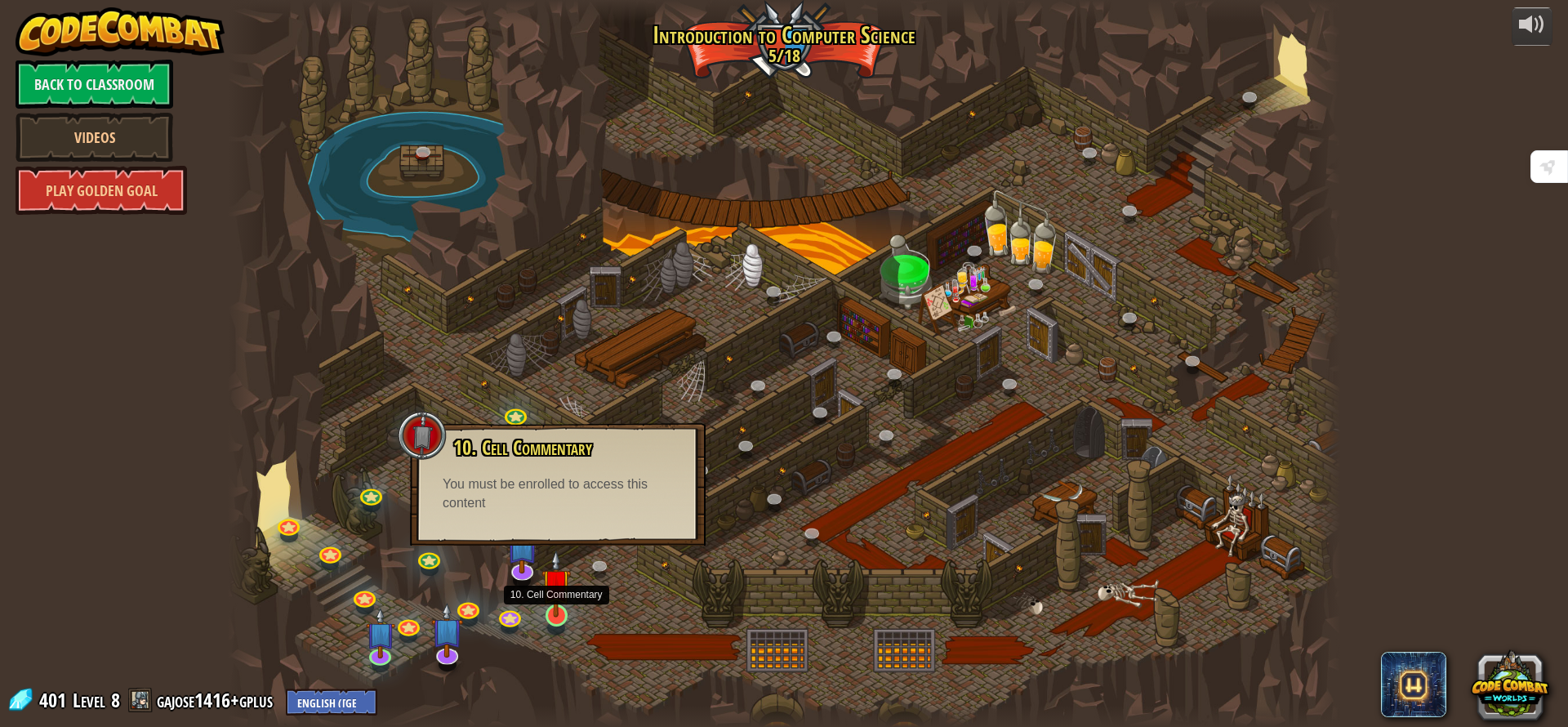
click at [558, 607] on img at bounding box center [557, 583] width 30 height 68
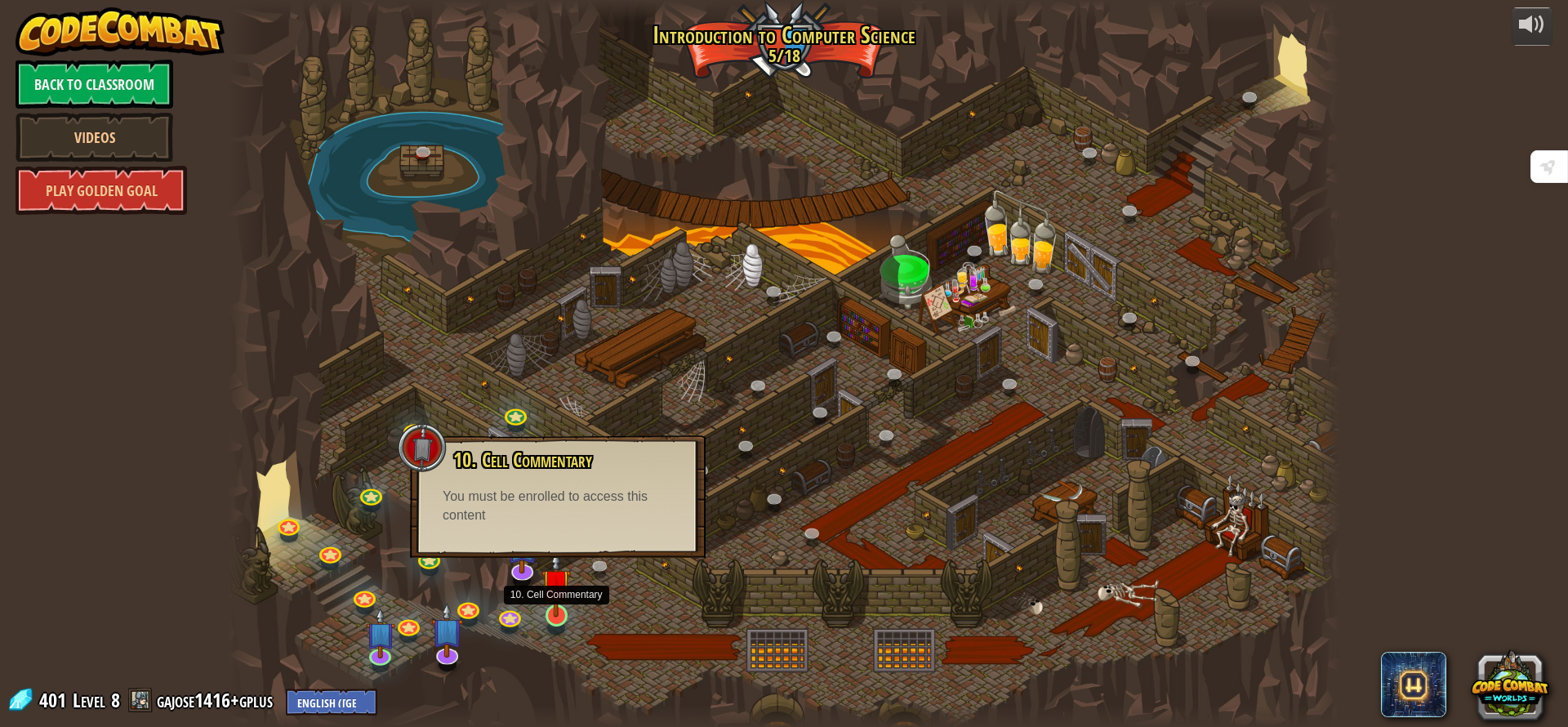
click at [558, 608] on img at bounding box center [557, 583] width 30 height 68
click at [750, 430] on div at bounding box center [784, 363] width 1113 height 727
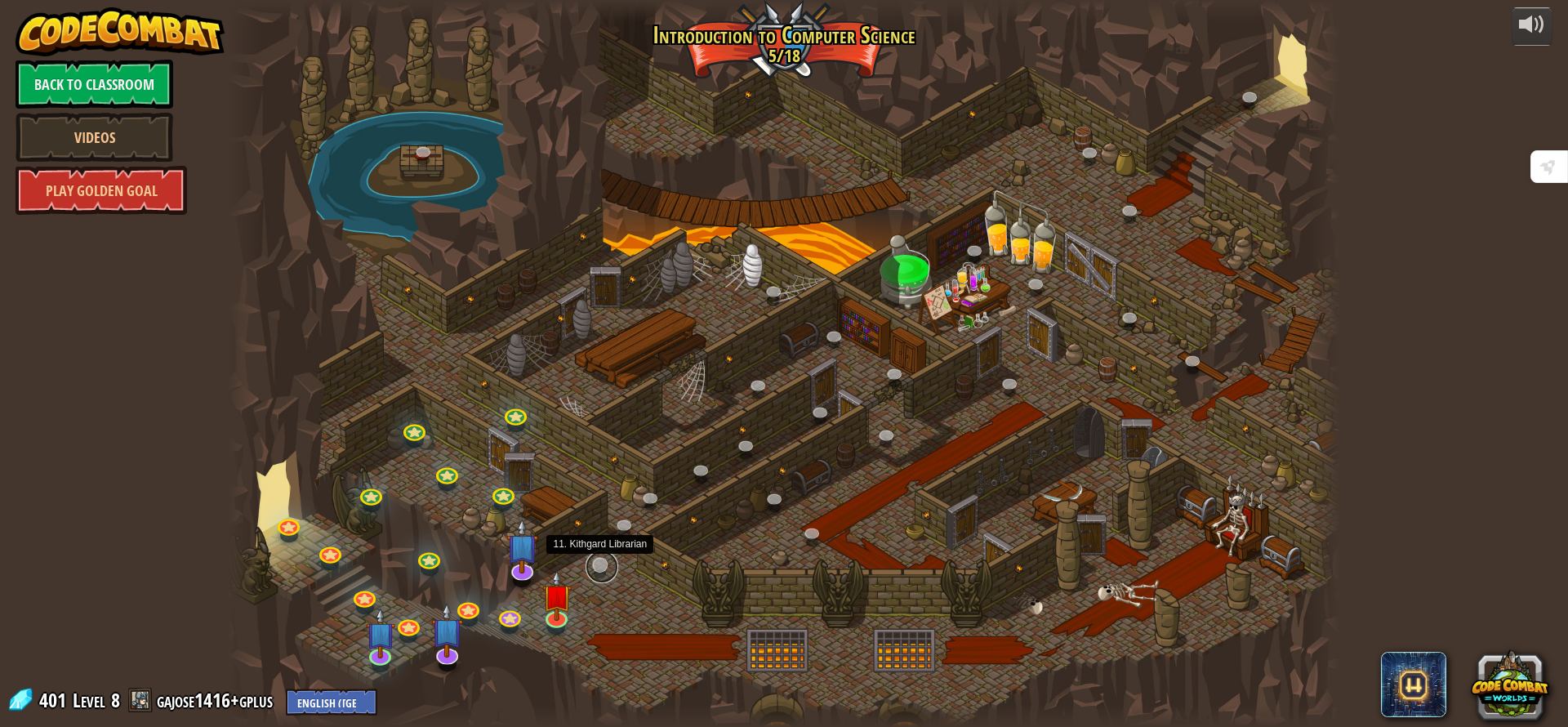
click at [594, 565] on link at bounding box center [602, 566] width 33 height 33
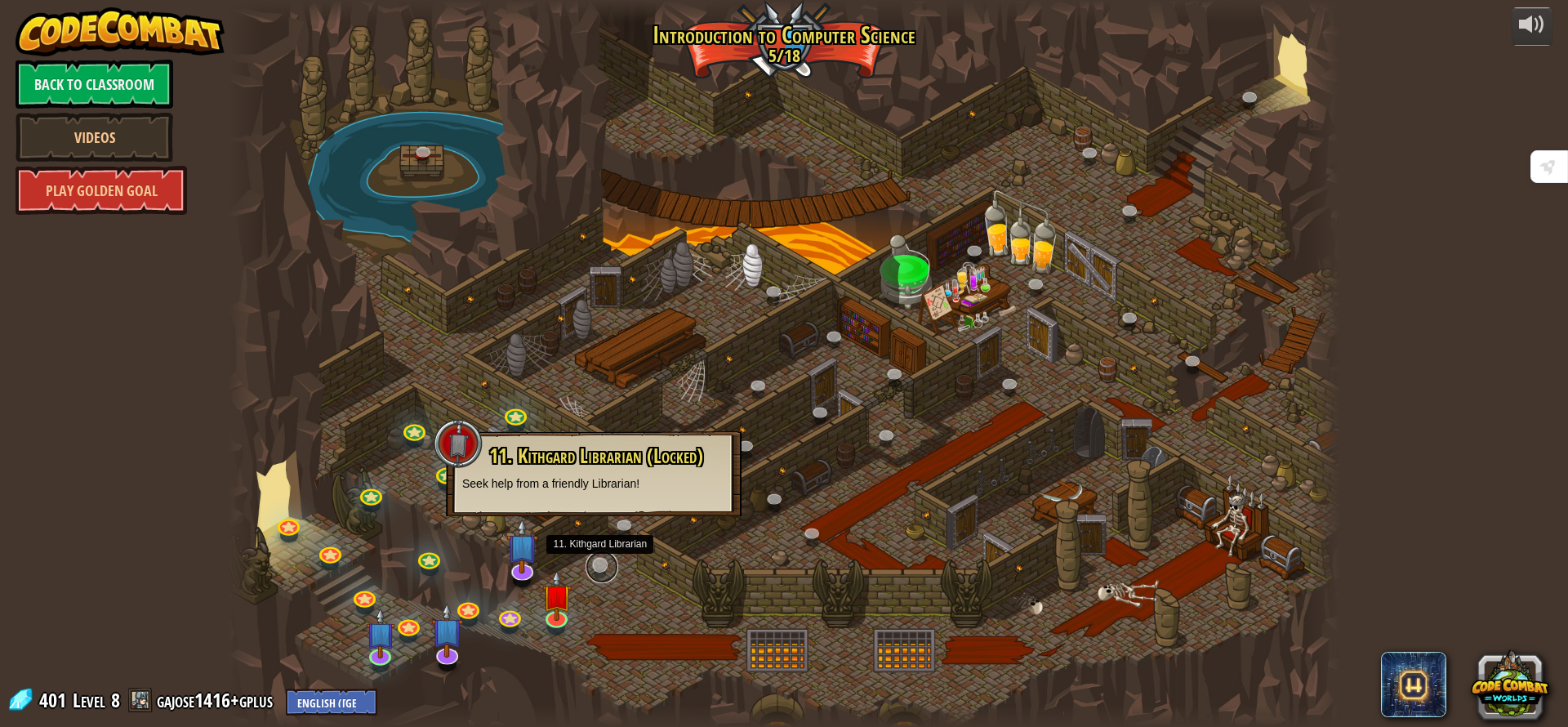
click at [594, 565] on link at bounding box center [602, 566] width 33 height 33
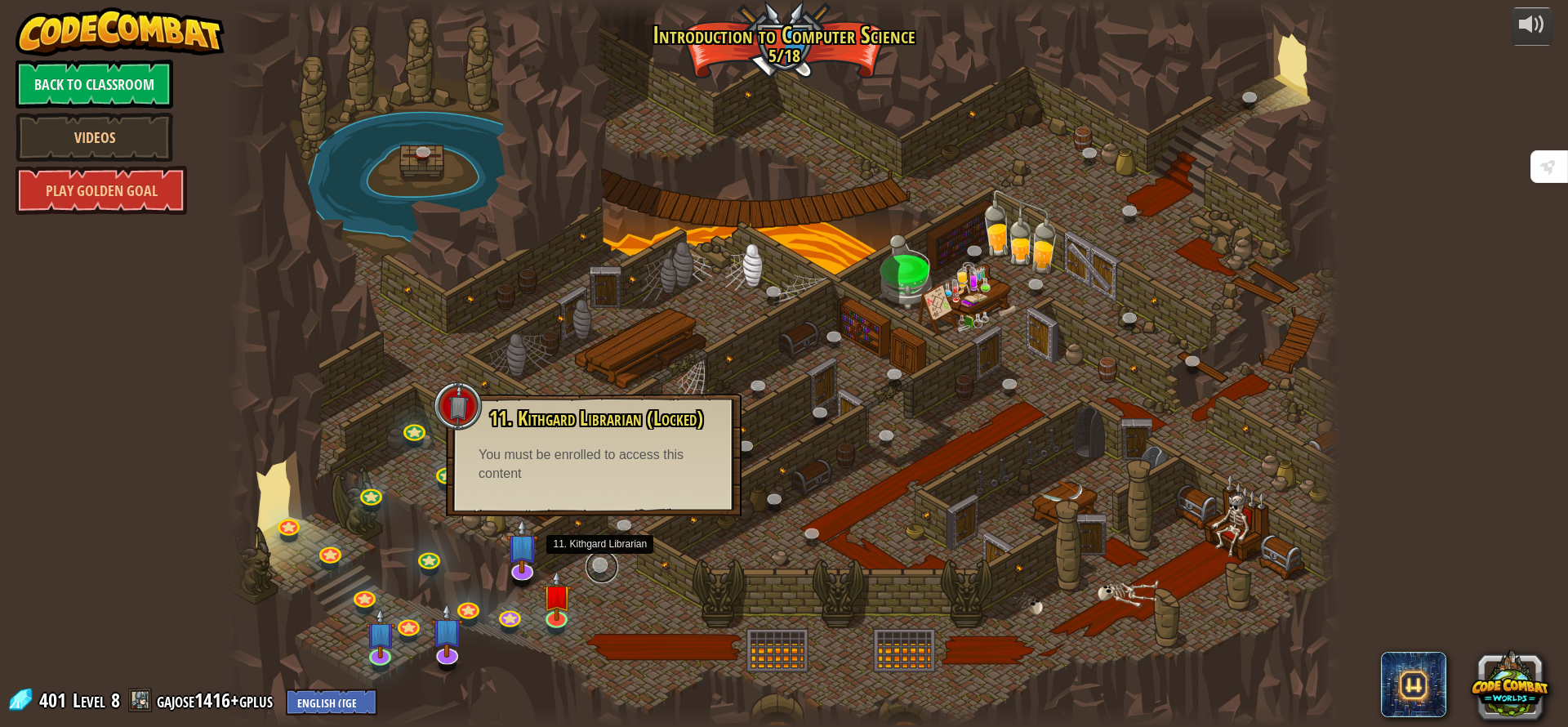
click at [594, 565] on link at bounding box center [602, 566] width 33 height 33
click at [592, 566] on link at bounding box center [602, 566] width 33 height 33
click at [588, 575] on div at bounding box center [784, 363] width 1113 height 727
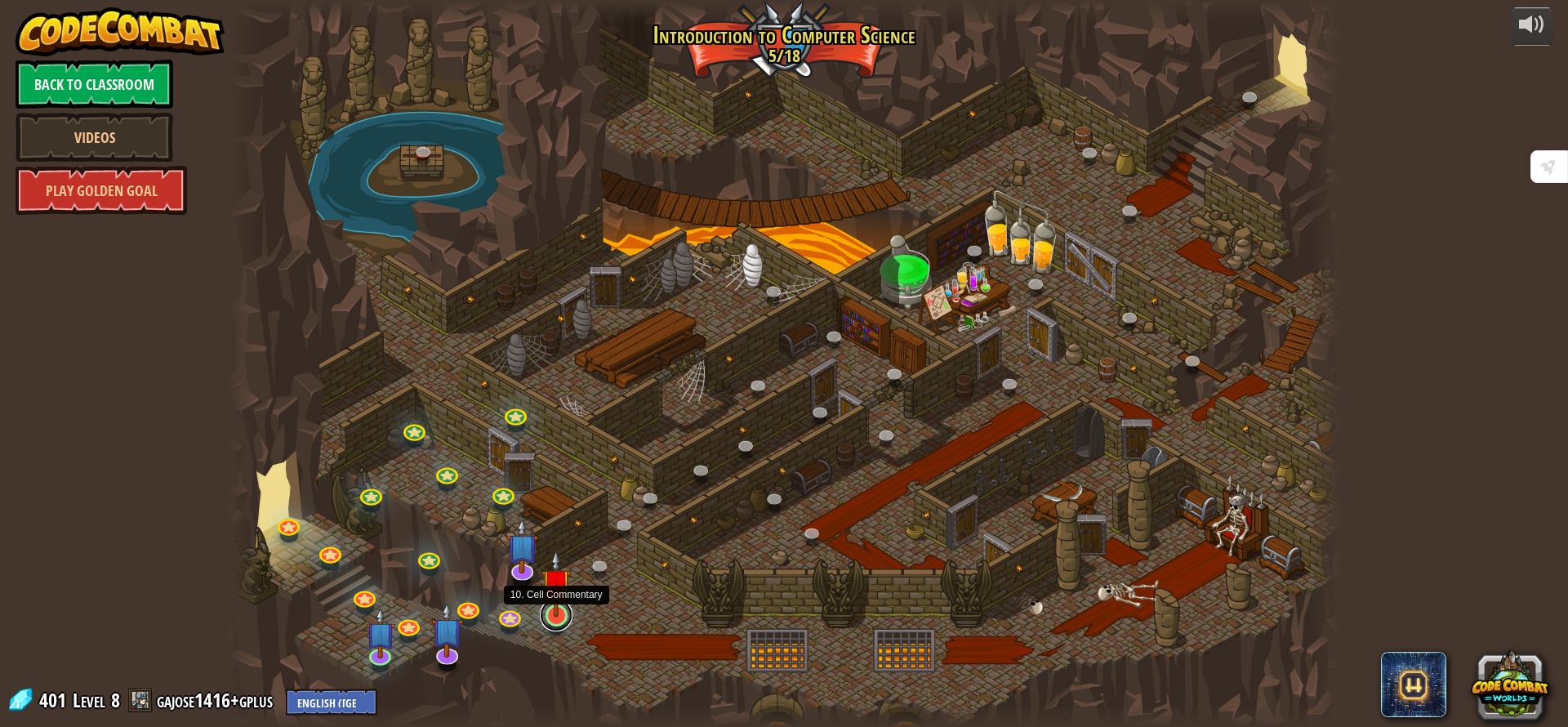
click at [555, 625] on link at bounding box center [556, 614] width 33 height 33
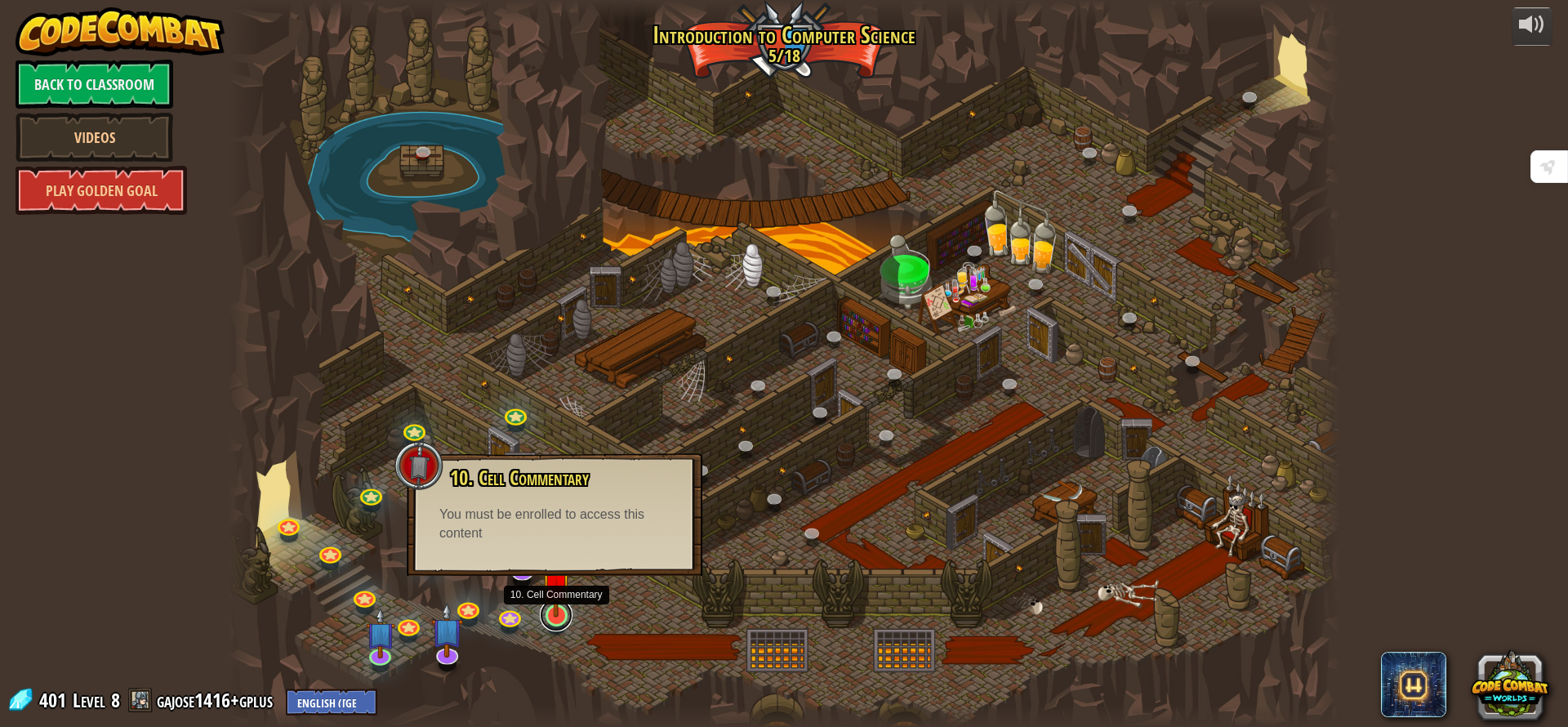
click at [555, 625] on link at bounding box center [556, 614] width 33 height 33
click at [555, 624] on link at bounding box center [556, 614] width 33 height 33
click at [555, 623] on link at bounding box center [556, 614] width 33 height 33
click at [554, 613] on img at bounding box center [557, 583] width 30 height 68
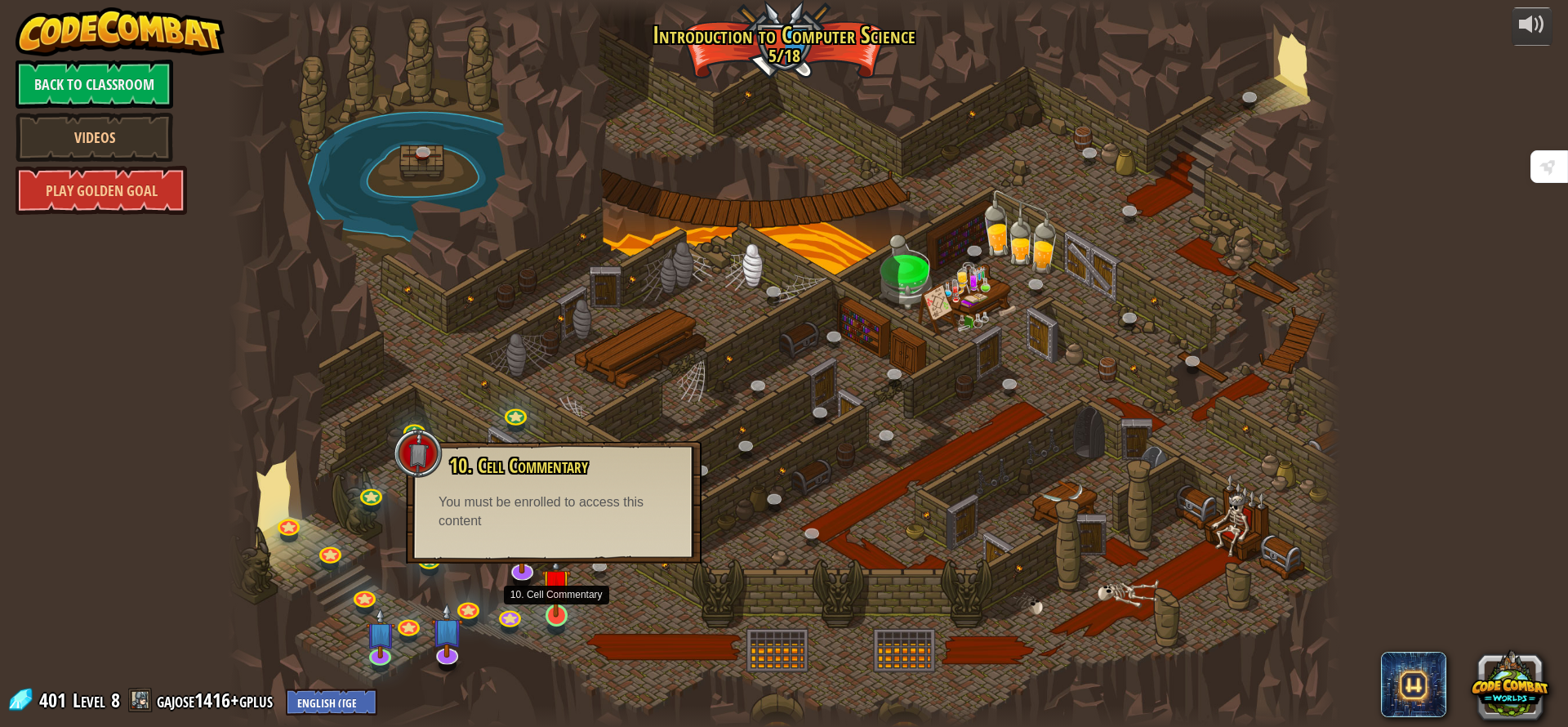
click at [554, 613] on img at bounding box center [557, 583] width 30 height 68
click at [529, 569] on img at bounding box center [522, 533] width 32 height 74
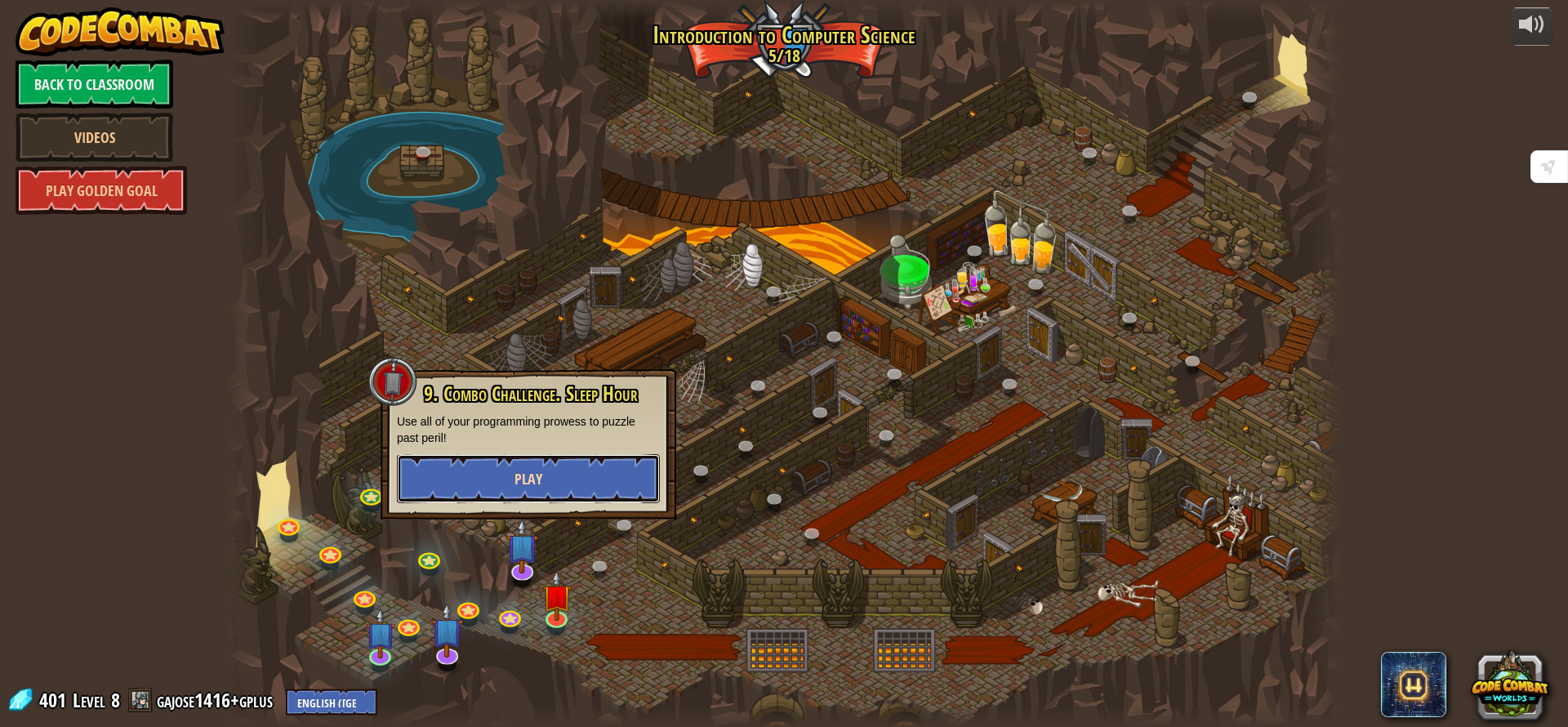
click at [596, 478] on button "Play" at bounding box center [528, 478] width 263 height 49
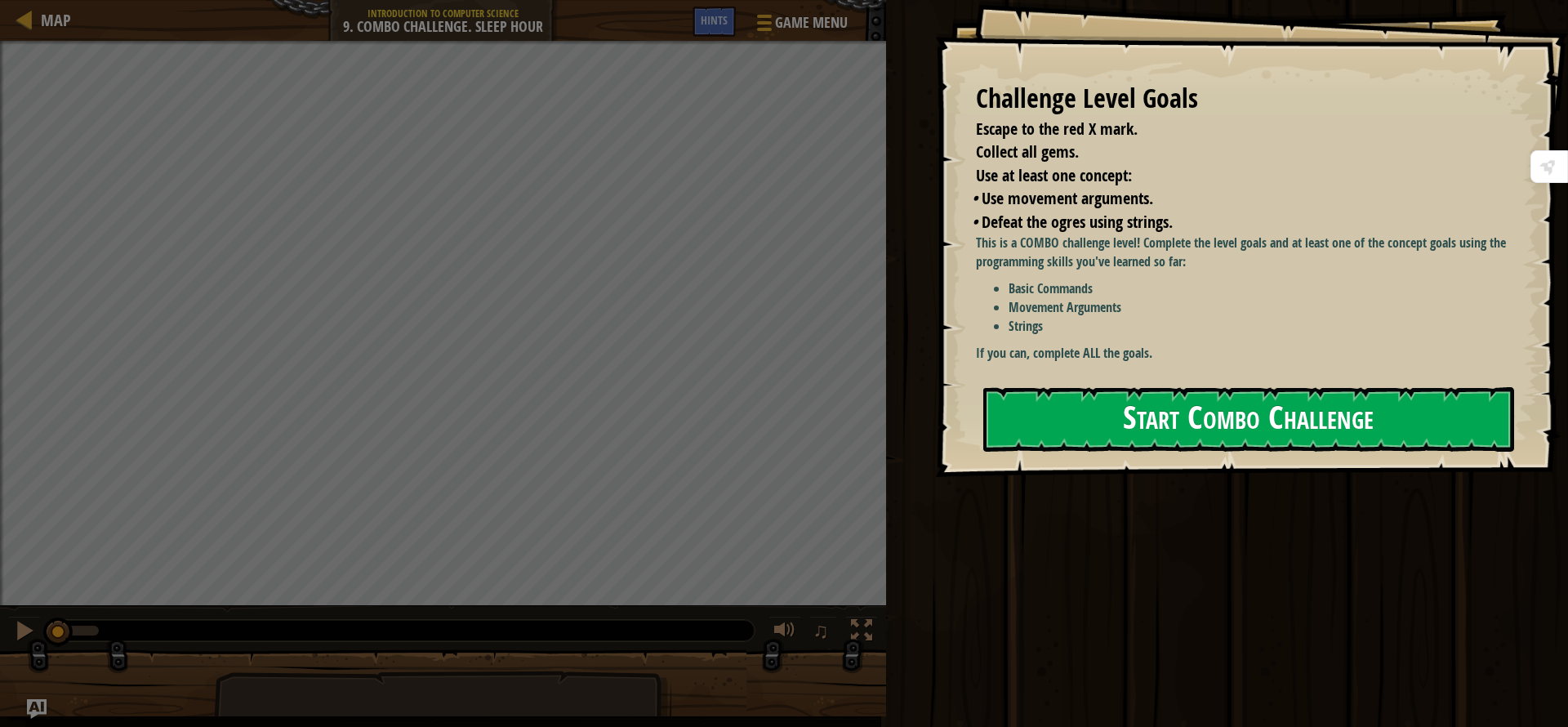
click at [1184, 423] on button "Start Combo Challenge" at bounding box center [1249, 419] width 531 height 64
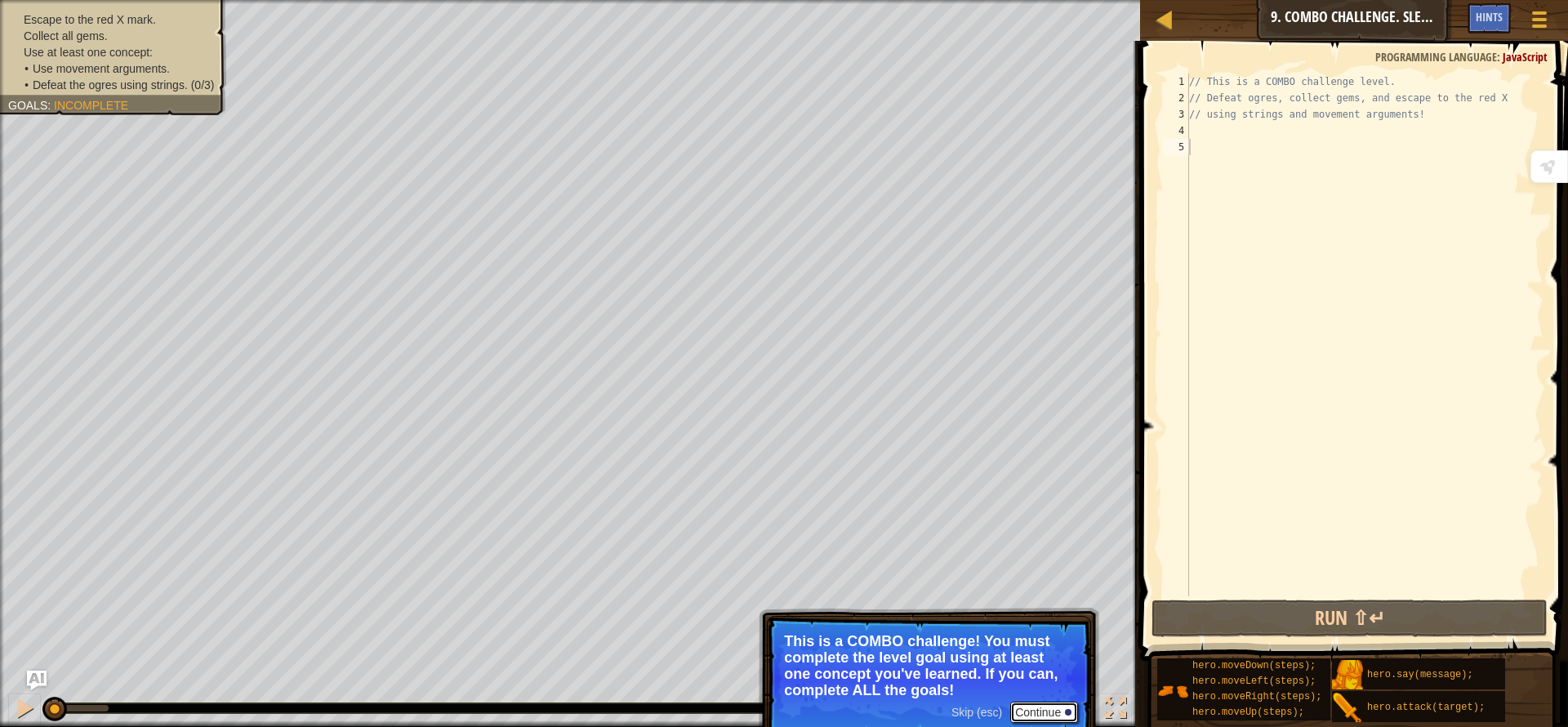
click at [1025, 715] on button "Continue" at bounding box center [1044, 712] width 68 height 21
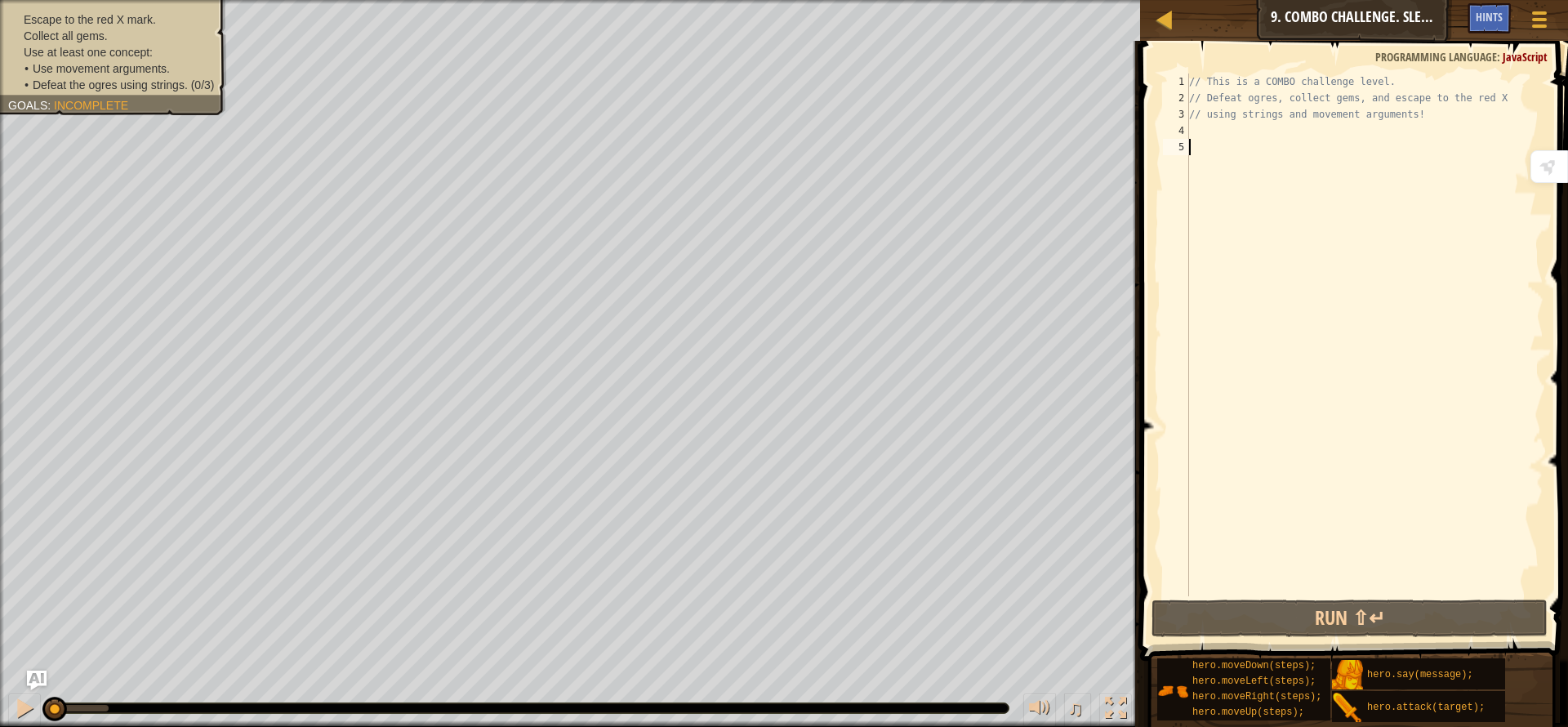
scroll to position [7, 0]
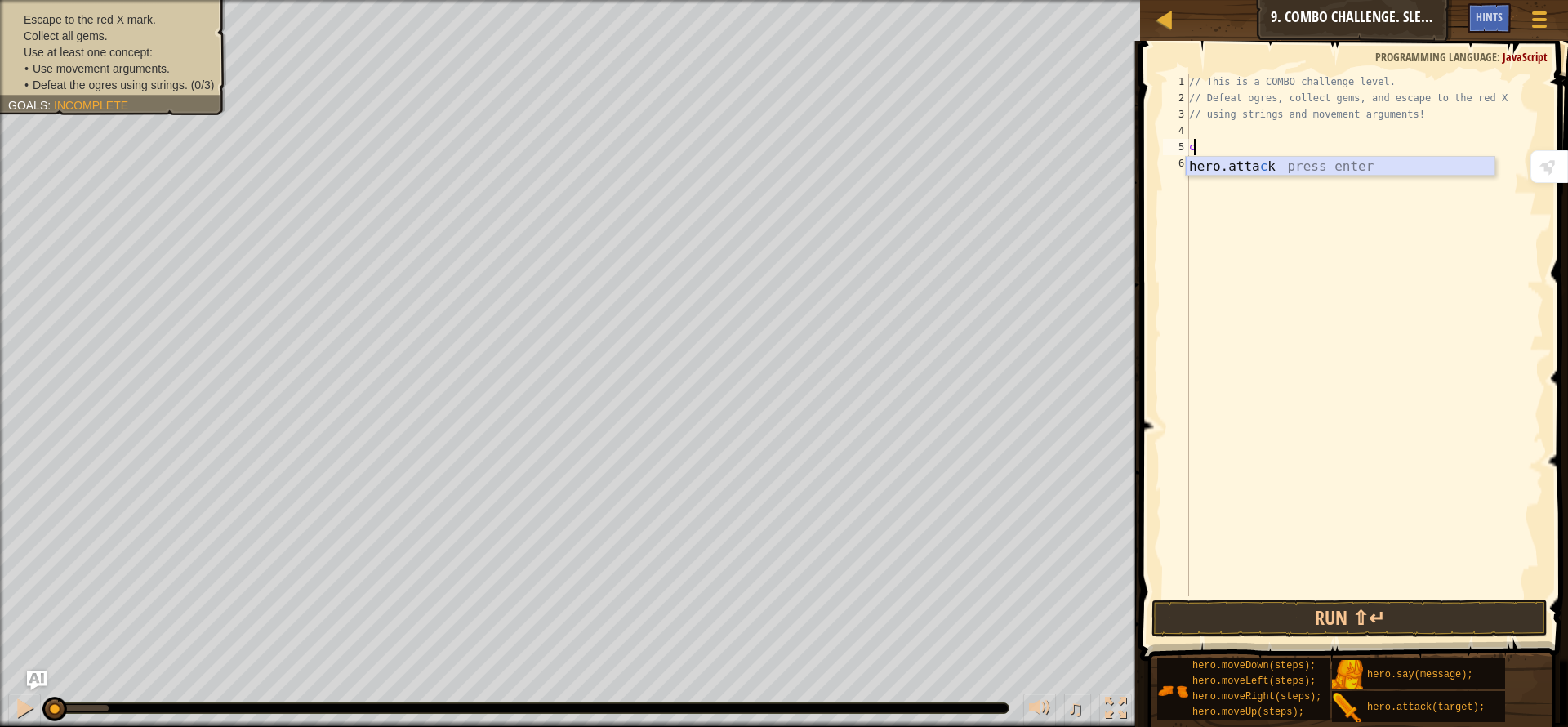
click at [1275, 165] on div "hero.atta c k press enter" at bounding box center [1341, 185] width 309 height 59
type textarea "hero.attack("");"
click at [1211, 131] on div "// This is a COMBO challenge level. // Defeat ogres, collect gems, and escape t…" at bounding box center [1365, 351] width 358 height 556
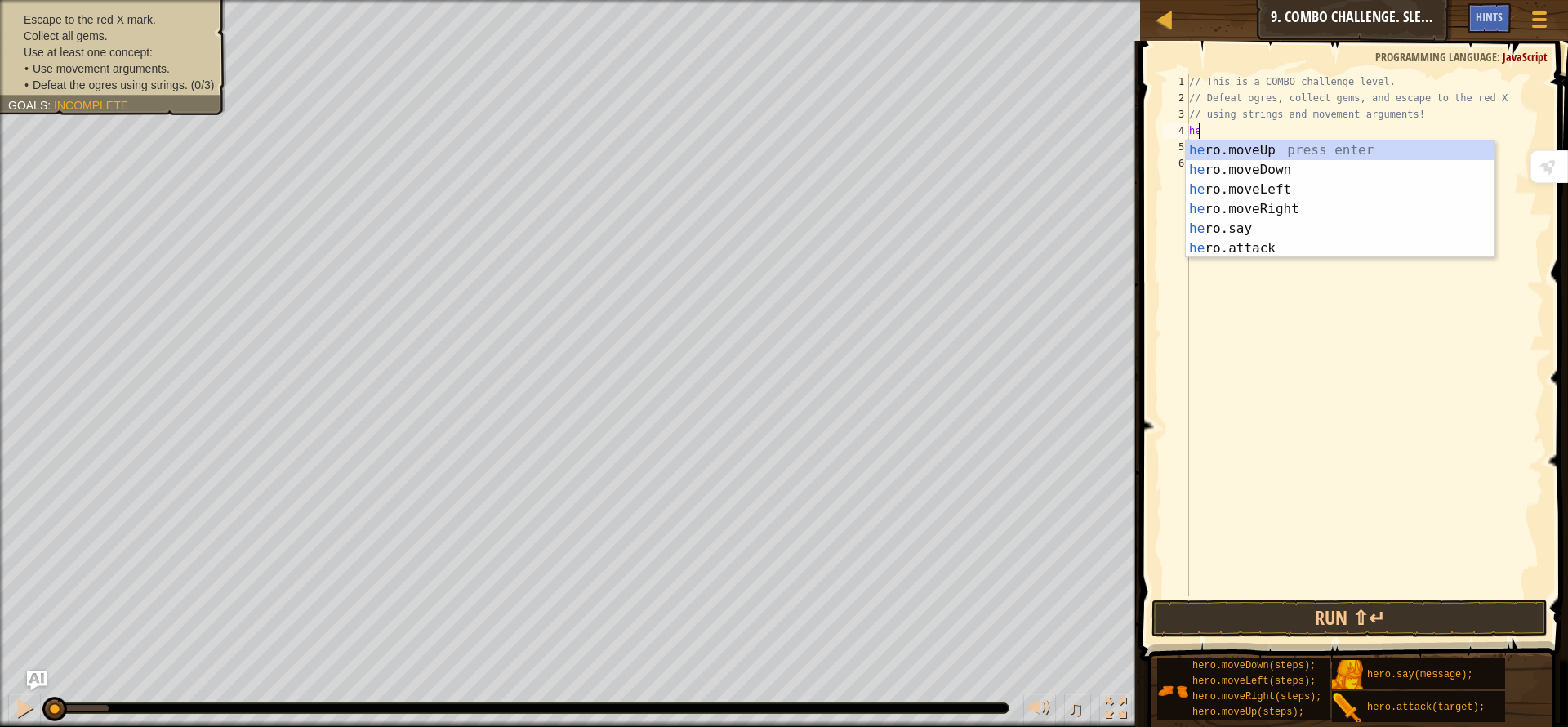
type textarea "her"
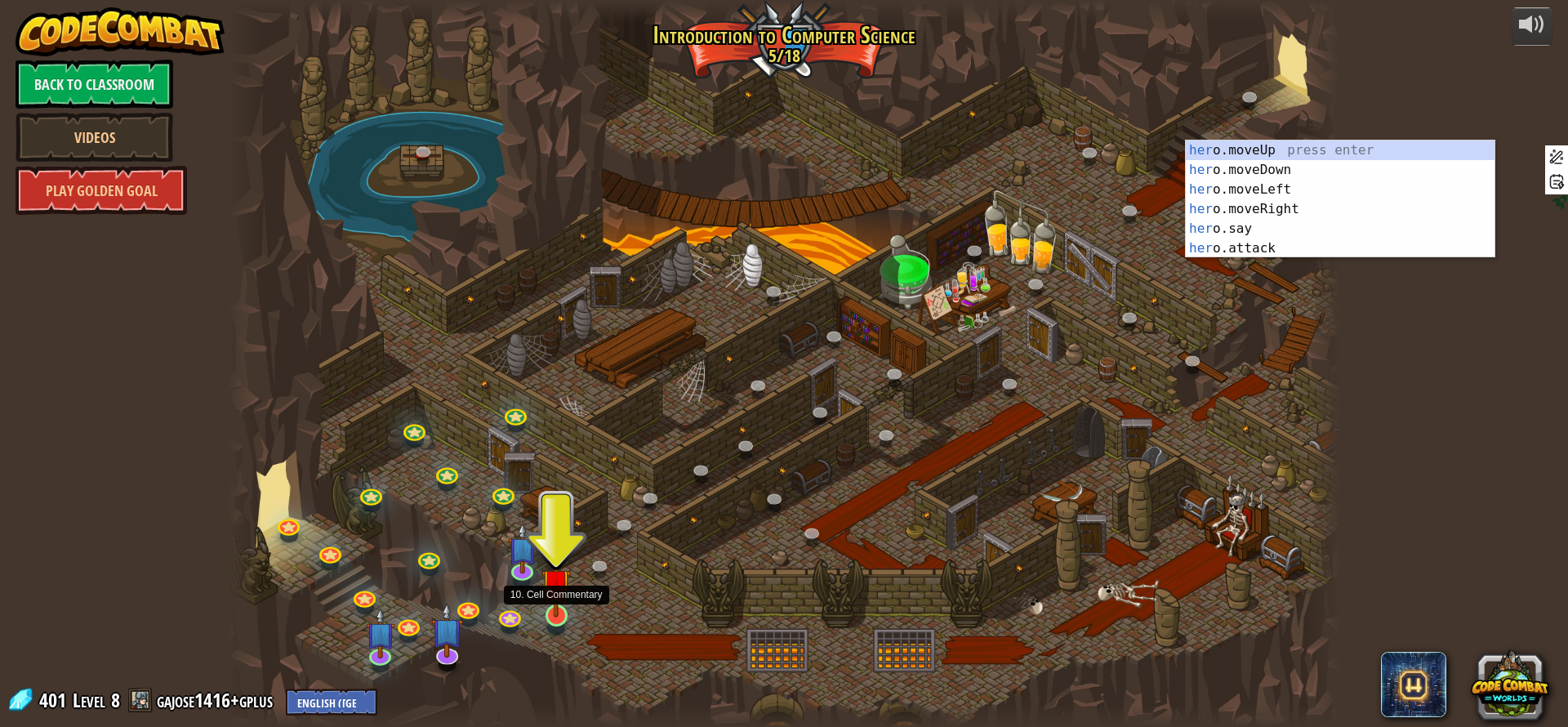
click at [561, 609] on img at bounding box center [557, 583] width 30 height 68
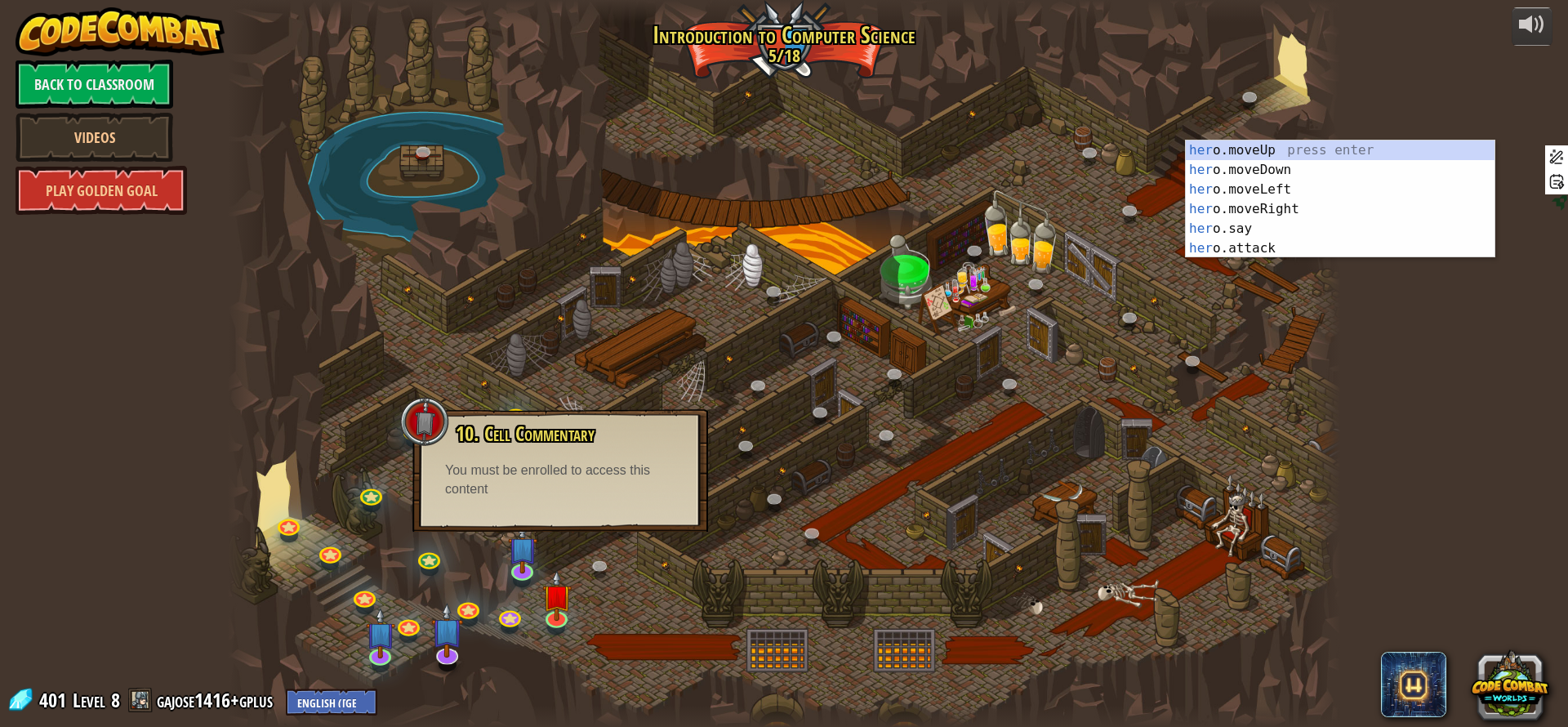
click at [586, 466] on div "You must be enrolled to access this content" at bounding box center [560, 480] width 230 height 37
drag, startPoint x: 448, startPoint y: 463, endPoint x: 550, endPoint y: 509, distance: 111.9
click at [550, 509] on div "10. Cell Commentary Trapped in a prison cell with the famous wizard! Say the pa…" at bounding box center [561, 471] width 296 height 123
click at [759, 412] on div at bounding box center [784, 363] width 1113 height 727
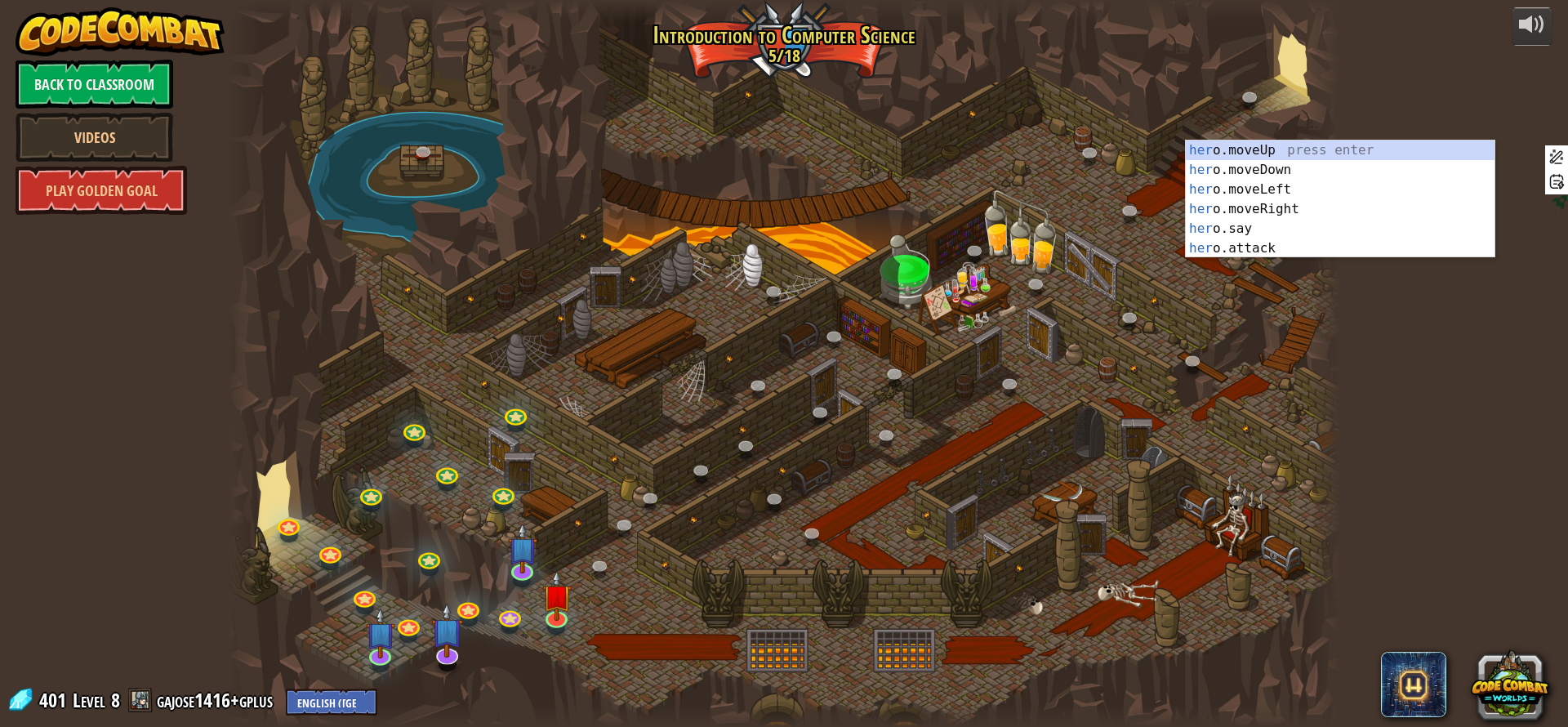
click at [911, 384] on div at bounding box center [784, 363] width 1113 height 727
drag, startPoint x: 902, startPoint y: 401, endPoint x: 898, endPoint y: 414, distance: 13.6
click at [899, 411] on div at bounding box center [784, 363] width 1113 height 727
click at [893, 423] on div at bounding box center [784, 363] width 1113 height 727
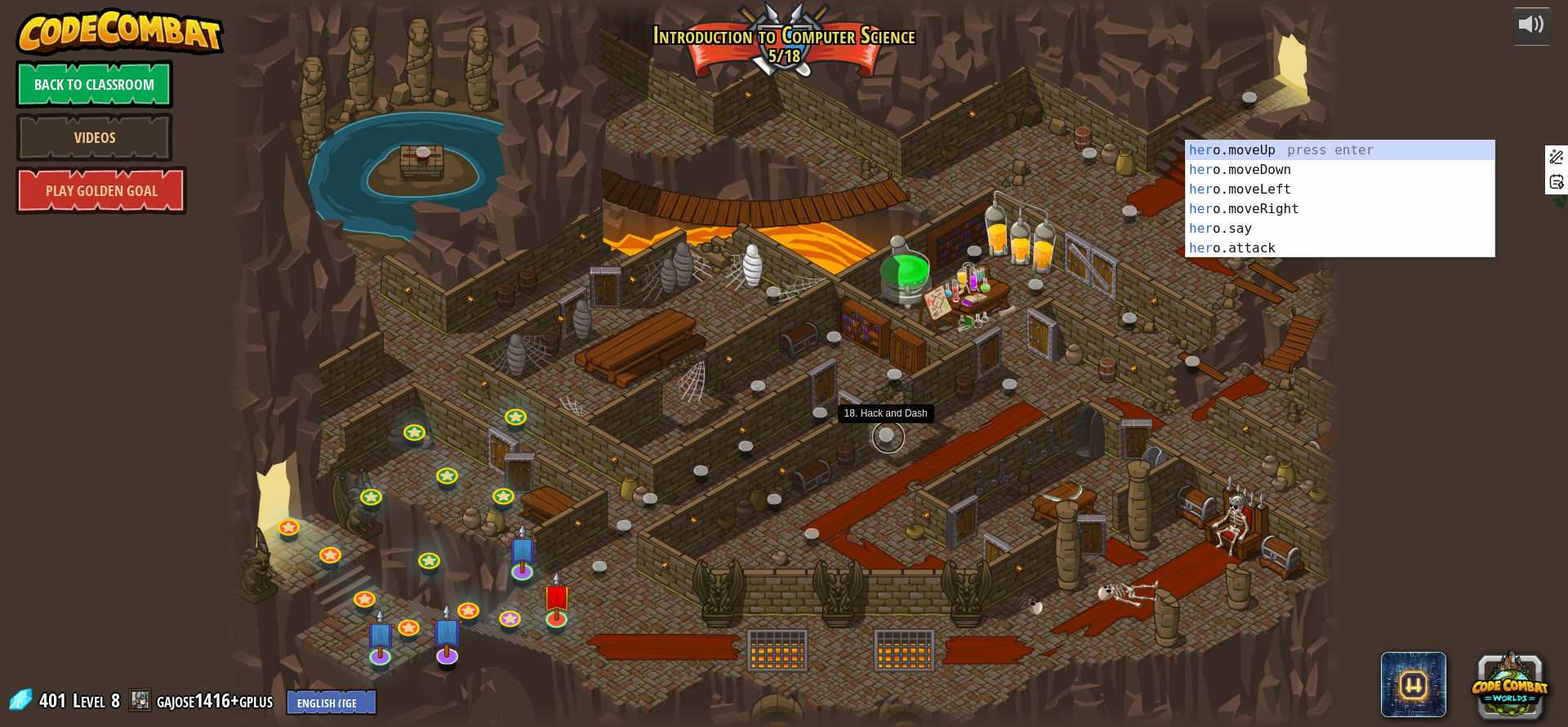
click at [888, 429] on link at bounding box center [888, 437] width 33 height 33
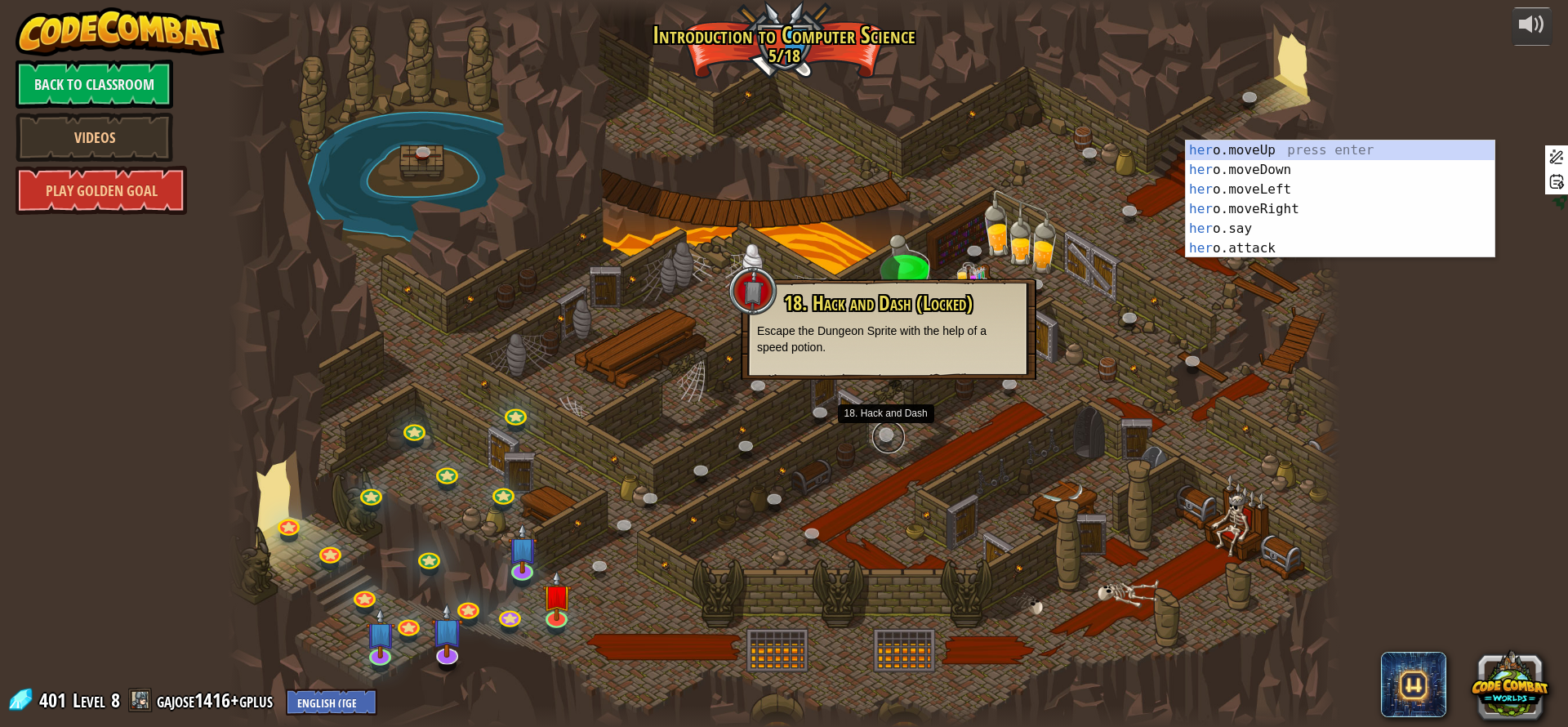
click at [888, 429] on link at bounding box center [888, 437] width 33 height 33
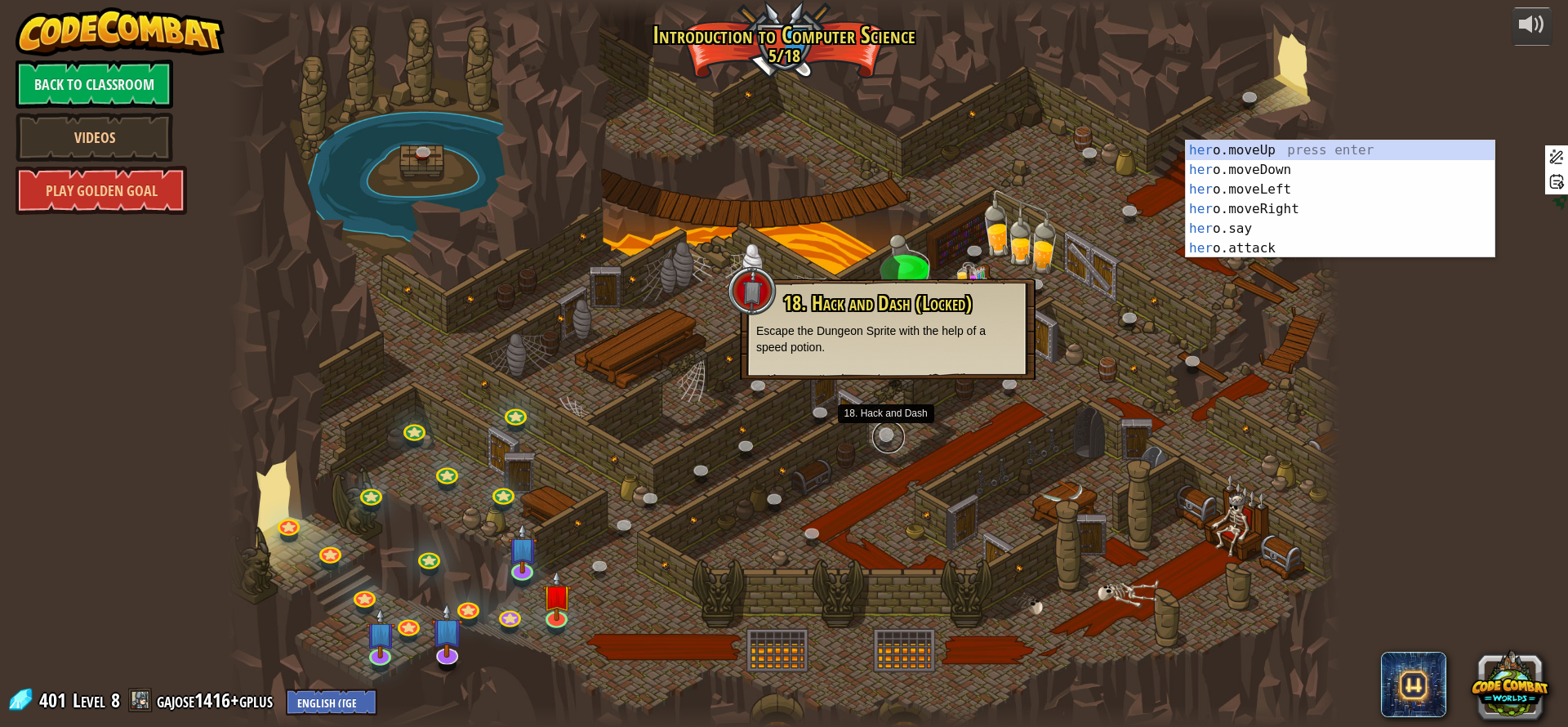
click at [888, 429] on link at bounding box center [888, 437] width 33 height 33
click at [888, 428] on link at bounding box center [888, 437] width 33 height 33
click at [555, 609] on img at bounding box center [557, 583] width 30 height 68
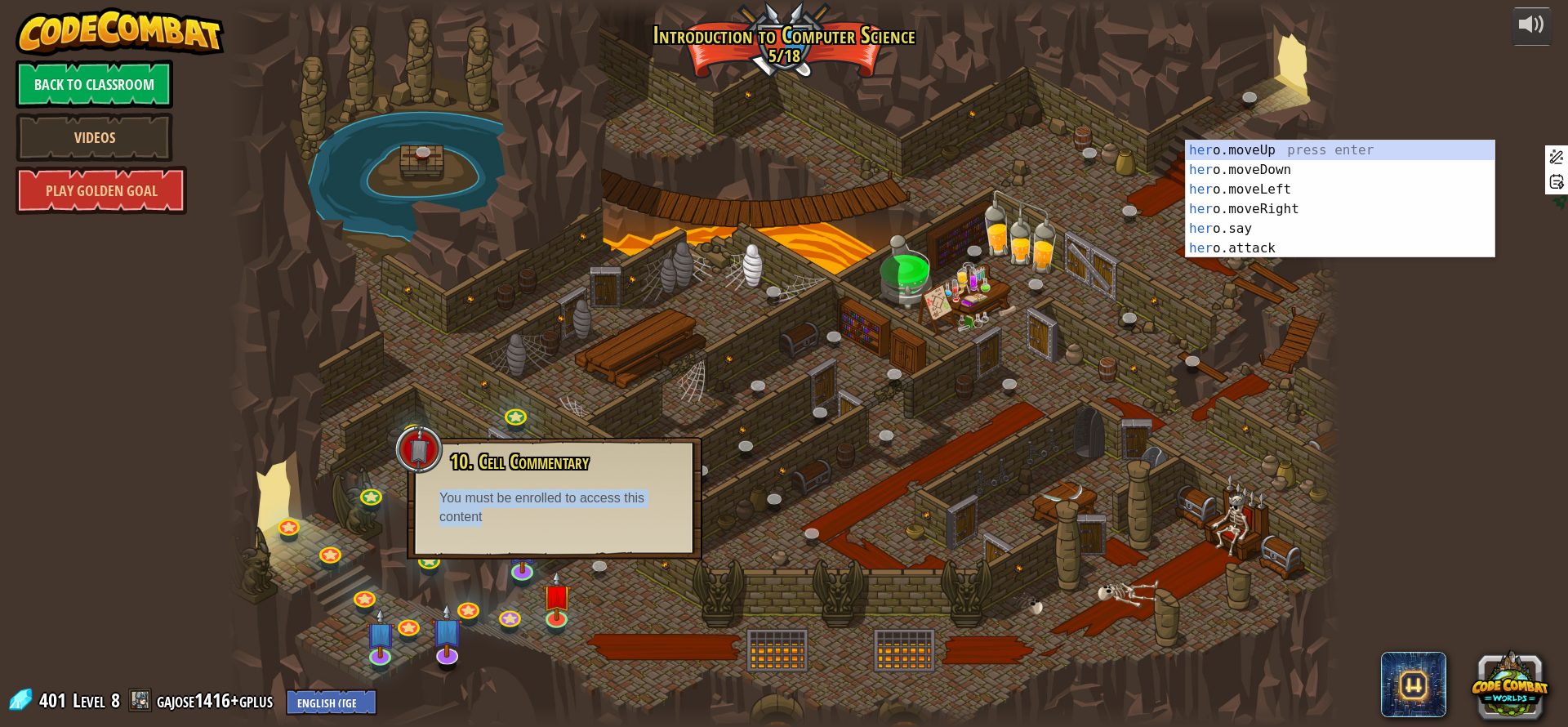
click at [580, 494] on div "You must be enrolled to access this content" at bounding box center [554, 507] width 230 height 37
click at [554, 610] on img at bounding box center [557, 583] width 30 height 68
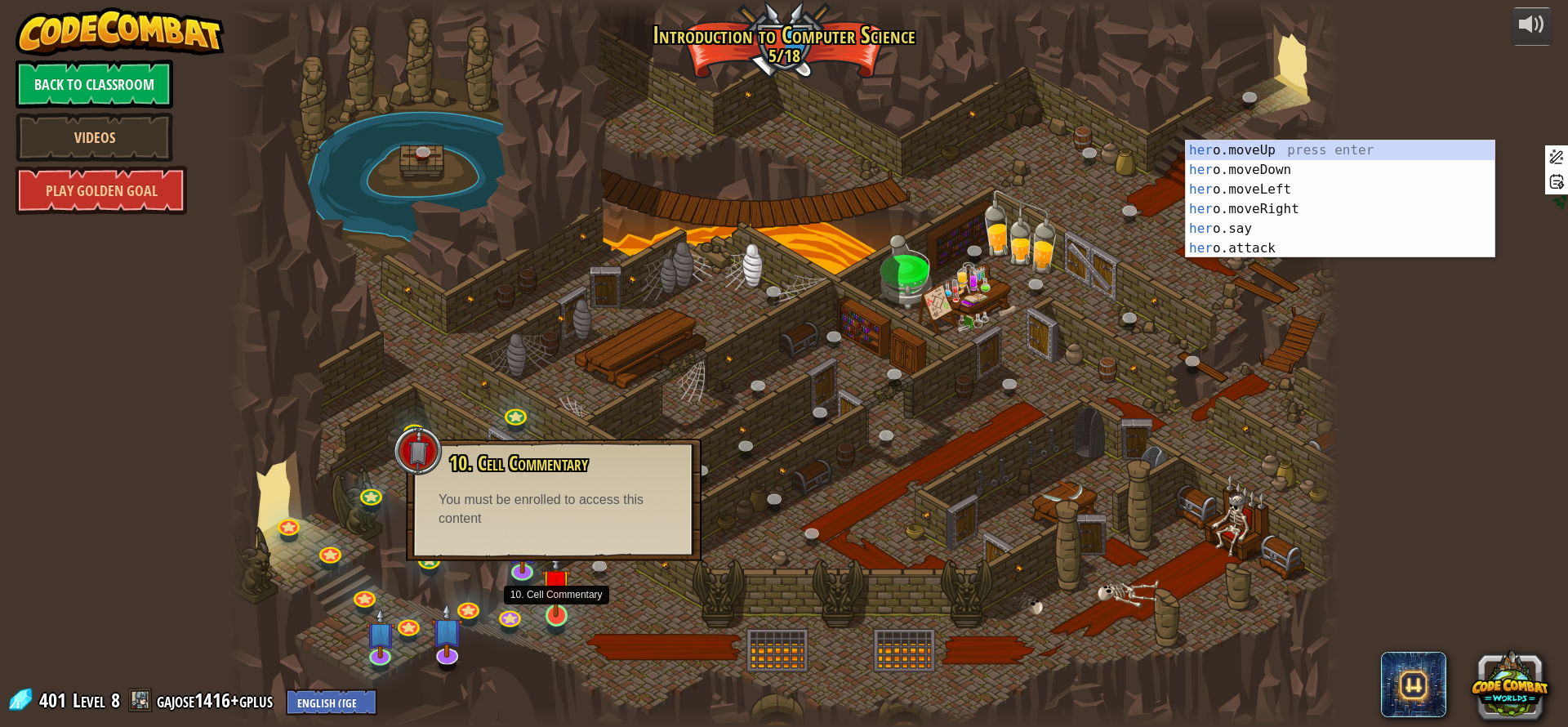
click at [554, 610] on img at bounding box center [557, 583] width 30 height 68
click at [560, 604] on img at bounding box center [557, 583] width 30 height 68
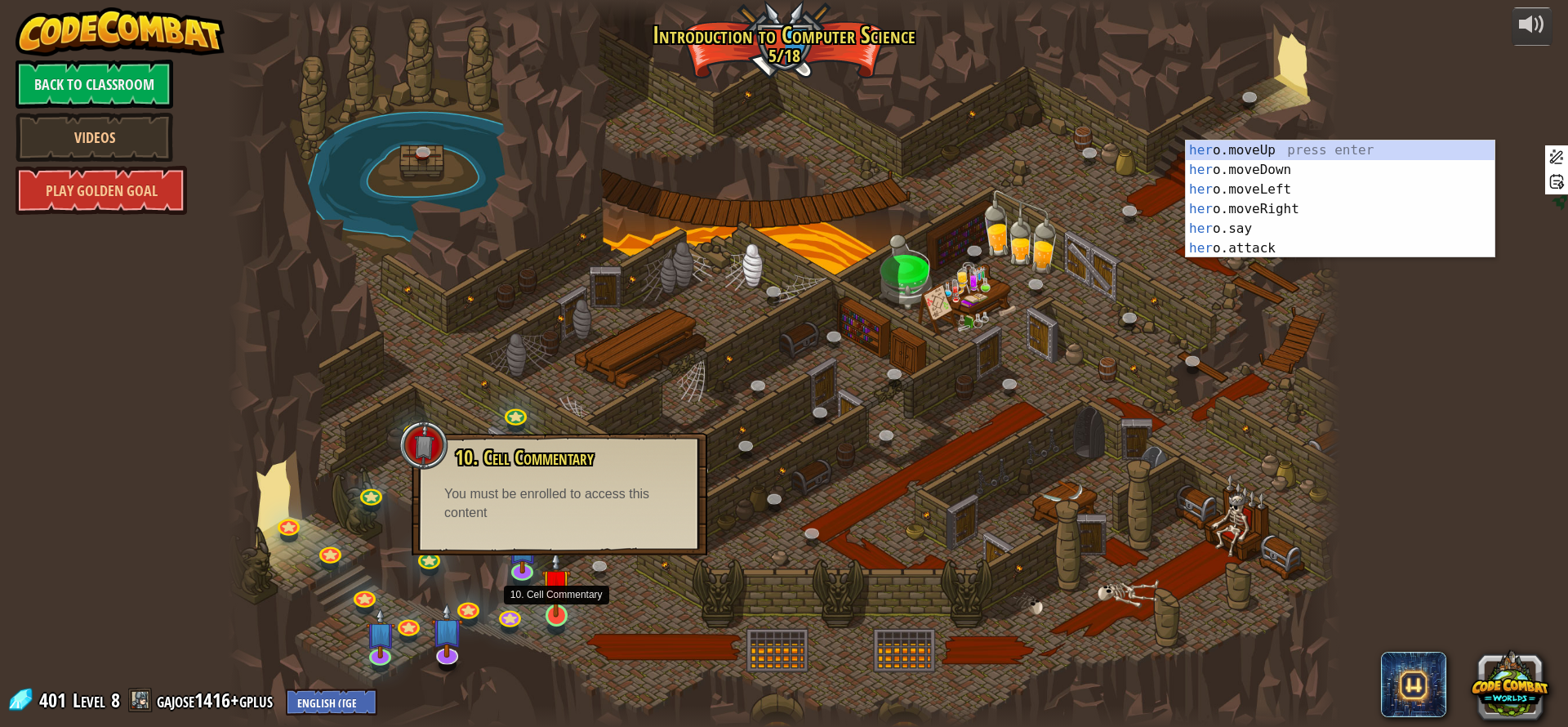
click at [566, 596] on img at bounding box center [557, 583] width 30 height 68
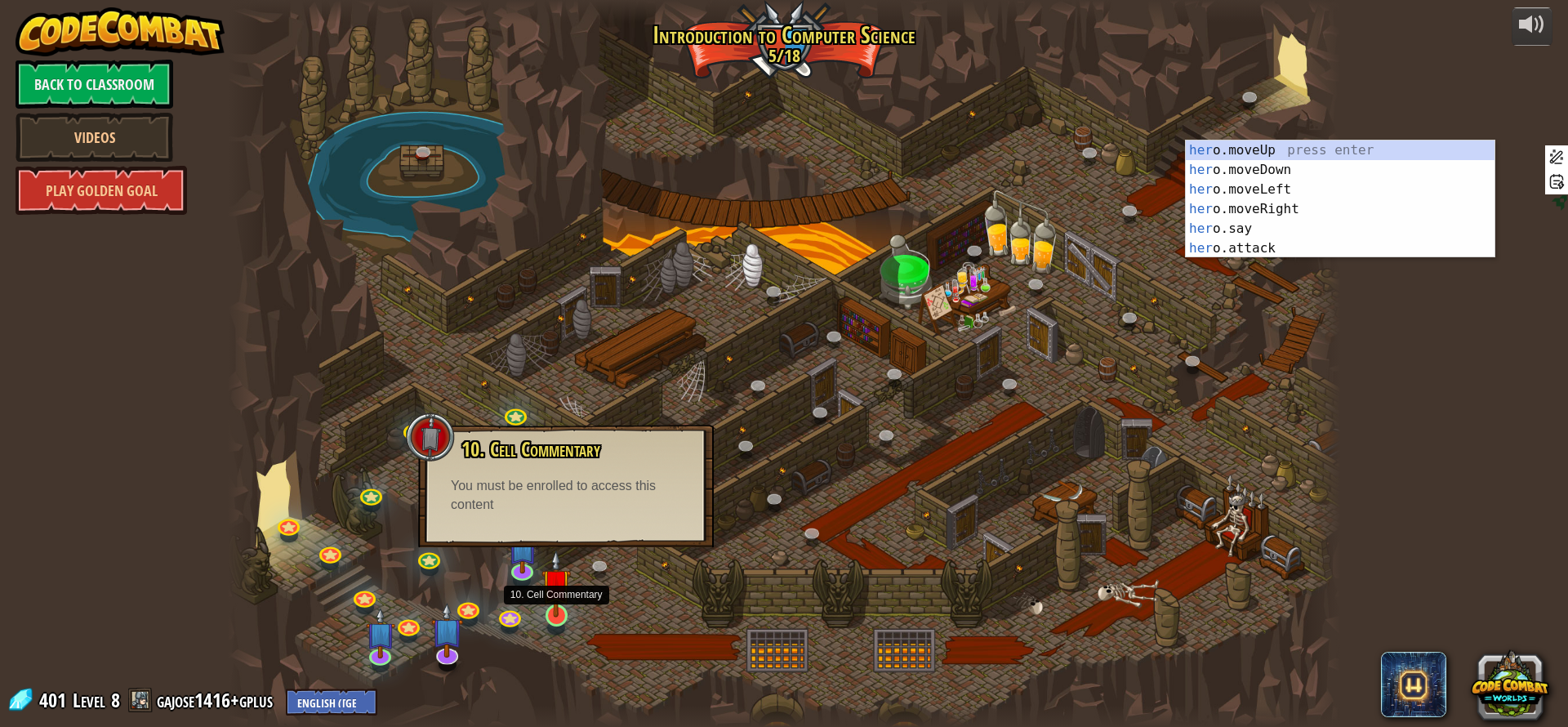
click at [566, 596] on img at bounding box center [557, 583] width 30 height 68
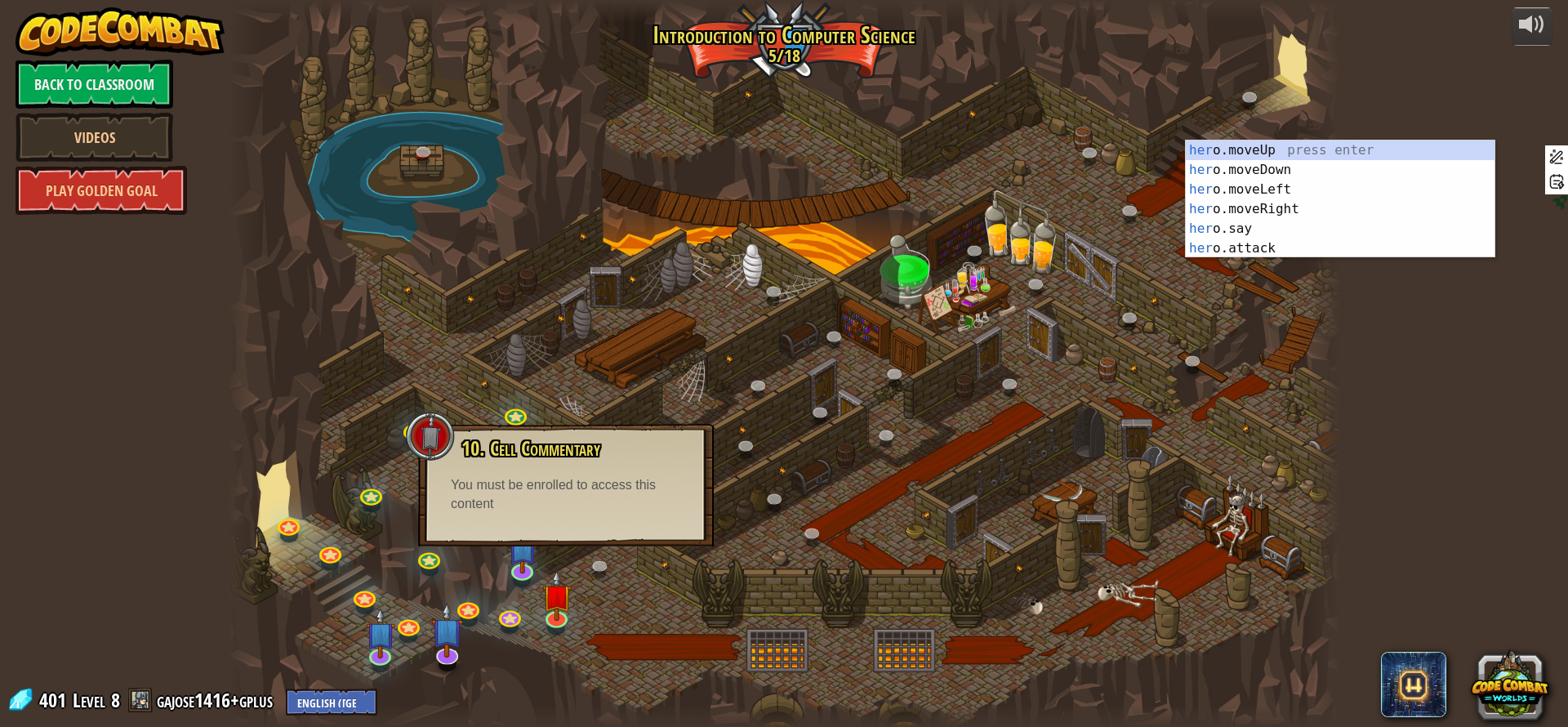
click at [575, 573] on div at bounding box center [784, 363] width 1113 height 727
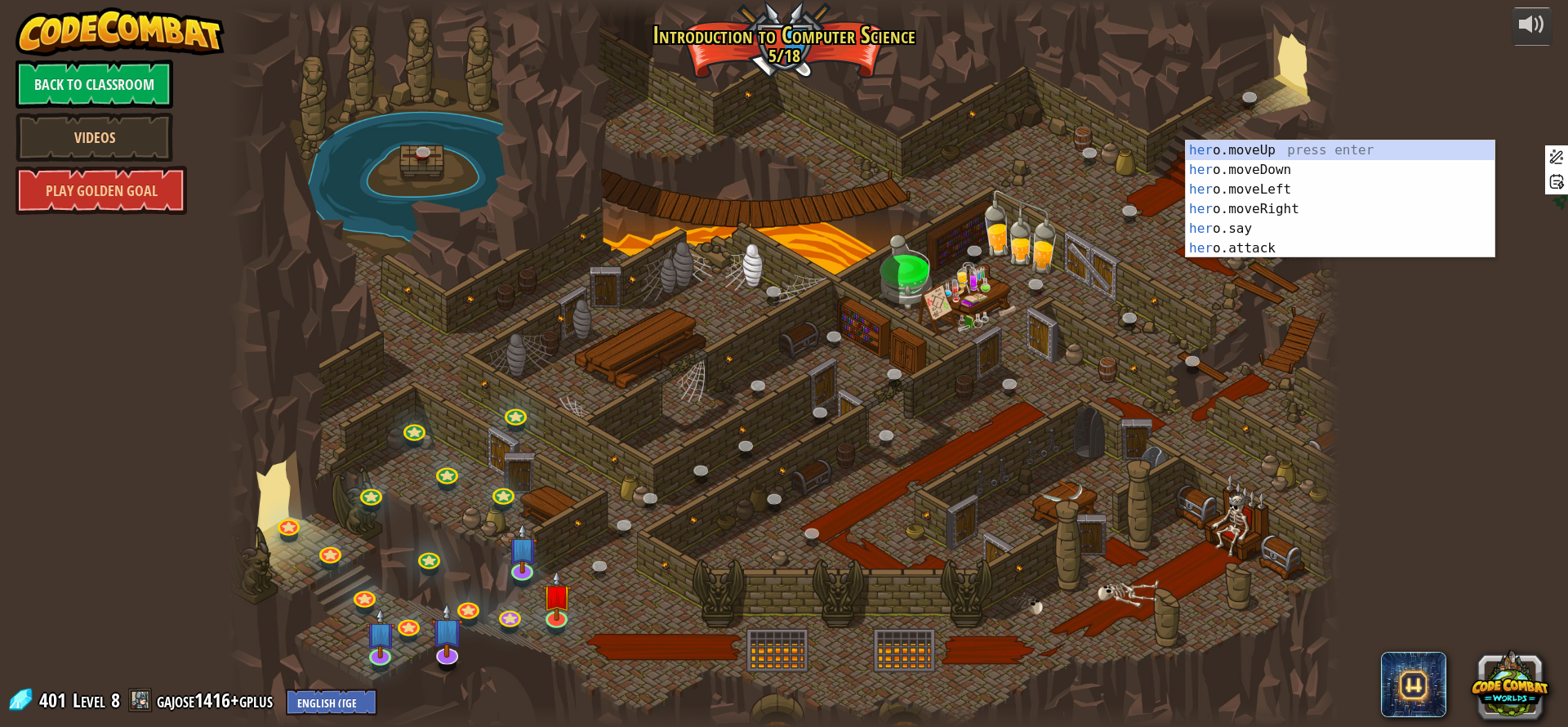
click at [575, 572] on div at bounding box center [784, 363] width 1113 height 727
click at [575, 573] on div at bounding box center [784, 363] width 1113 height 727
click at [567, 600] on img at bounding box center [557, 583] width 30 height 68
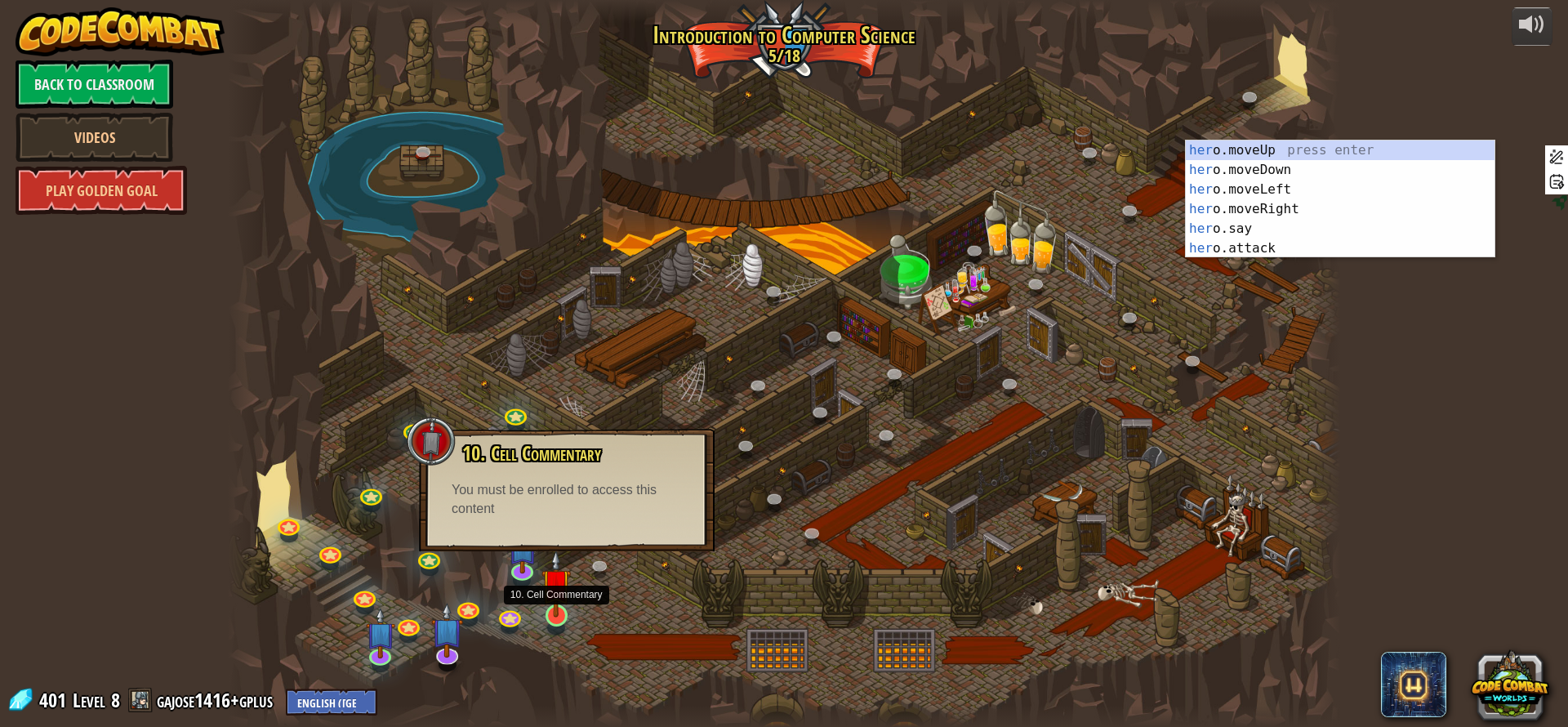
click at [562, 610] on img at bounding box center [557, 583] width 30 height 68
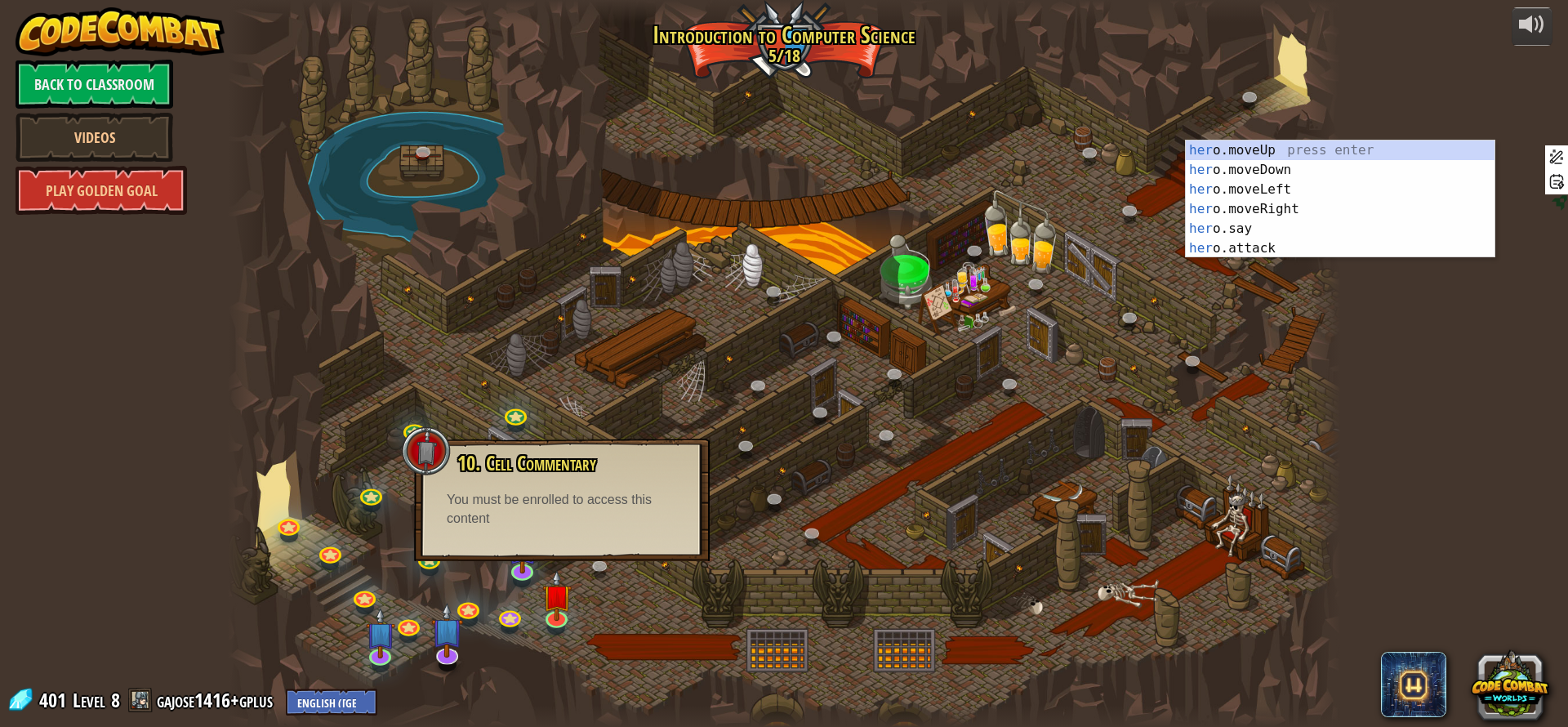
click at [771, 631] on div at bounding box center [784, 363] width 1113 height 727
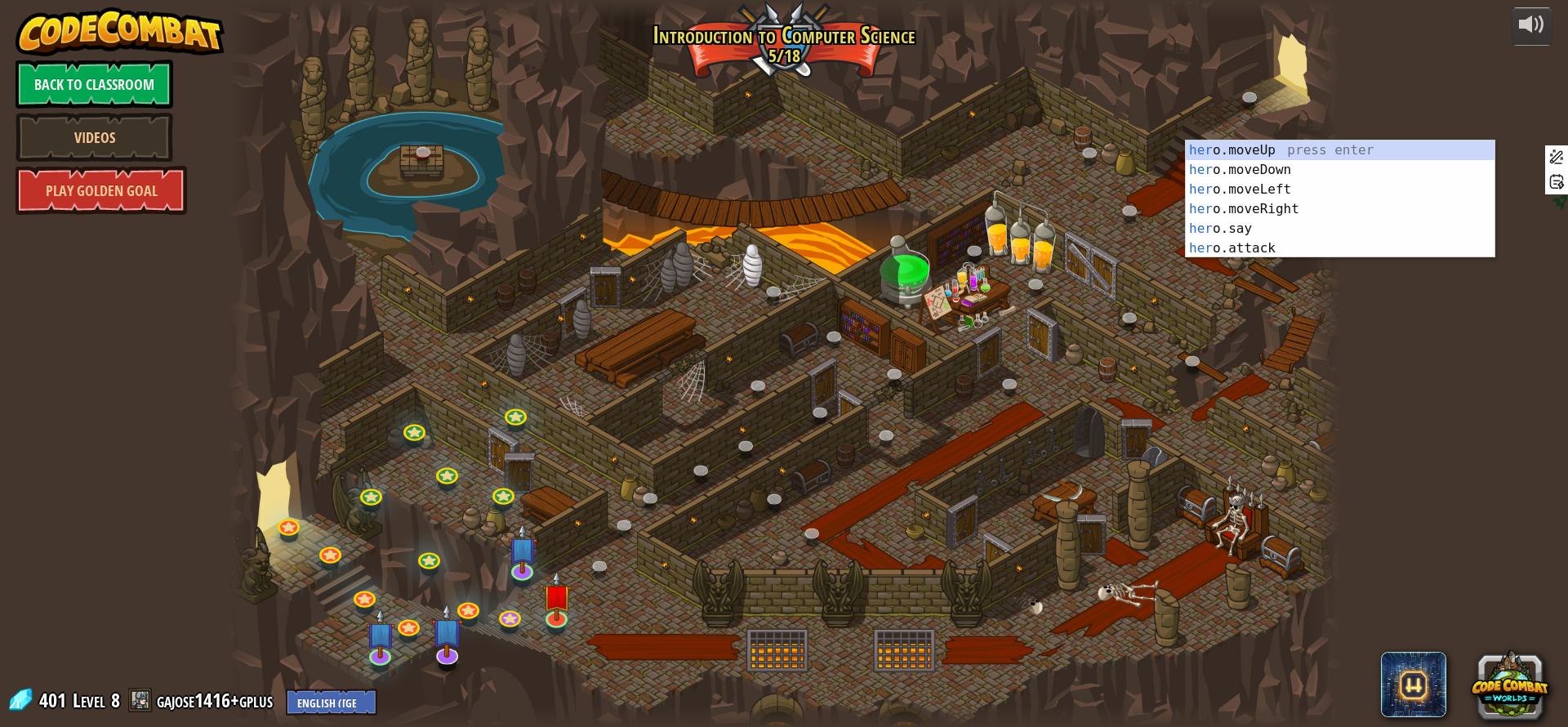
click at [778, 655] on div at bounding box center [784, 363] width 1113 height 727
click at [779, 655] on div at bounding box center [784, 363] width 1113 height 727
click at [1009, 630] on div at bounding box center [784, 363] width 1113 height 727
drag, startPoint x: 1042, startPoint y: 635, endPoint x: 981, endPoint y: 621, distance: 62.6
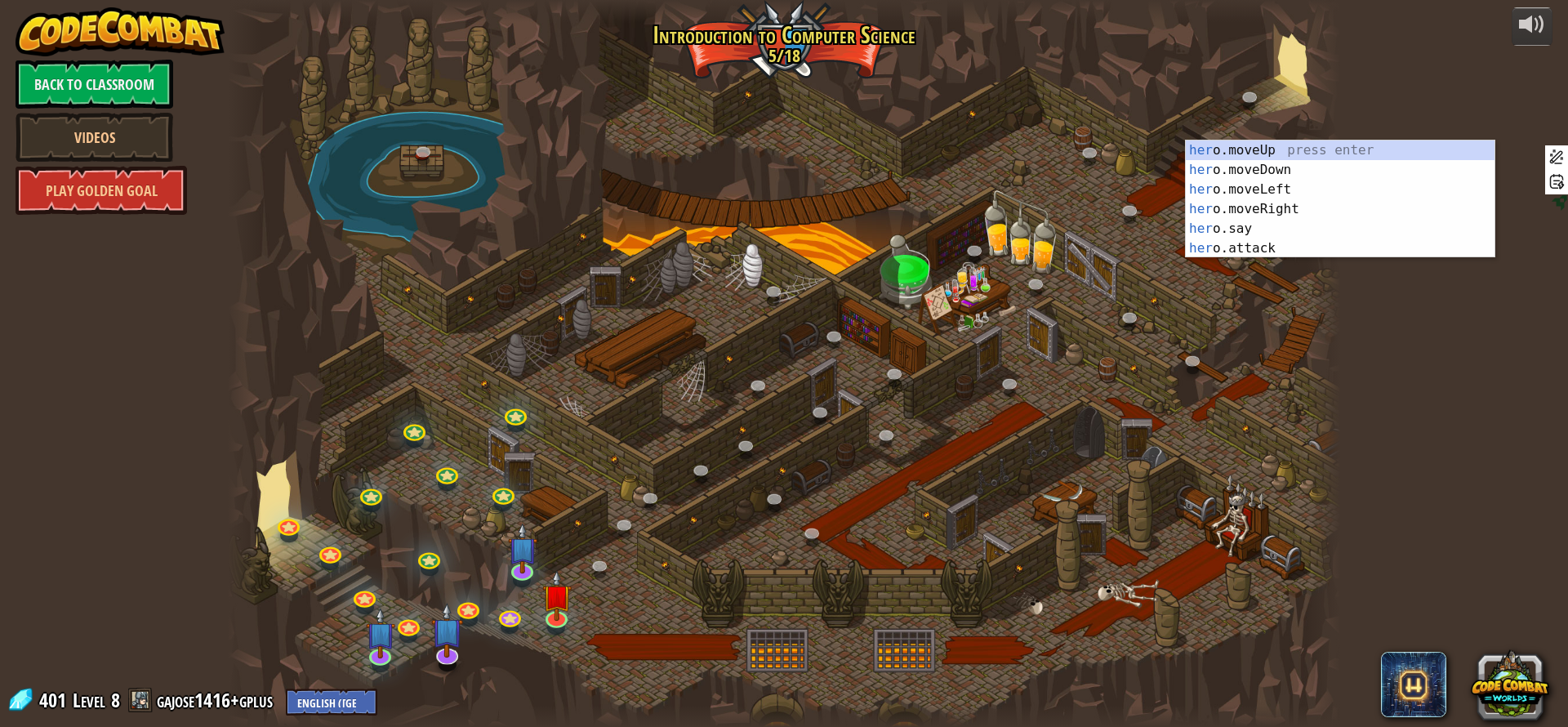
click at [1026, 628] on div at bounding box center [784, 363] width 1113 height 727
click at [946, 623] on div at bounding box center [784, 363] width 1113 height 727
click at [900, 633] on div at bounding box center [784, 363] width 1113 height 727
click at [899, 633] on div at bounding box center [784, 363] width 1113 height 727
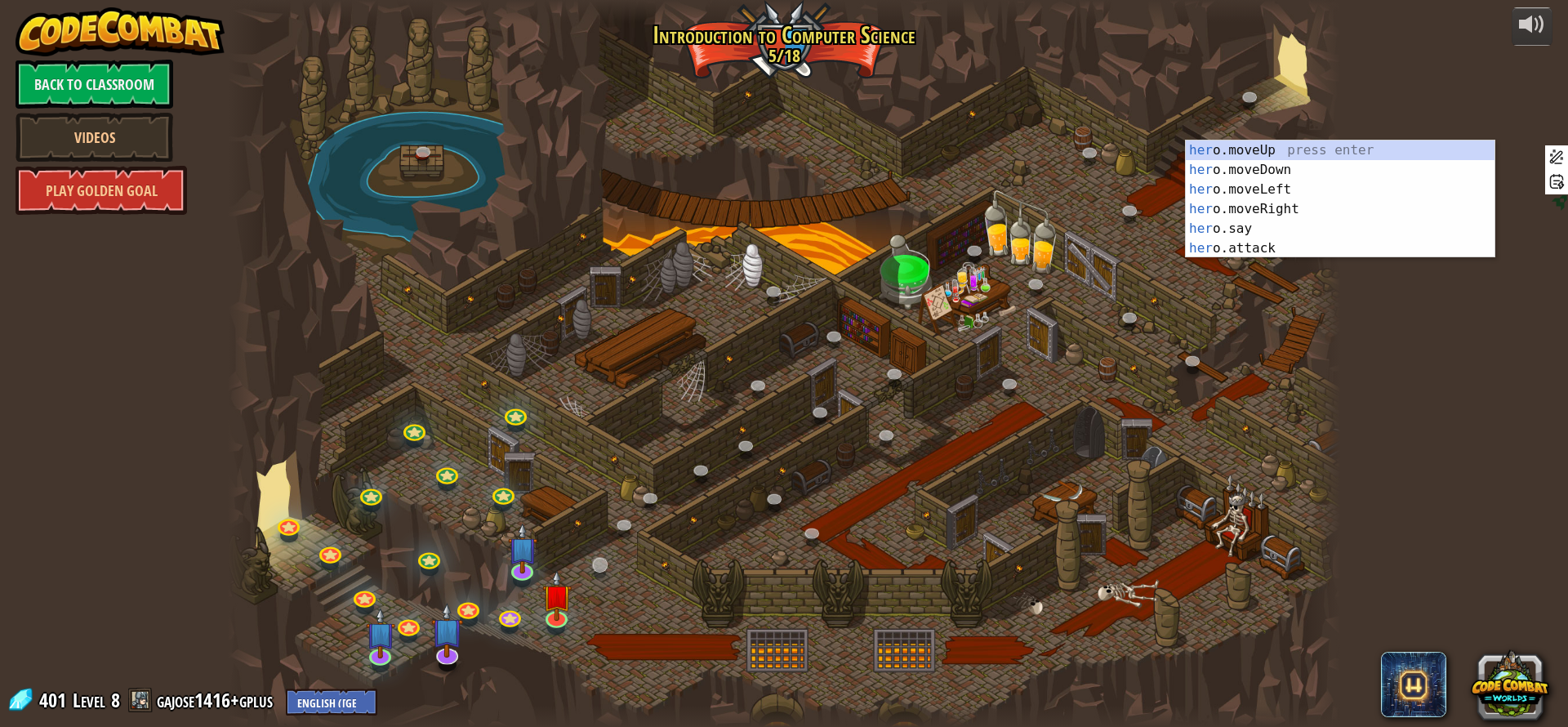
drag, startPoint x: 800, startPoint y: 601, endPoint x: 612, endPoint y: 570, distance: 190.5
click at [700, 572] on div at bounding box center [784, 363] width 1113 height 727
click at [583, 563] on div at bounding box center [784, 363] width 1113 height 727
drag, startPoint x: 583, startPoint y: 563, endPoint x: 495, endPoint y: 516, distance: 99.8
click at [543, 547] on div at bounding box center [784, 363] width 1113 height 727
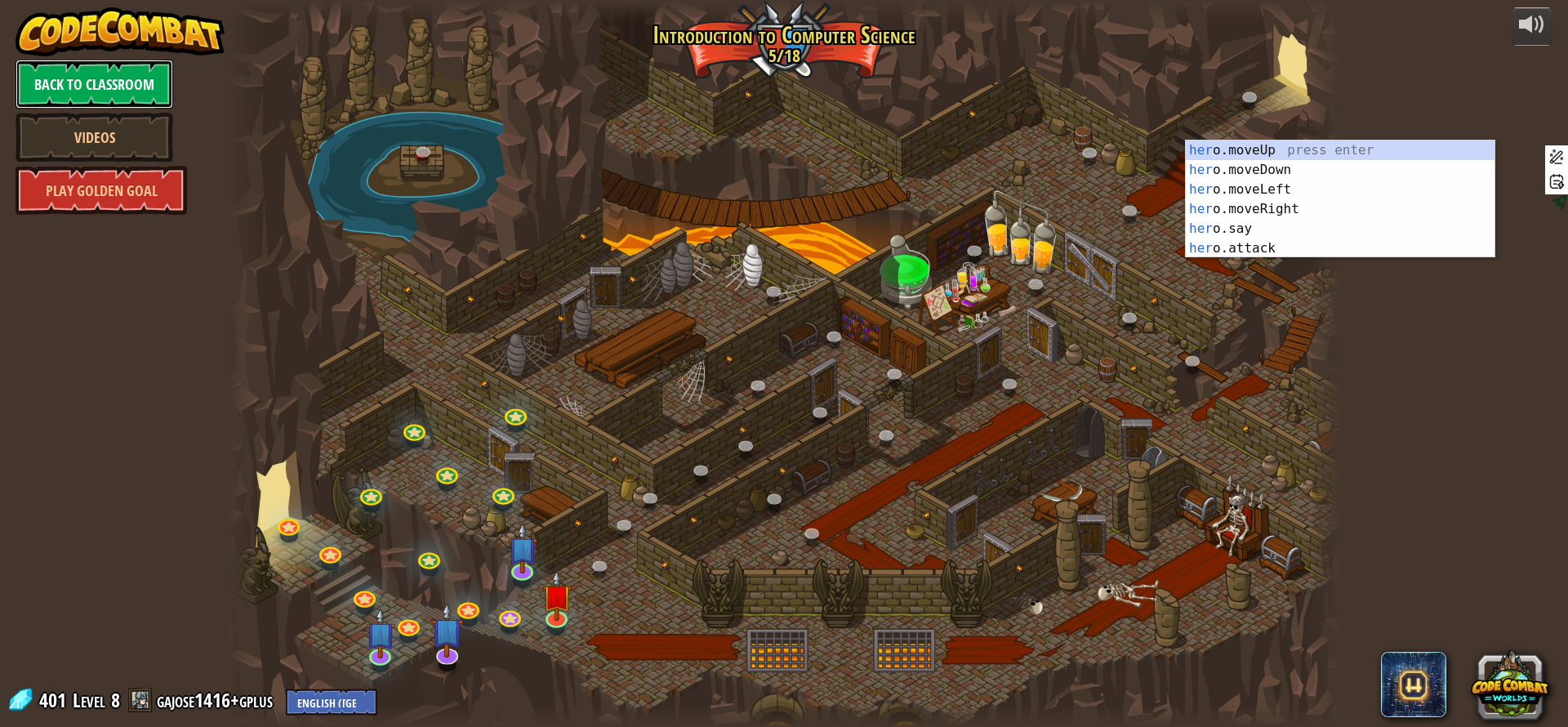
click at [150, 89] on link "Back to Classroom" at bounding box center [94, 84] width 157 height 49
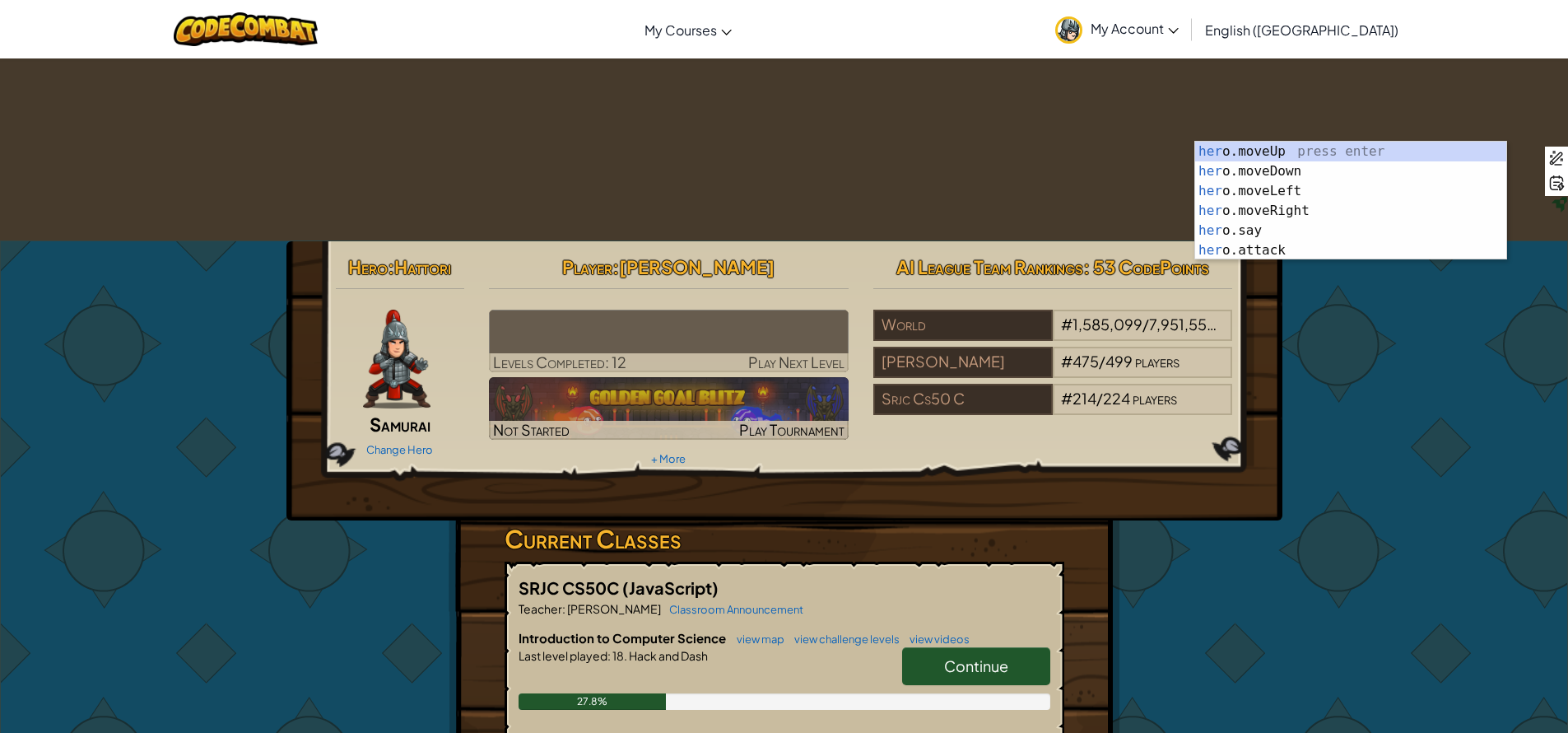
click at [1238, 380] on div "Hero : Hattori Samurai Change Hero Player : Jose Gallardo Levels Completed: 12 …" at bounding box center [784, 656] width 963 height 831
click at [1053, 384] on div "# 214 / 224 players" at bounding box center [1142, 399] width 179 height 31
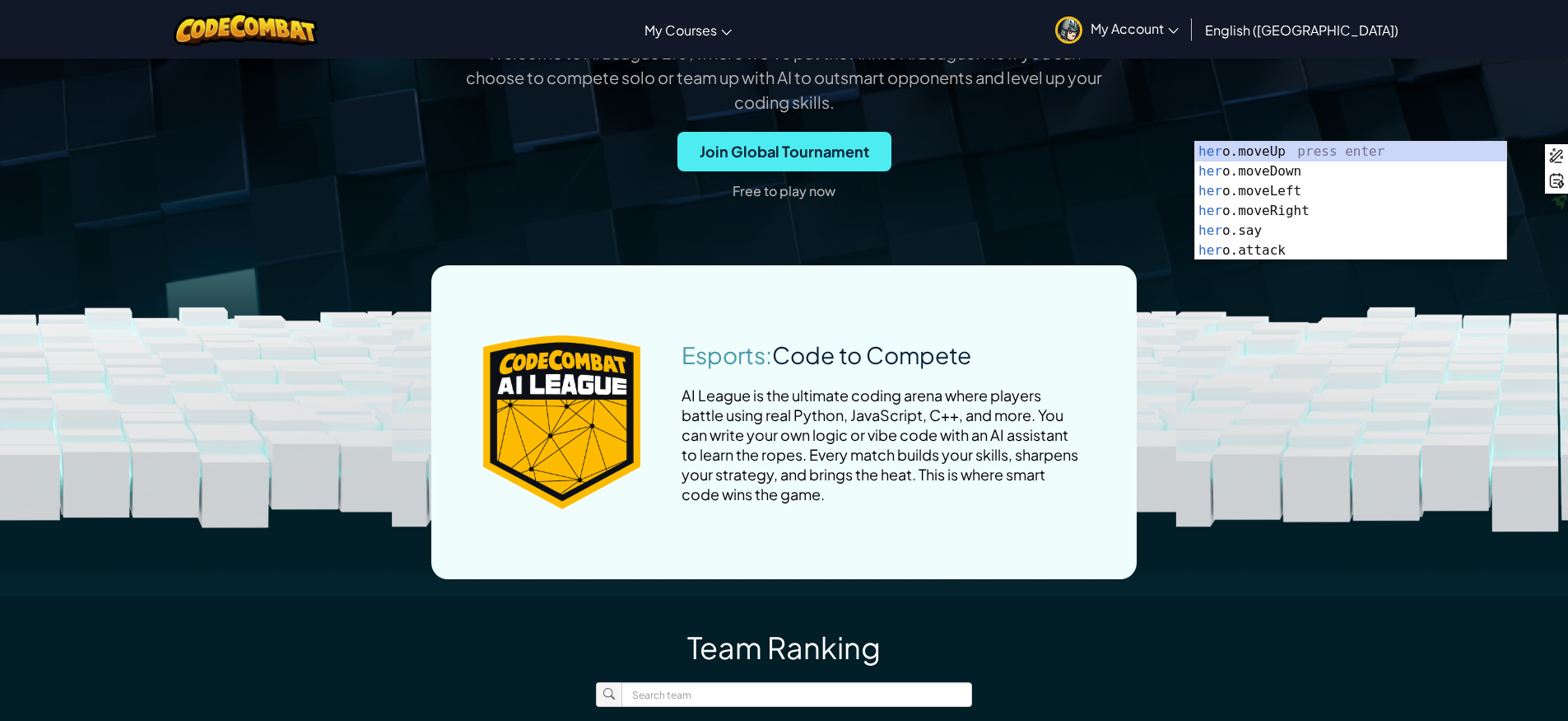
scroll to position [764, 0]
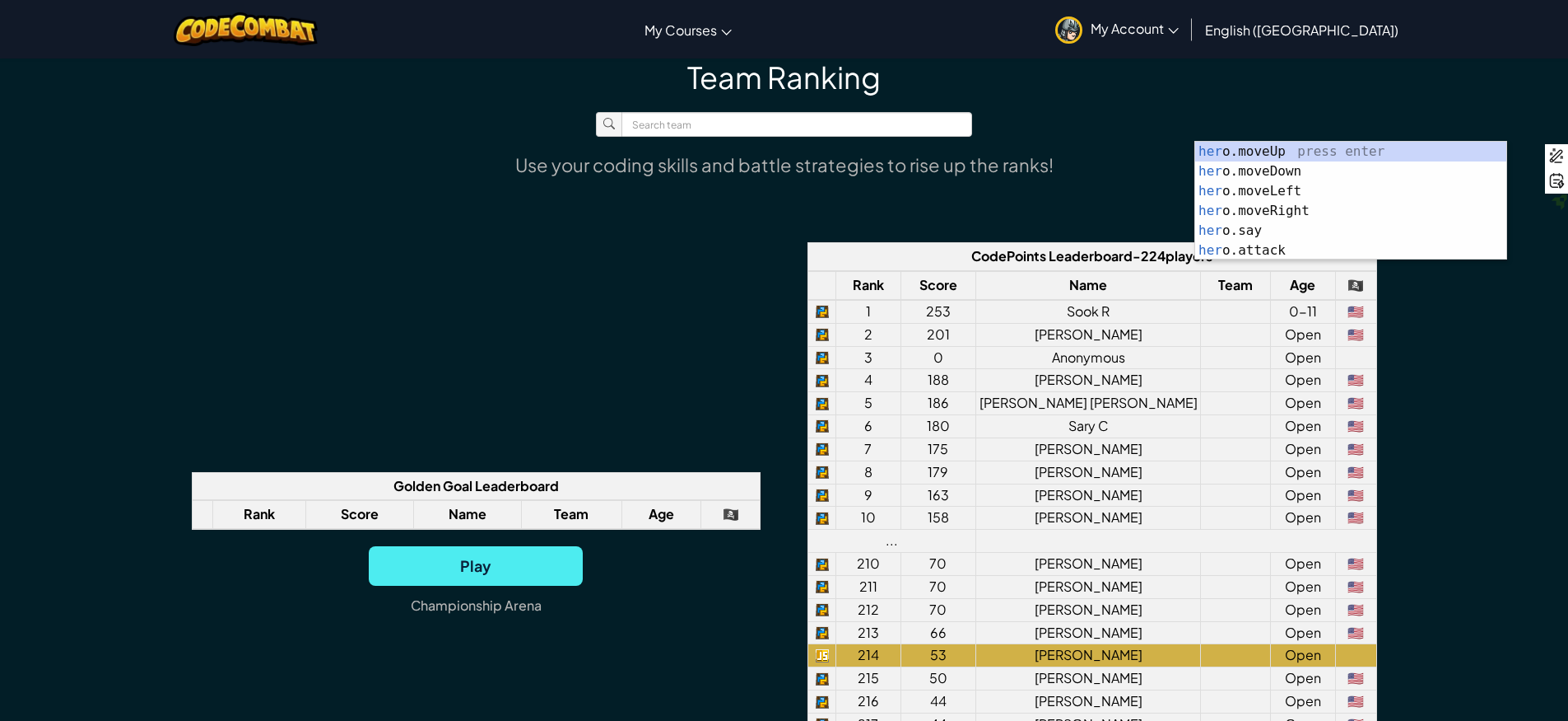
click at [755, 526] on div "Golden Goal Leaderboard Rank Score Name Team Age 🏴‍☠️ Play Championship Arena C…" at bounding box center [784, 551] width 1185 height 618
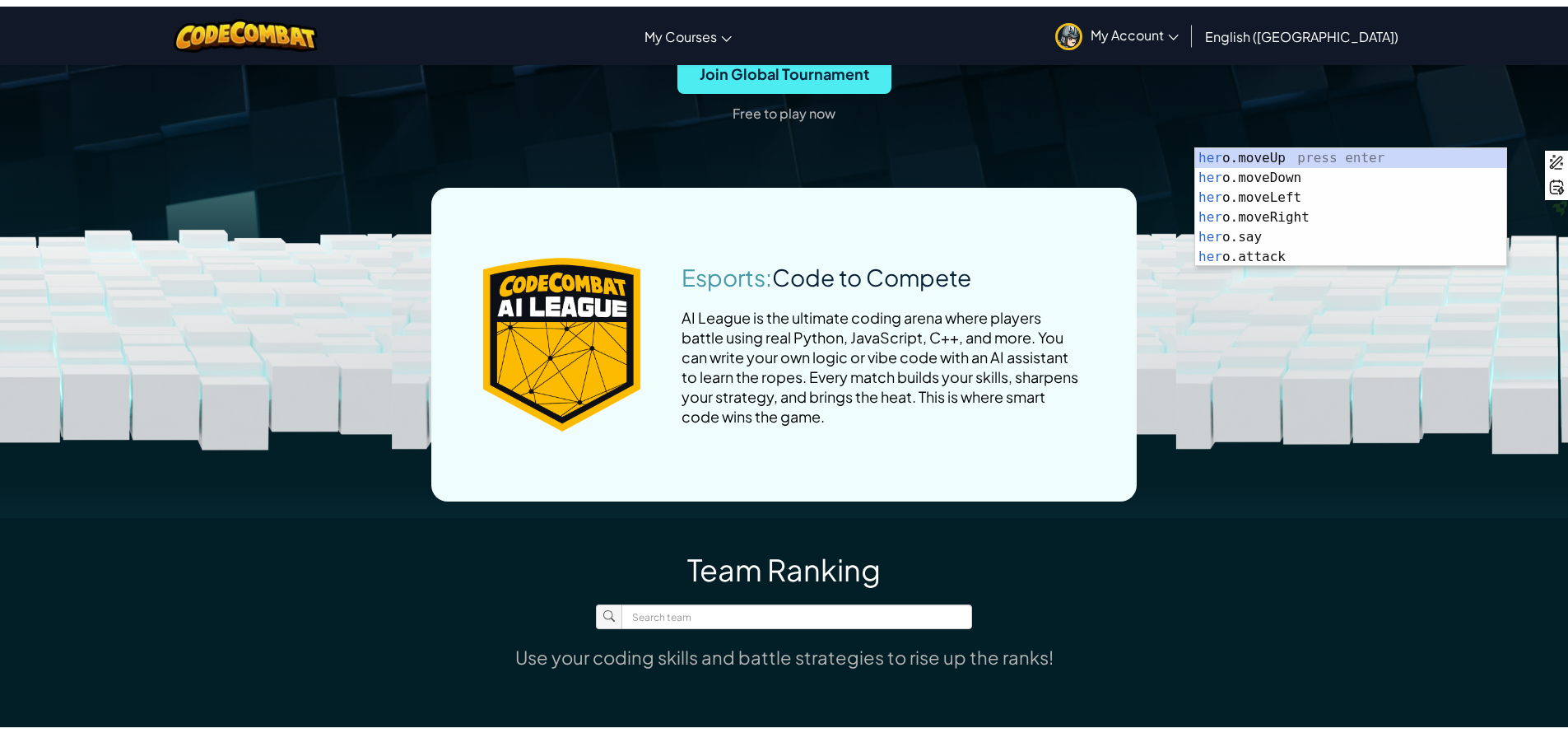
scroll to position [0, 0]
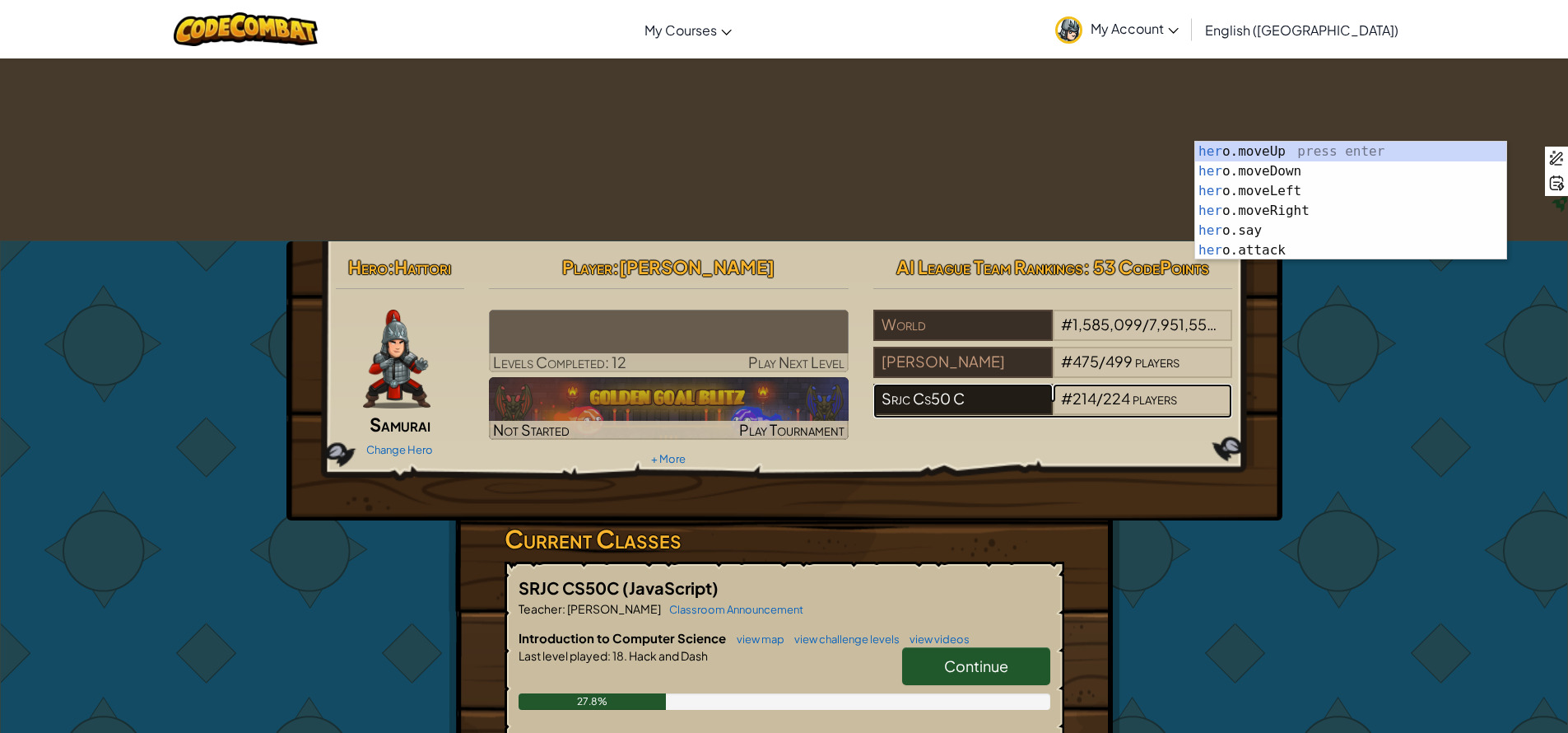
click at [1036, 384] on div "Srjc Cs50 C" at bounding box center [963, 399] width 179 height 31
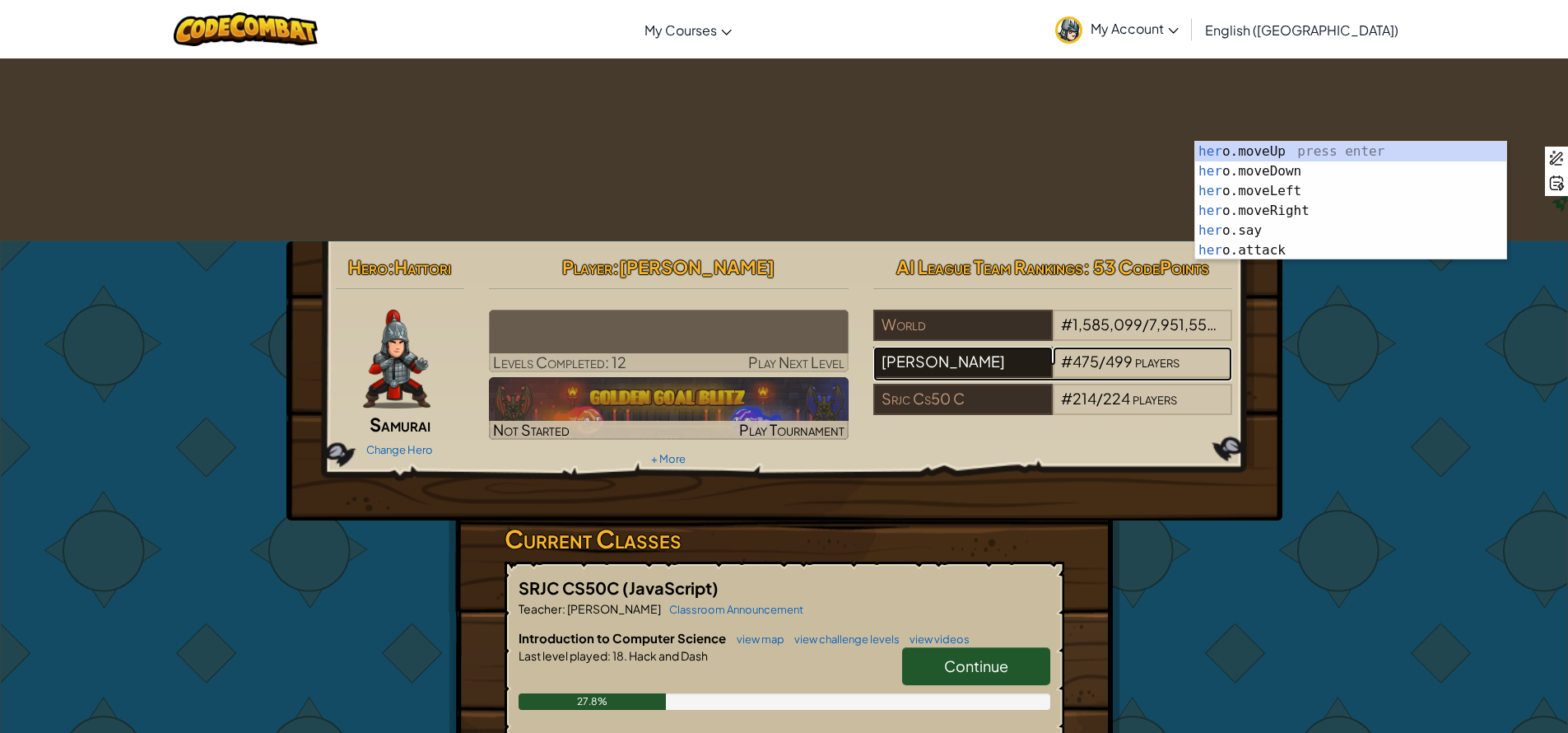
click at [944, 346] on div "[PERSON_NAME]" at bounding box center [963, 361] width 179 height 31
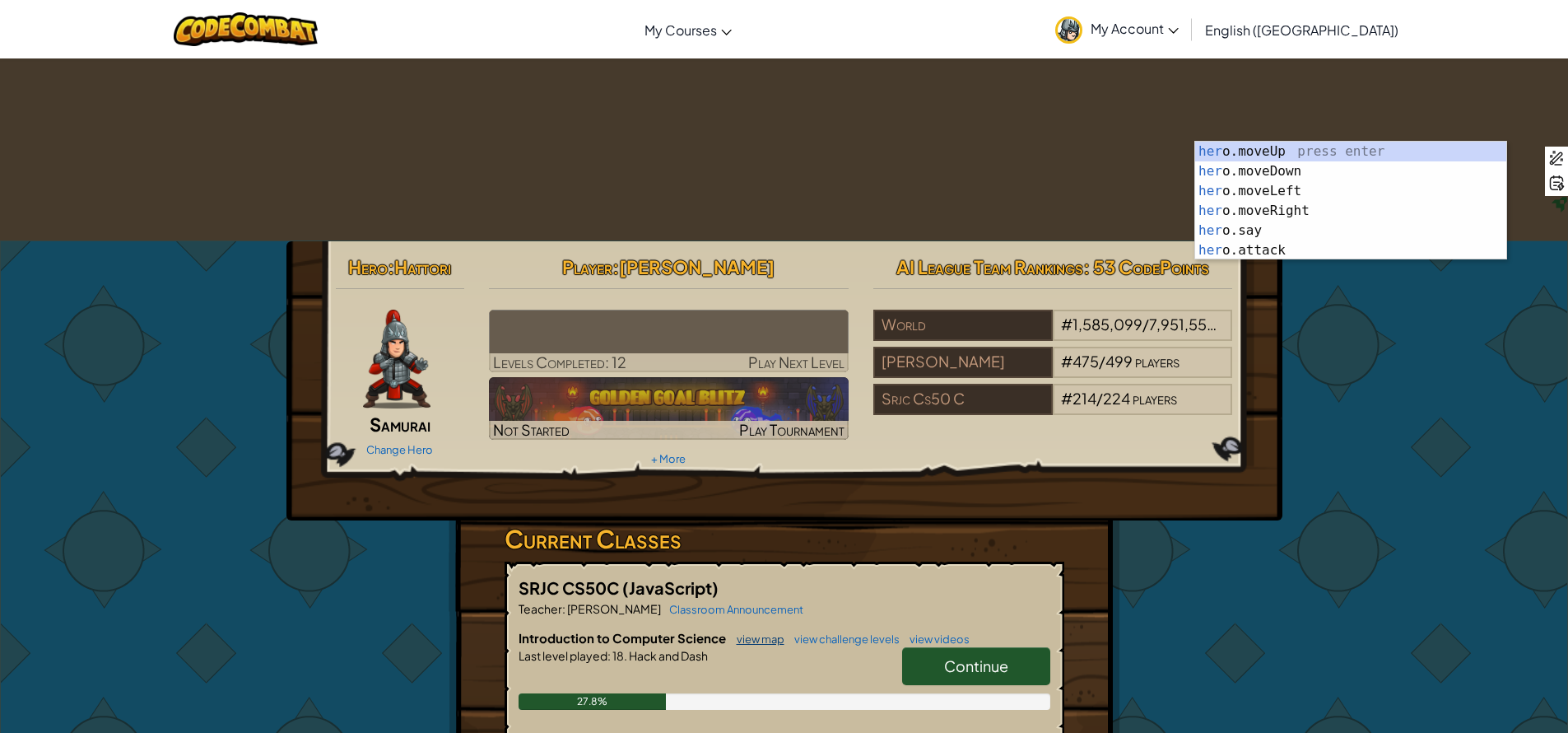
scroll to position [743, 0]
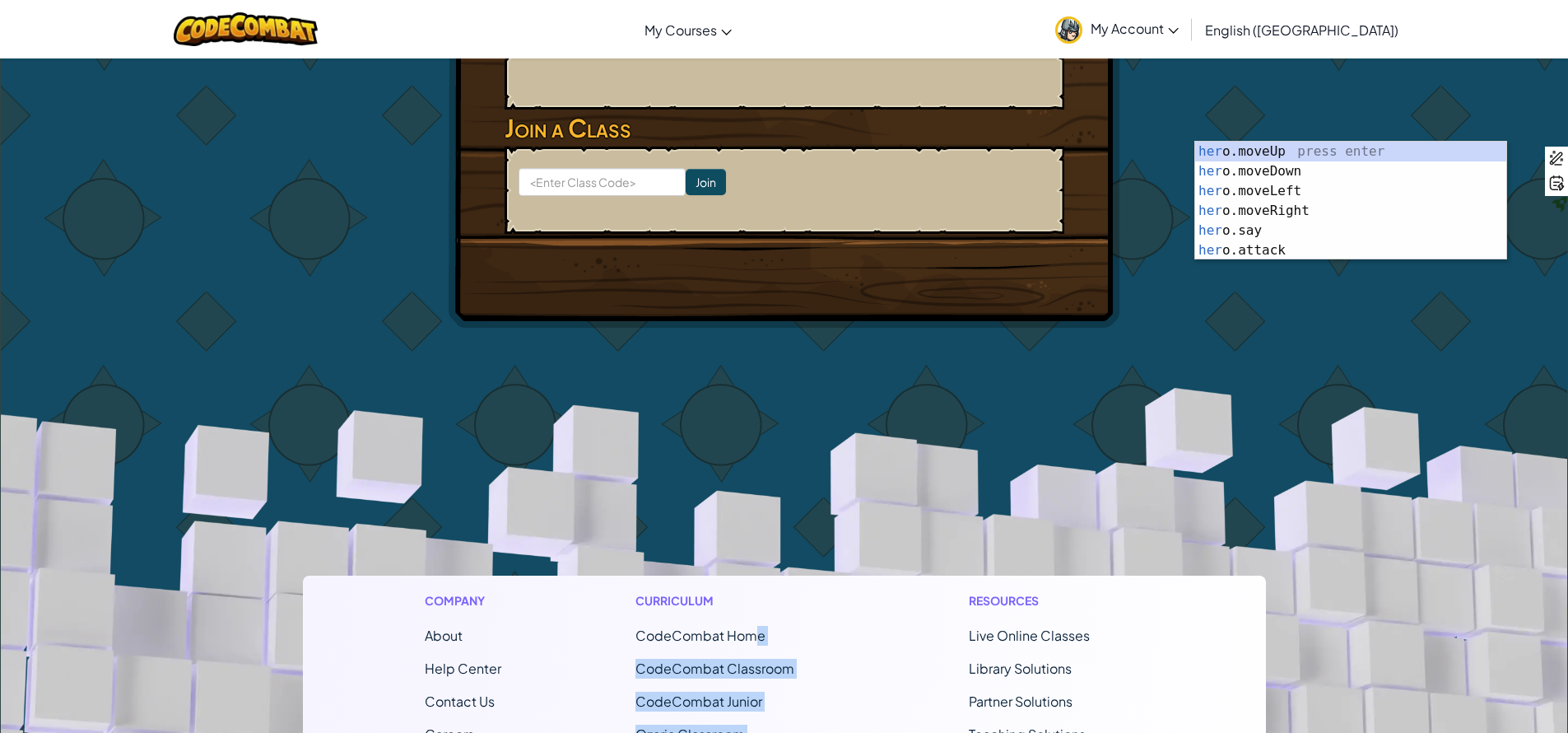
drag, startPoint x: 754, startPoint y: 460, endPoint x: 825, endPoint y: 588, distance: 146.4
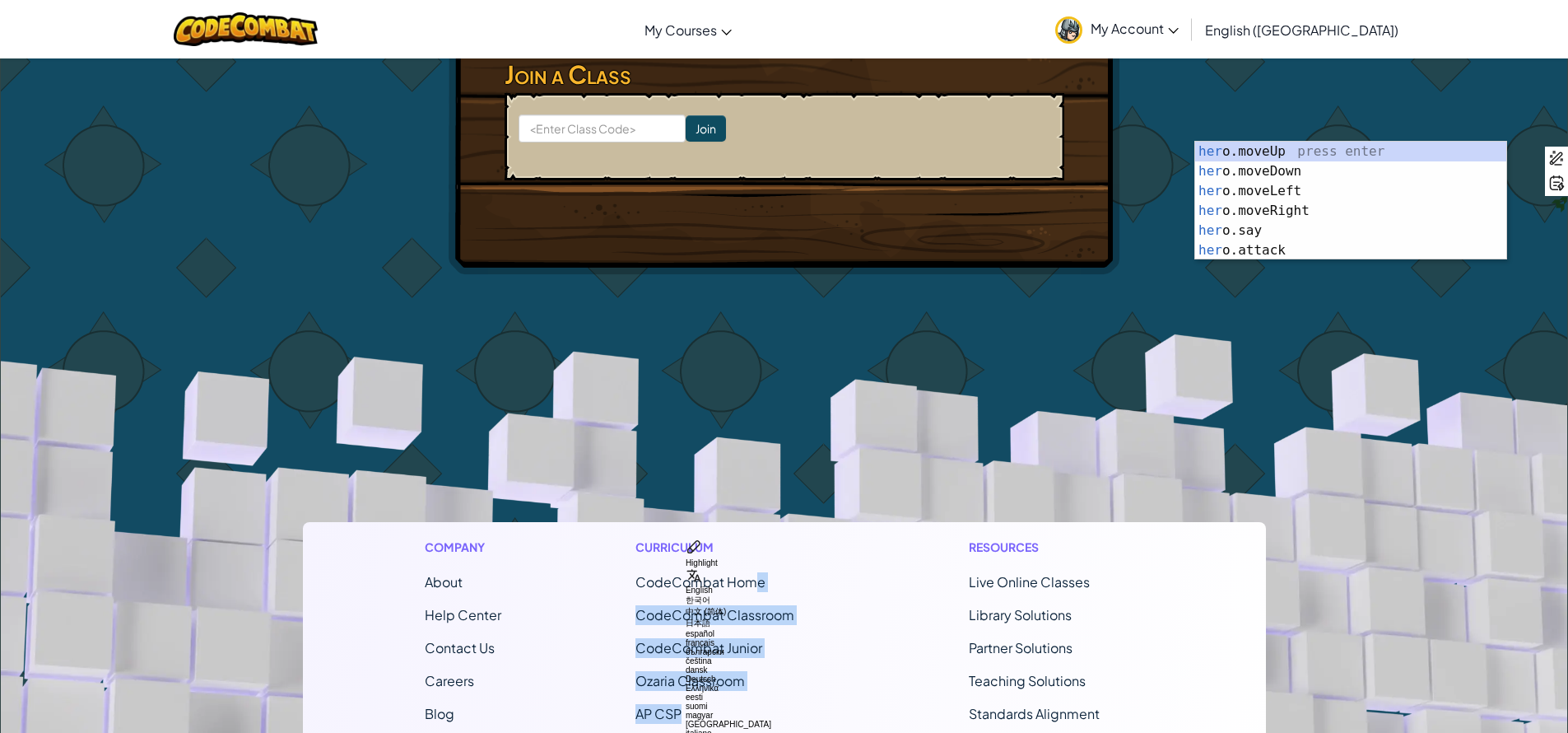
scroll to position [447, 0]
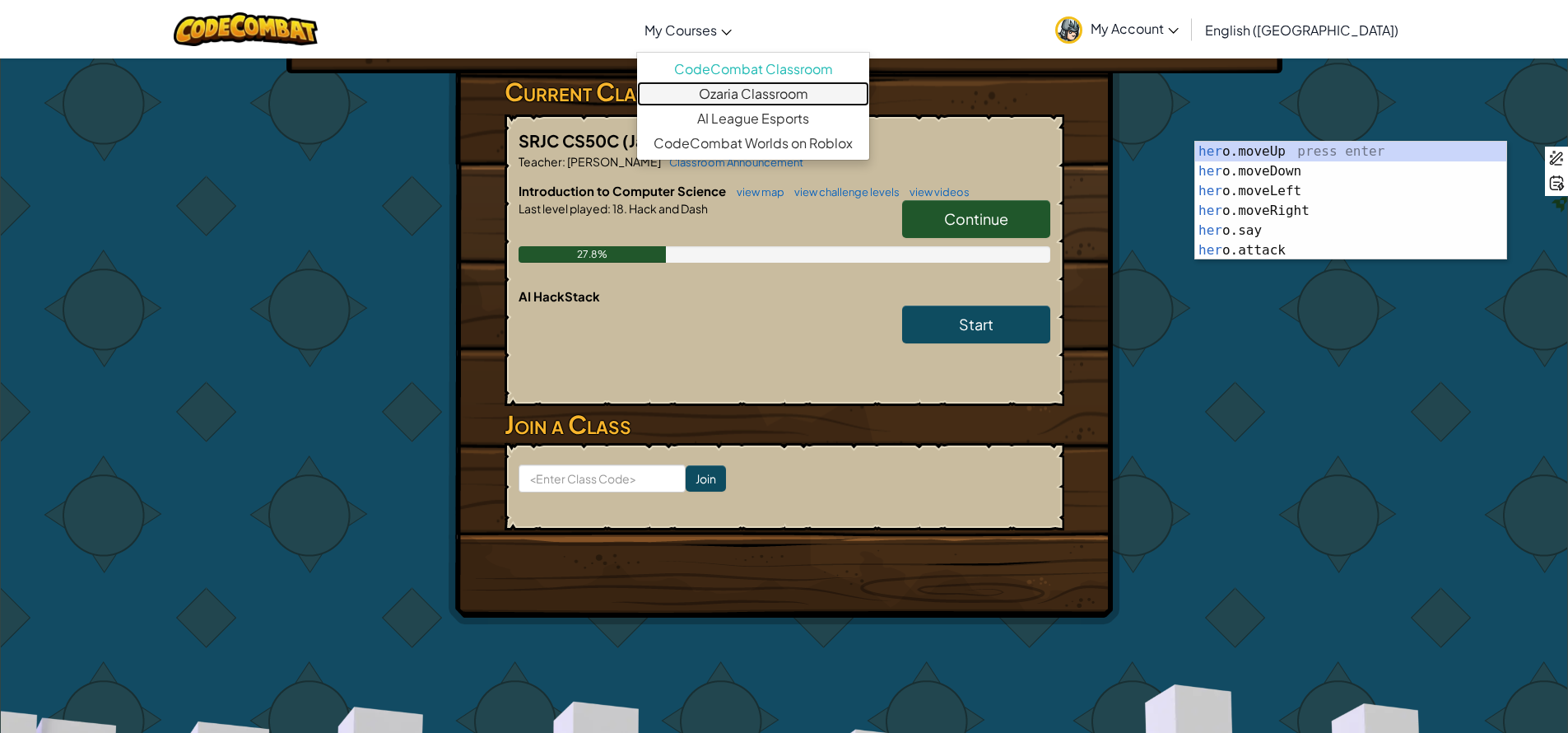
click at [869, 103] on link "Ozaria Classroom" at bounding box center [753, 94] width 232 height 24
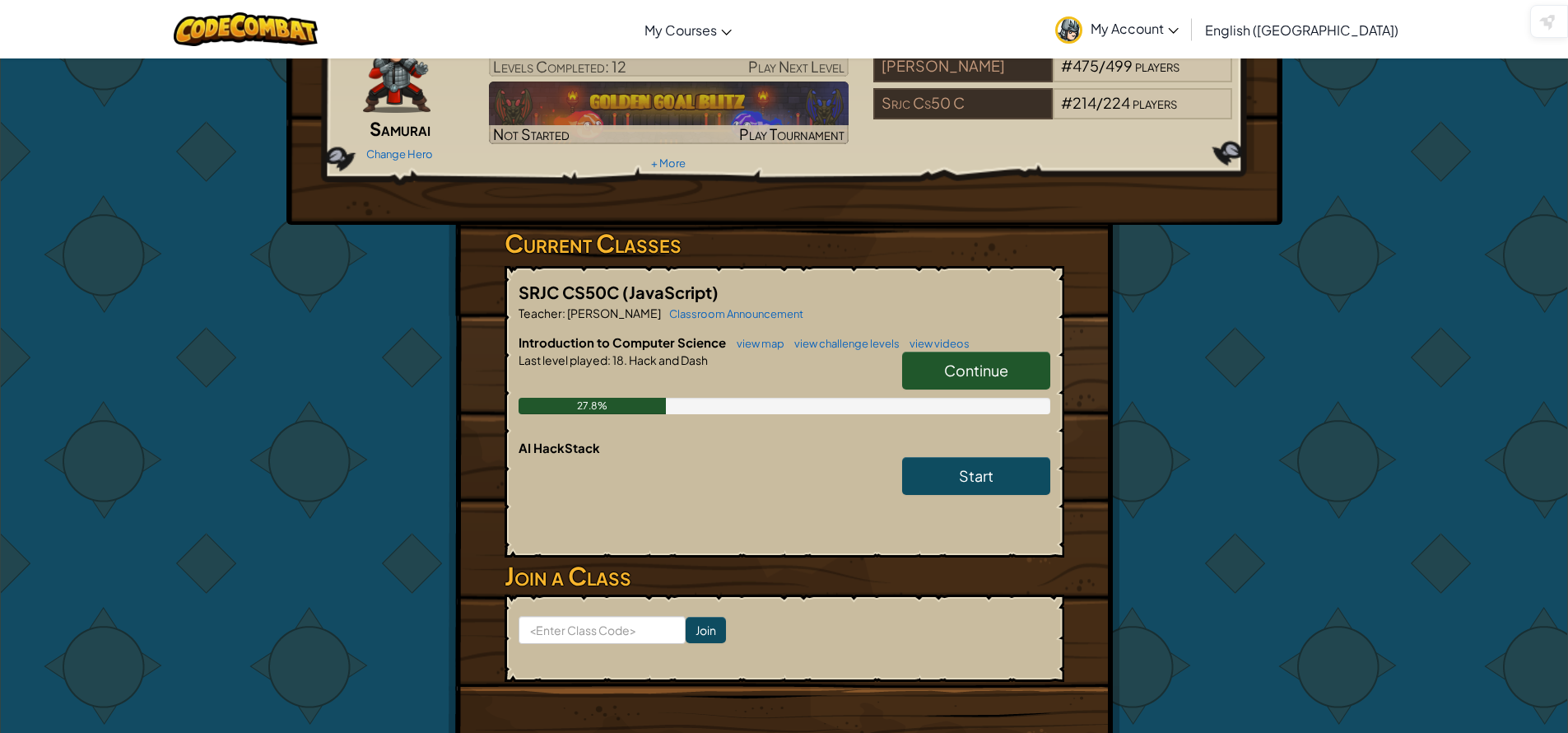
scroll to position [118, 0]
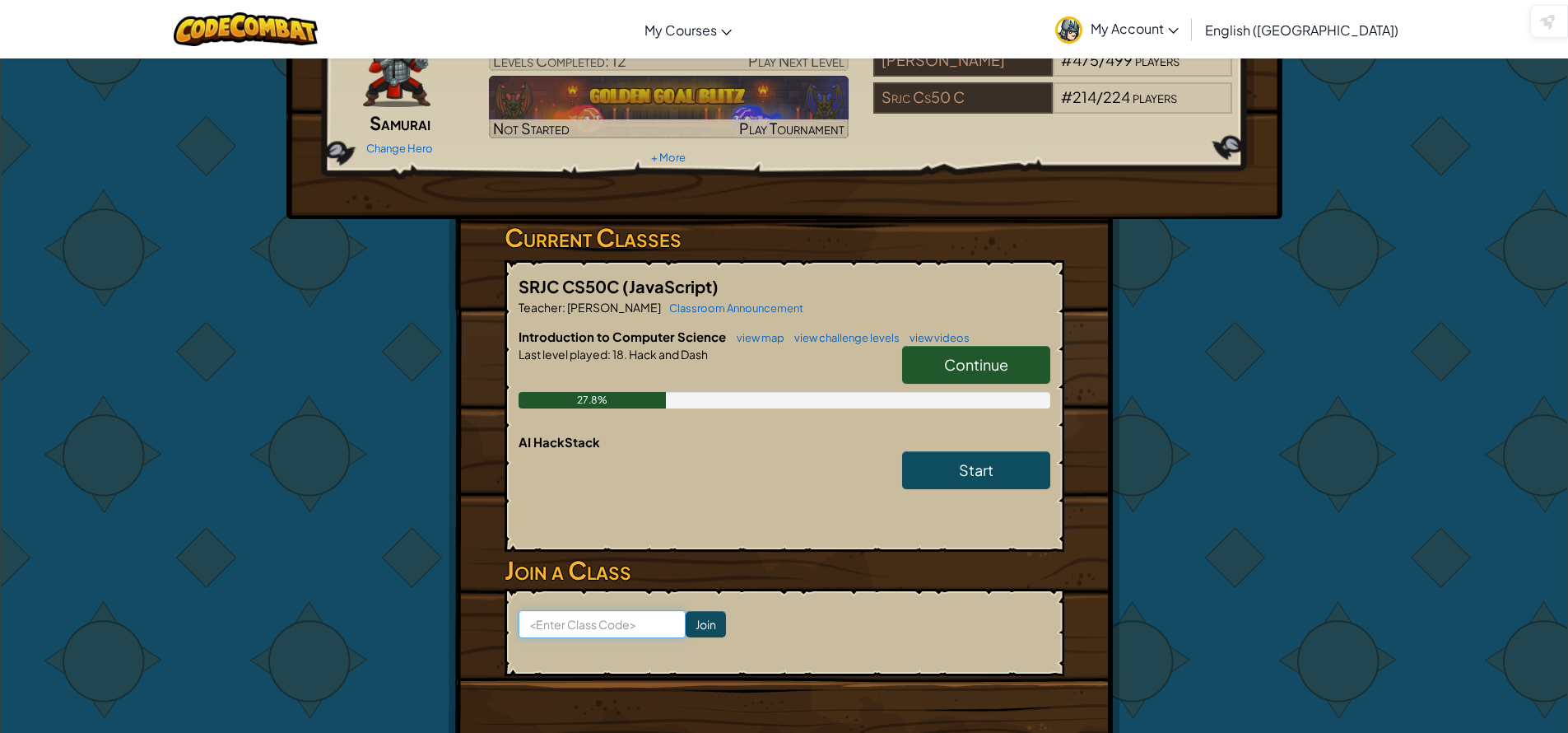
click at [590, 620] on input at bounding box center [602, 624] width 167 height 28
type input "NextSweetZap"
click at [696, 619] on input "Join" at bounding box center [706, 624] width 40 height 26
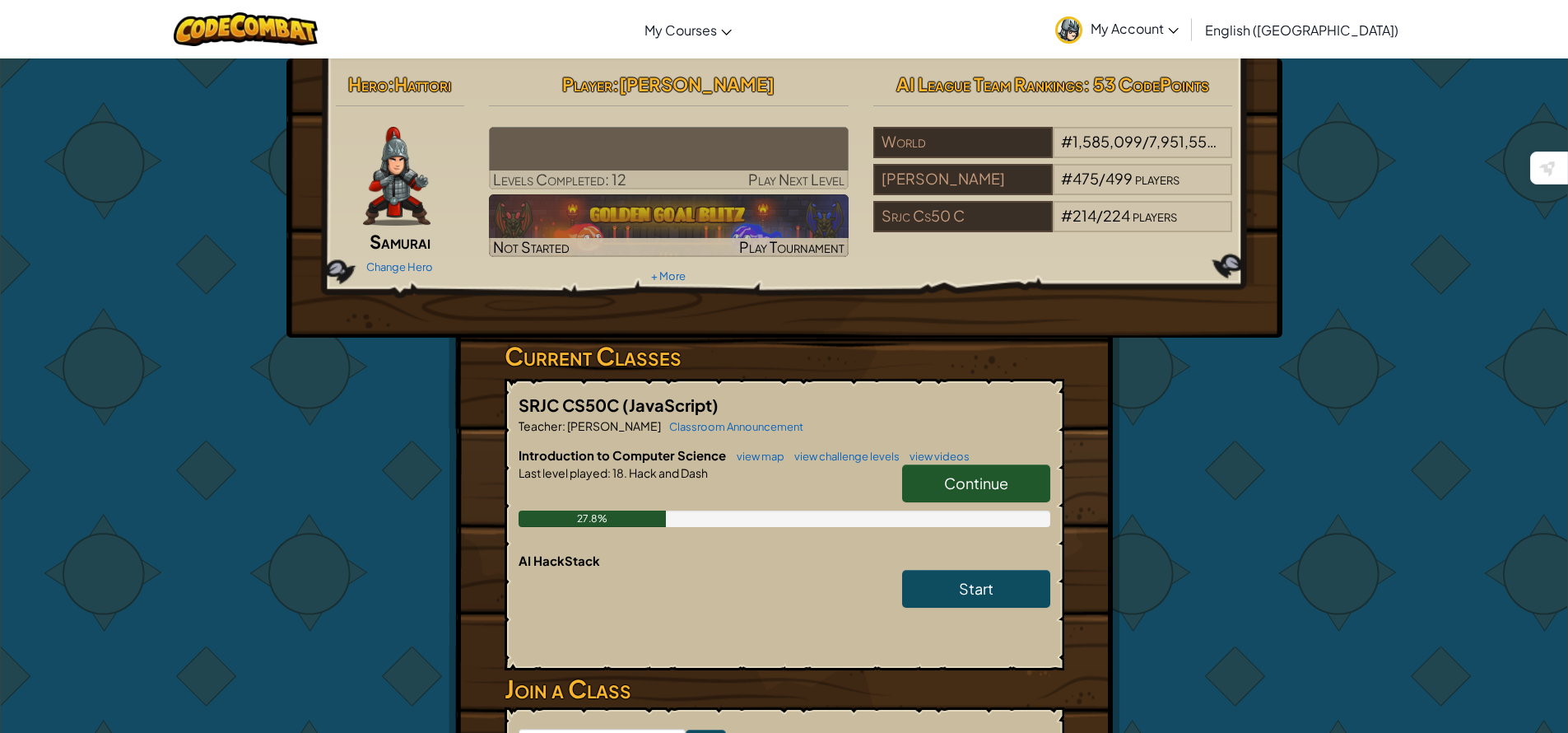
click at [967, 477] on span "Continue" at bounding box center [976, 482] width 64 height 19
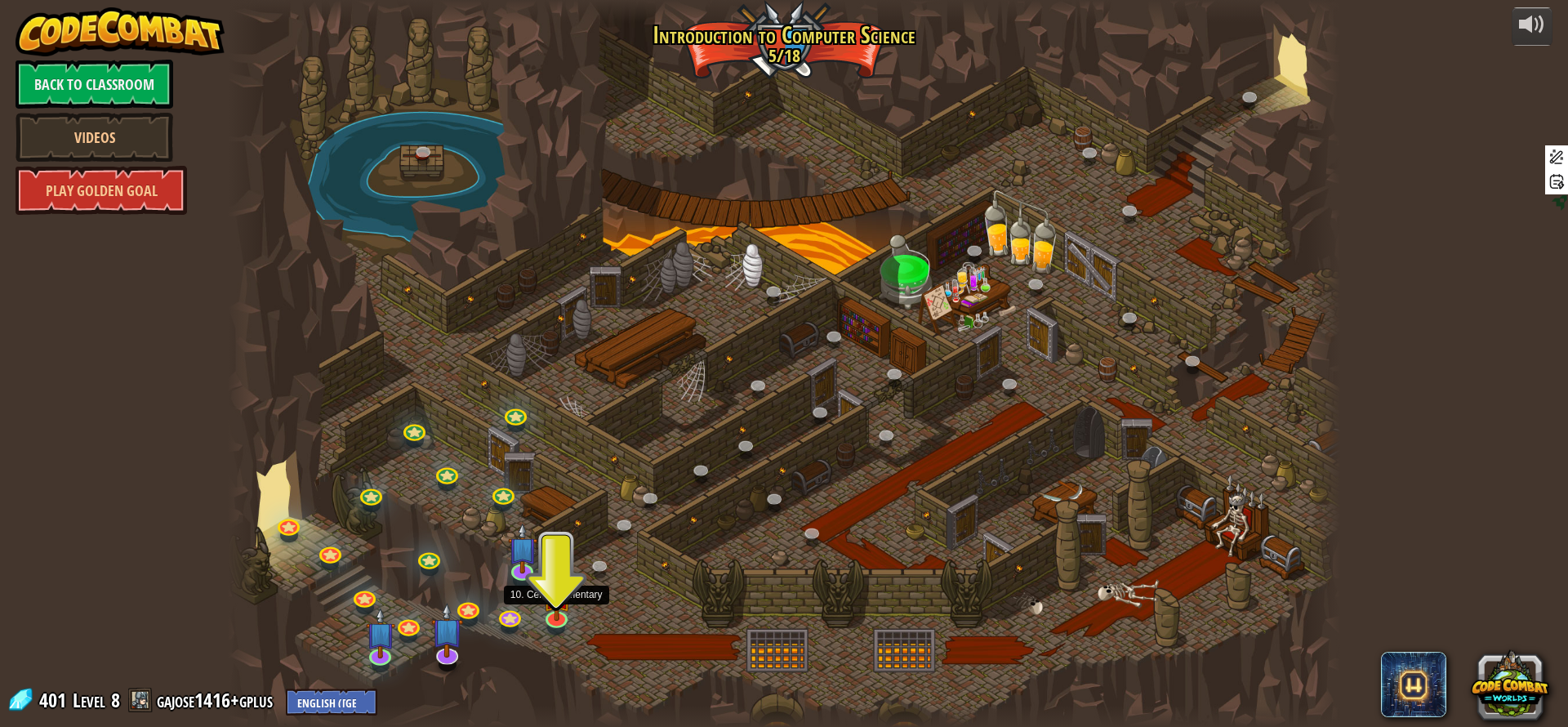
click at [560, 505] on div at bounding box center [784, 363] width 1113 height 727
click at [554, 593] on img at bounding box center [557, 583] width 30 height 68
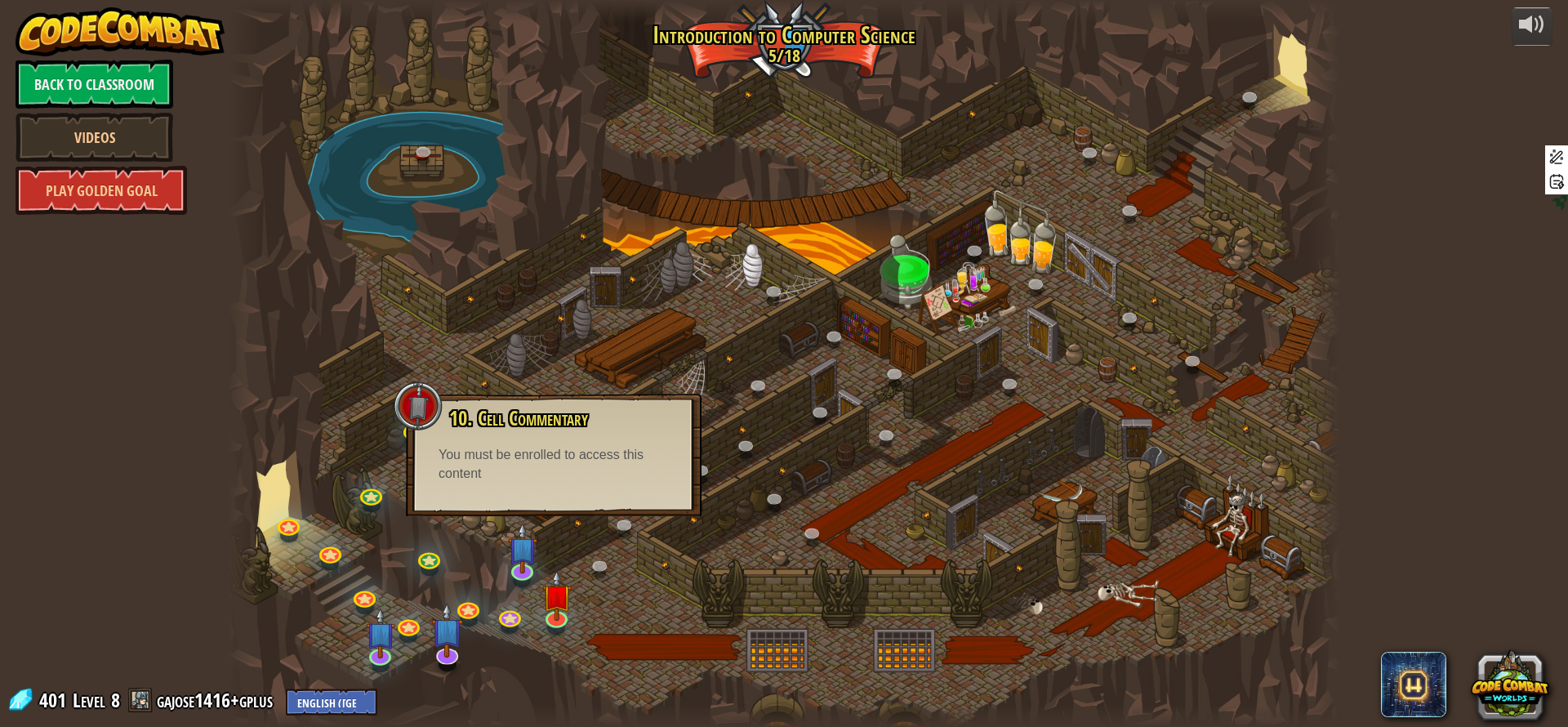
click at [554, 495] on div "10. Cell Commentary Trapped in a prison cell with the famous wizard! Say the pa…" at bounding box center [554, 455] width 296 height 123
click at [559, 607] on img at bounding box center [557, 583] width 30 height 68
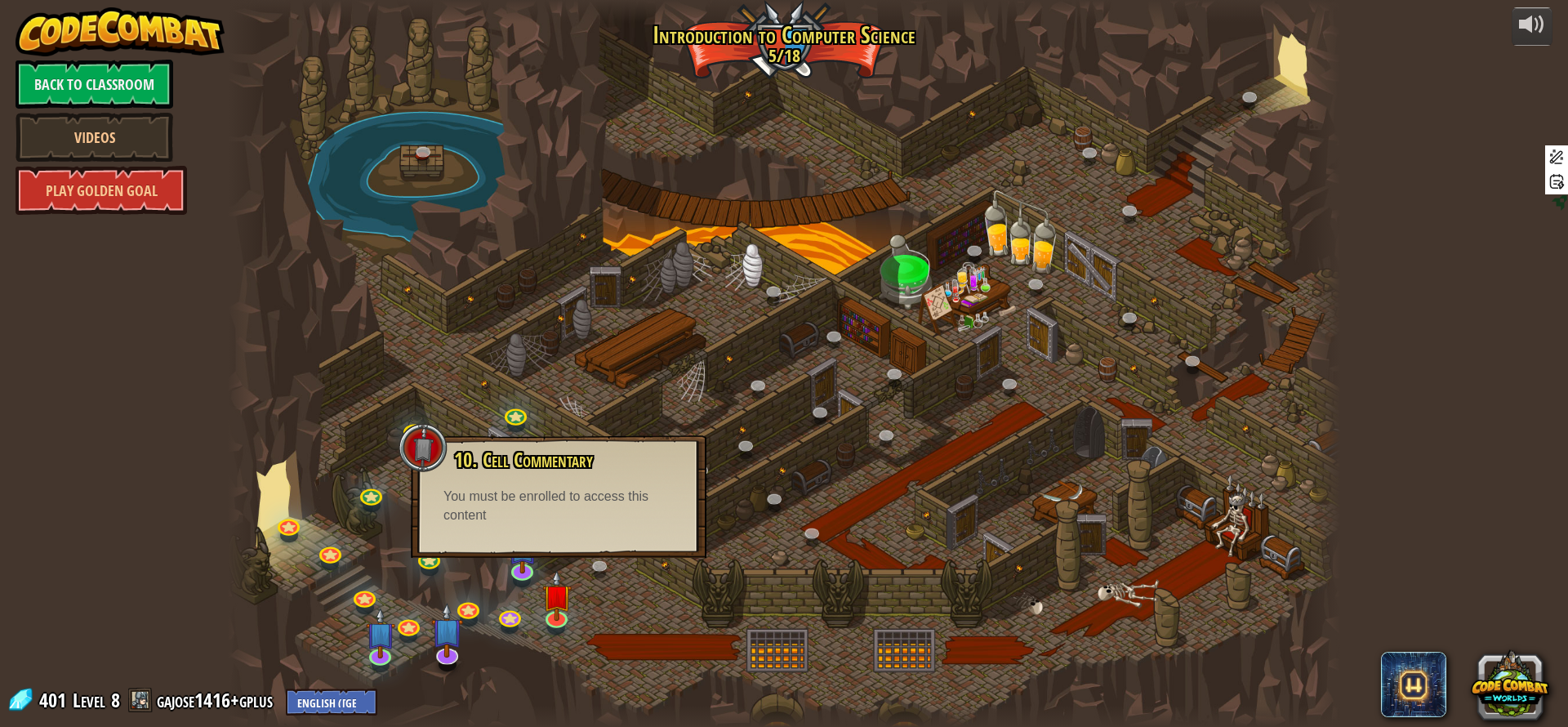
click at [563, 479] on div "10. Cell Commentary Trapped in a prison cell with the famous wizard! Say the pa…" at bounding box center [559, 487] width 263 height 76
drag, startPoint x: 563, startPoint y: 479, endPoint x: 555, endPoint y: 551, distance: 72.4
click at [560, 496] on div "10. Cell Commentary Trapped in a prison cell with the famous wizard! Say the pa…" at bounding box center [559, 487] width 263 height 76
click at [553, 586] on img at bounding box center [557, 583] width 30 height 68
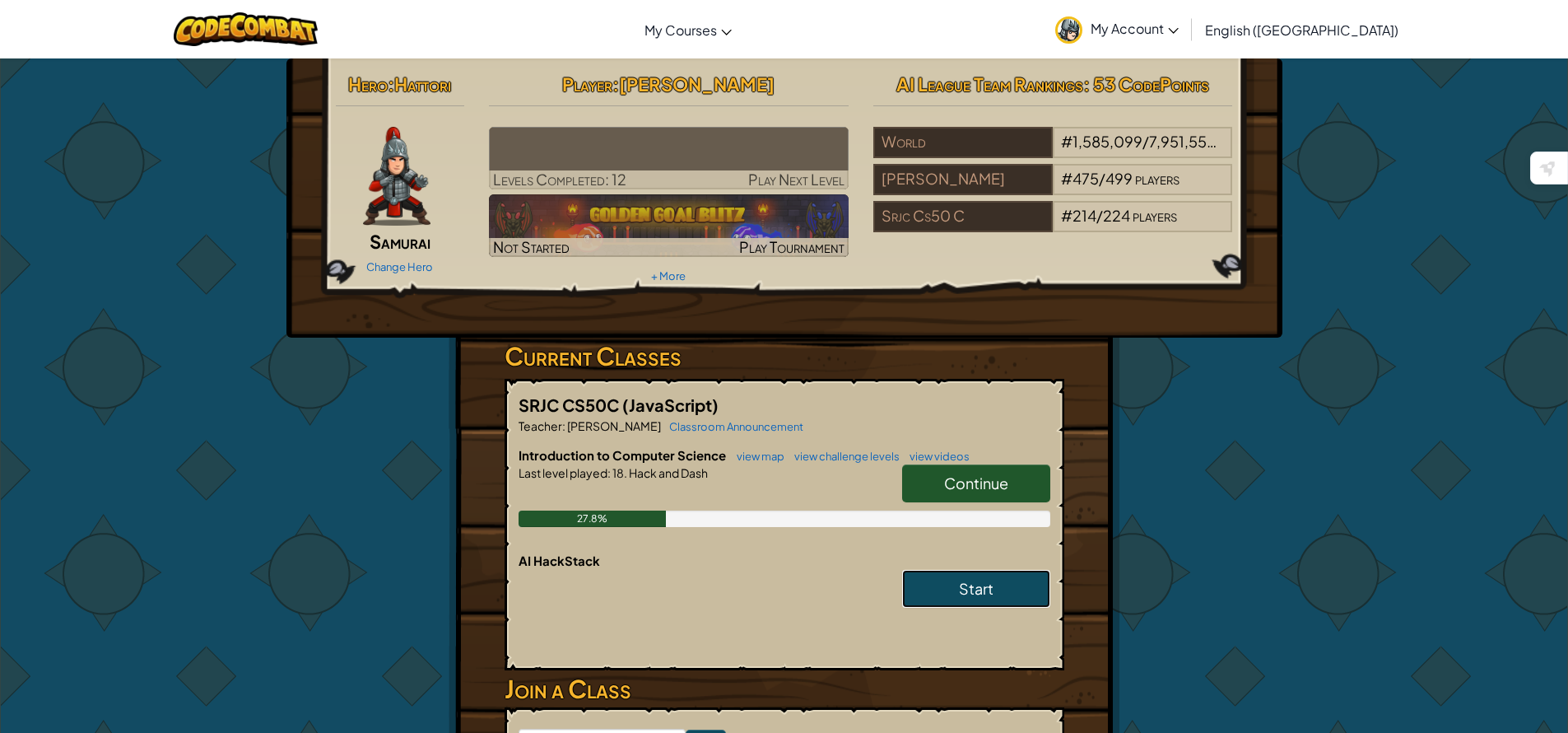
click at [1004, 588] on link "Start" at bounding box center [976, 588] width 148 height 38
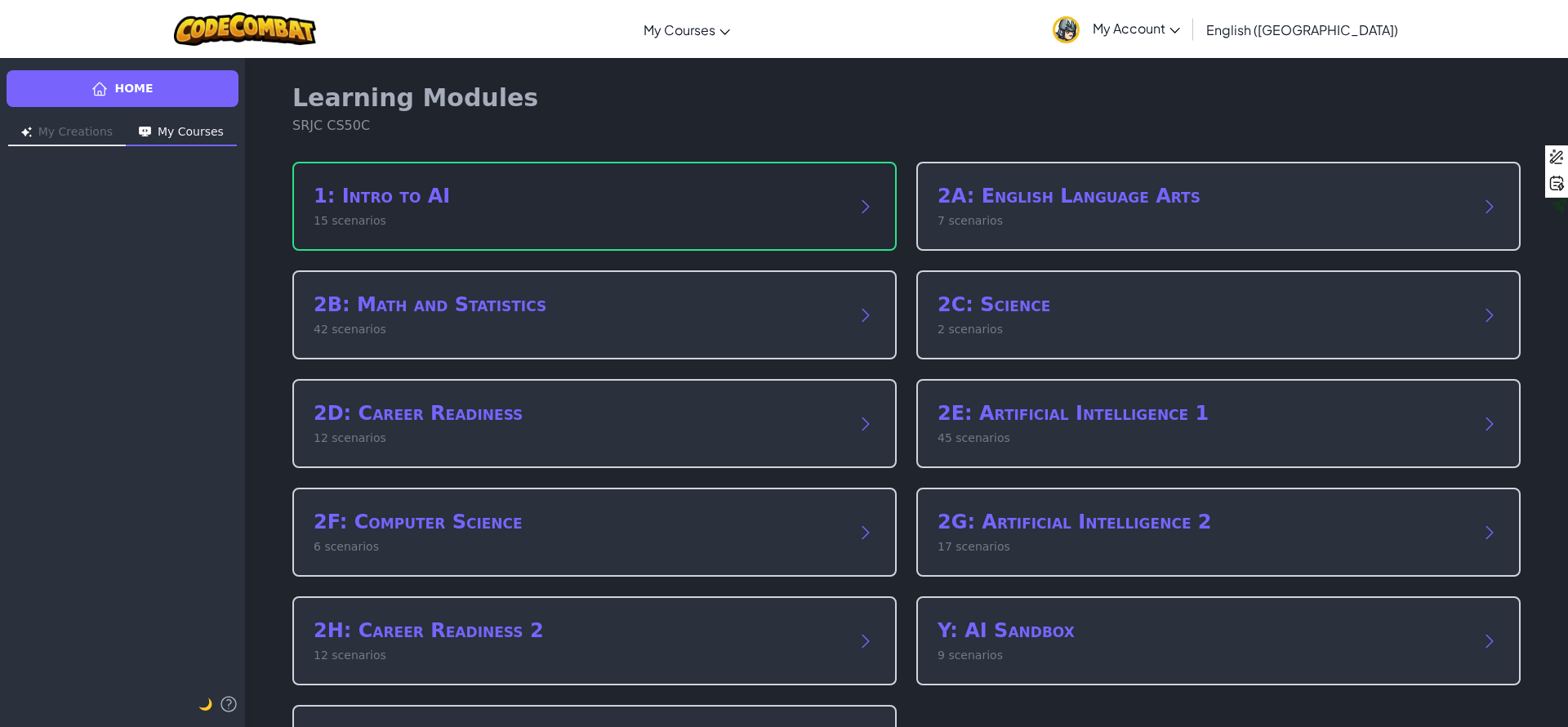
click at [412, 190] on h2 "1: Intro to AI" at bounding box center [578, 196] width 529 height 26
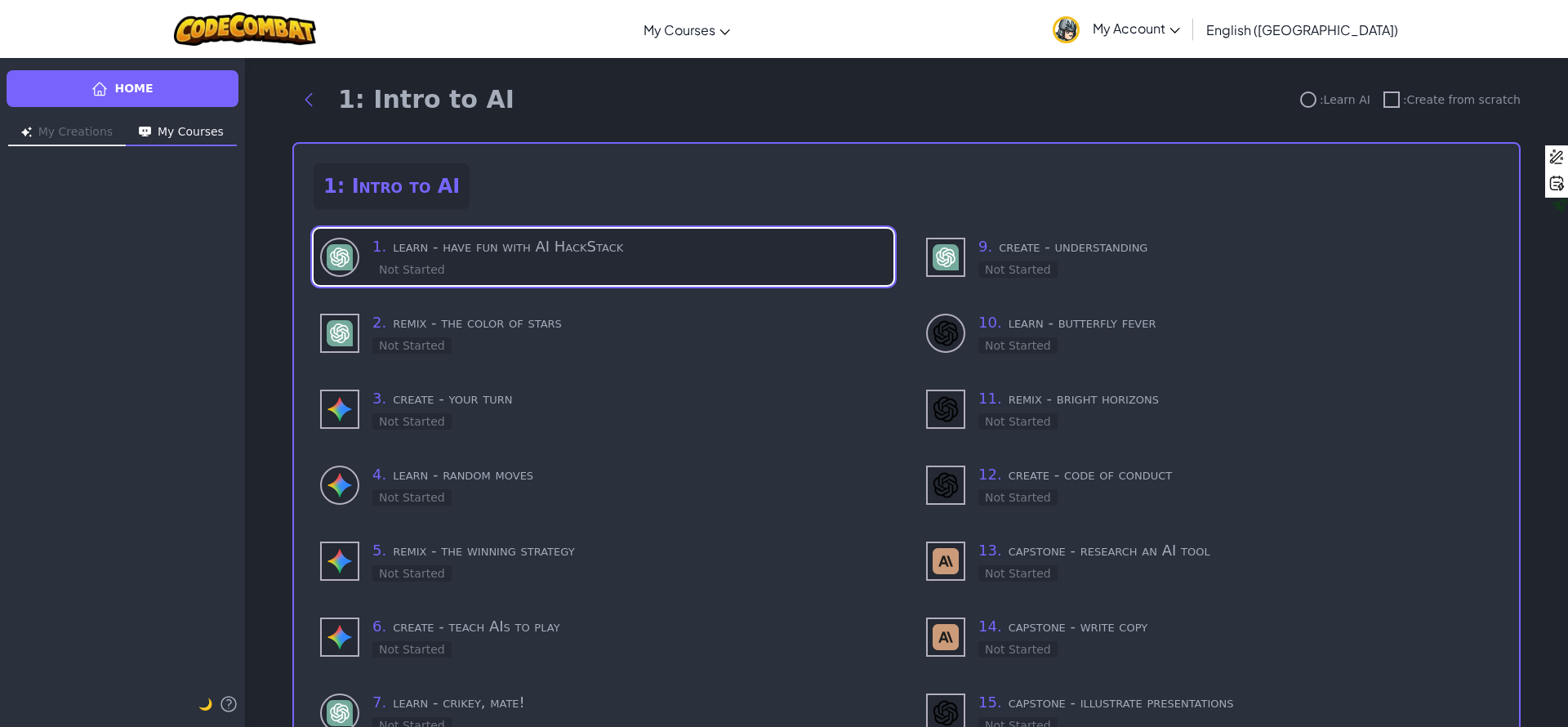
click at [483, 253] on h3 "1 . learn - have fun with AI HackStack" at bounding box center [629, 247] width 515 height 23
click at [483, 253] on div "1 . learn - have fun with AI HackStack Not Started" at bounding box center [629, 257] width 515 height 43
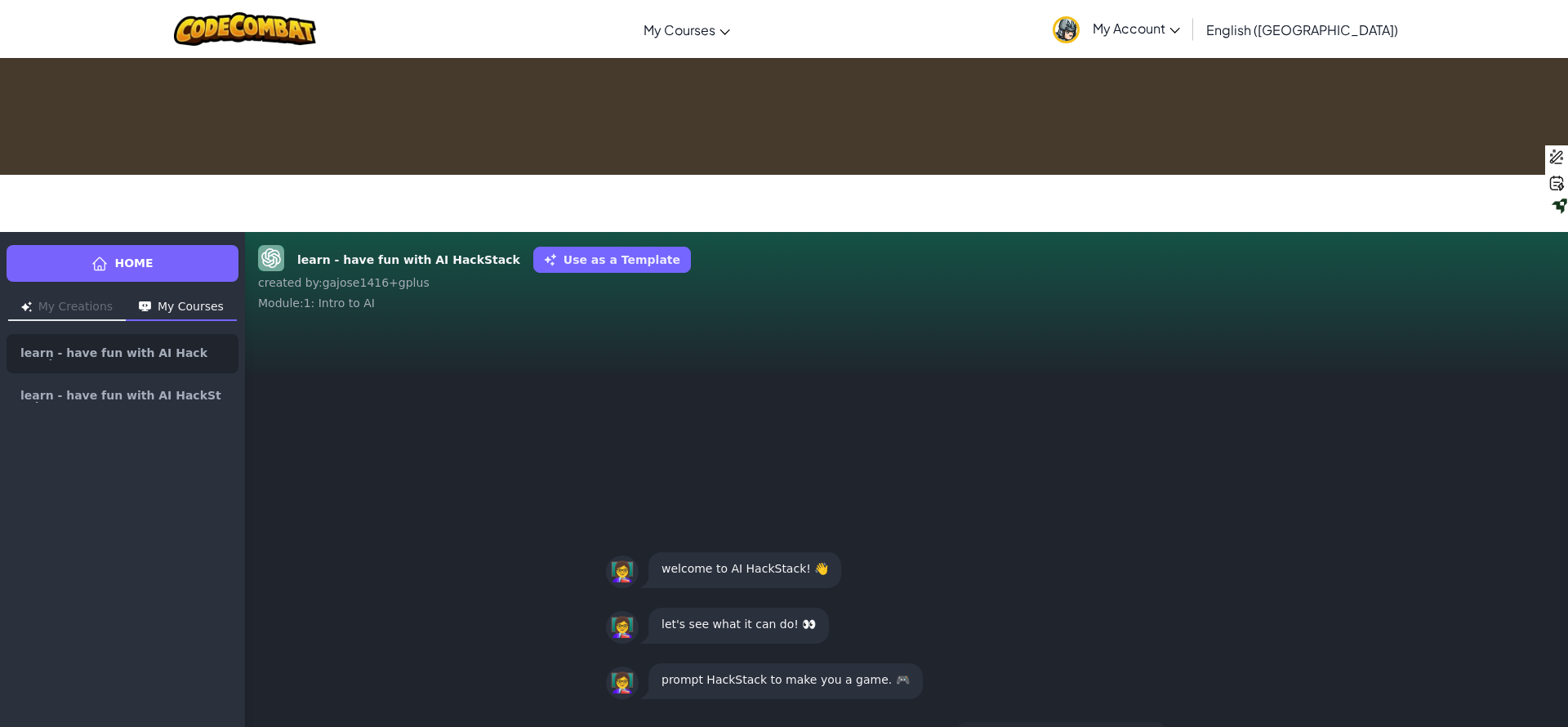
click at [1097, 721] on button "Make me a story to read!" at bounding box center [1061, 738] width 207 height 34
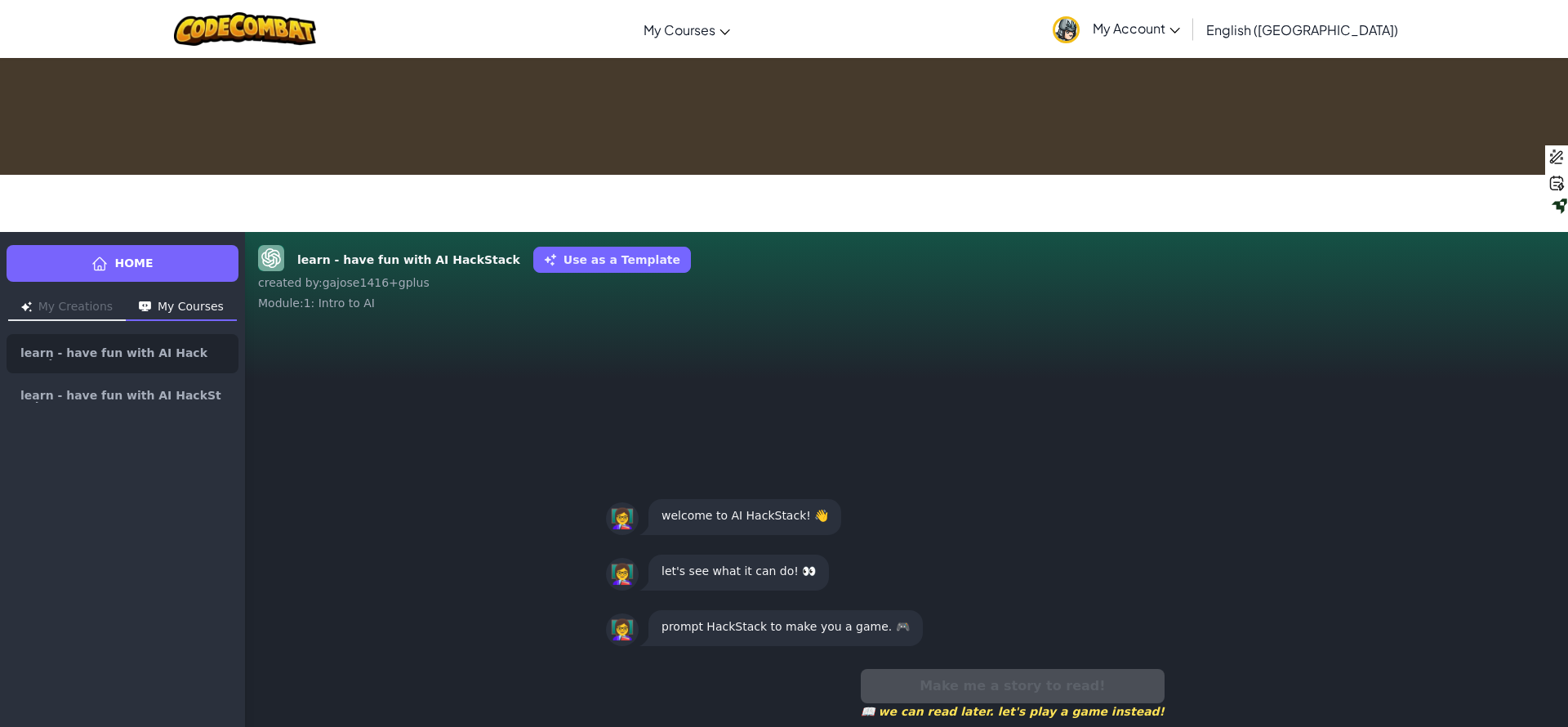
click at [973, 703] on span "📖 we can read later. let's play a game instead!" at bounding box center [1013, 711] width 304 height 17
click at [972, 703] on span "📖 we can read later. let's play a game instead!" at bounding box center [1013, 711] width 304 height 17
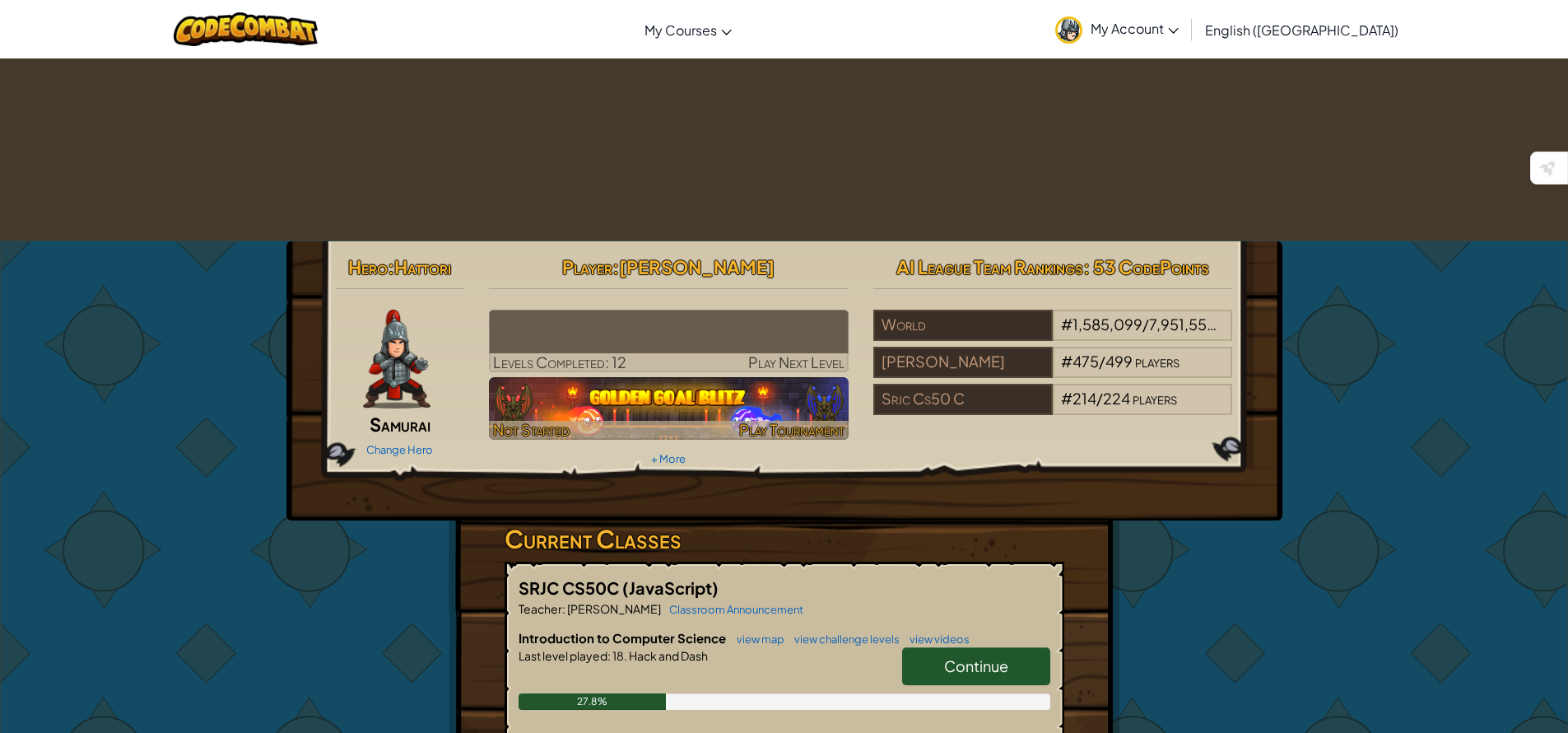
click at [720, 377] on img at bounding box center [668, 408] width 359 height 63
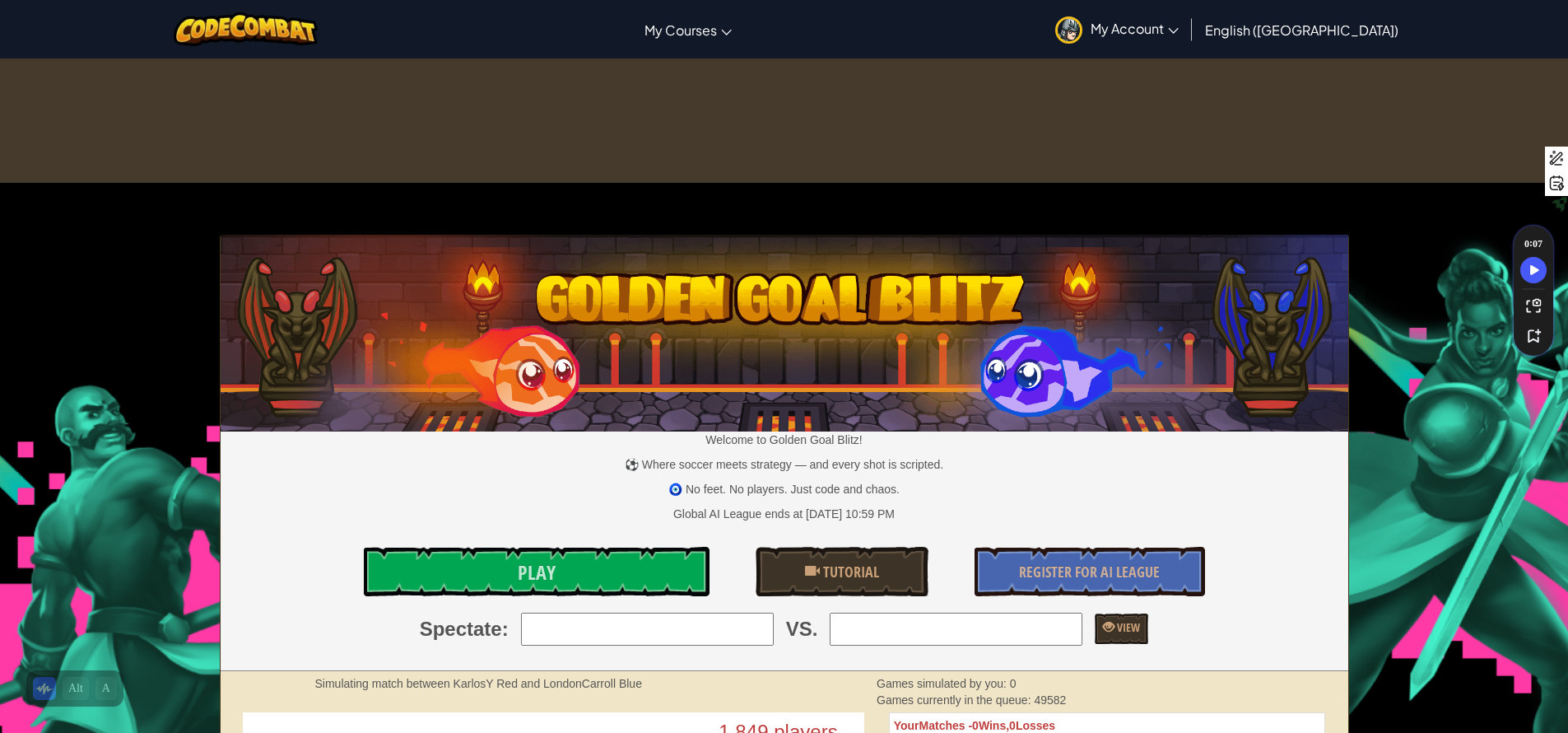
click at [1179, 25] on span "My Account" at bounding box center [1134, 28] width 88 height 17
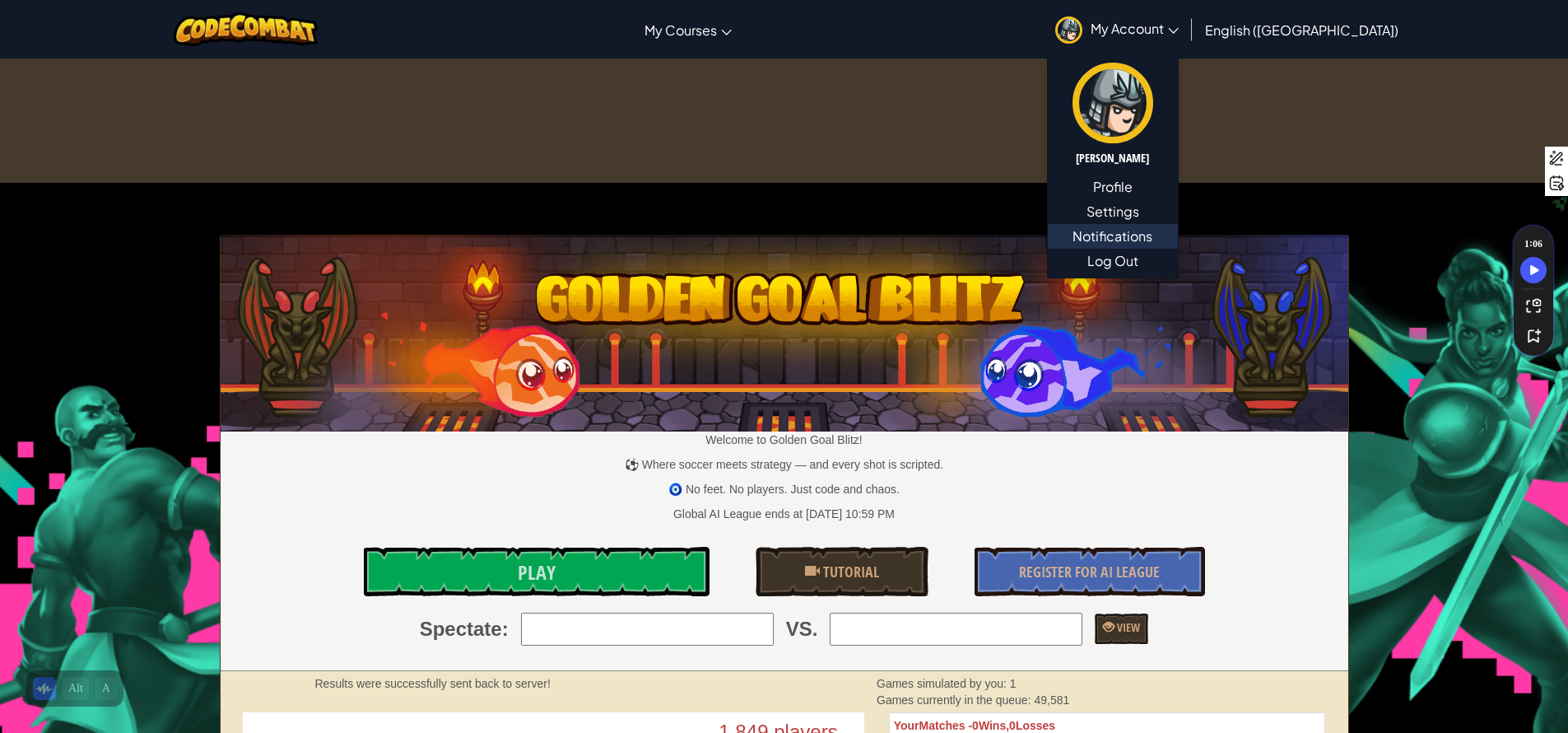
click at [1152, 237] on span "Notifications" at bounding box center [1112, 236] width 80 height 20
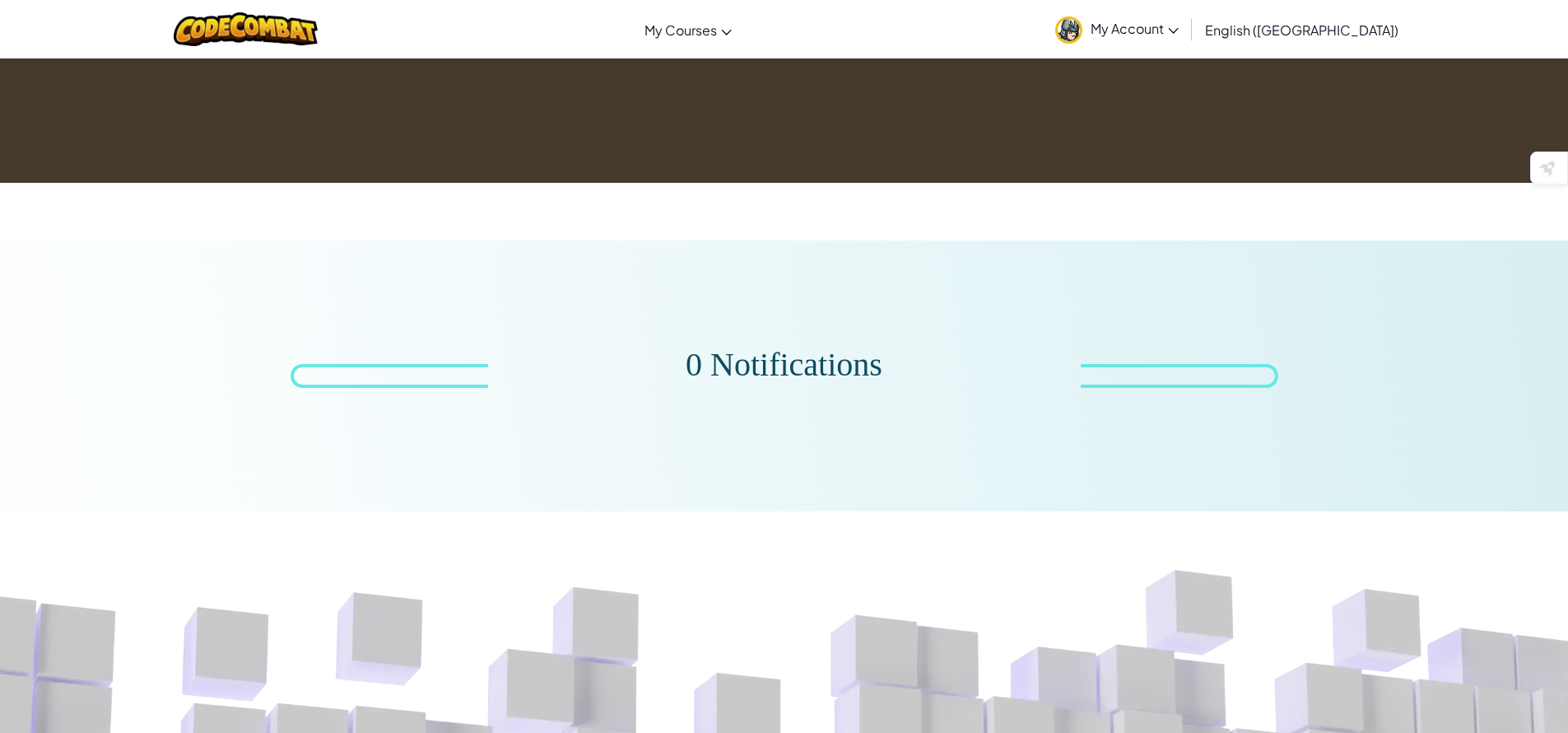
click at [1179, 34] on span "My Account" at bounding box center [1134, 28] width 88 height 17
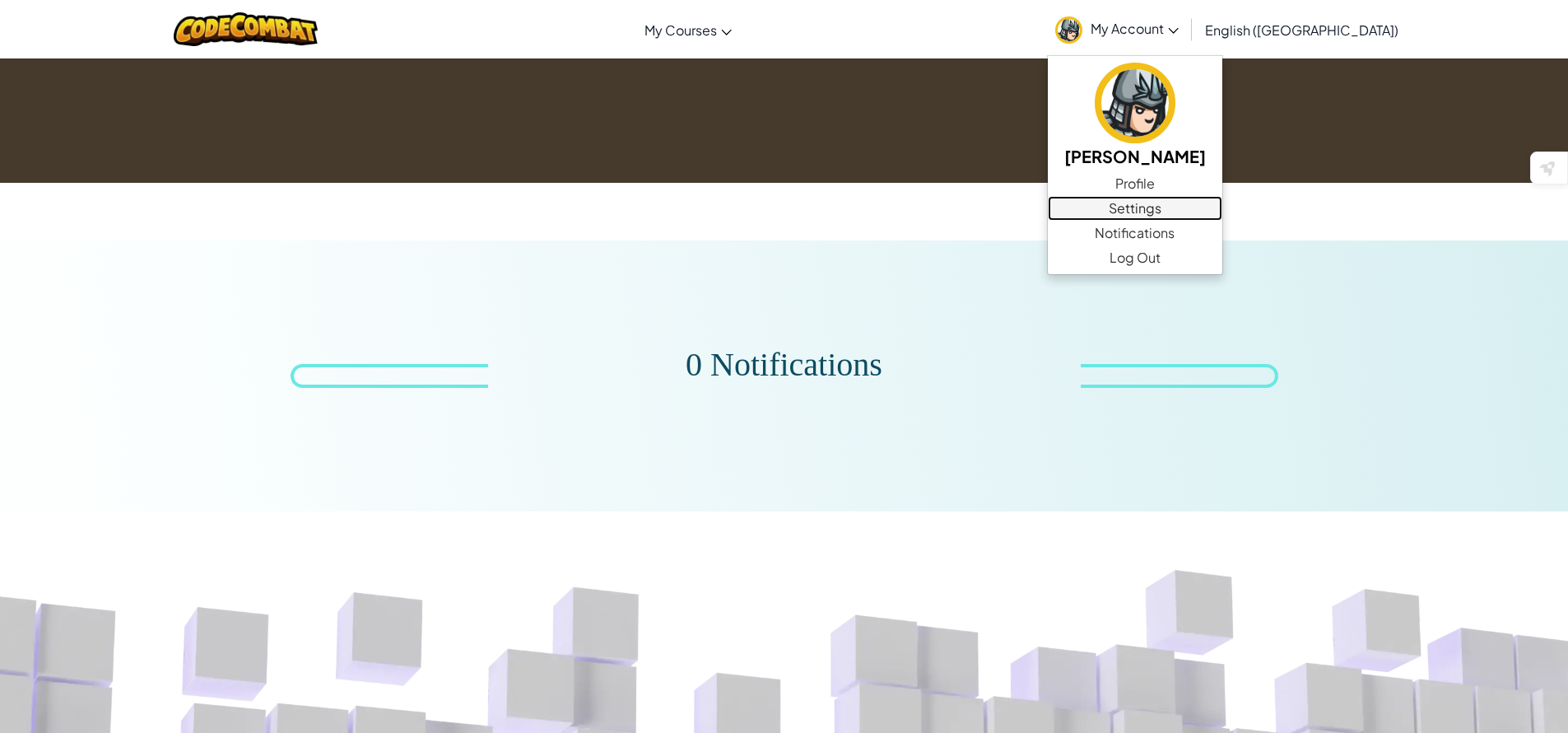
click at [1223, 216] on link "Settings" at bounding box center [1135, 208] width 175 height 24
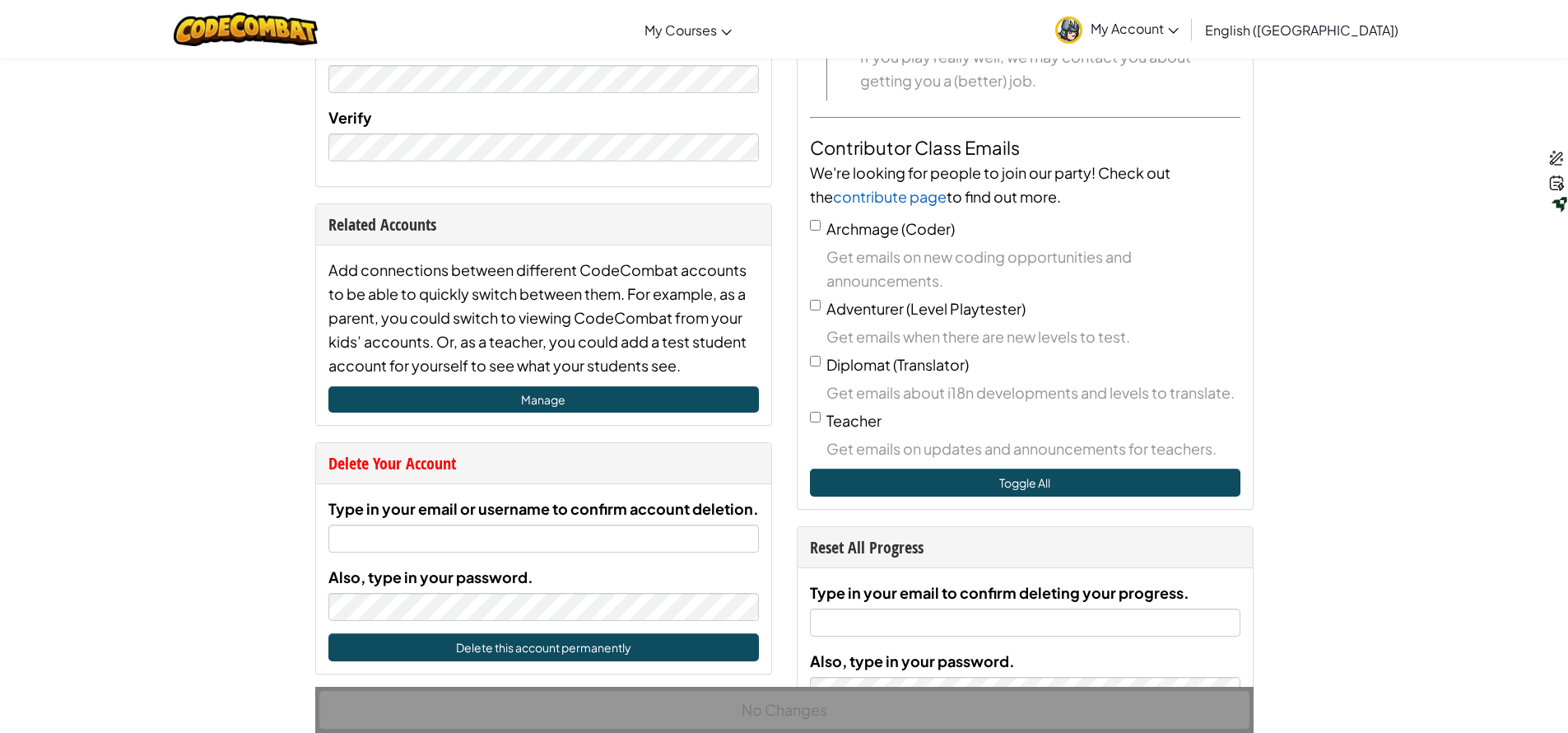
scroll to position [614, 0]
